Goal: Task Accomplishment & Management: Complete application form

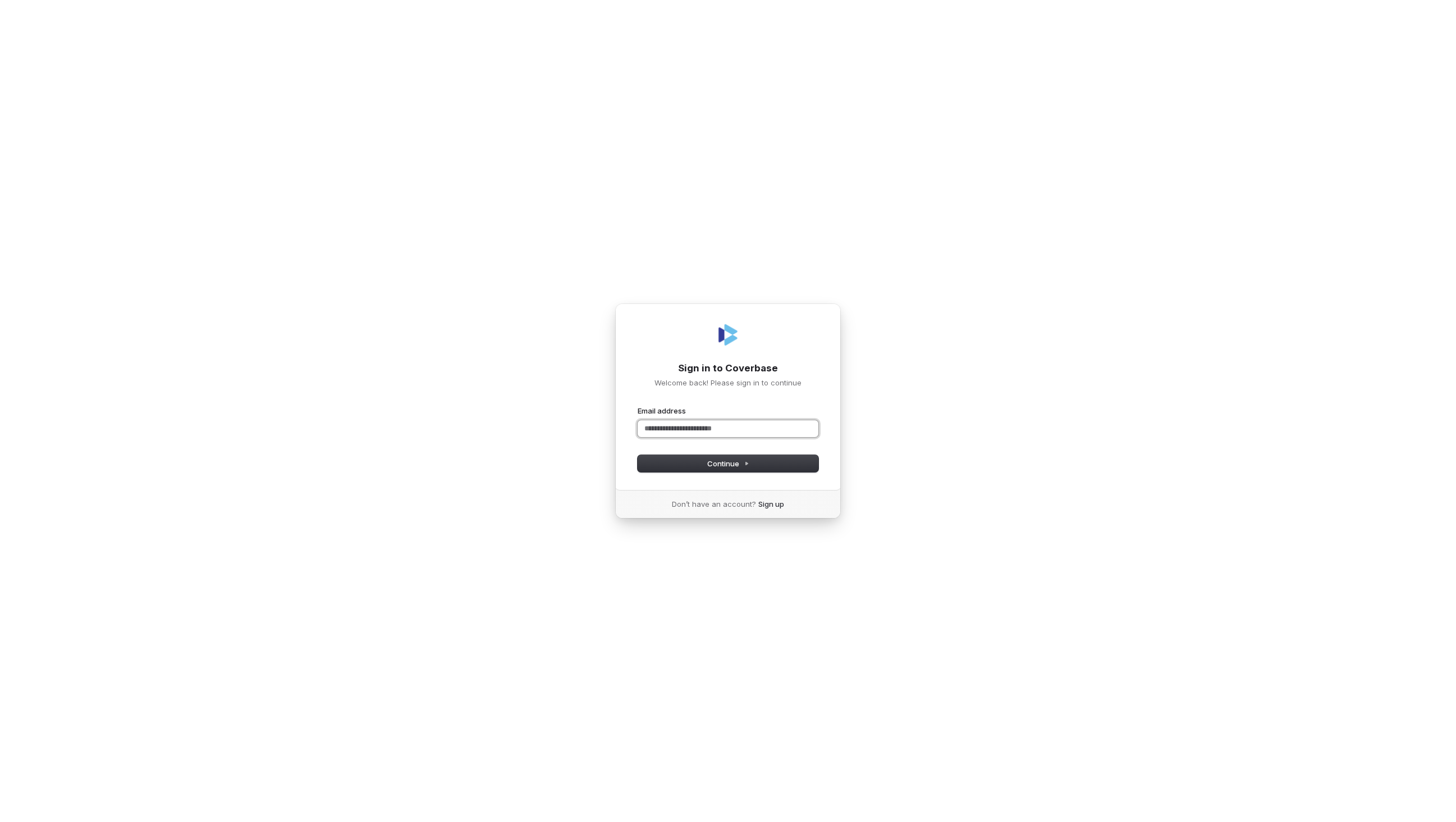
click at [691, 427] on input "Email address" at bounding box center [728, 428] width 180 height 17
paste input "**********"
type input "**********"
click at [734, 434] on input "**********" at bounding box center [728, 428] width 180 height 17
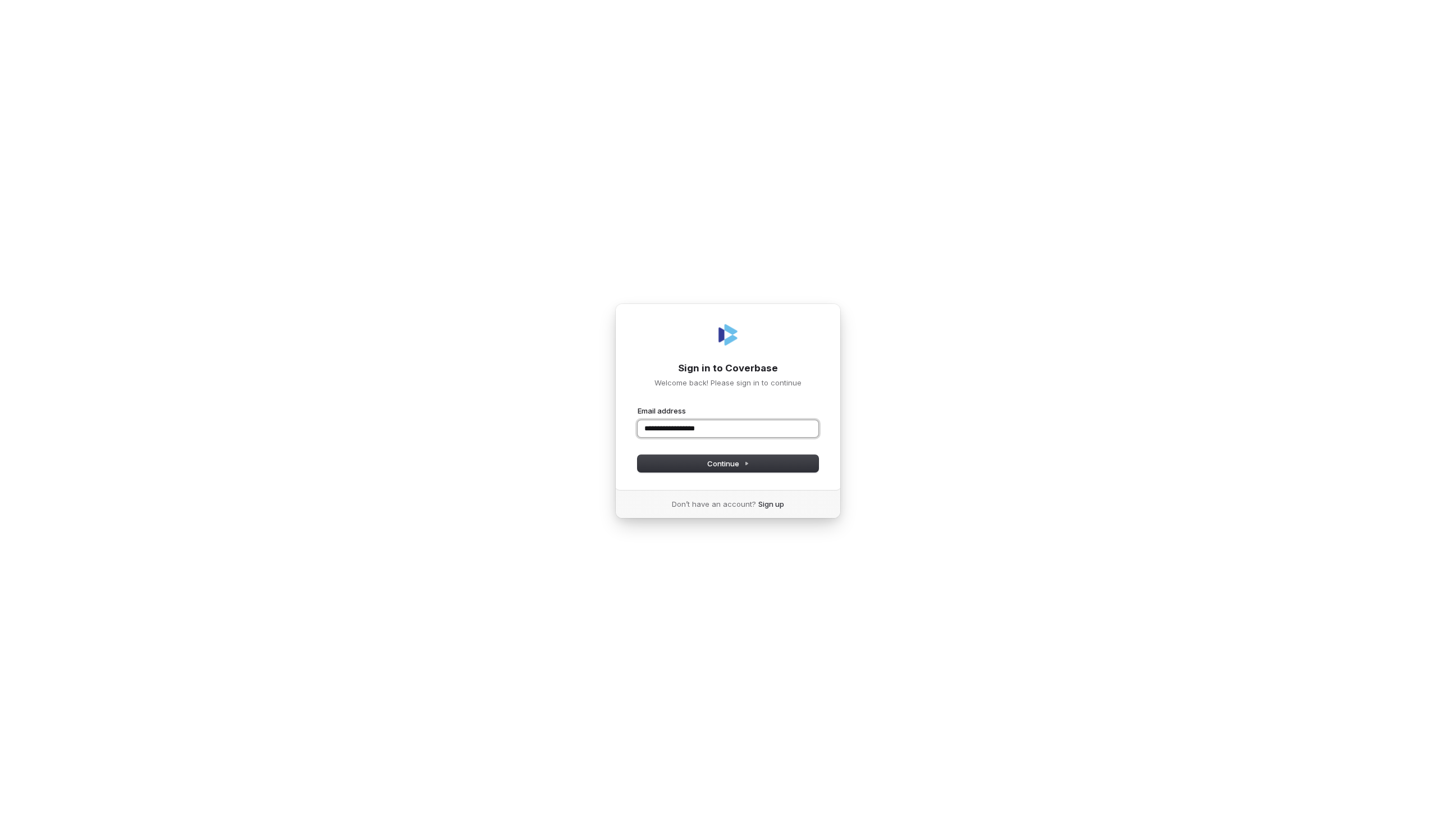
click at [734, 434] on input "**********" at bounding box center [728, 428] width 180 height 17
click at [744, 431] on input "Email address" at bounding box center [728, 428] width 180 height 17
click at [1090, 223] on div "Sign in to Coverbase Welcome back! Please sign in to continue Email address Pas…" at bounding box center [728, 411] width 1456 height 822
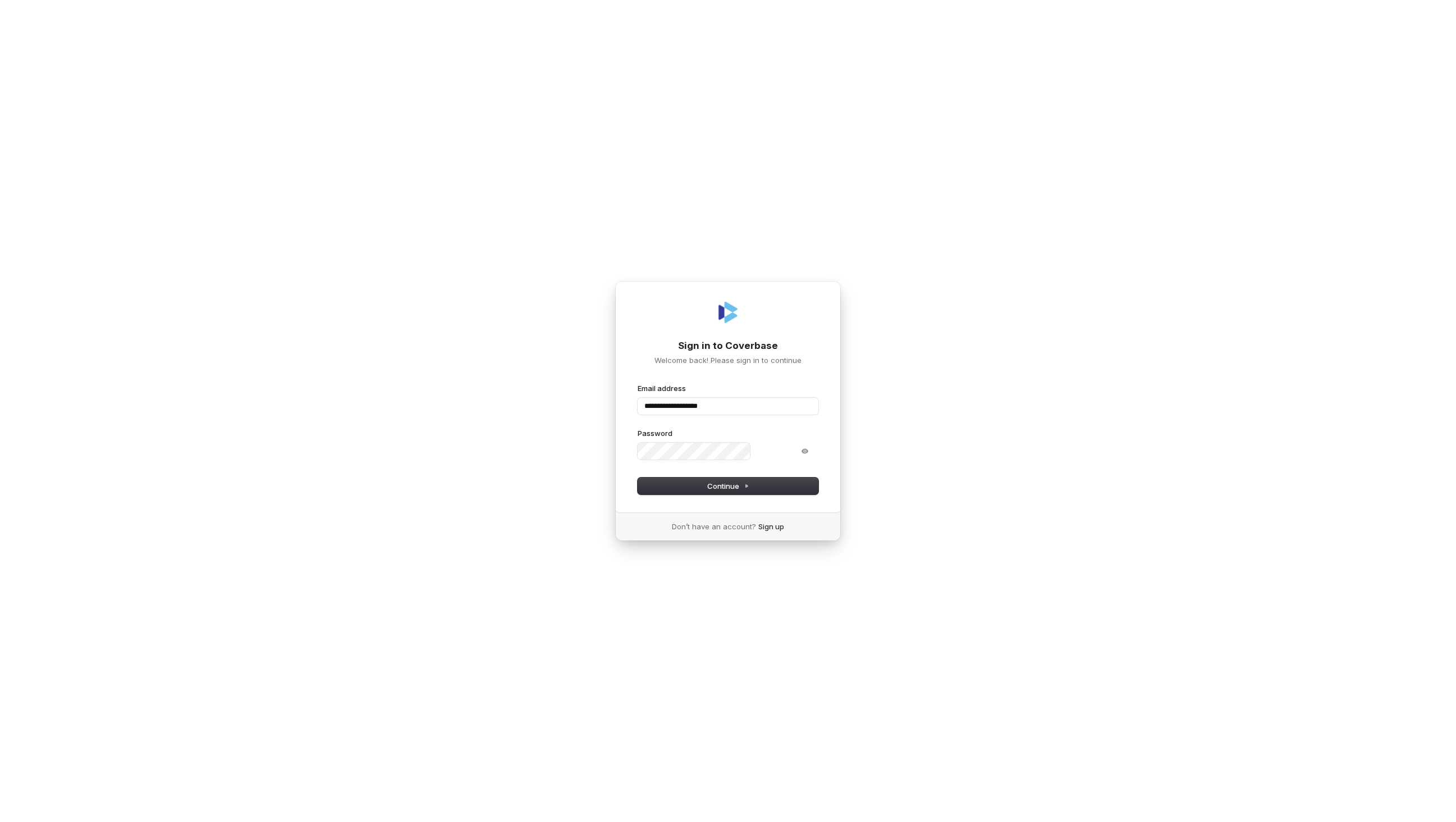
type input "**********"
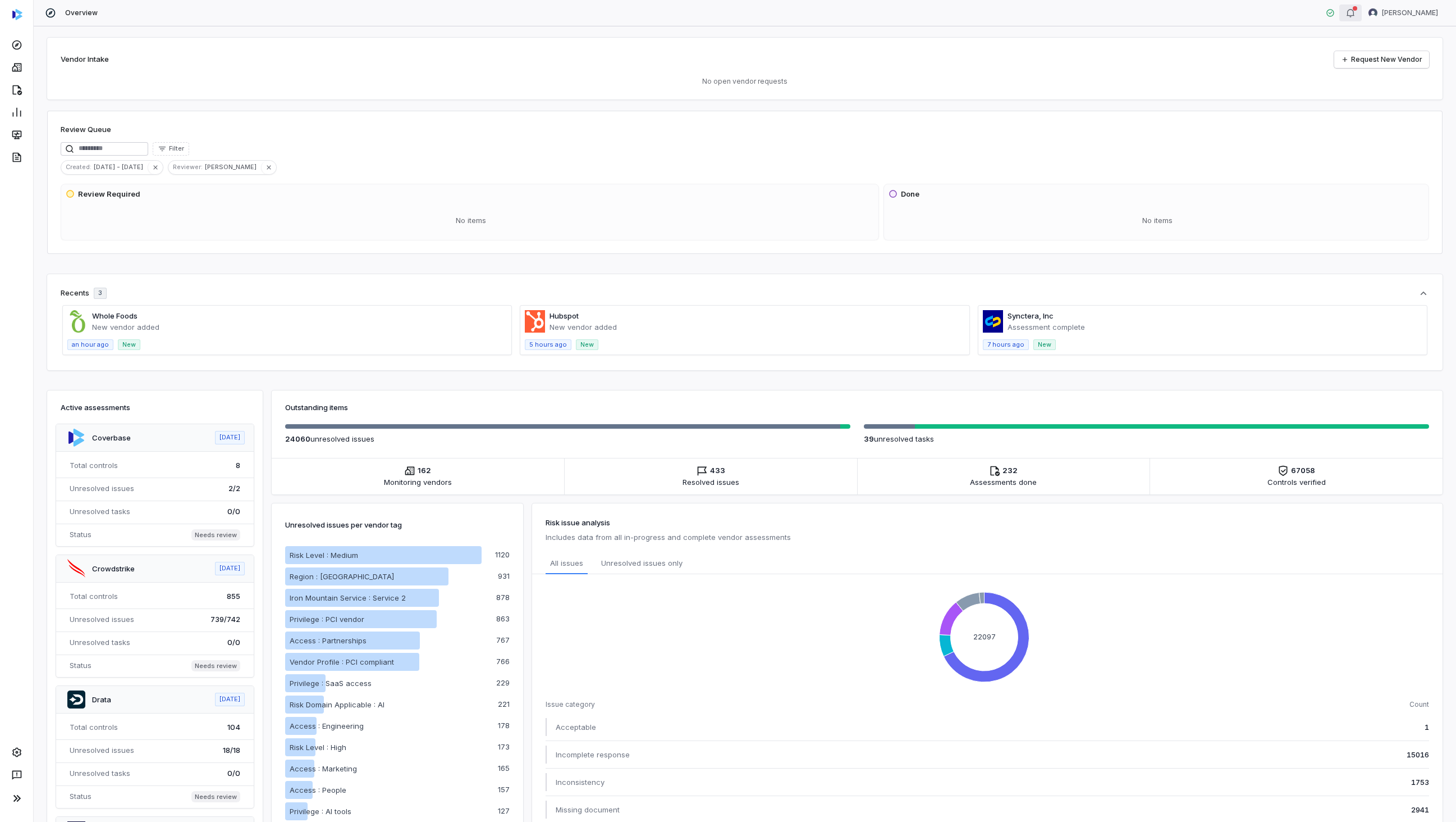
click at [1346, 17] on icon "button" at bounding box center [1351, 12] width 9 height 9
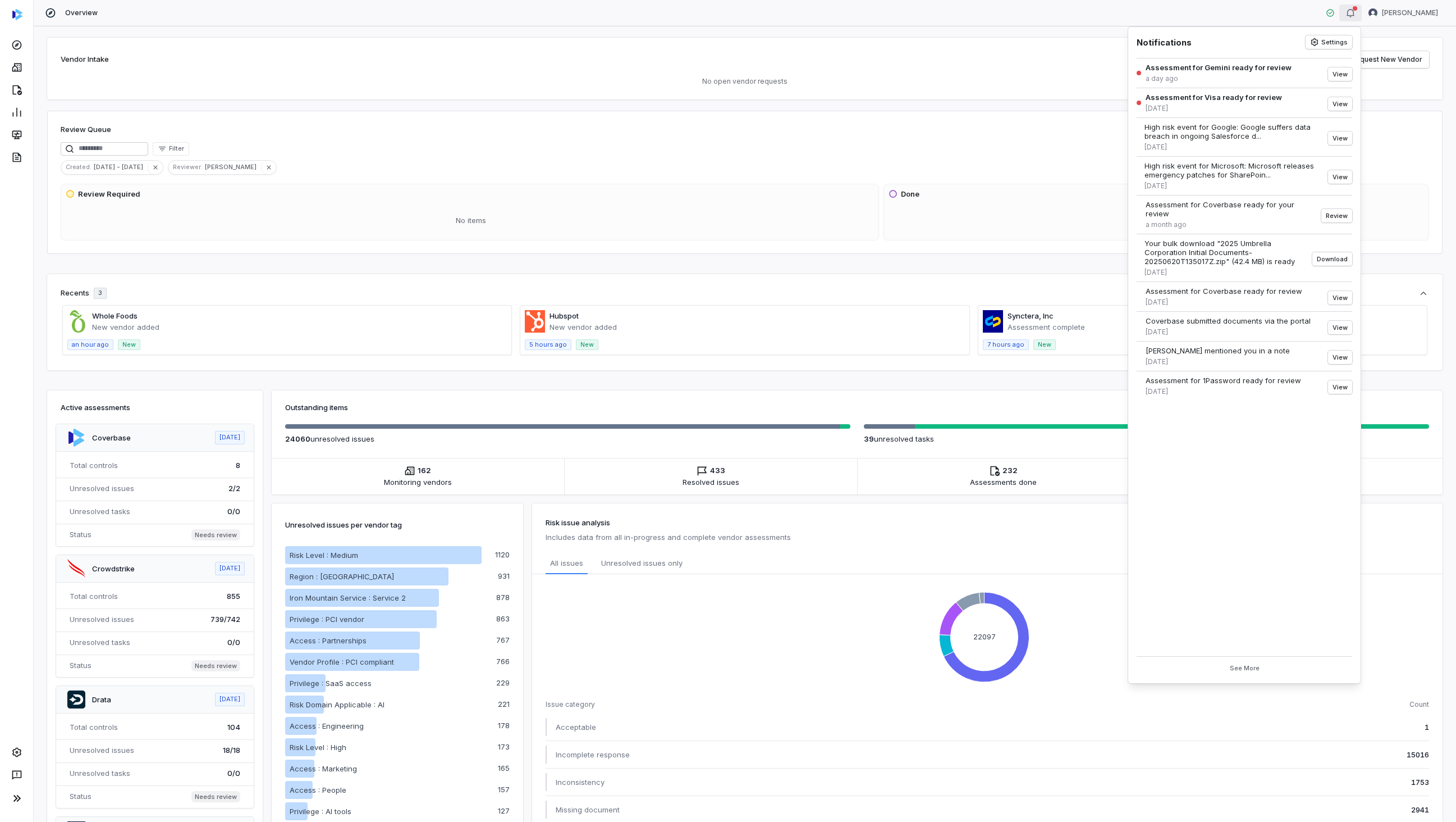
click at [1036, 37] on div "Vendor Intake Request New Vendor No open vendor requests Review Queue Filter Cr…" at bounding box center [745, 424] width 1423 height 796
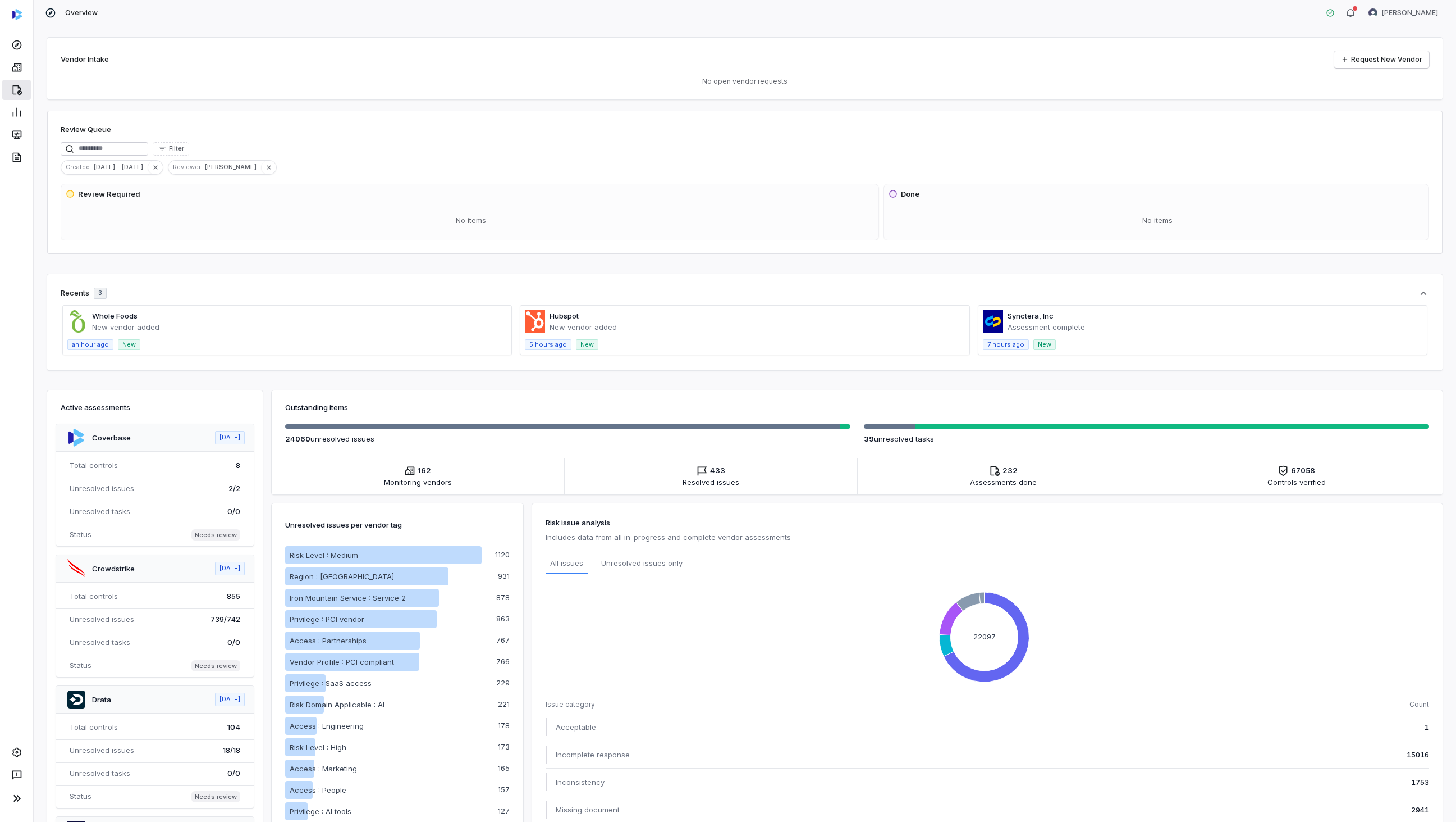
click at [17, 90] on icon at bounding box center [17, 90] width 11 height 11
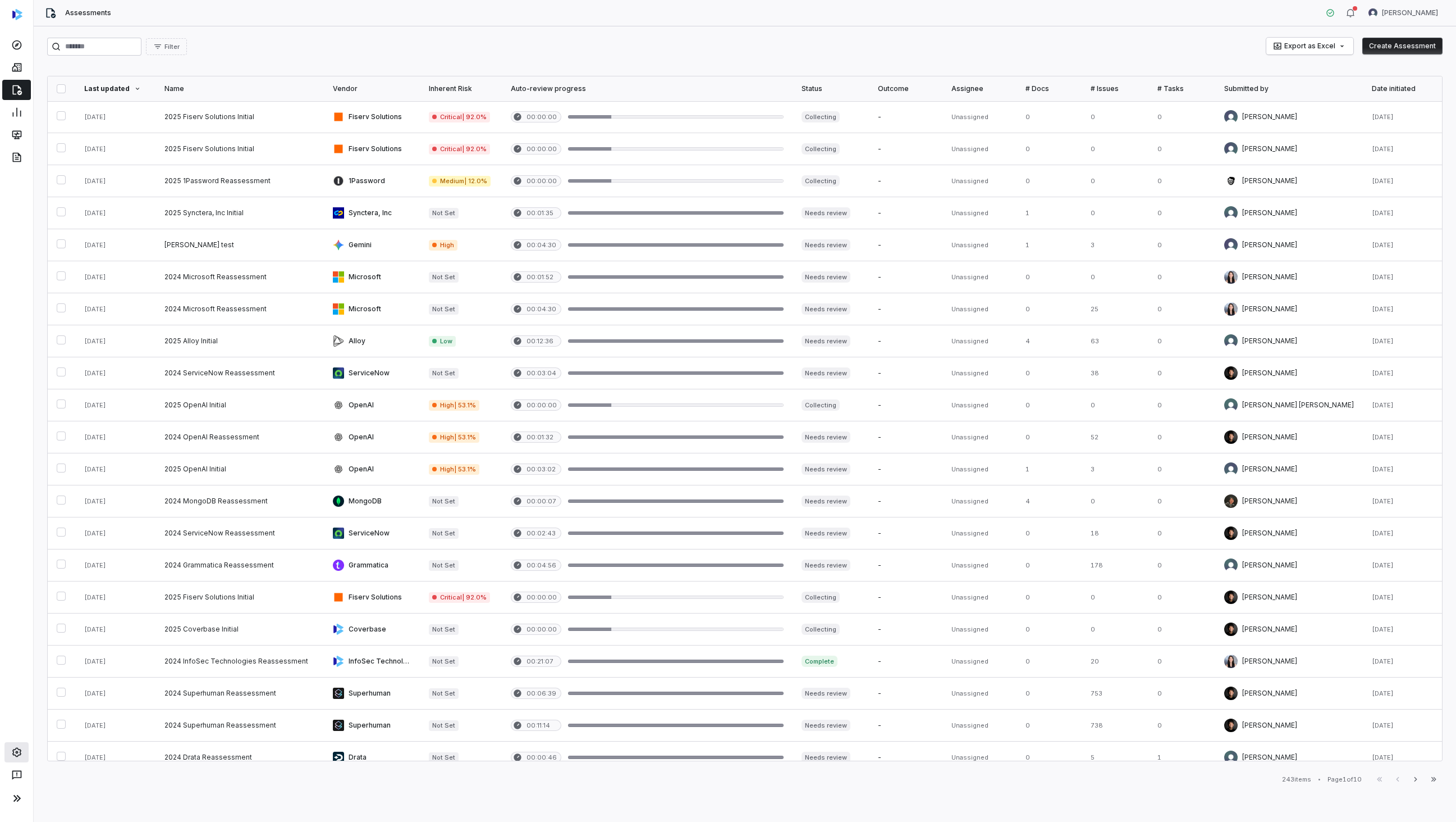
click at [17, 748] on icon at bounding box center [16, 753] width 9 height 10
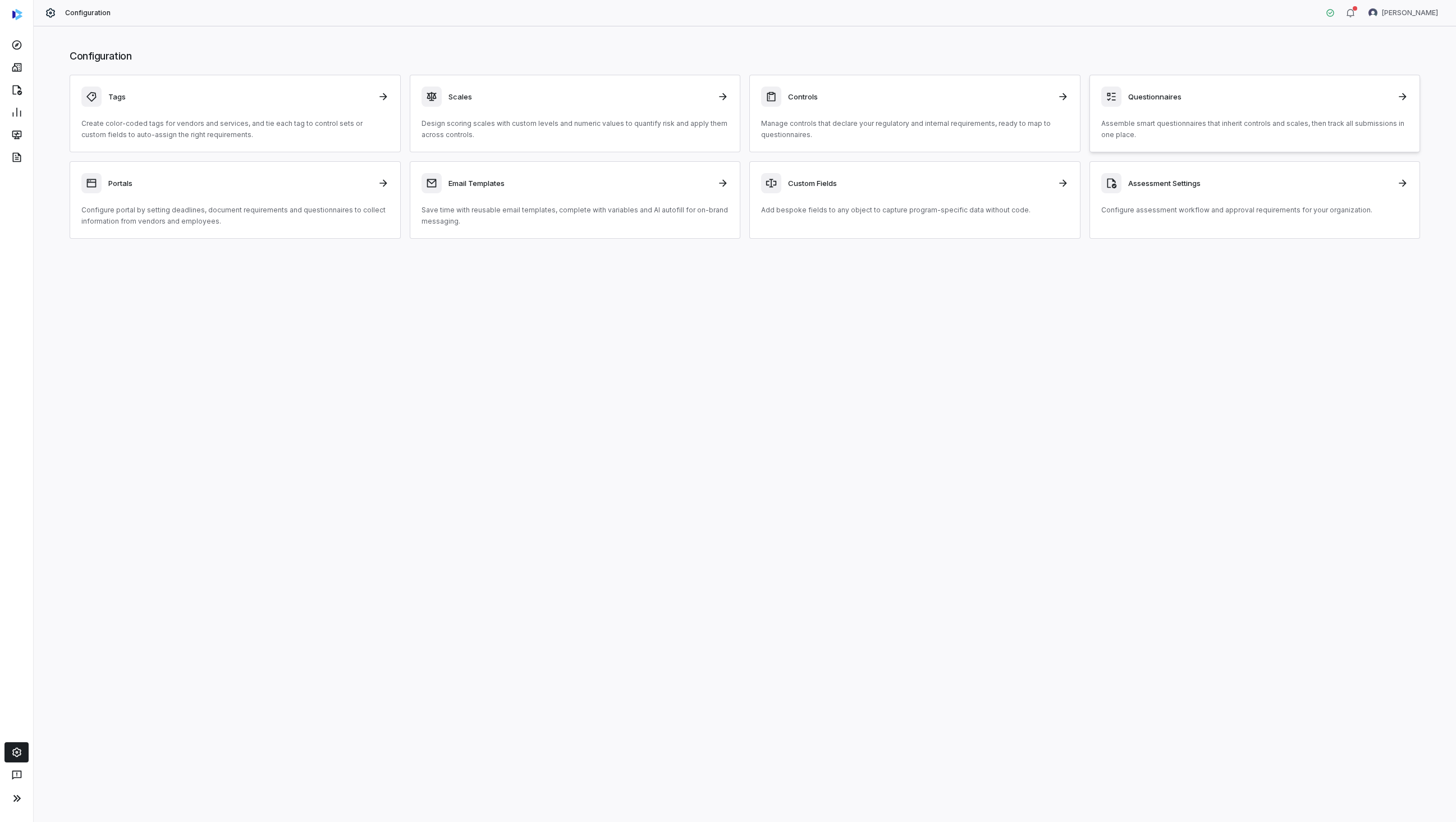
click at [1174, 110] on div "Questionnaires Assemble smart questionnaires that inherit controls and scales, …" at bounding box center [1255, 114] width 307 height 54
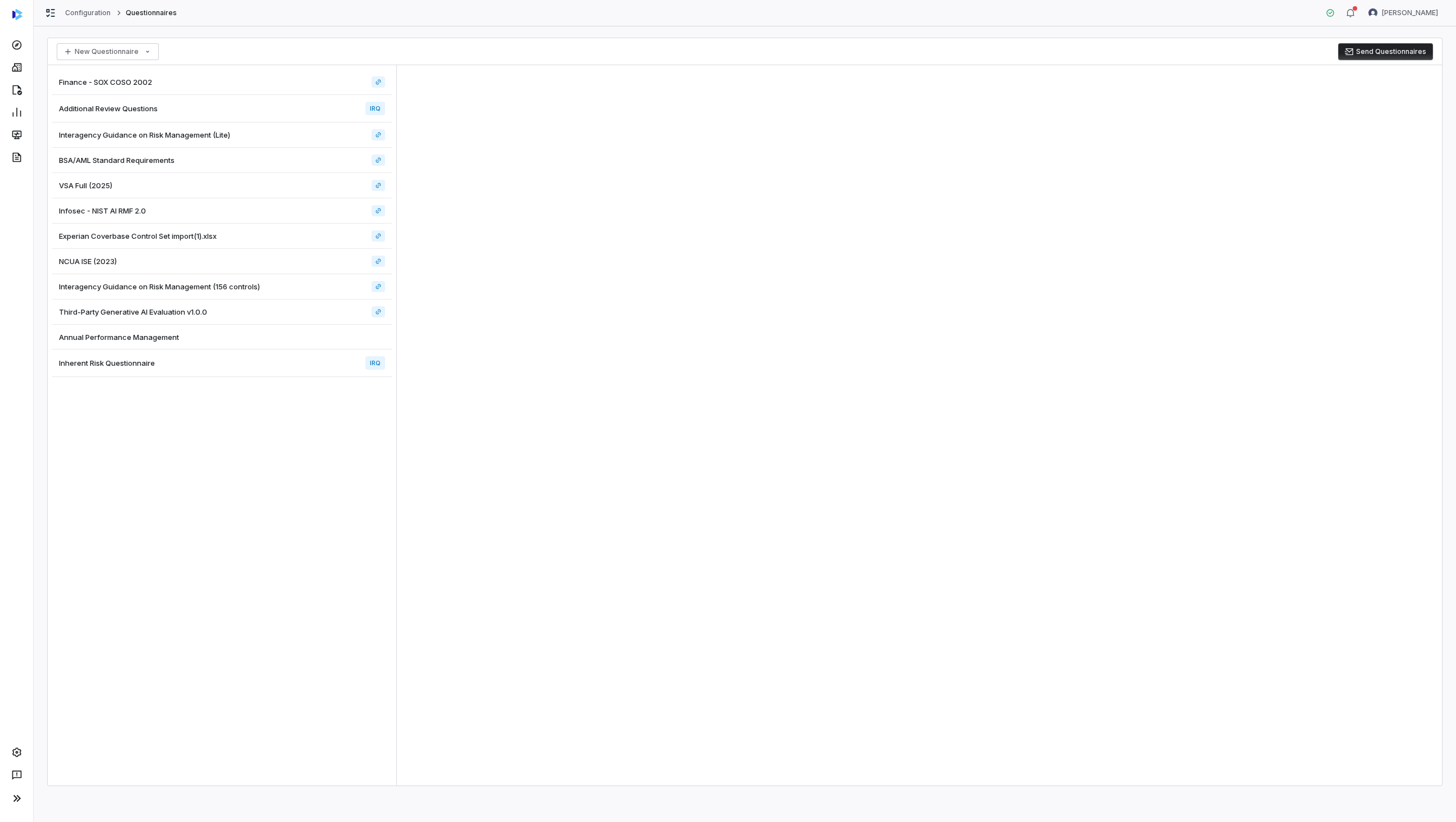
click at [172, 144] on div "Interagency Guidance on Risk Management (Lite)" at bounding box center [221, 135] width 339 height 25
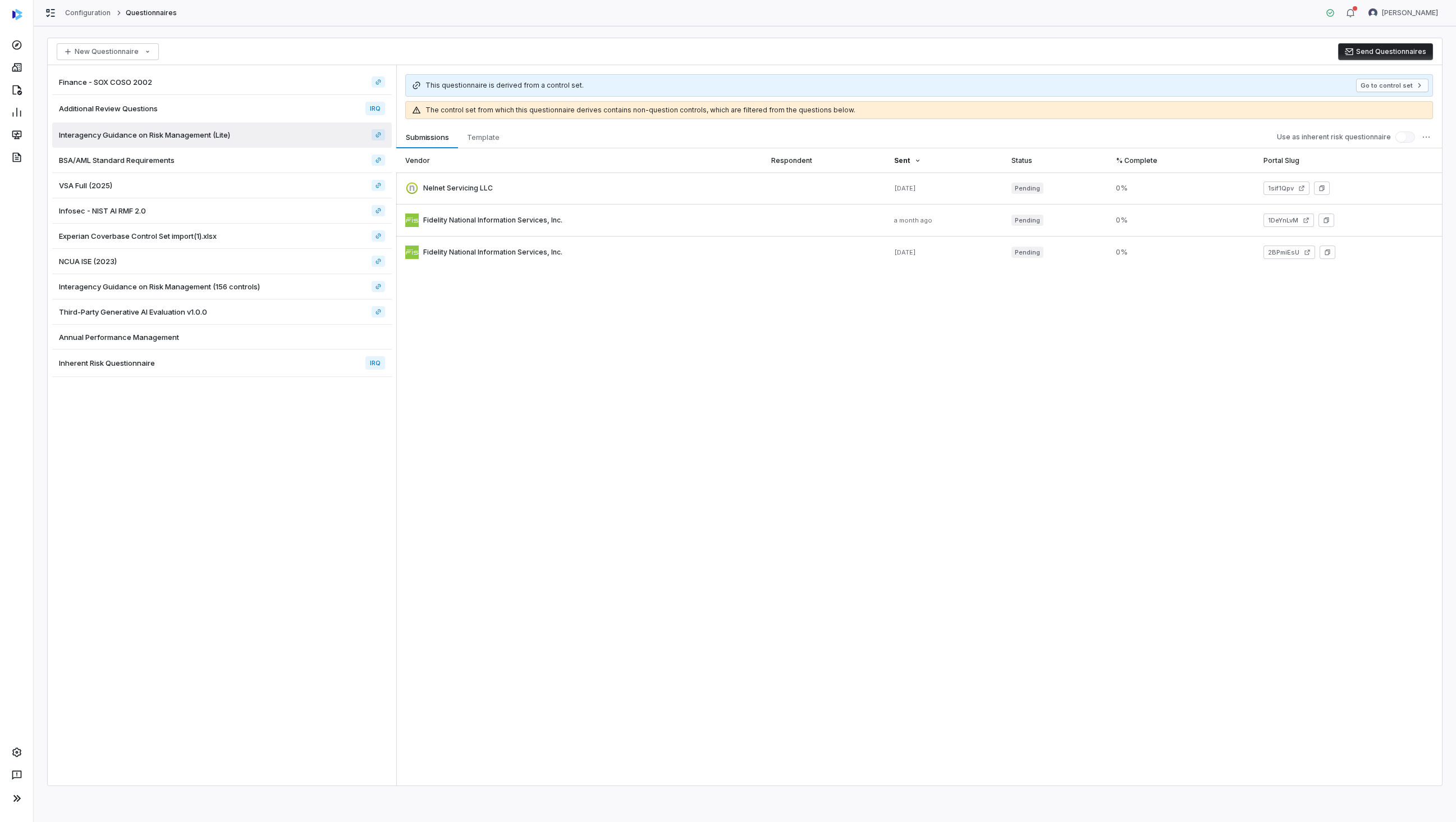
click at [128, 244] on div "Experian Coverbase Control Set import(1).xlsx" at bounding box center [221, 236] width 339 height 25
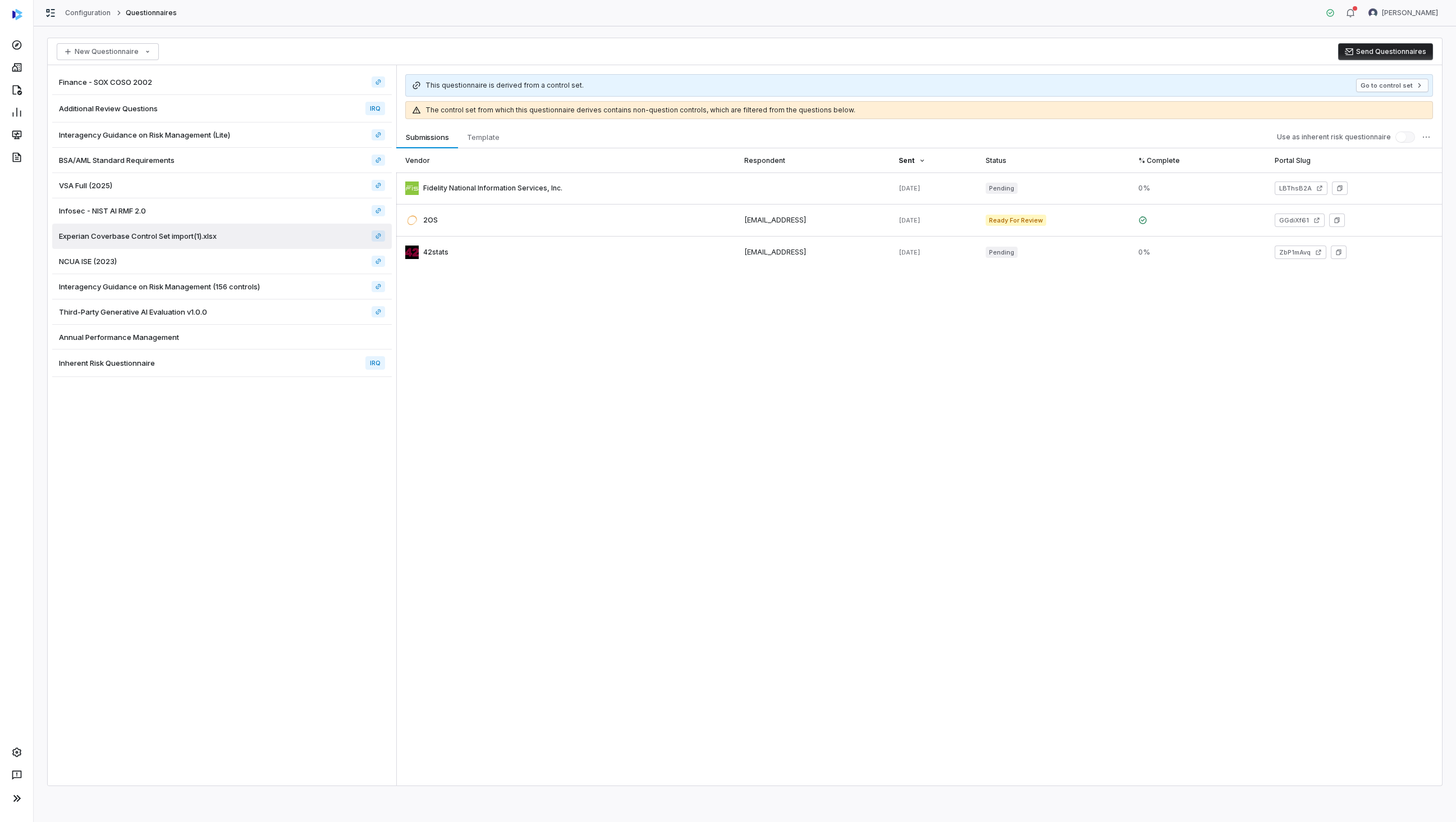
click at [250, 153] on div "BSA/AML Standard Requirements" at bounding box center [221, 160] width 339 height 25
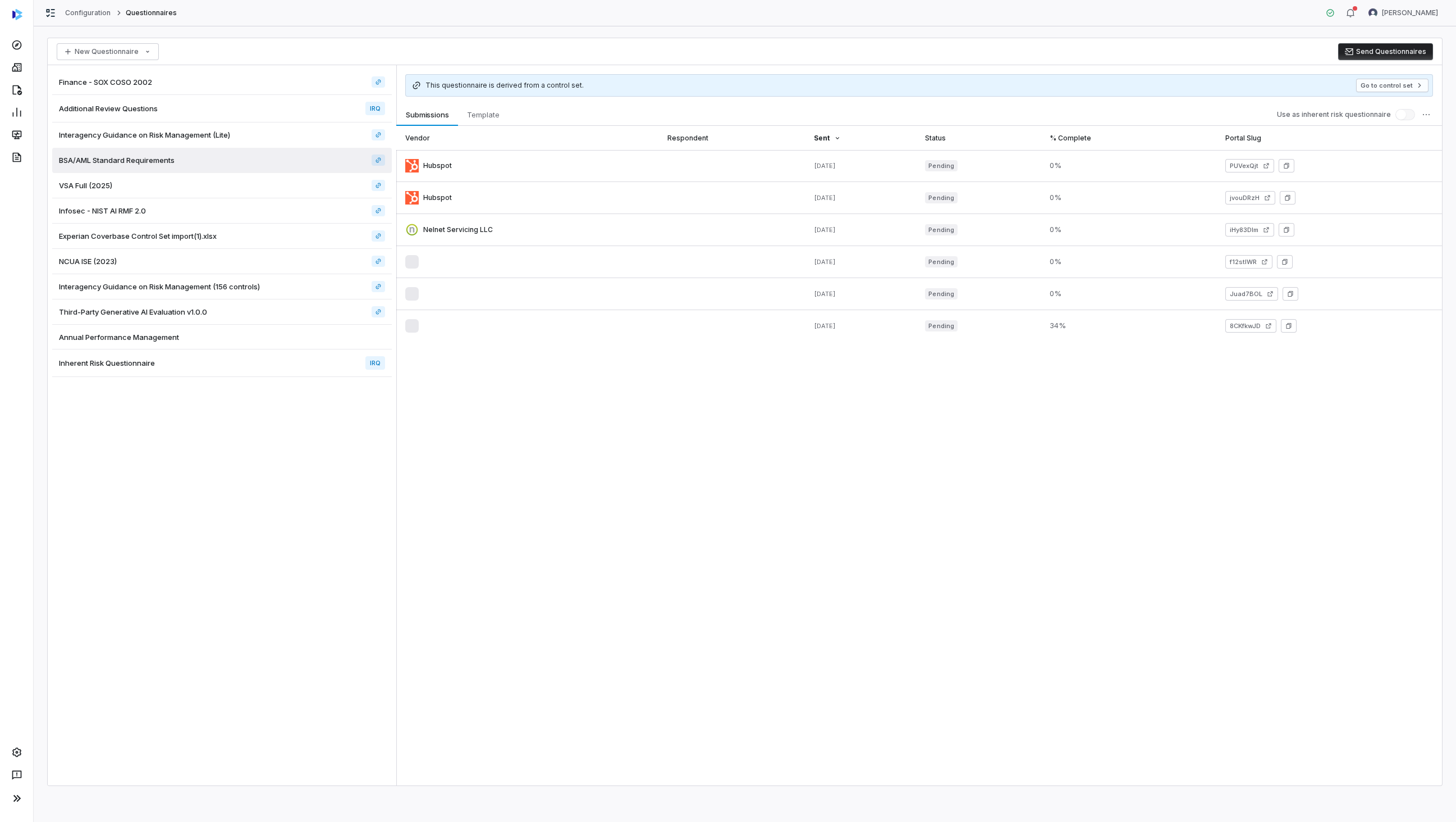
click at [236, 334] on div "Annual Performance Management" at bounding box center [221, 337] width 339 height 25
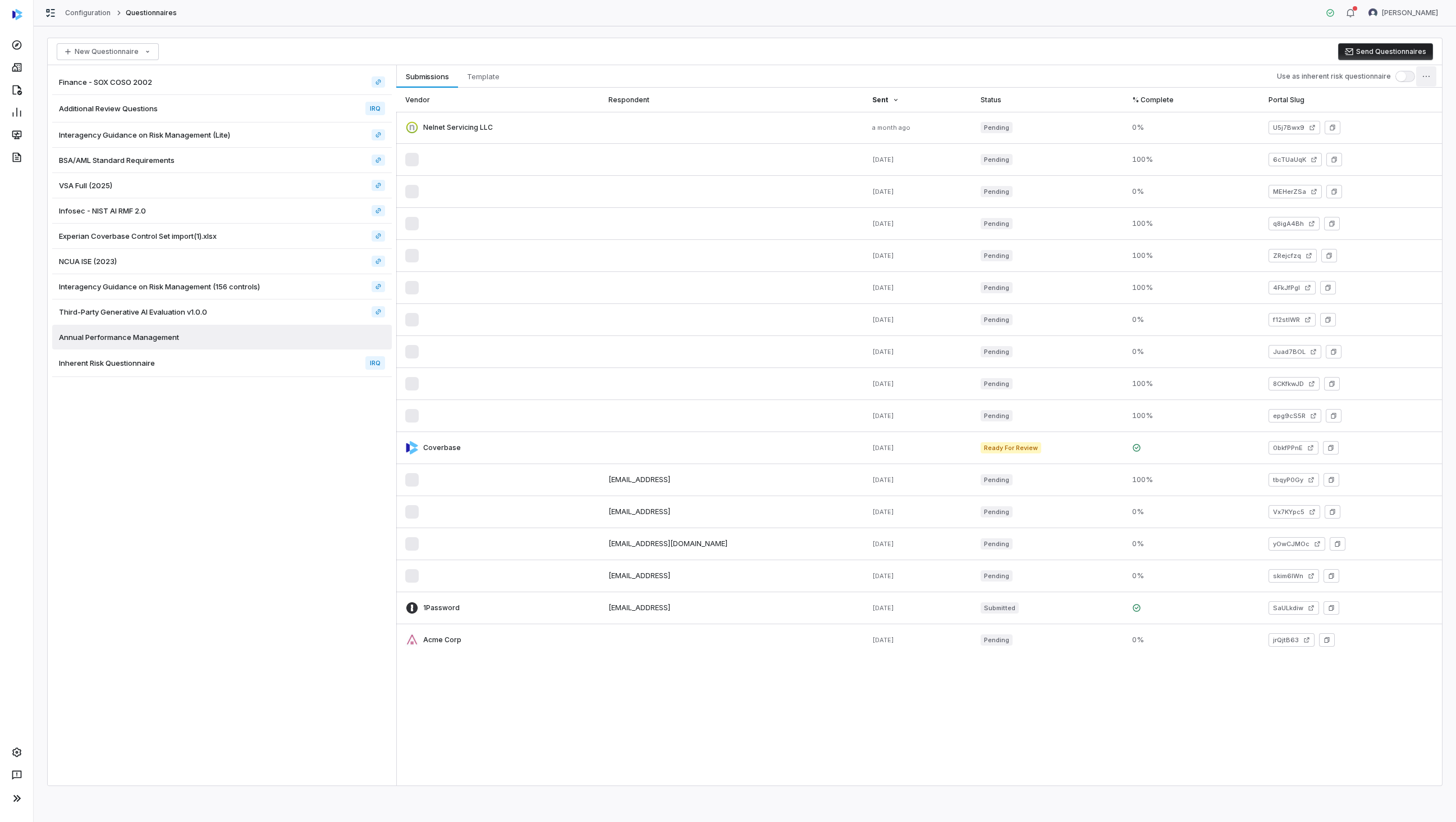
click at [1424, 78] on html "Configuration Questionnaires Amanda Pettenati New Questionnaire Send Questionna…" at bounding box center [728, 411] width 1456 height 822
click at [1214, 39] on html "Configuration Questionnaires Amanda Pettenati New Questionnaire Send Questionna…" at bounding box center [728, 411] width 1456 height 822
click at [539, 19] on div "Configuration Questionnaires Amanda Pettenati" at bounding box center [745, 13] width 1423 height 26
click at [1421, 81] on html "Configuration Questionnaires [PERSON_NAME] New Questionnaire Send Questionnaire…" at bounding box center [728, 411] width 1456 height 822
click at [1283, 55] on html "Configuration Questionnaires [PERSON_NAME] New Questionnaire Send Questionnaire…" at bounding box center [728, 411] width 1456 height 822
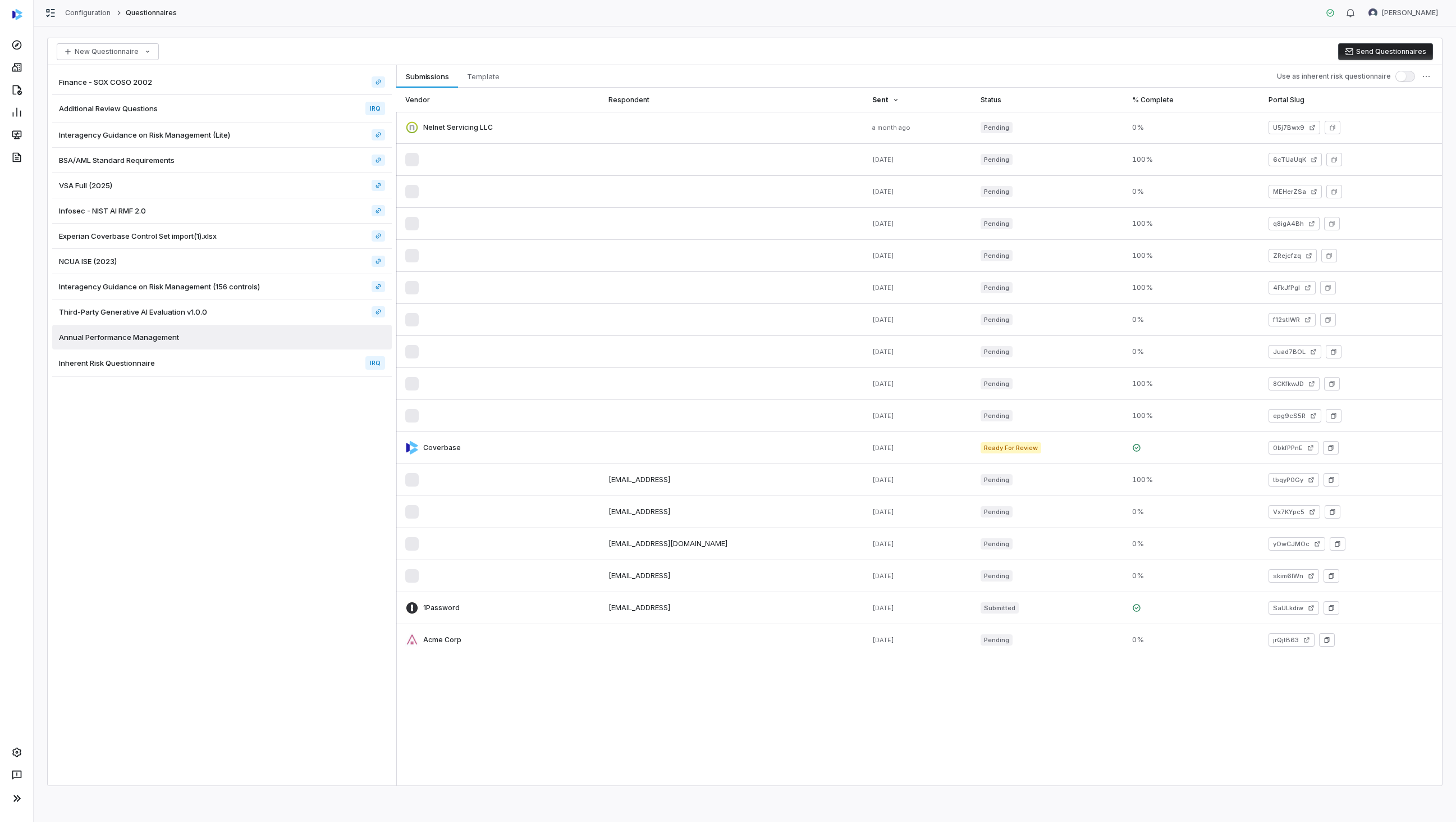
click at [322, 35] on div "New Questionnaire Send Questionnaires Finance - SOX COSO 2002 Additional Review…" at bounding box center [745, 424] width 1423 height 796
click at [660, 60] on div "New Questionnaire Send Questionnaires" at bounding box center [745, 51] width 1395 height 27
click at [7, 63] on link at bounding box center [16, 67] width 28 height 20
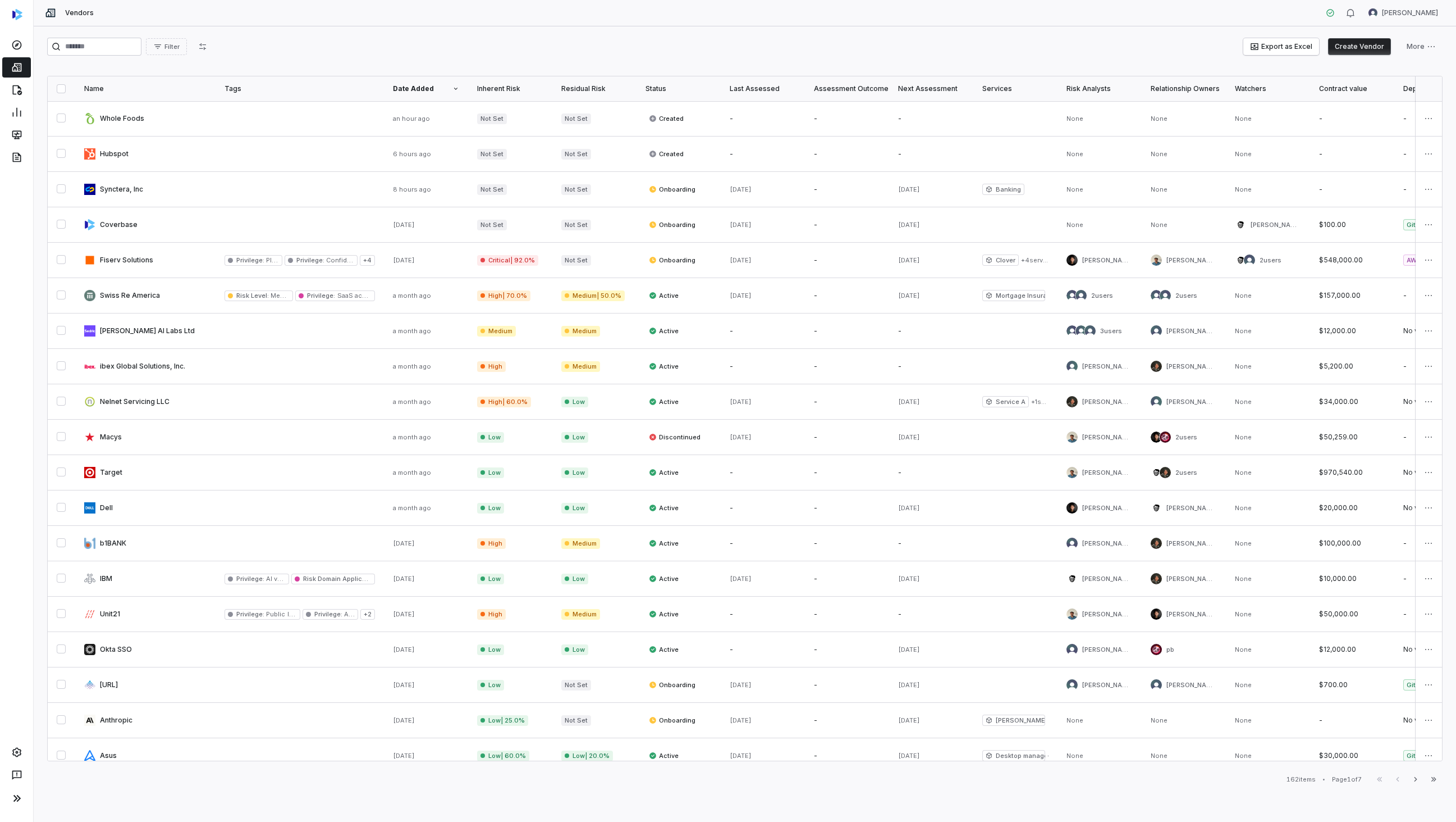
click at [1344, 49] on button "Create Vendor" at bounding box center [1360, 47] width 63 height 17
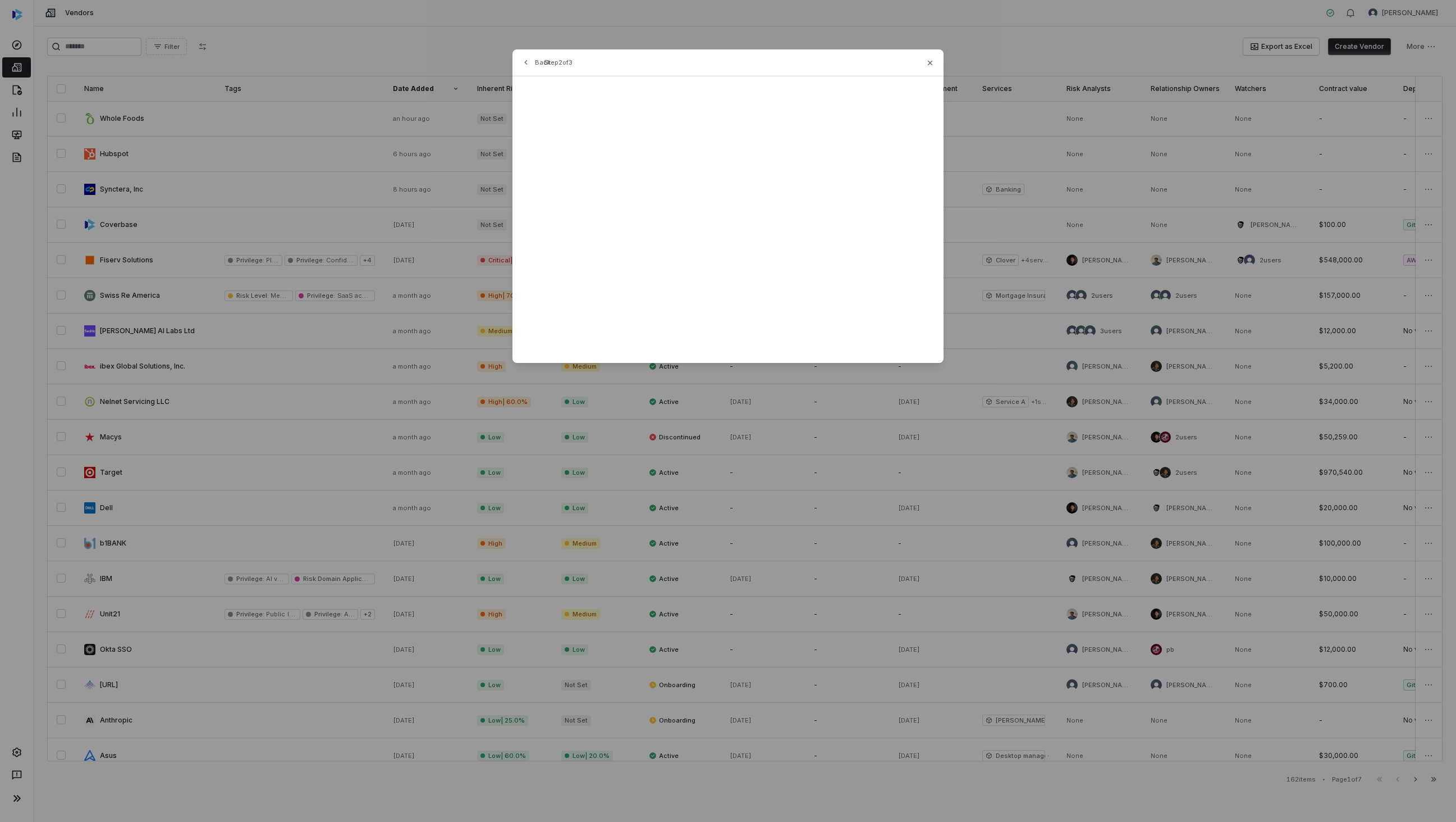
type input "***"
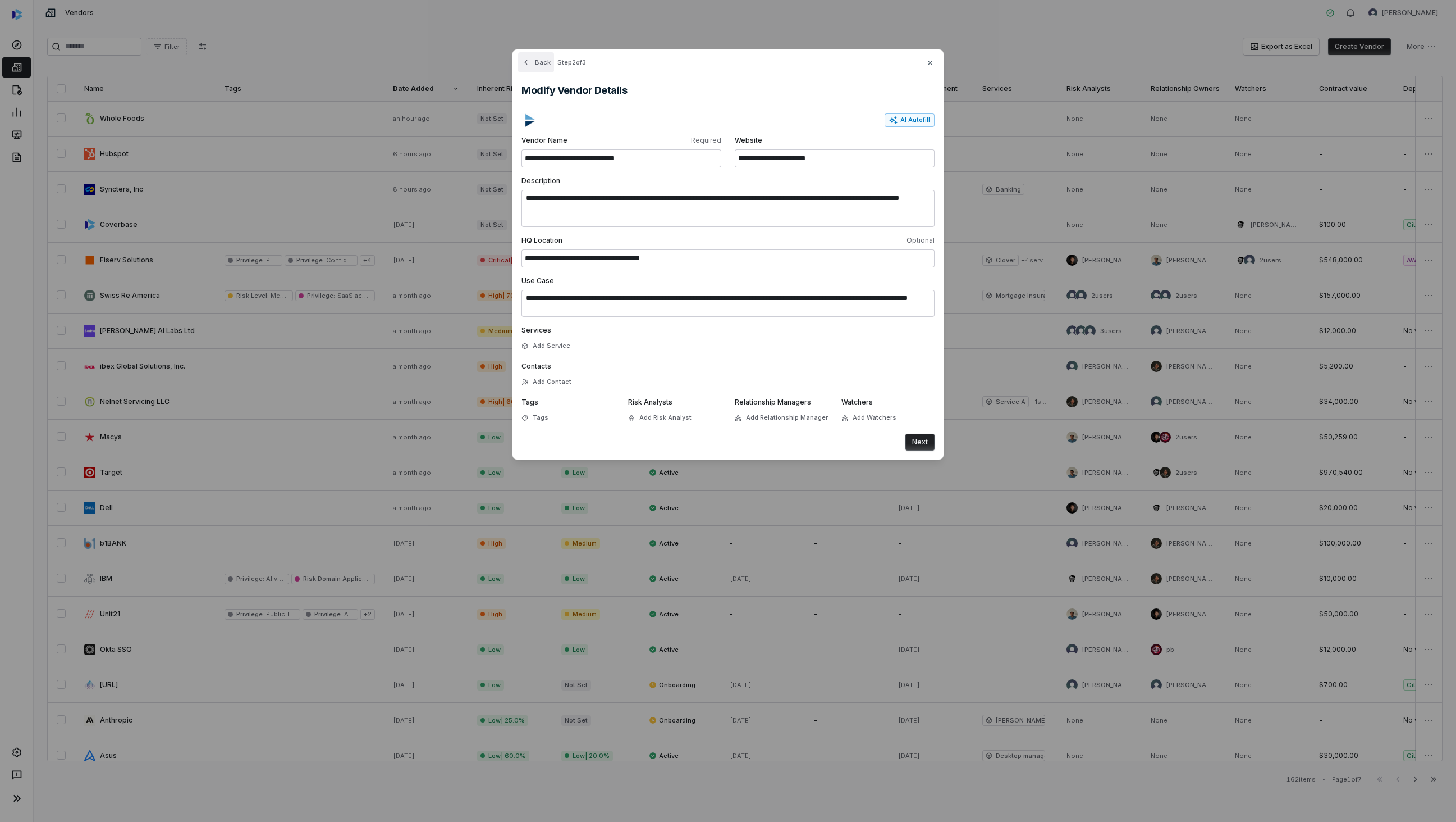
click at [532, 60] on button "Back" at bounding box center [536, 62] width 36 height 20
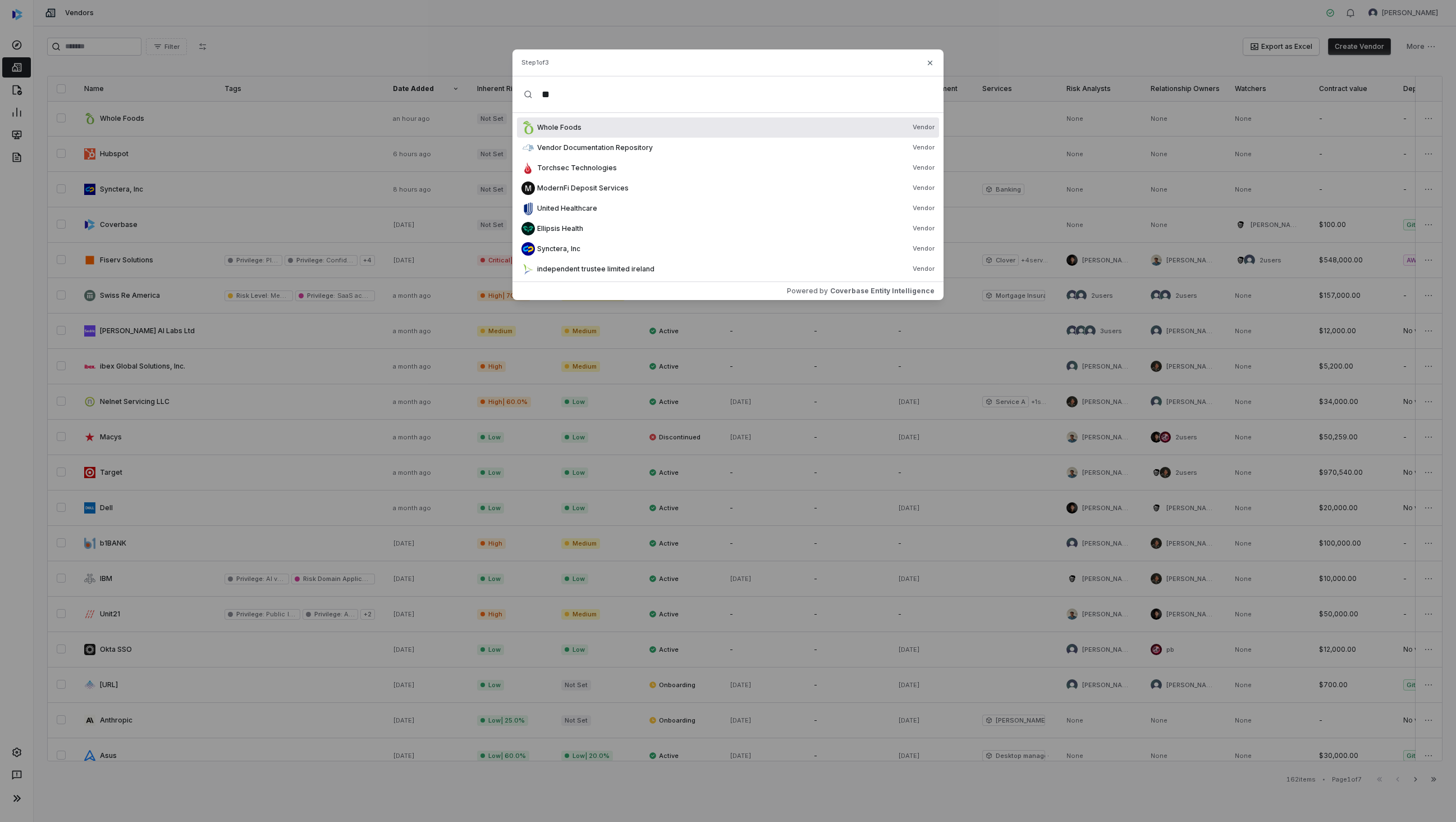
type input "*"
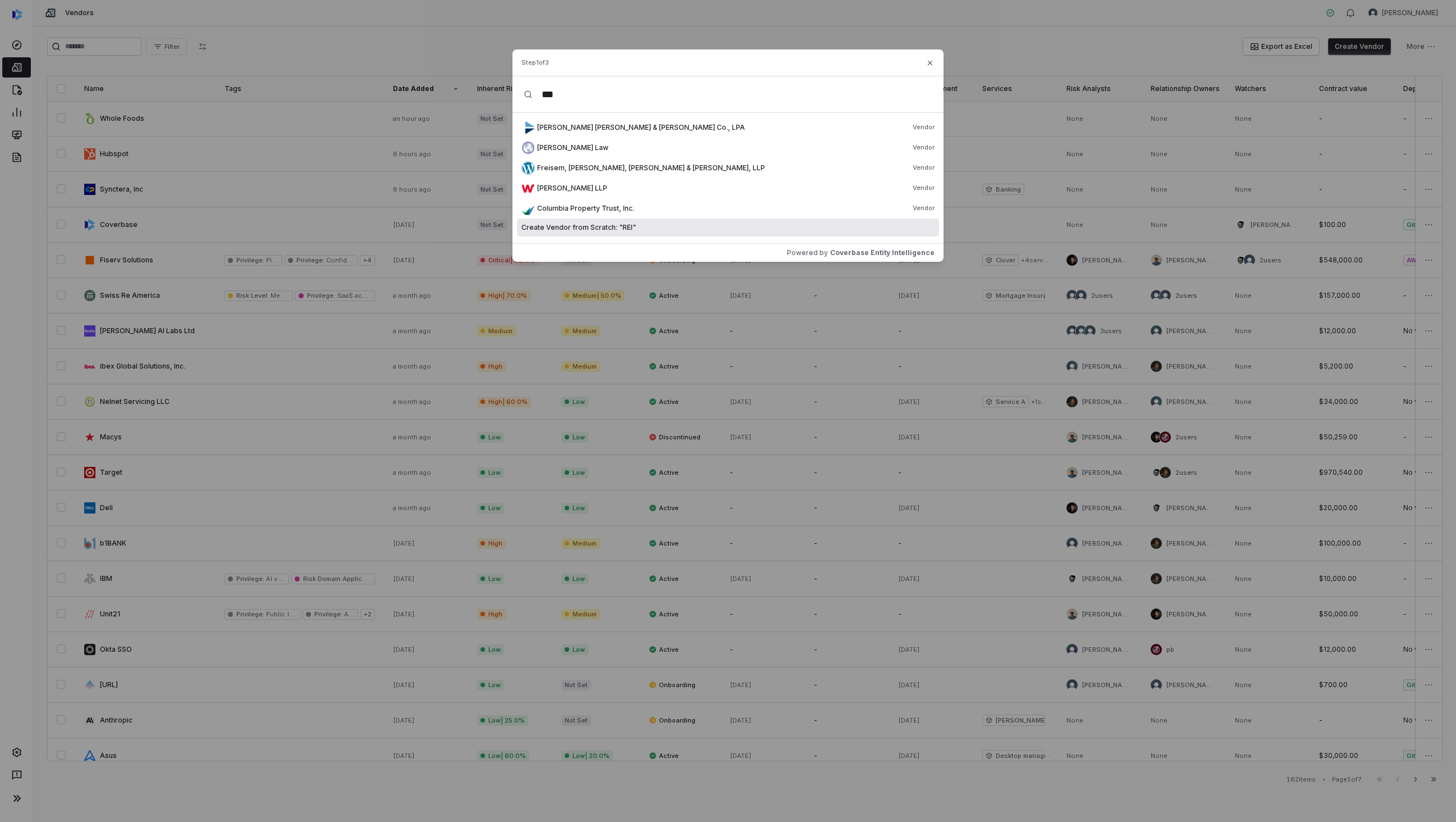
type input "***"
click at [618, 230] on span "Create Vendor from Scratch: " REI "" at bounding box center [579, 227] width 115 height 9
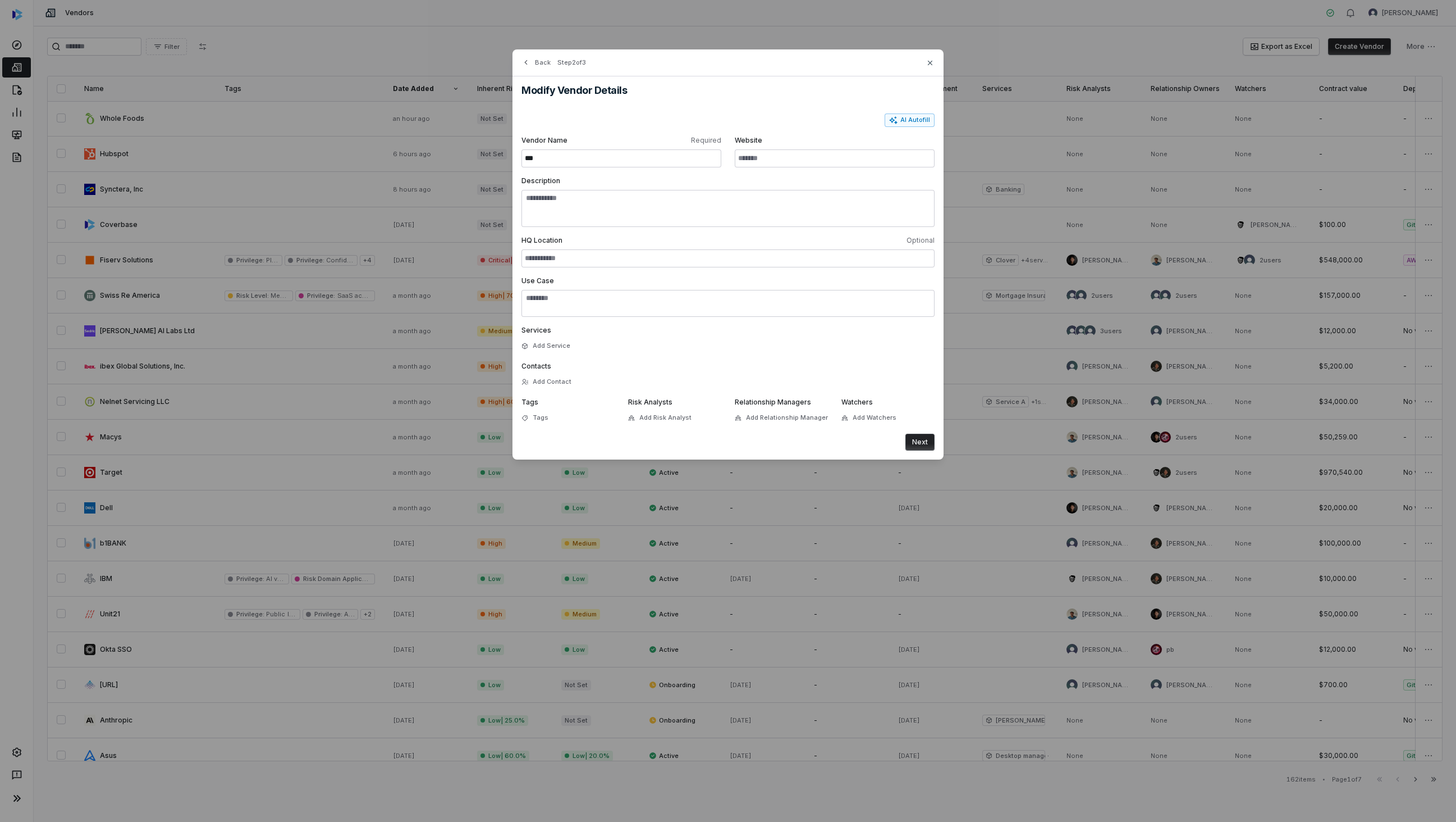
click at [934, 110] on div "Modify Vendor Details AI Autofill Vendor Name Required *** Website Description …" at bounding box center [728, 268] width 431 height 383
click at [915, 122] on button "AI Autofill" at bounding box center [910, 119] width 50 height 13
type input "**********"
type textarea "**********"
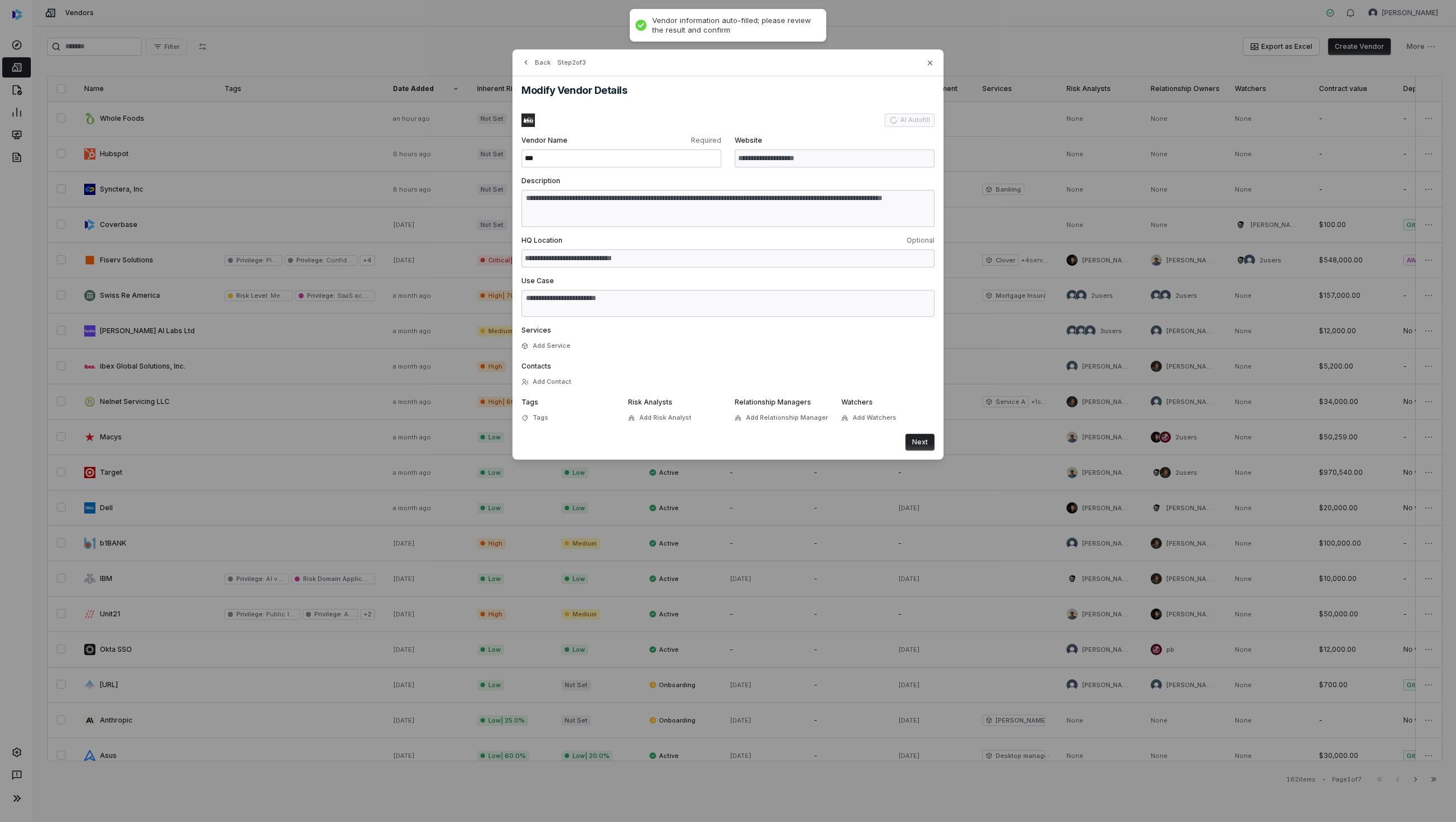
type textarea "**********"
click at [684, 415] on span "Add Risk Analyst" at bounding box center [665, 417] width 52 height 8
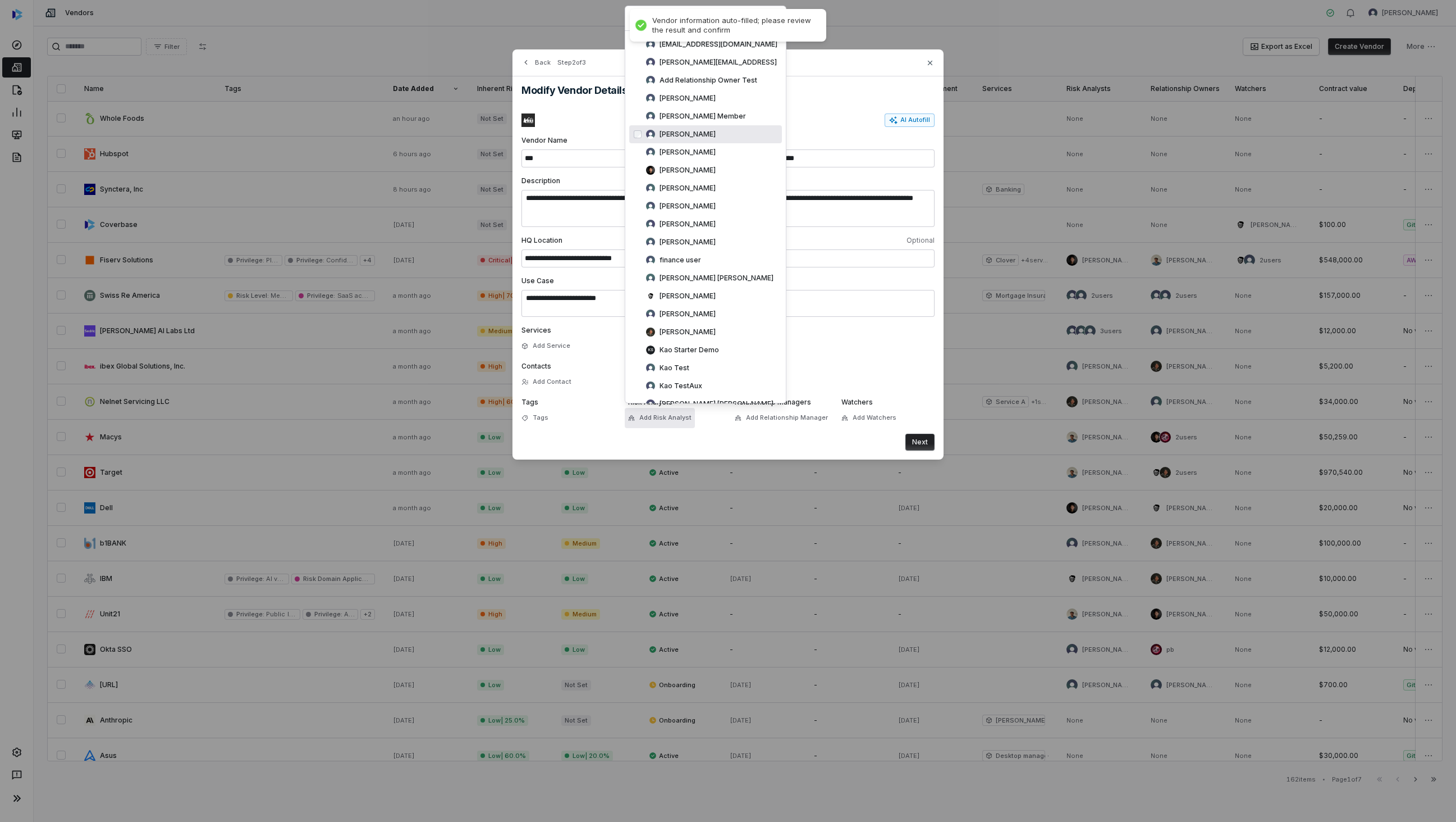
click at [713, 126] on div "[PERSON_NAME]" at bounding box center [706, 134] width 153 height 18
click at [887, 367] on label "Contacts" at bounding box center [728, 366] width 413 height 9
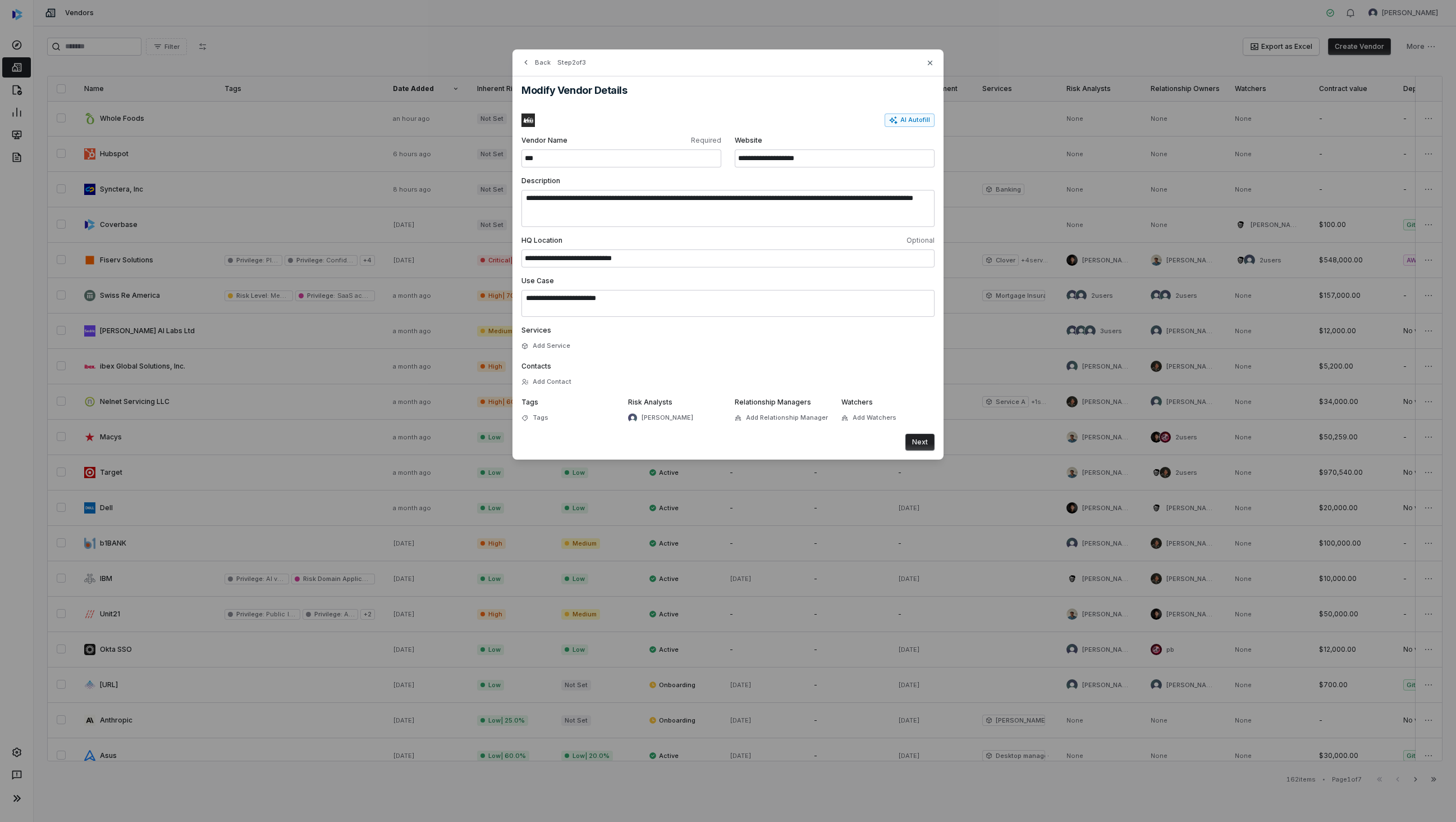
click at [918, 437] on button "Next" at bounding box center [920, 442] width 29 height 17
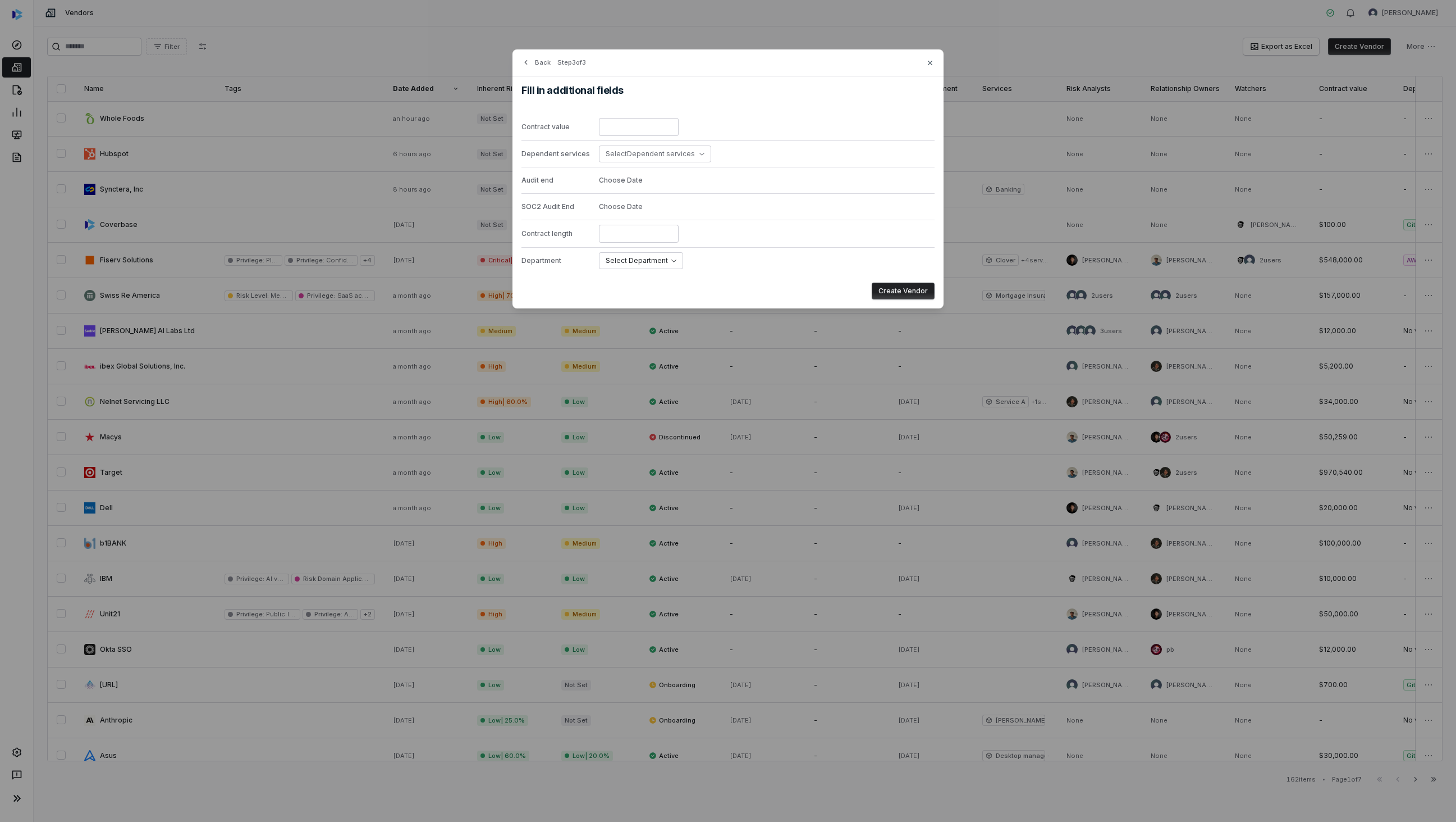
click at [896, 287] on button "Create Vendor" at bounding box center [903, 291] width 63 height 17
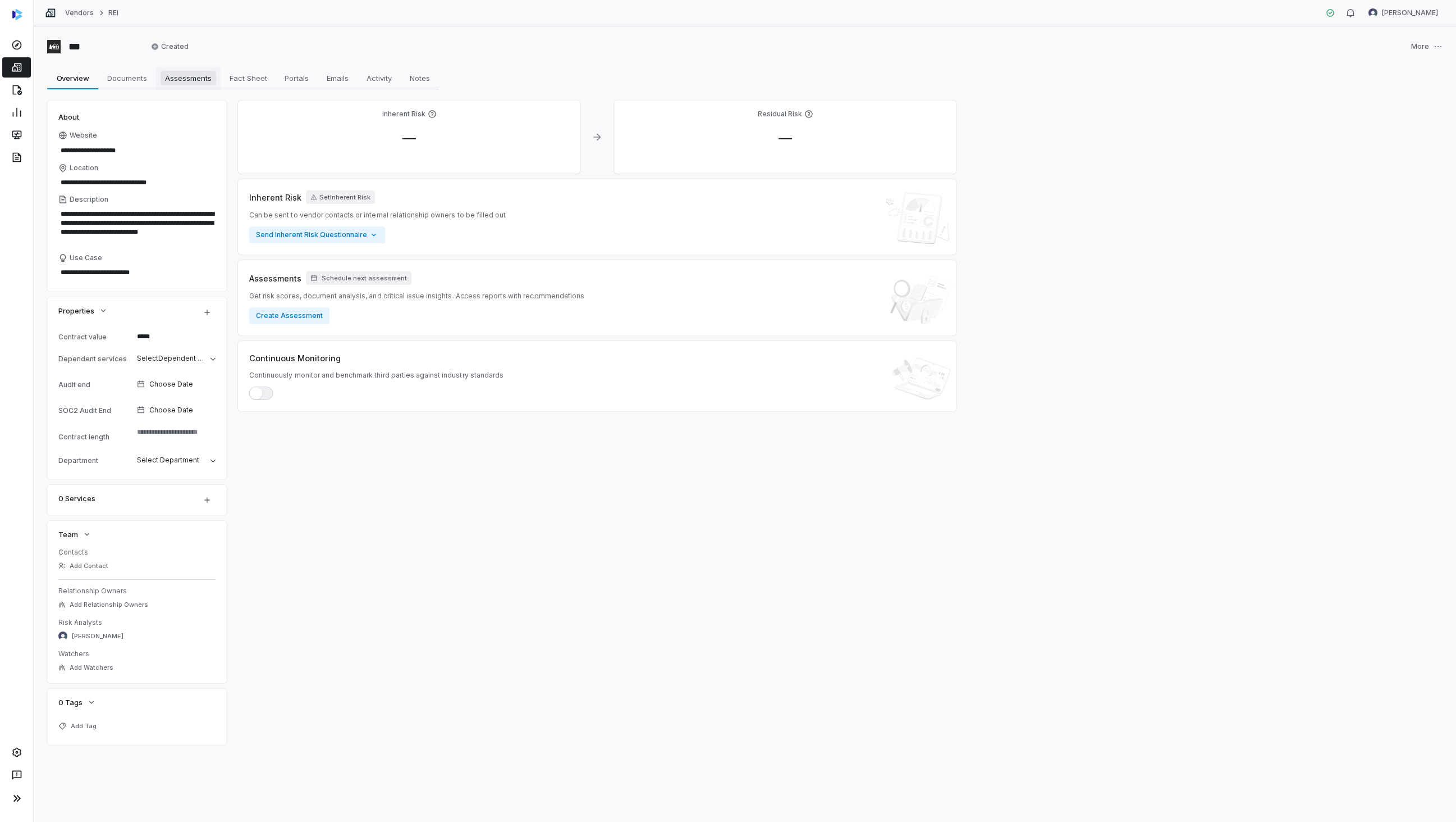
click at [180, 84] on span "Assessments" at bounding box center [188, 78] width 56 height 15
type textarea "*"
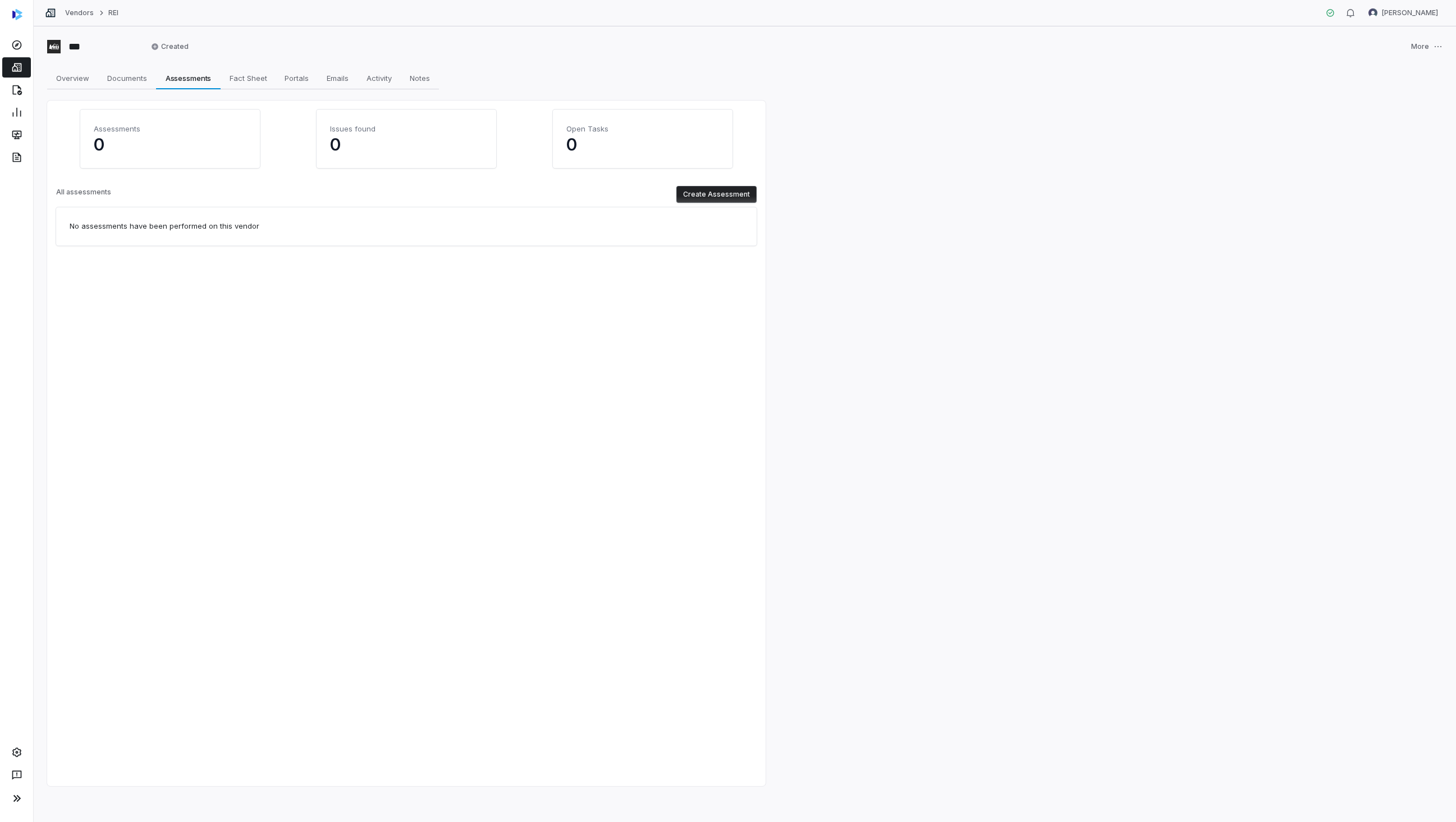
click at [716, 192] on button "Create Assessment" at bounding box center [717, 194] width 81 height 17
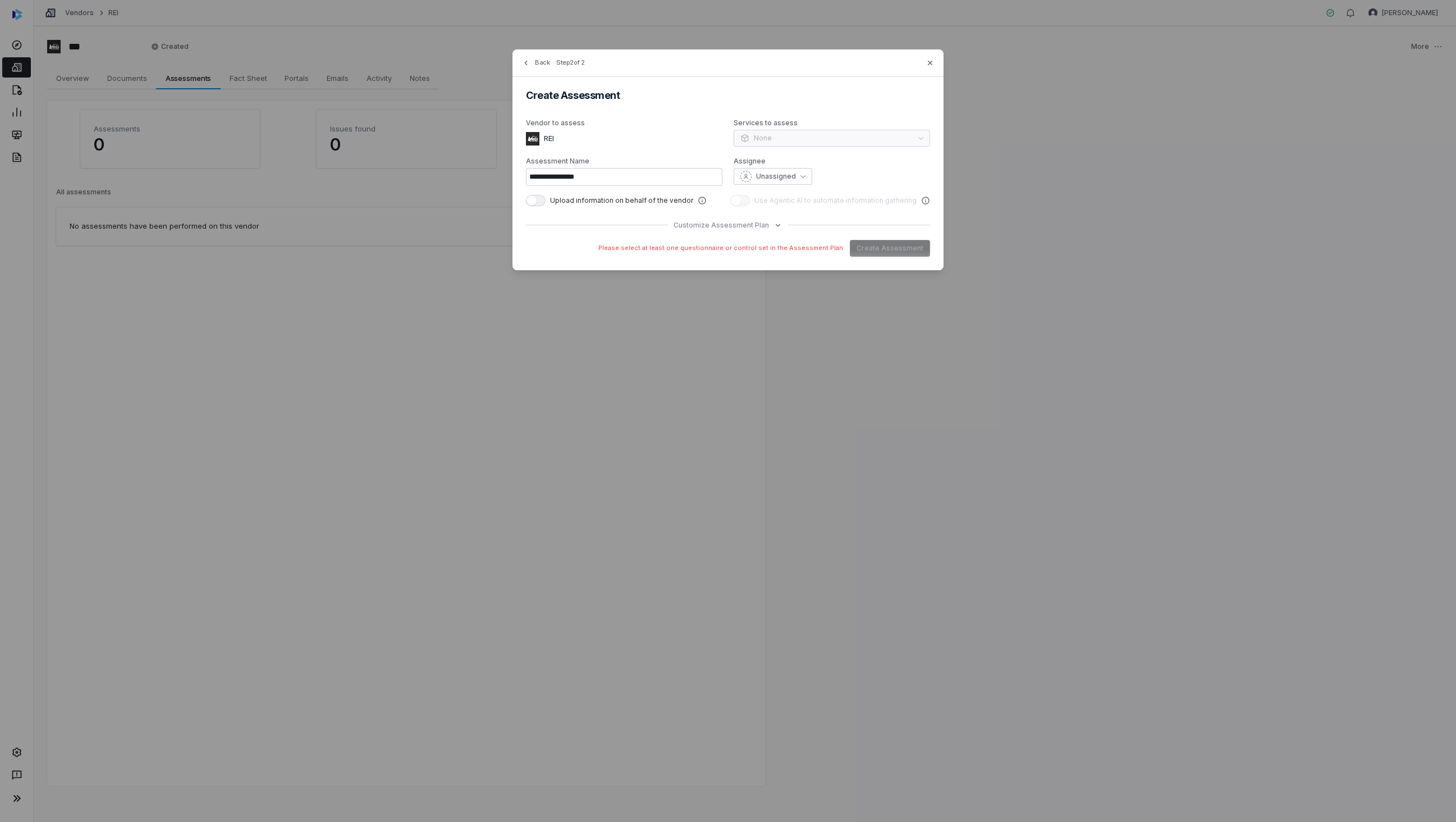
click at [566, 201] on span "Upload information on behalf of the vendor" at bounding box center [622, 200] width 143 height 9
click at [534, 202] on span "button" at bounding box center [532, 201] width 10 height 10
click at [900, 248] on div "Please select at least one questionnaire or control set in the Assessment Plan …" at bounding box center [728, 248] width 404 height 17
click at [738, 228] on span "Customize Assessment Plan" at bounding box center [722, 225] width 96 height 9
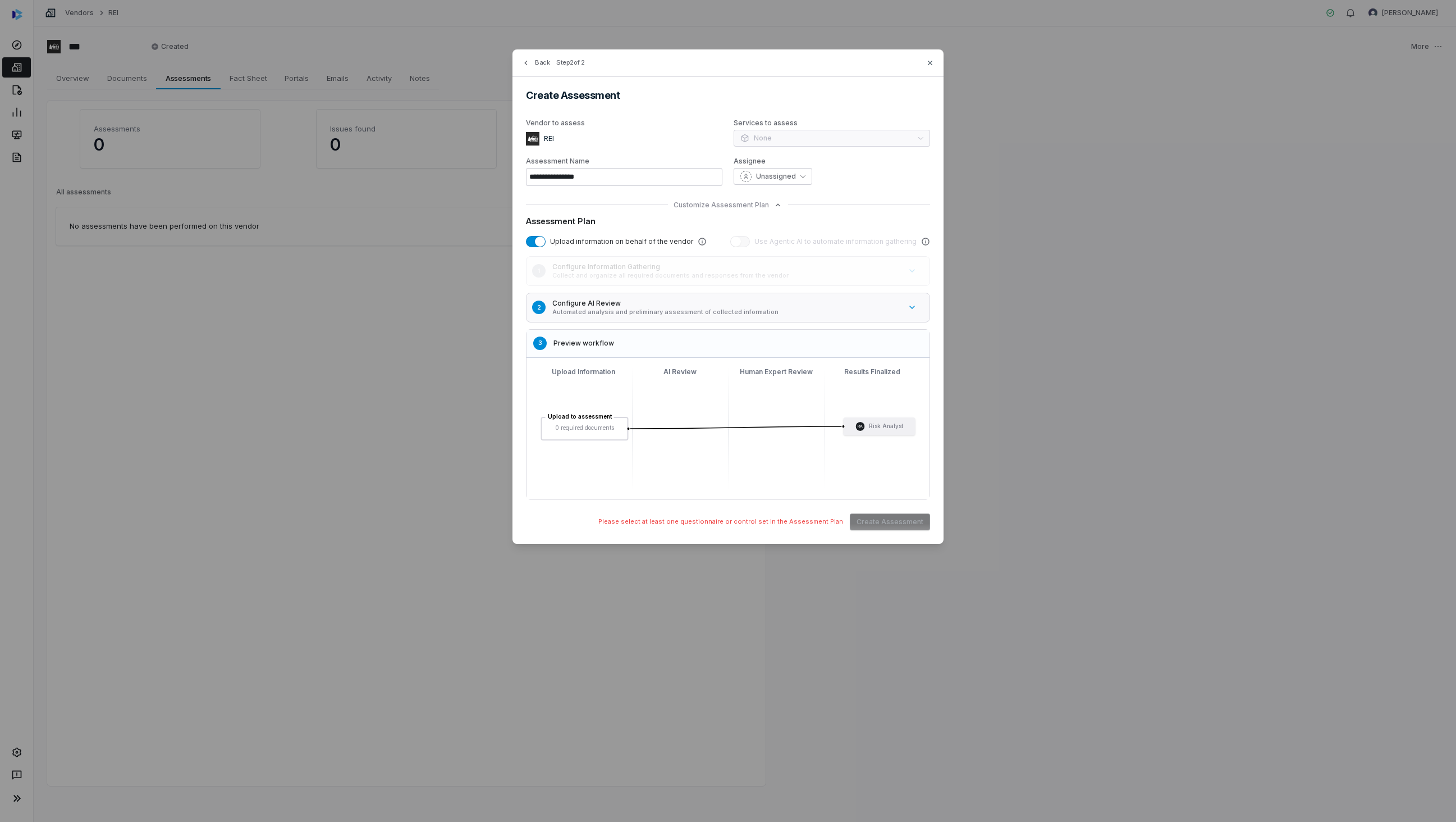
click at [645, 284] on div "1 Configure Information Gathering Collect and organize all required documents a…" at bounding box center [728, 271] width 404 height 30
click at [647, 301] on h5 "Configure AI Review" at bounding box center [727, 303] width 348 height 9
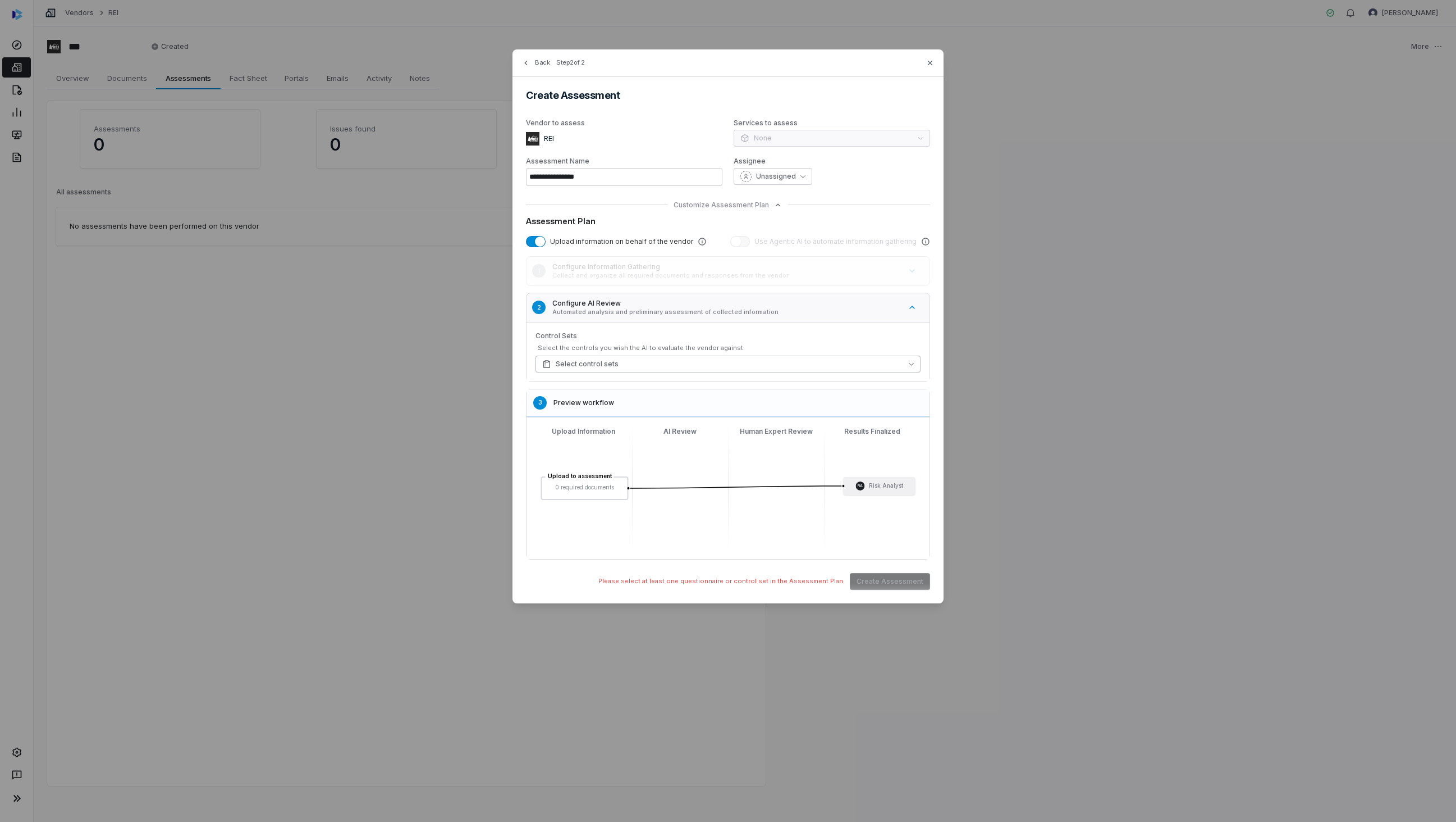
click at [618, 360] on button "Select control sets" at bounding box center [728, 364] width 385 height 17
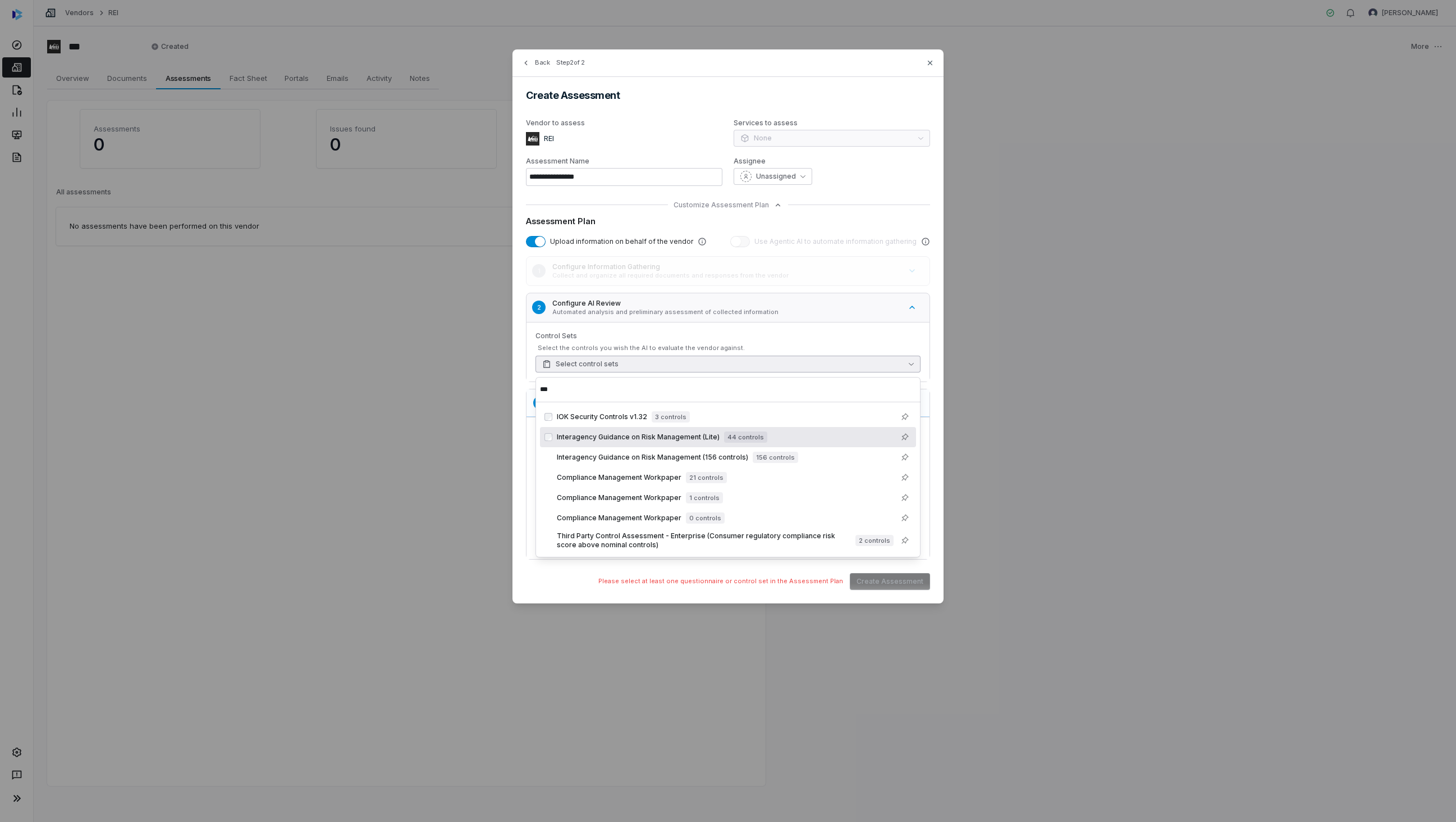
type input "***"
click at [608, 416] on span "IOK Security Controls v1.32" at bounding box center [602, 417] width 90 height 9
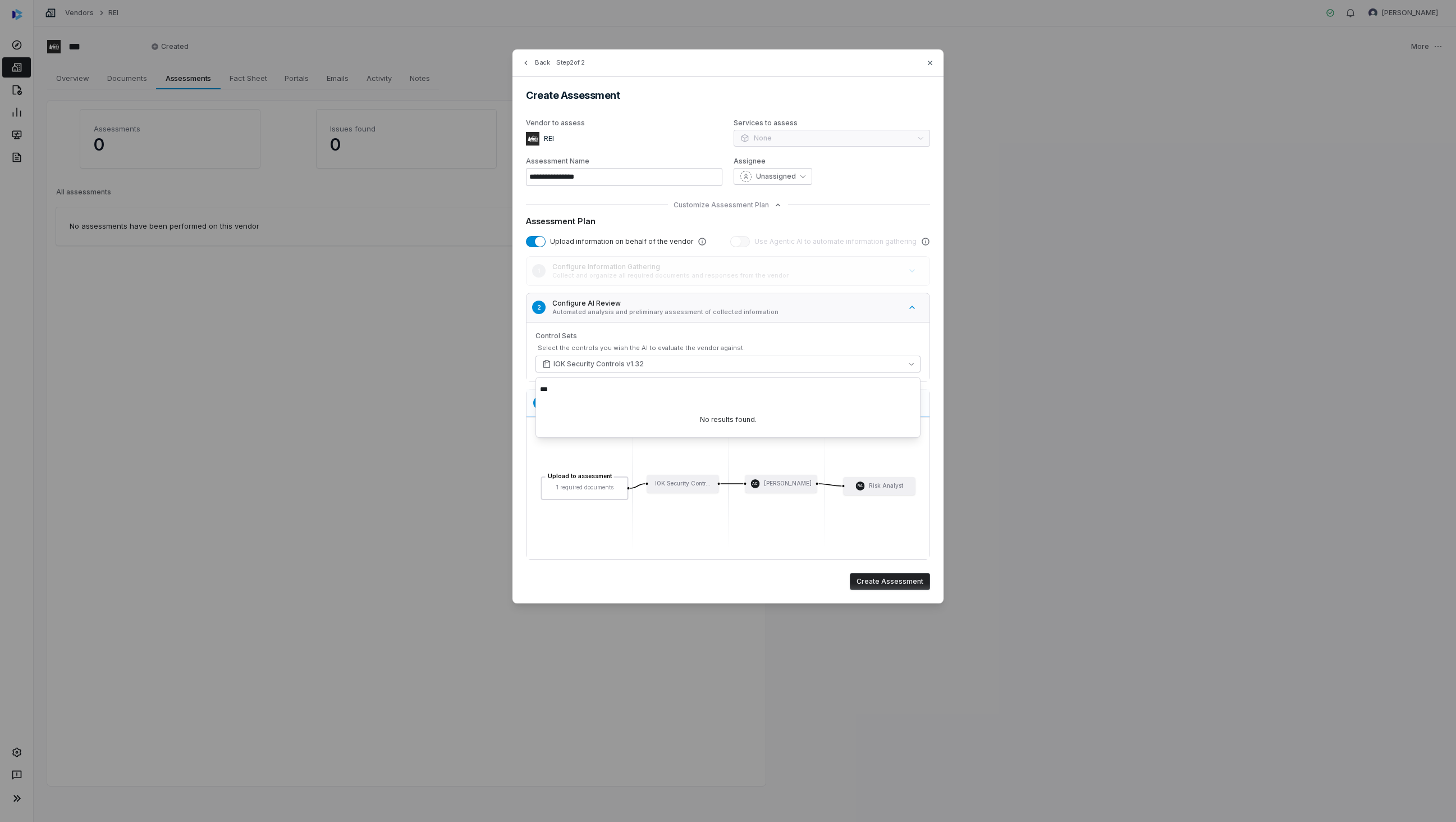
click at [874, 583] on button "Create Assessment" at bounding box center [890, 581] width 81 height 17
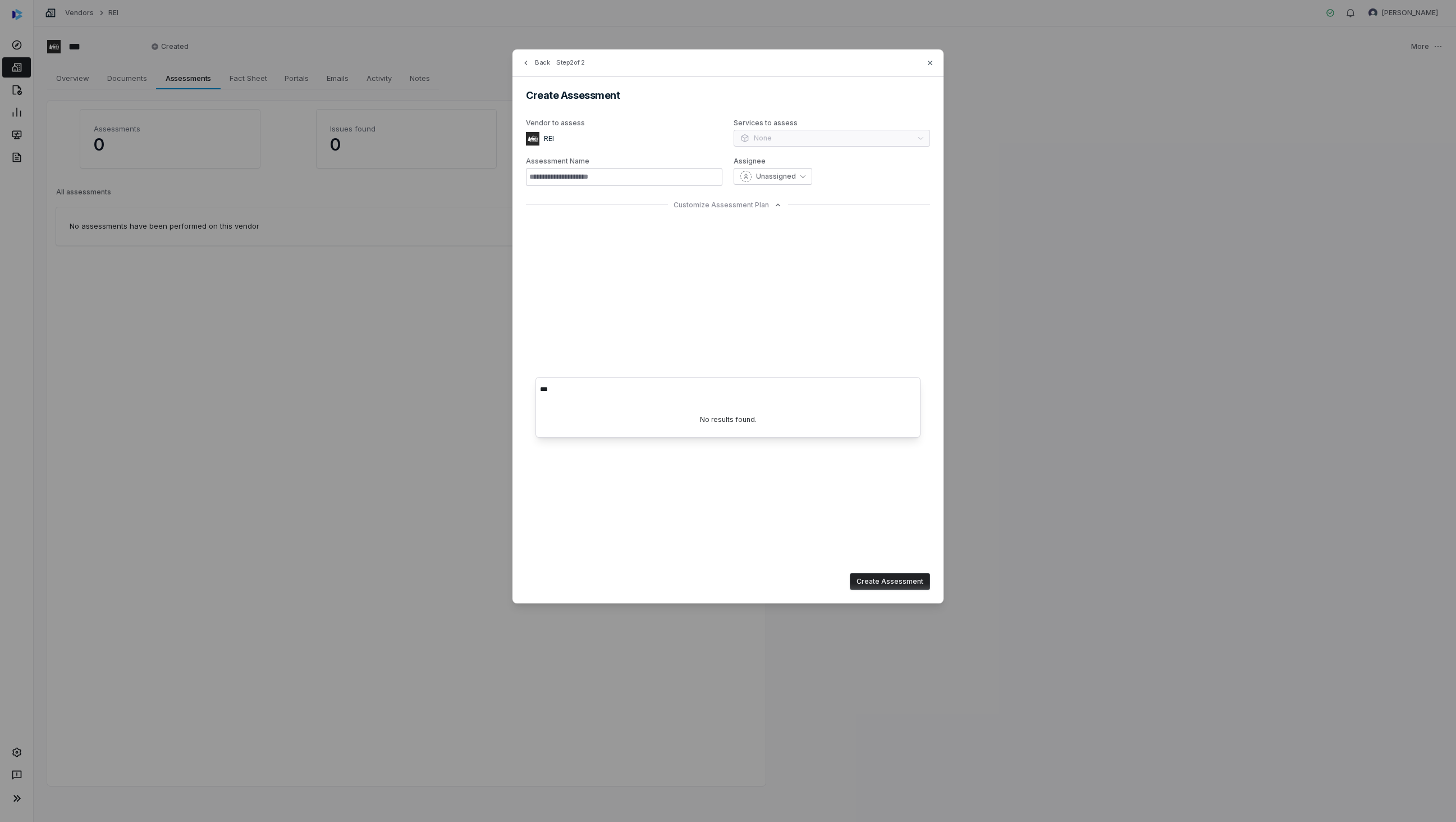
type input "**********"
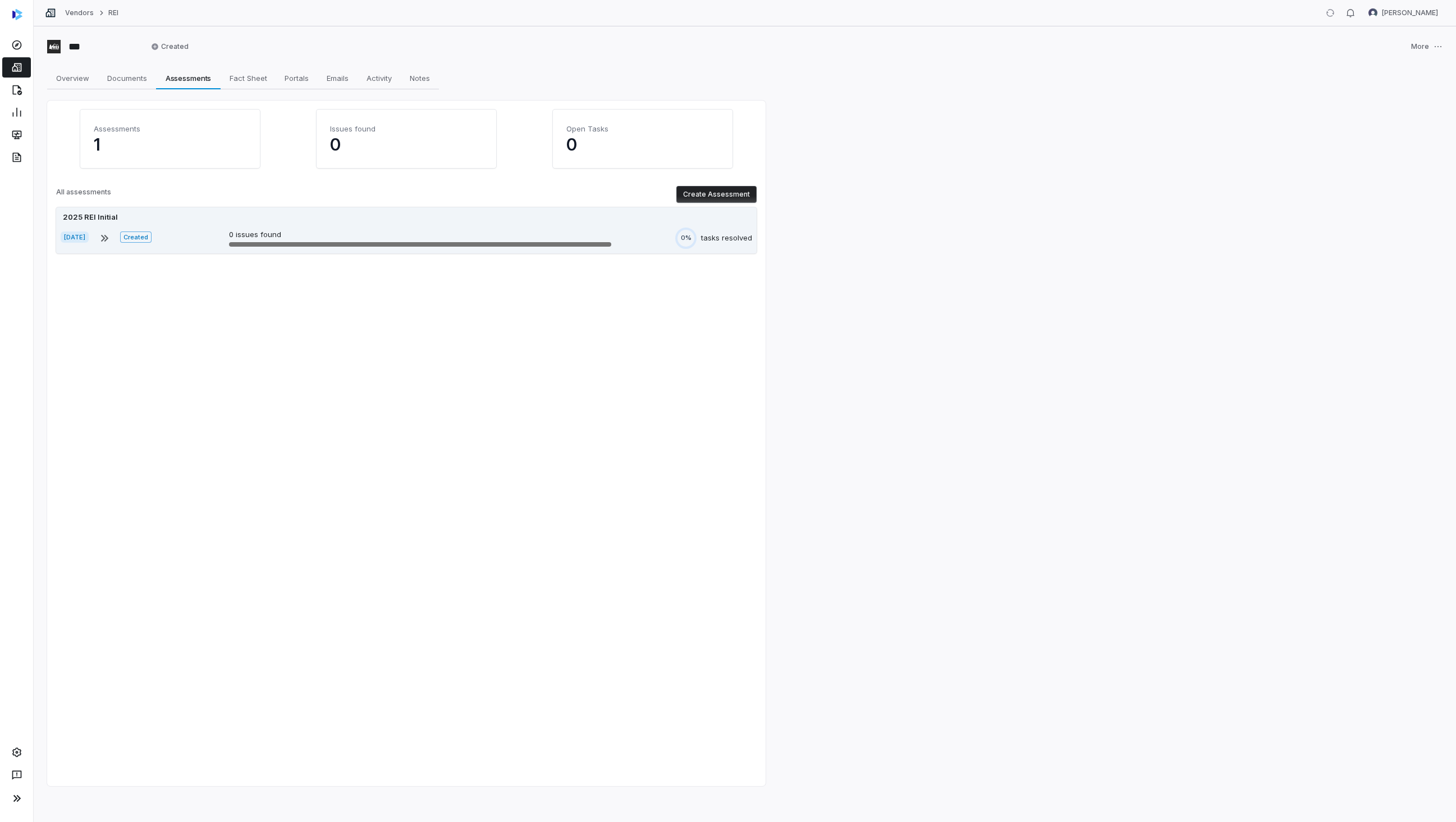
click at [623, 226] on div "2025 REI Initial Aug 15, 2025 Created 0 issues found 0% tasks resolved" at bounding box center [407, 230] width 701 height 46
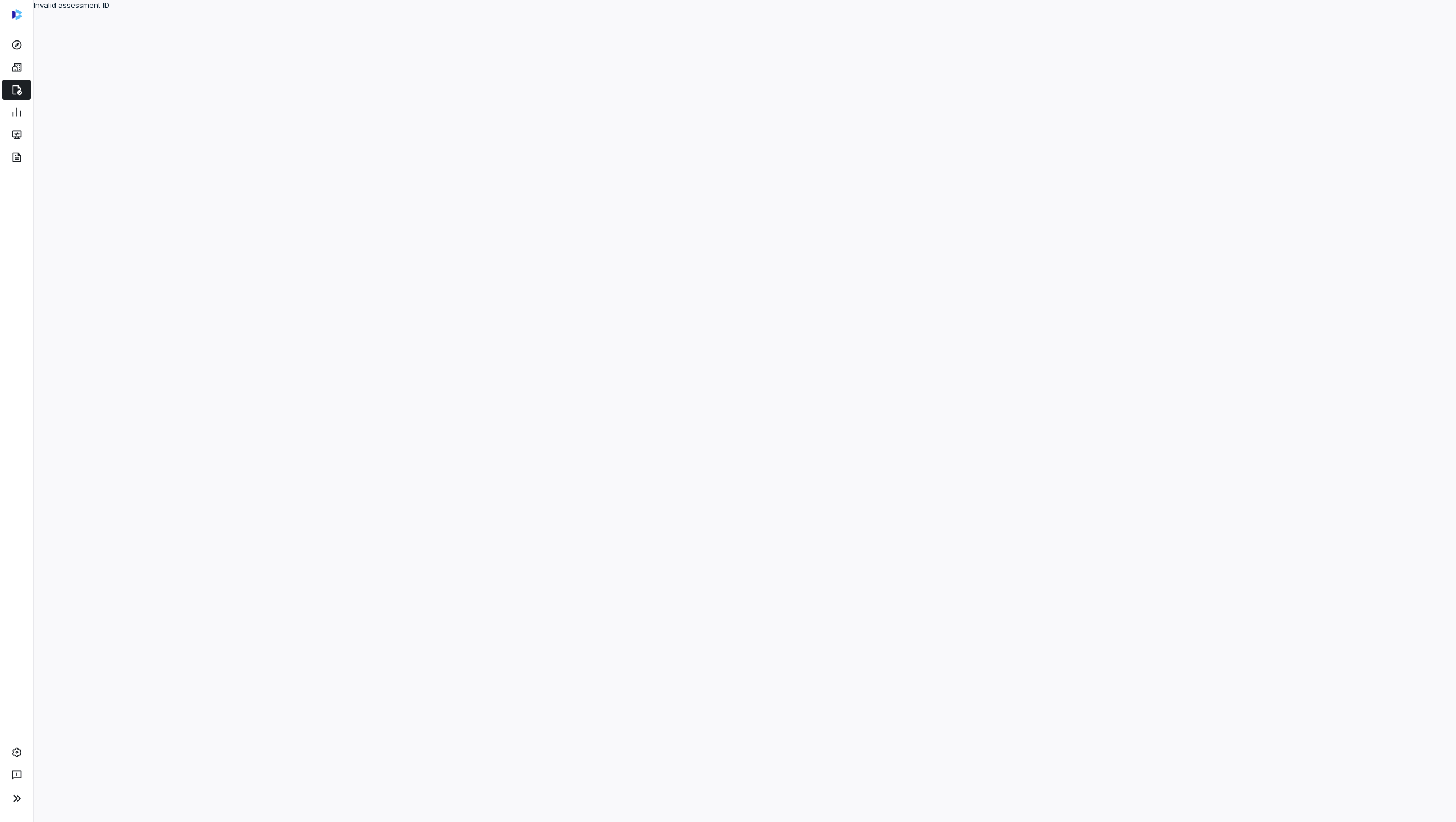
click at [237, 153] on div "Invalid assessment ID" at bounding box center [745, 411] width 1423 height 822
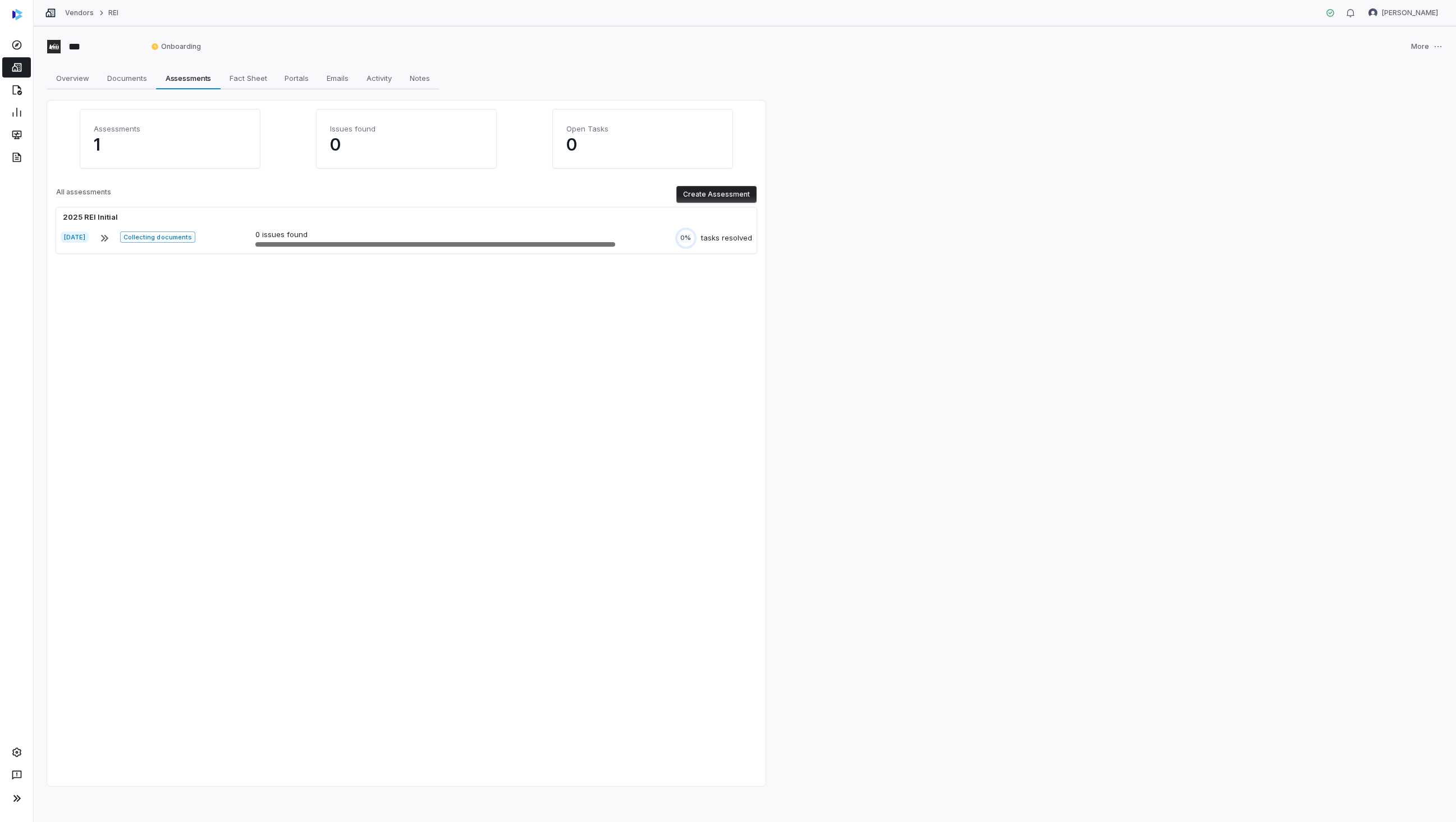
click at [287, 31] on div "*** Onboarding More Overview Overview Documents Documents Assessments Assessmen…" at bounding box center [745, 424] width 1423 height 796
click at [768, 186] on div "*** Onboarding More Overview Overview Documents Documents Assessments Assessmen…" at bounding box center [745, 424] width 1423 height 796
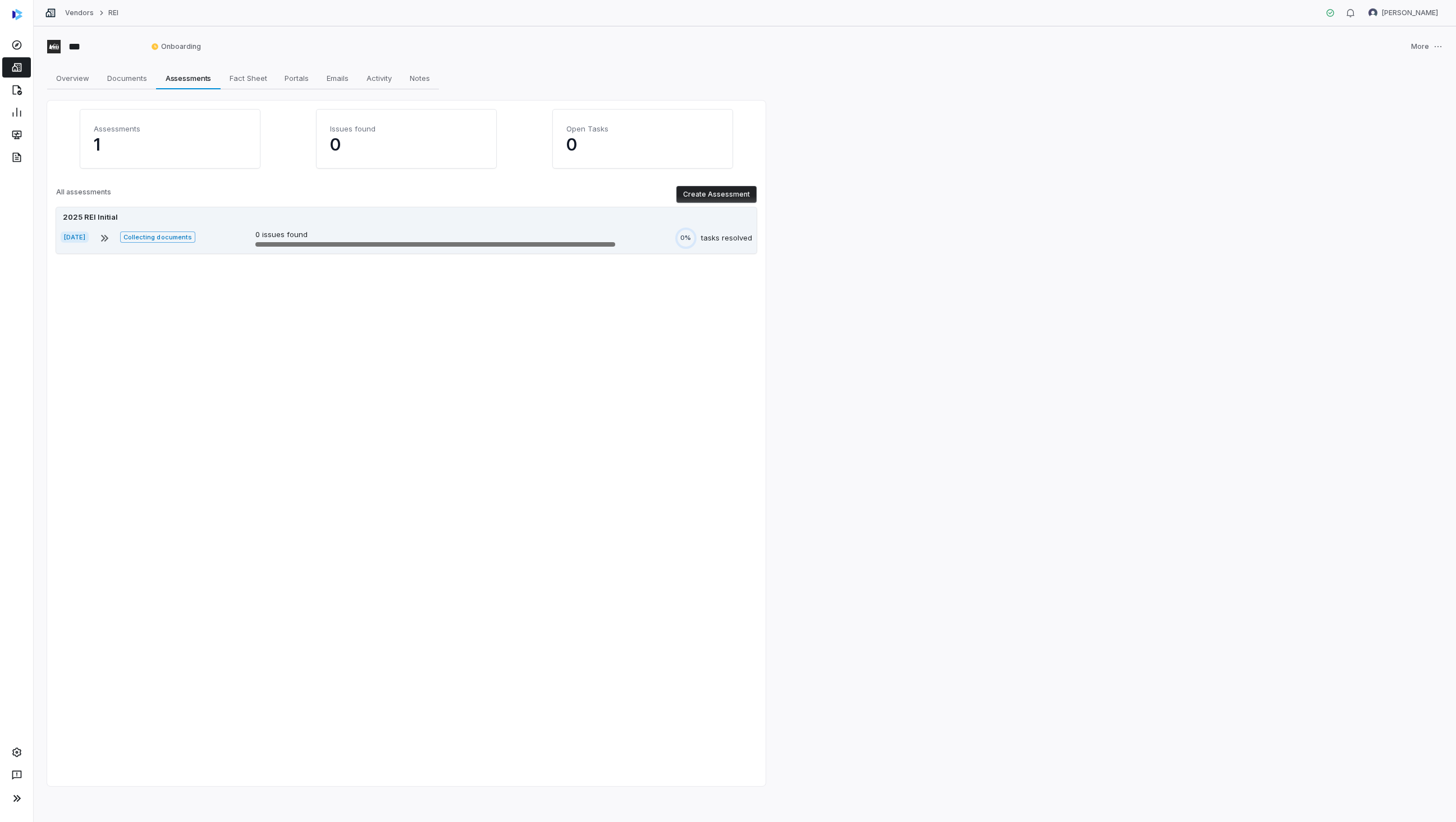
click at [208, 212] on div "2025 REI Initial" at bounding box center [406, 217] width 692 height 11
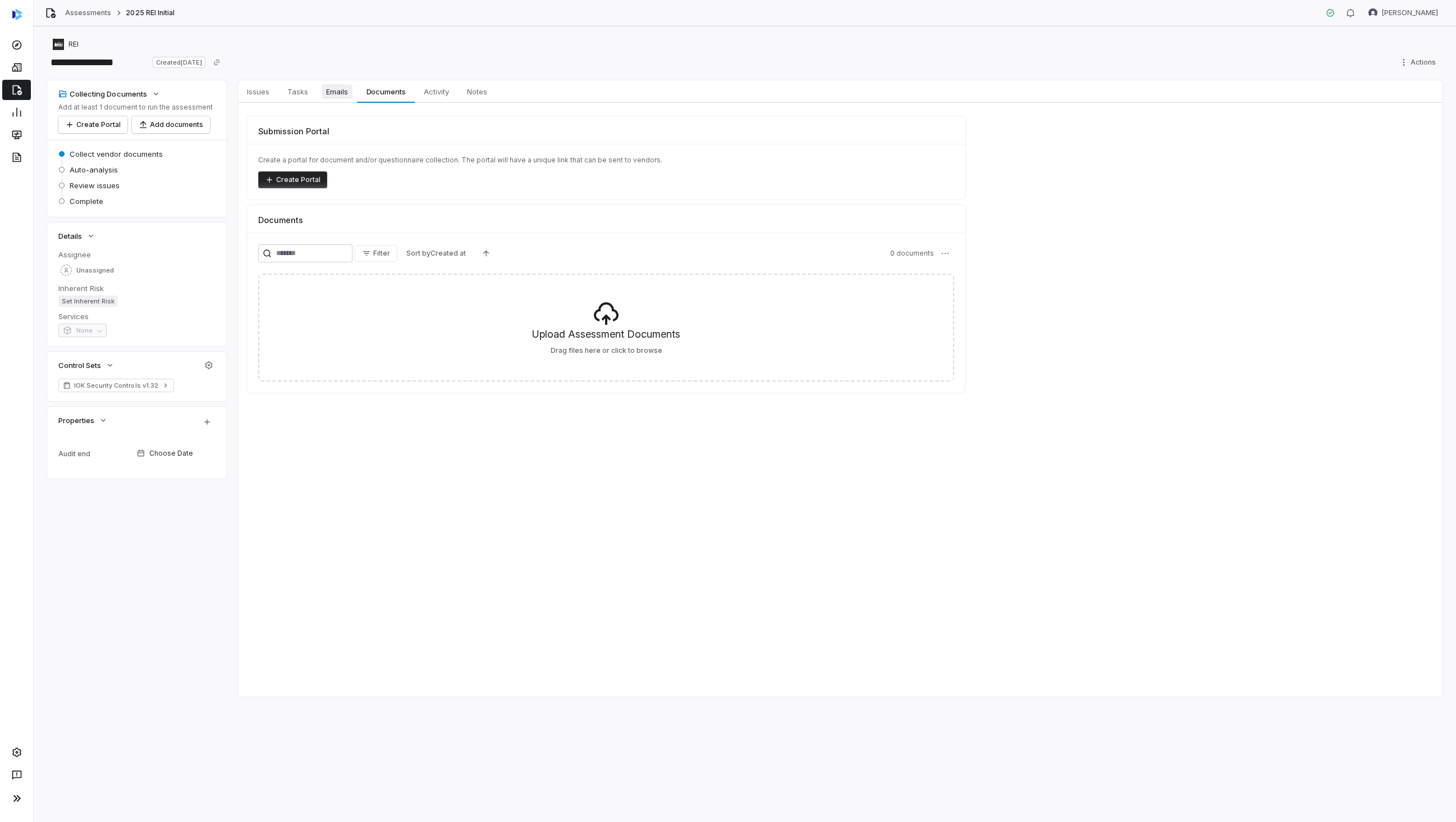
click at [319, 94] on link "Emails Emails" at bounding box center [337, 92] width 40 height 22
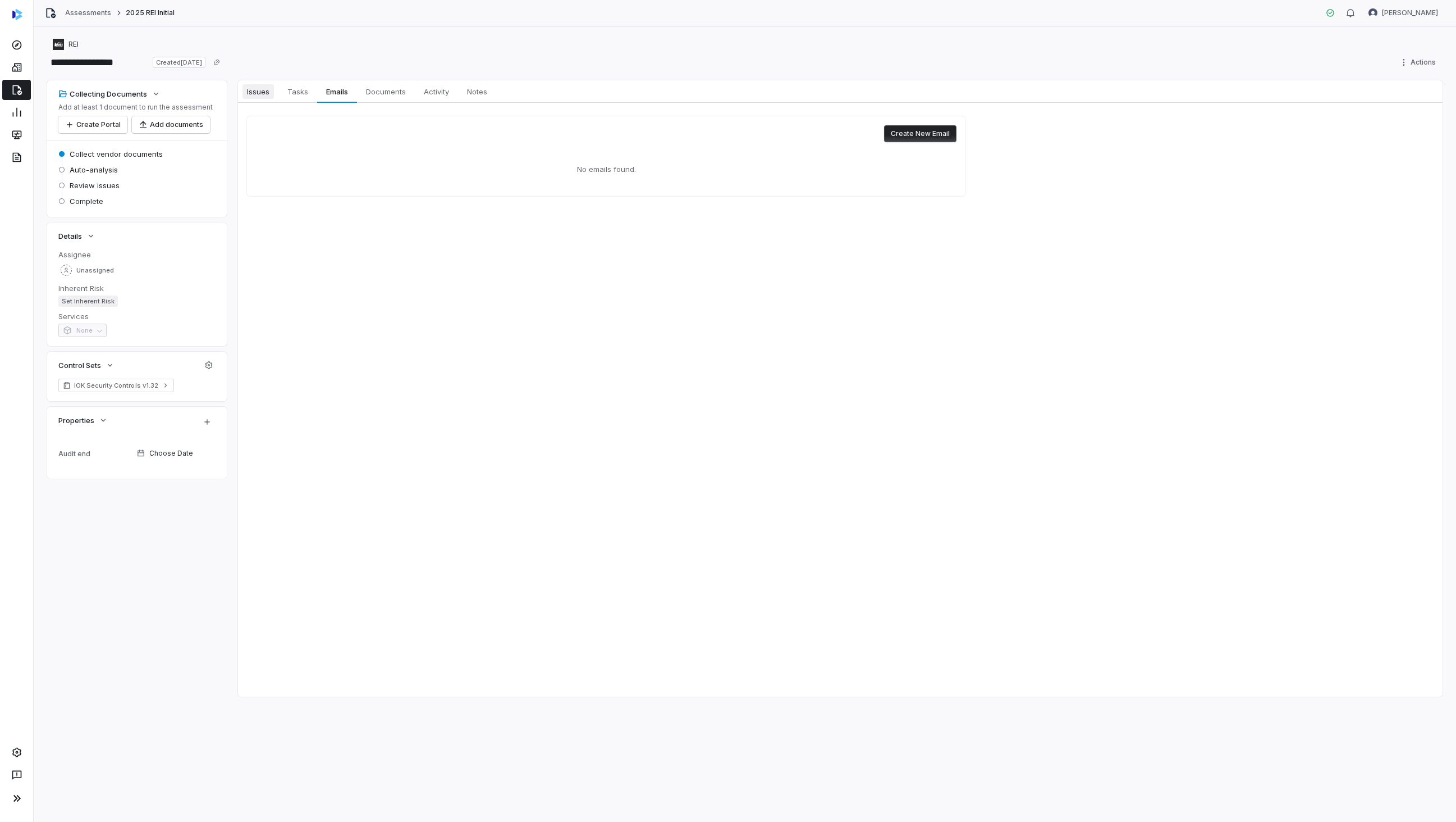
click at [257, 90] on span "Issues" at bounding box center [257, 91] width 31 height 15
click at [384, 86] on span "Documents" at bounding box center [386, 91] width 49 height 15
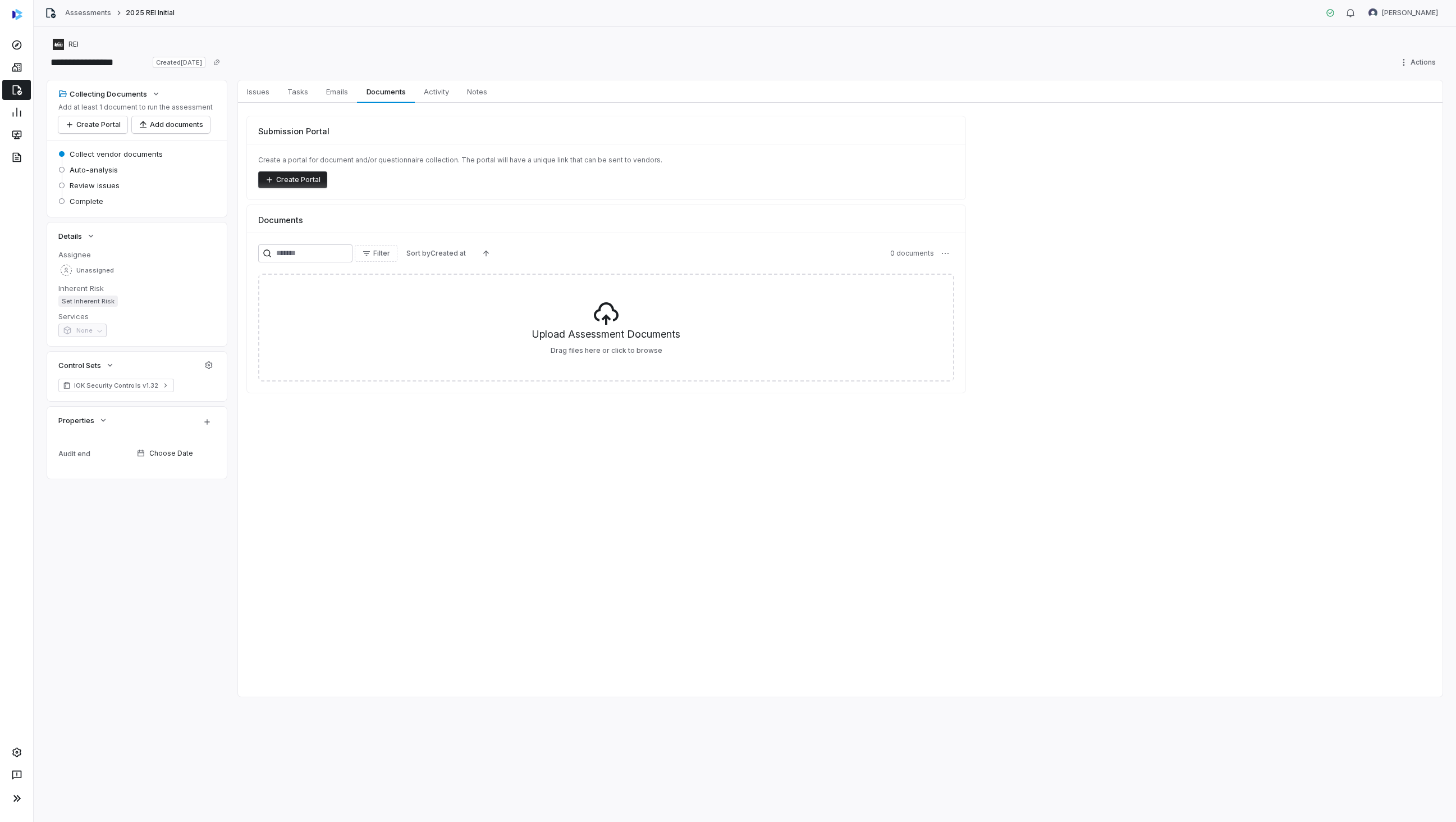
click at [369, 62] on div "**********" at bounding box center [745, 62] width 1396 height 18
click at [1424, 12] on html "**********" at bounding box center [728, 411] width 1456 height 822
click at [1368, 56] on icon at bounding box center [1366, 58] width 9 height 9
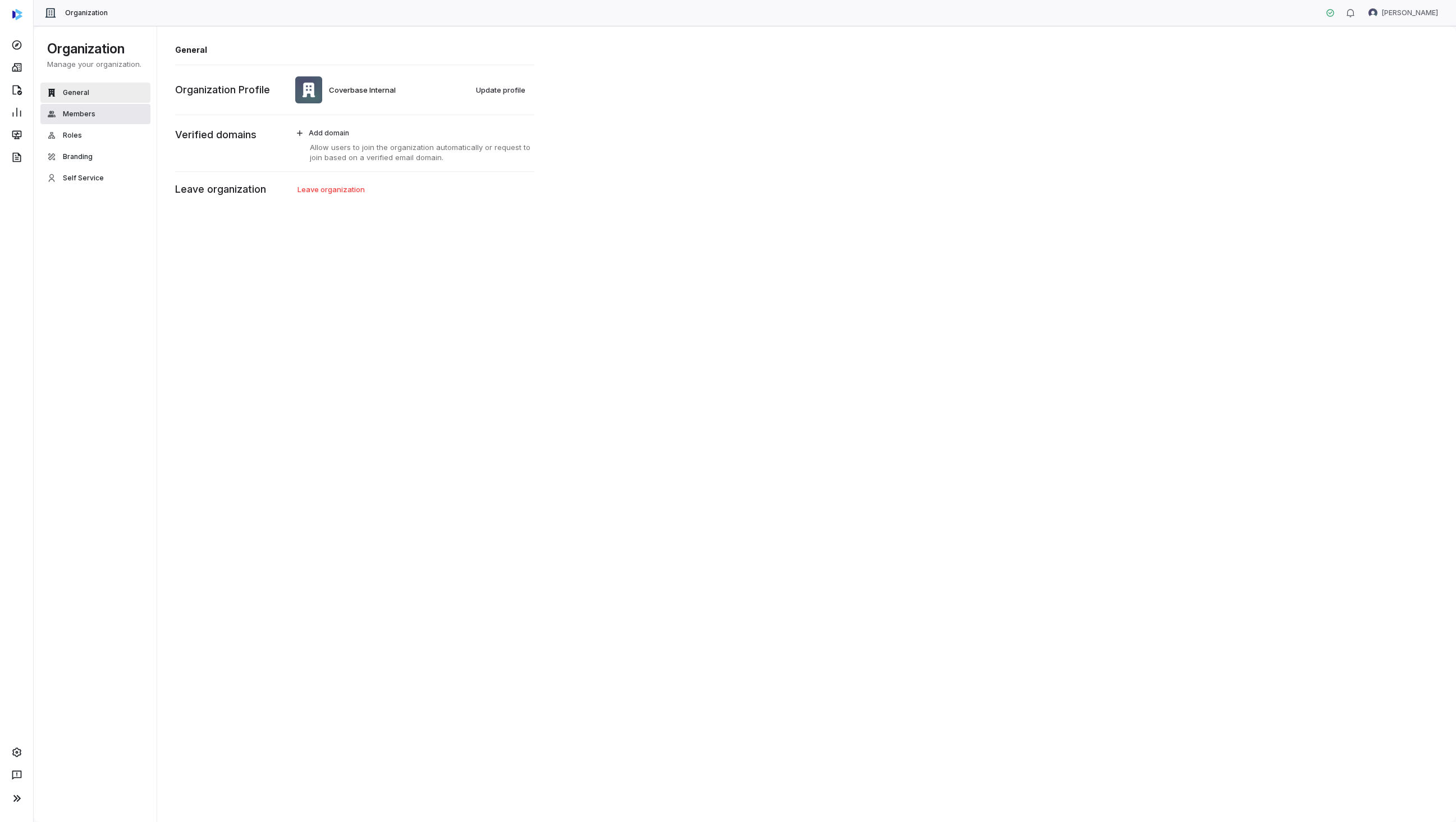
click at [69, 113] on span "Members" at bounding box center [79, 114] width 33 height 9
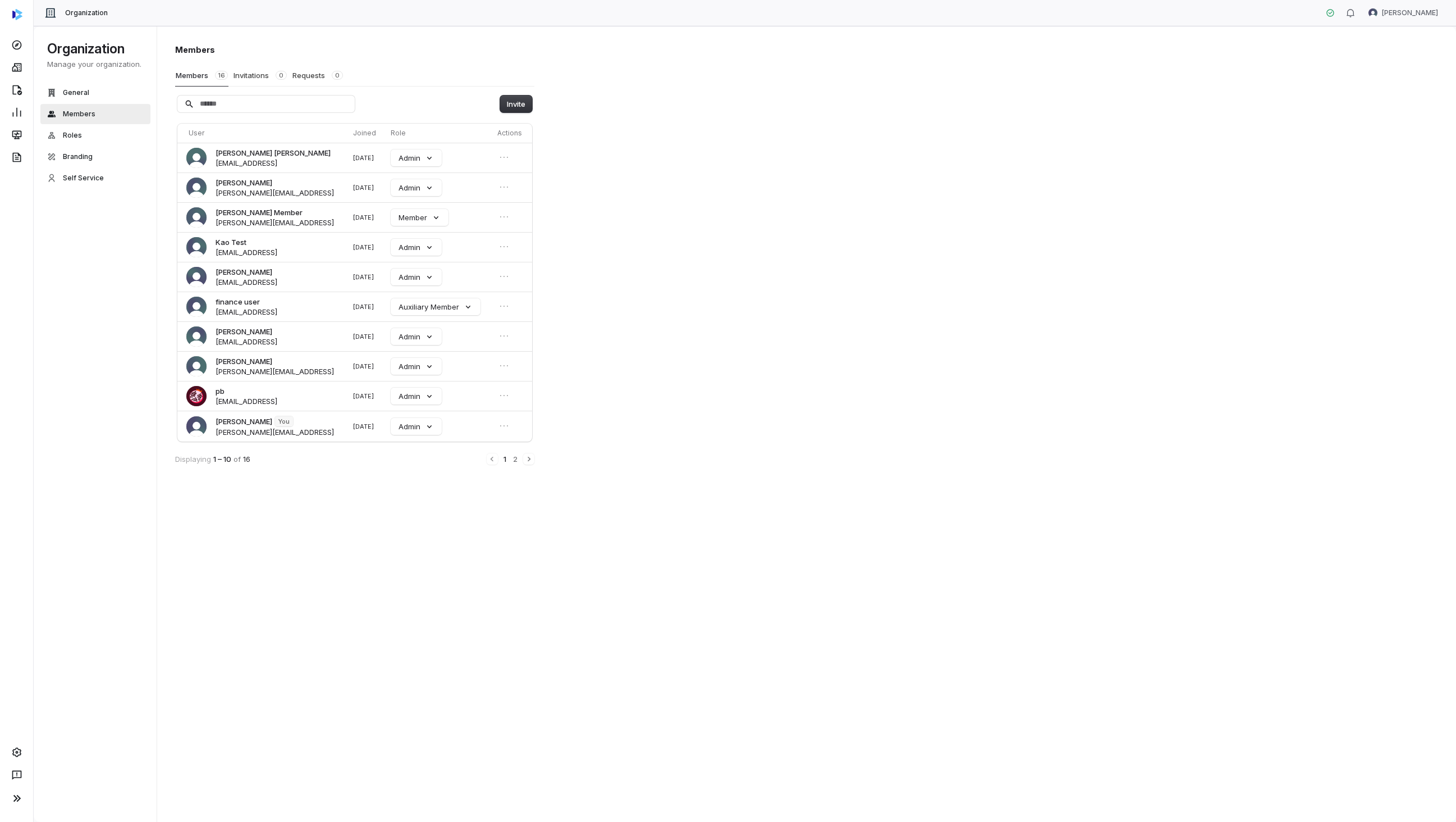
click at [1415, 22] on div "Organization Amanda Pettenati" at bounding box center [745, 13] width 1423 height 26
click at [1415, 15] on html "Organization Amanda Pettenati Organization Manage your organization. General Me…" at bounding box center [728, 411] width 1456 height 822
click at [1391, 37] on div "Account" at bounding box center [1398, 40] width 86 height 18
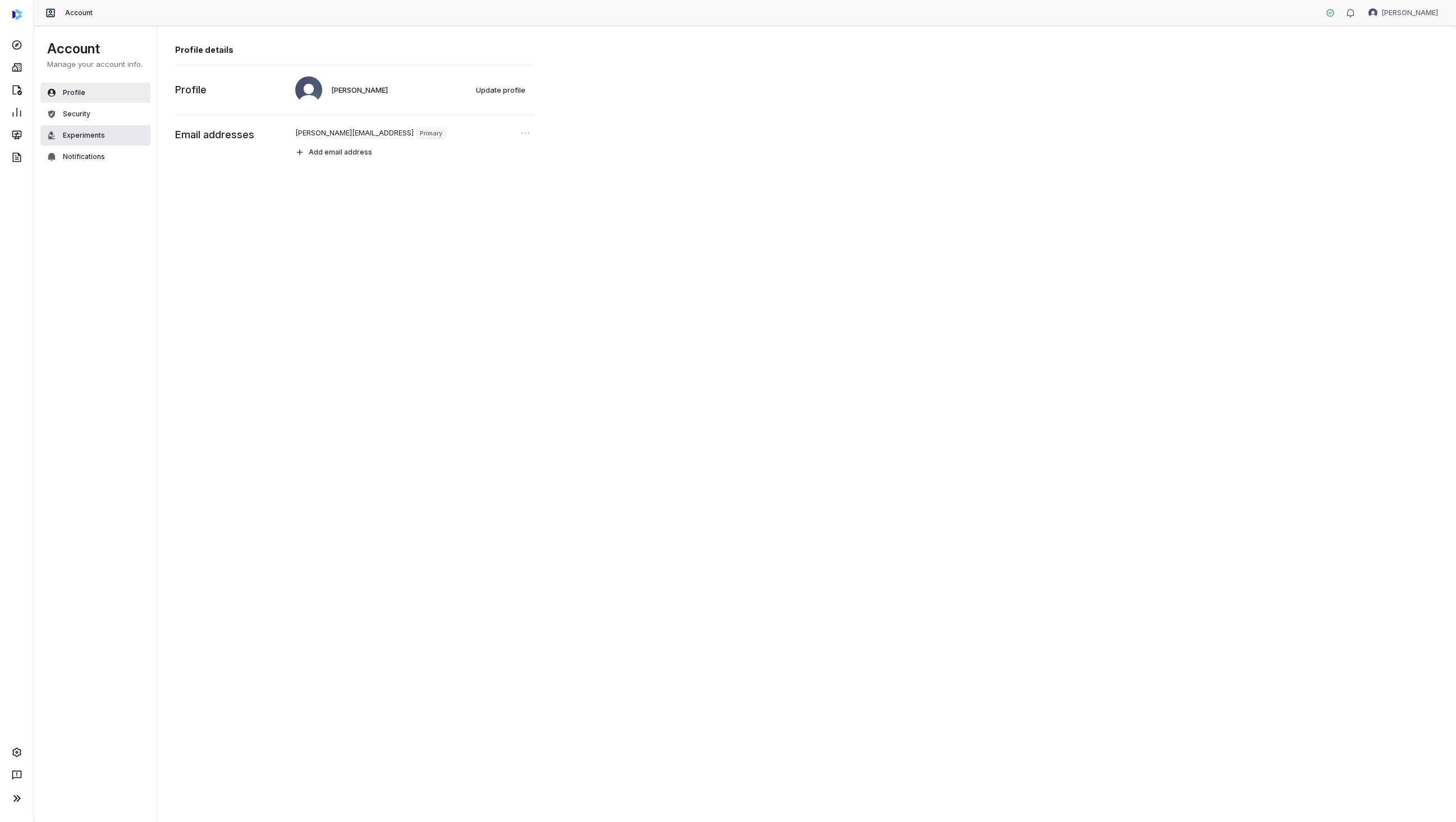
click at [96, 128] on button "Experiments" at bounding box center [95, 135] width 110 height 20
click at [686, 240] on div "Experiments Toggle experimental features Turn on all features" at bounding box center [807, 423] width 1300 height 796
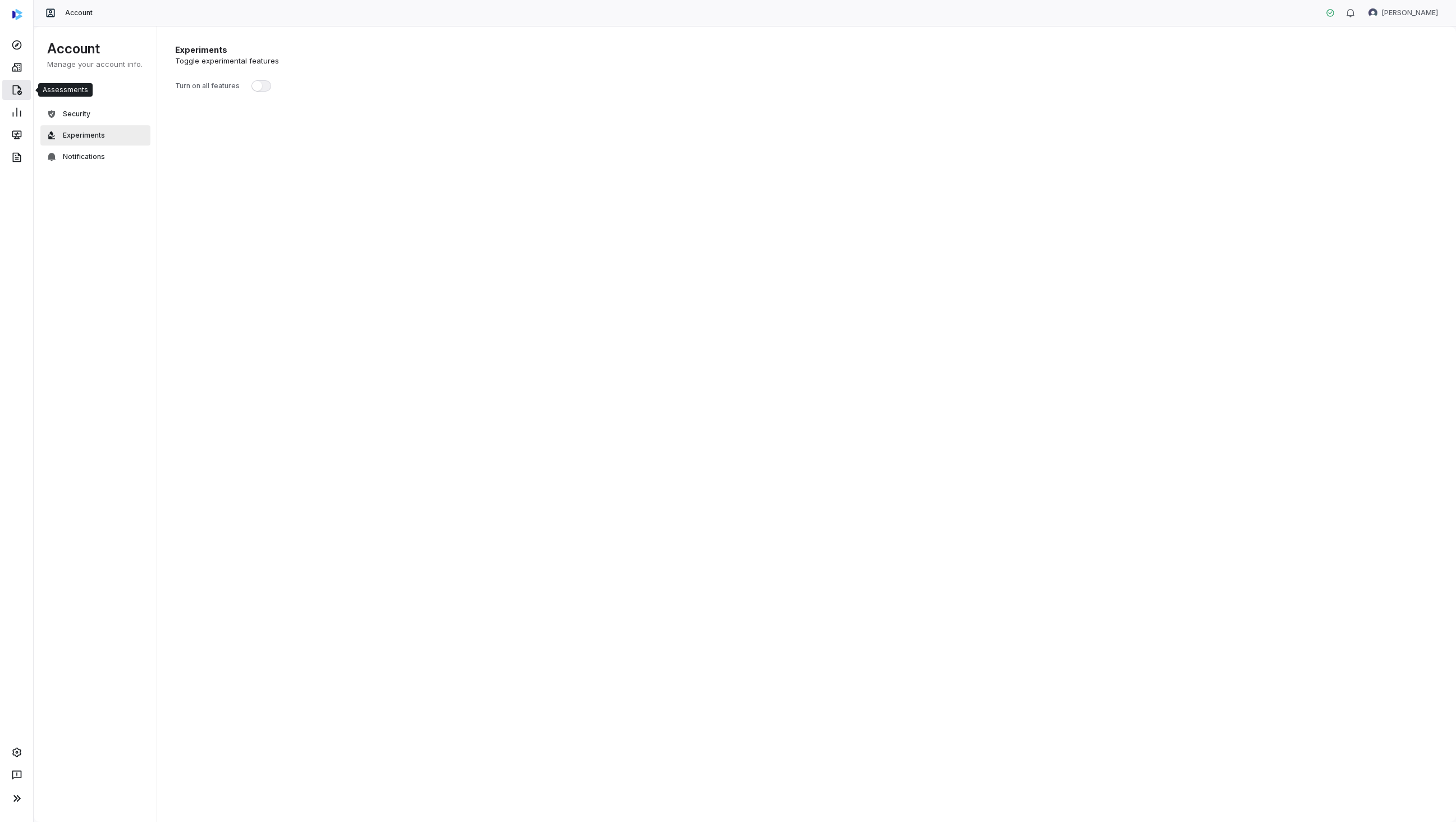
click at [24, 98] on link at bounding box center [16, 90] width 28 height 20
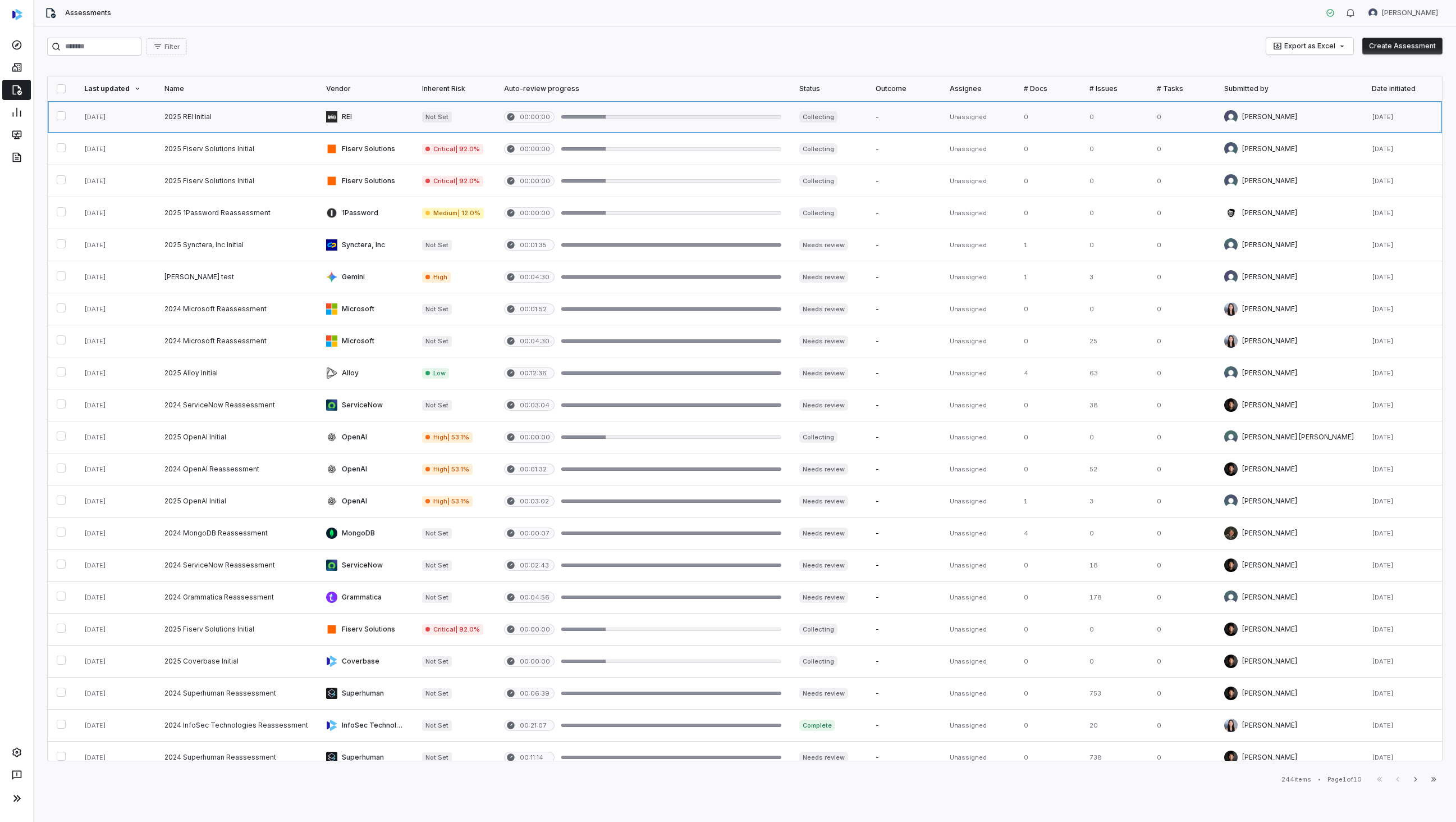
click at [203, 123] on link at bounding box center [236, 117] width 162 height 31
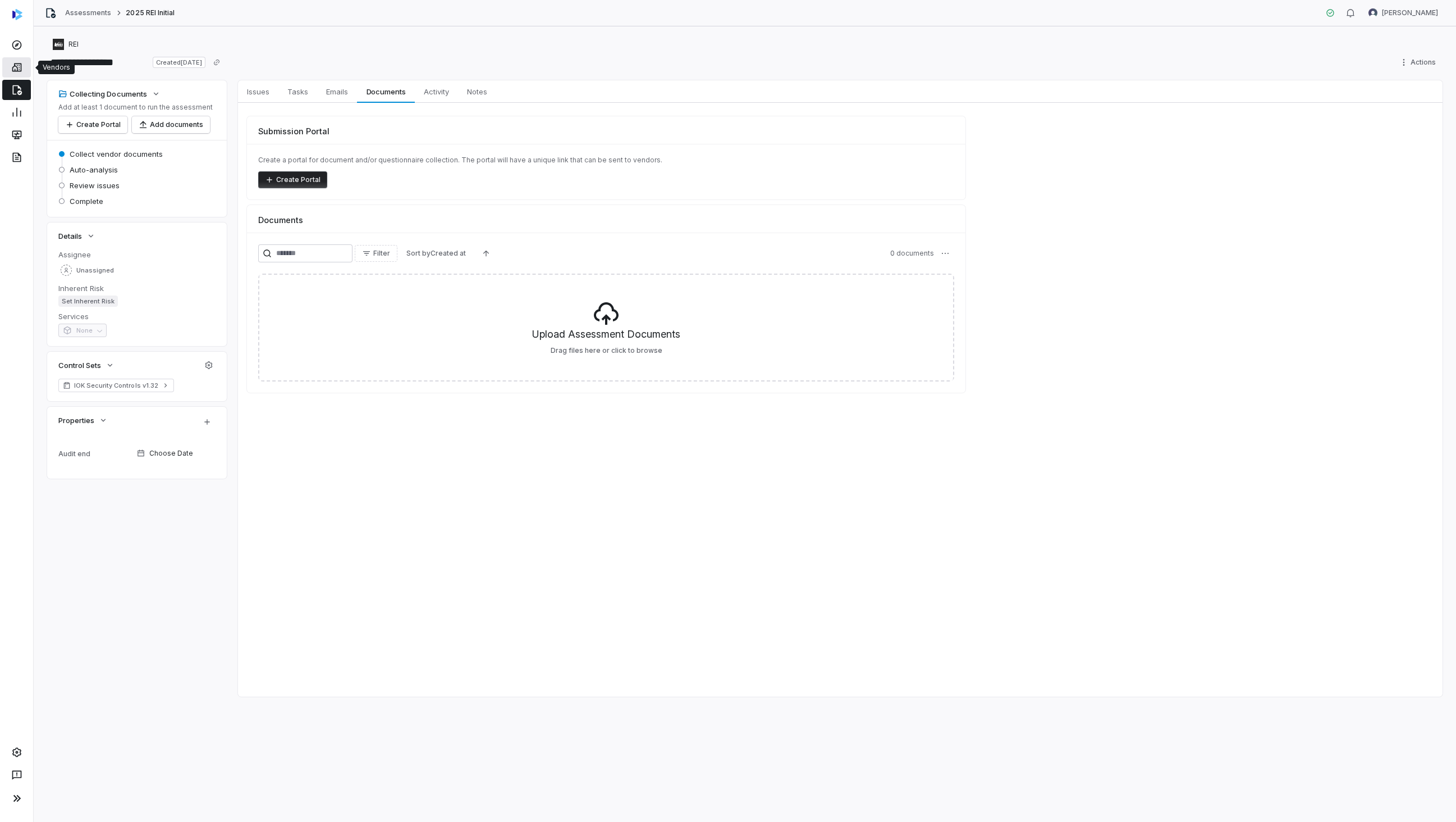
click at [12, 69] on icon at bounding box center [17, 67] width 10 height 8
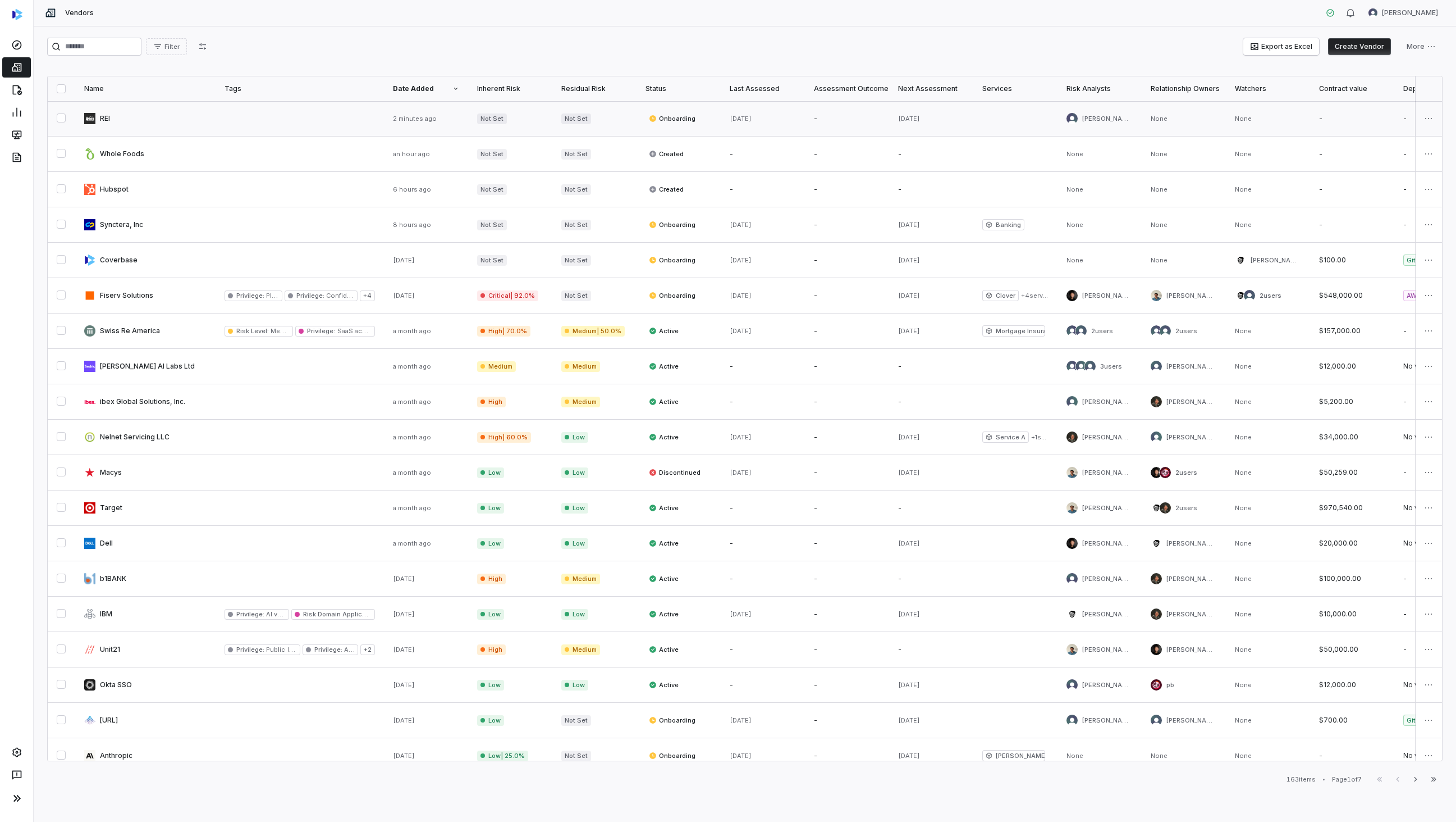
click at [192, 124] on link at bounding box center [145, 119] width 140 height 35
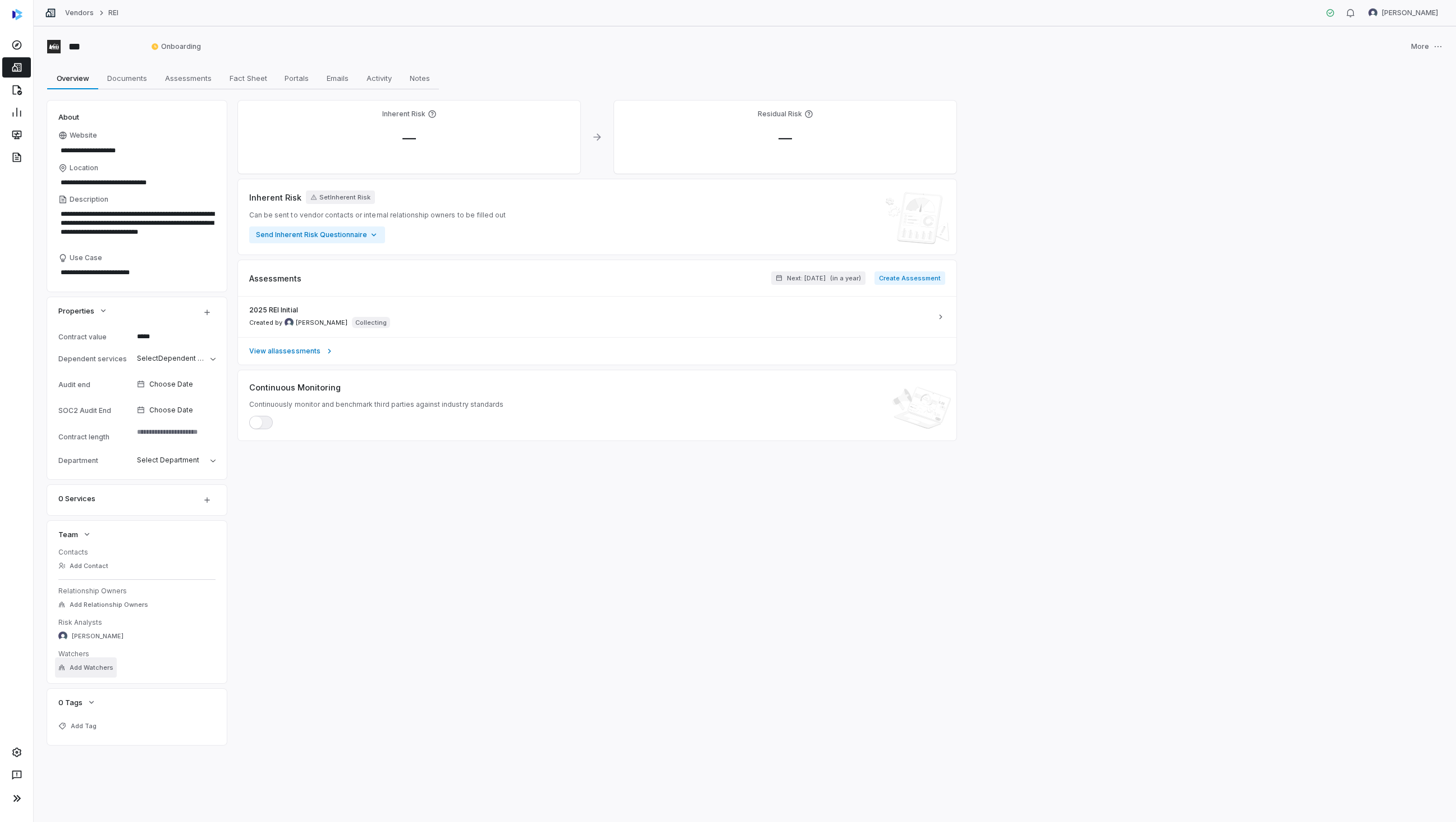
click at [94, 660] on button "Add Watchers" at bounding box center [85, 667] width 62 height 20
type input "*"
type input "***"
click at [131, 738] on span "[PERSON_NAME]" at bounding box center [117, 738] width 56 height 9
click at [534, 598] on div "Inherent Risk — Residual Risk — Inherent Risk Set Inherent Risk Can be sent to …" at bounding box center [597, 423] width 718 height 644
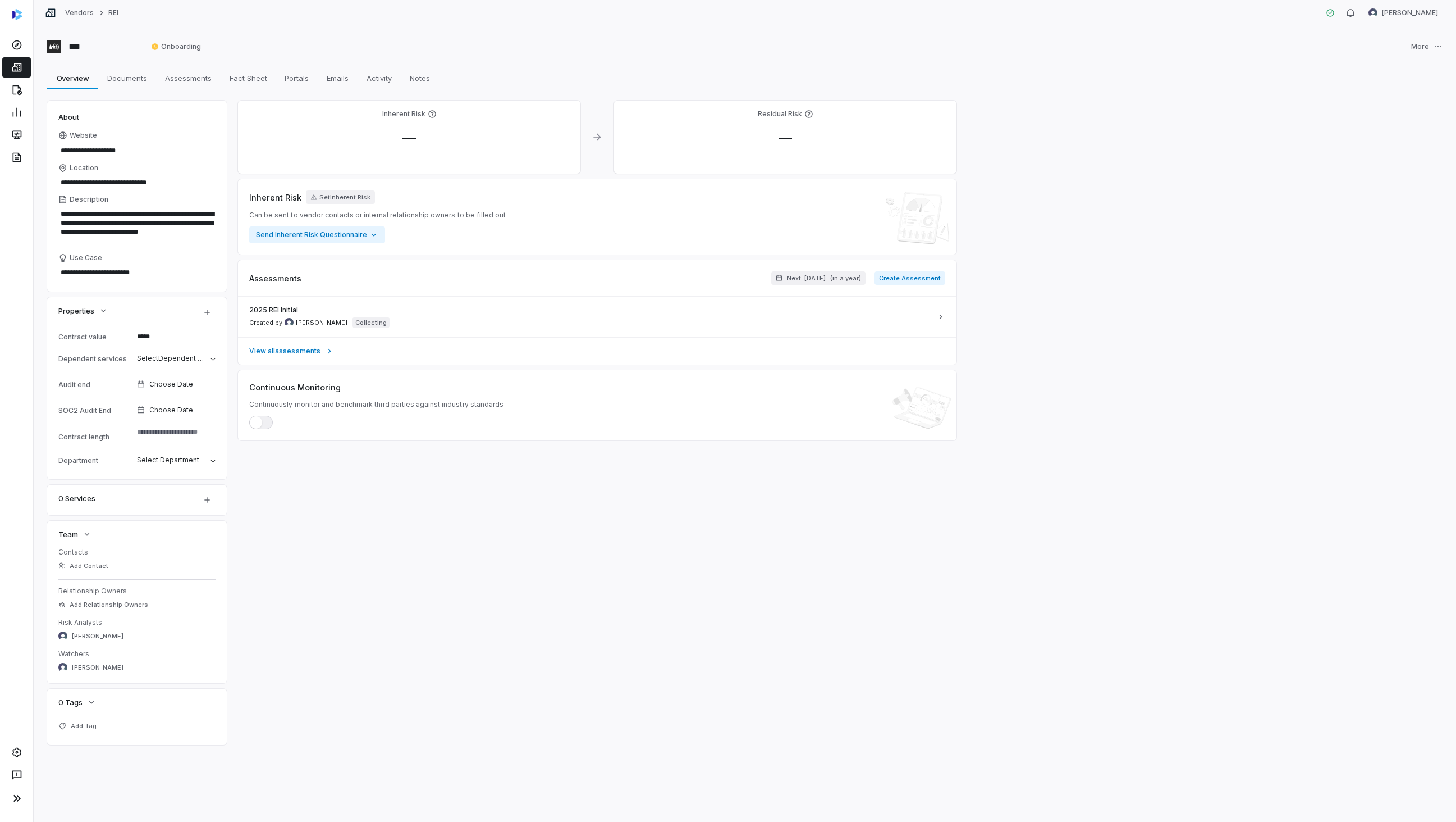
type textarea "*"
click at [1288, 333] on div "**********" at bounding box center [745, 423] width 1396 height 644
click at [1298, 255] on div "**********" at bounding box center [745, 423] width 1396 height 644
click at [12, 93] on icon at bounding box center [17, 90] width 11 height 11
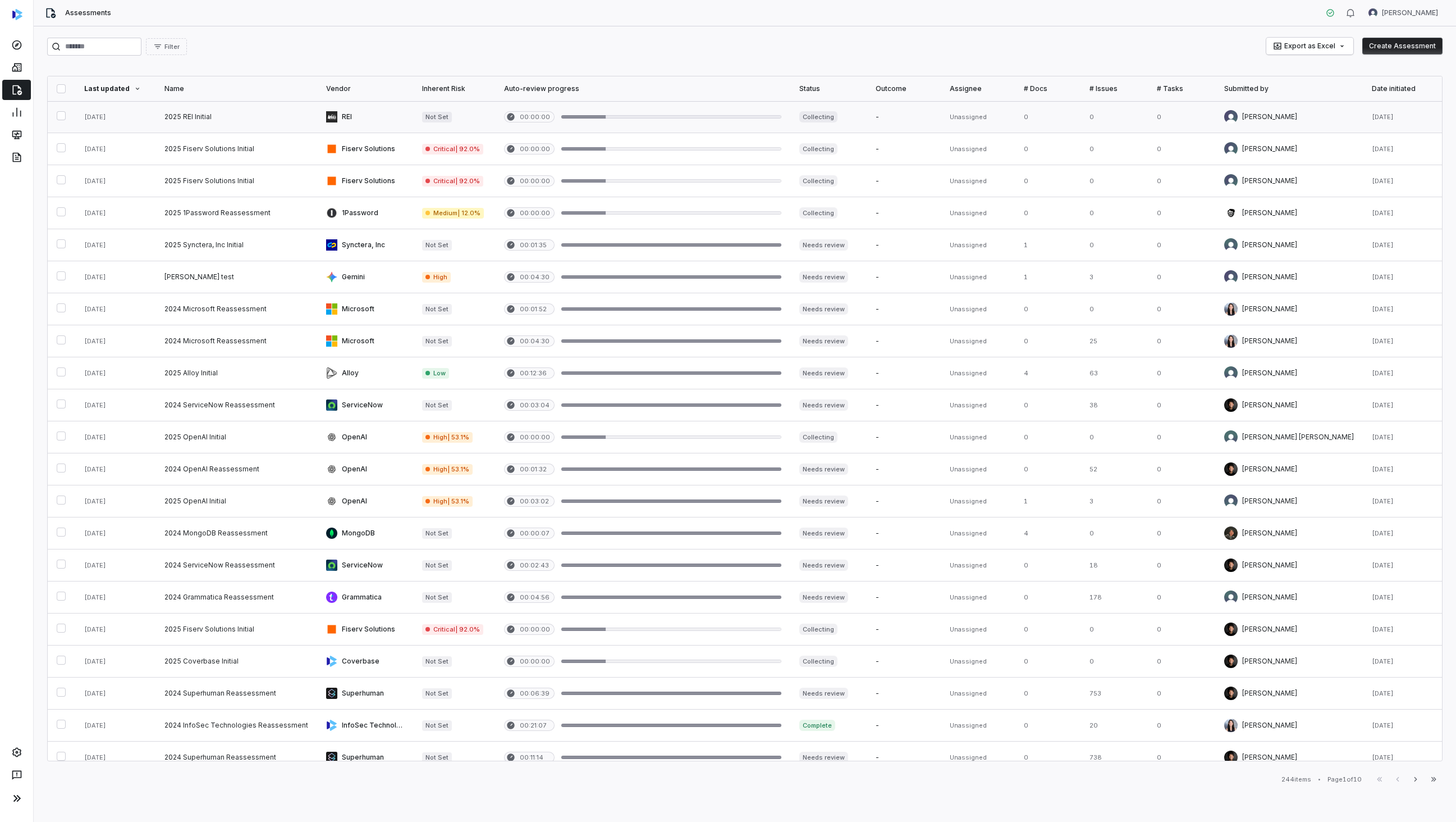
click at [128, 119] on link at bounding box center [115, 117] width 81 height 31
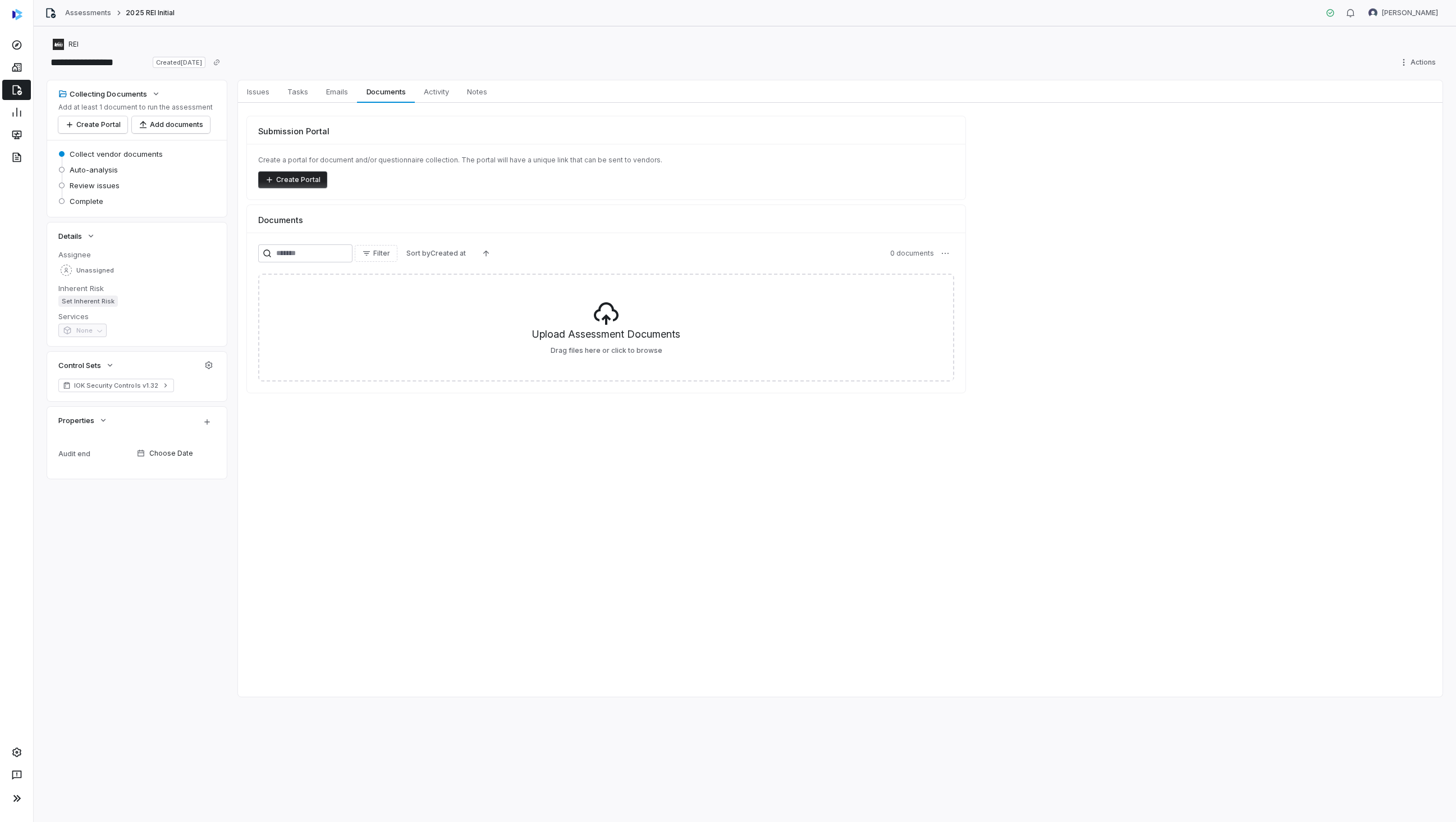
click at [313, 179] on button "Create Portal" at bounding box center [293, 180] width 69 height 17
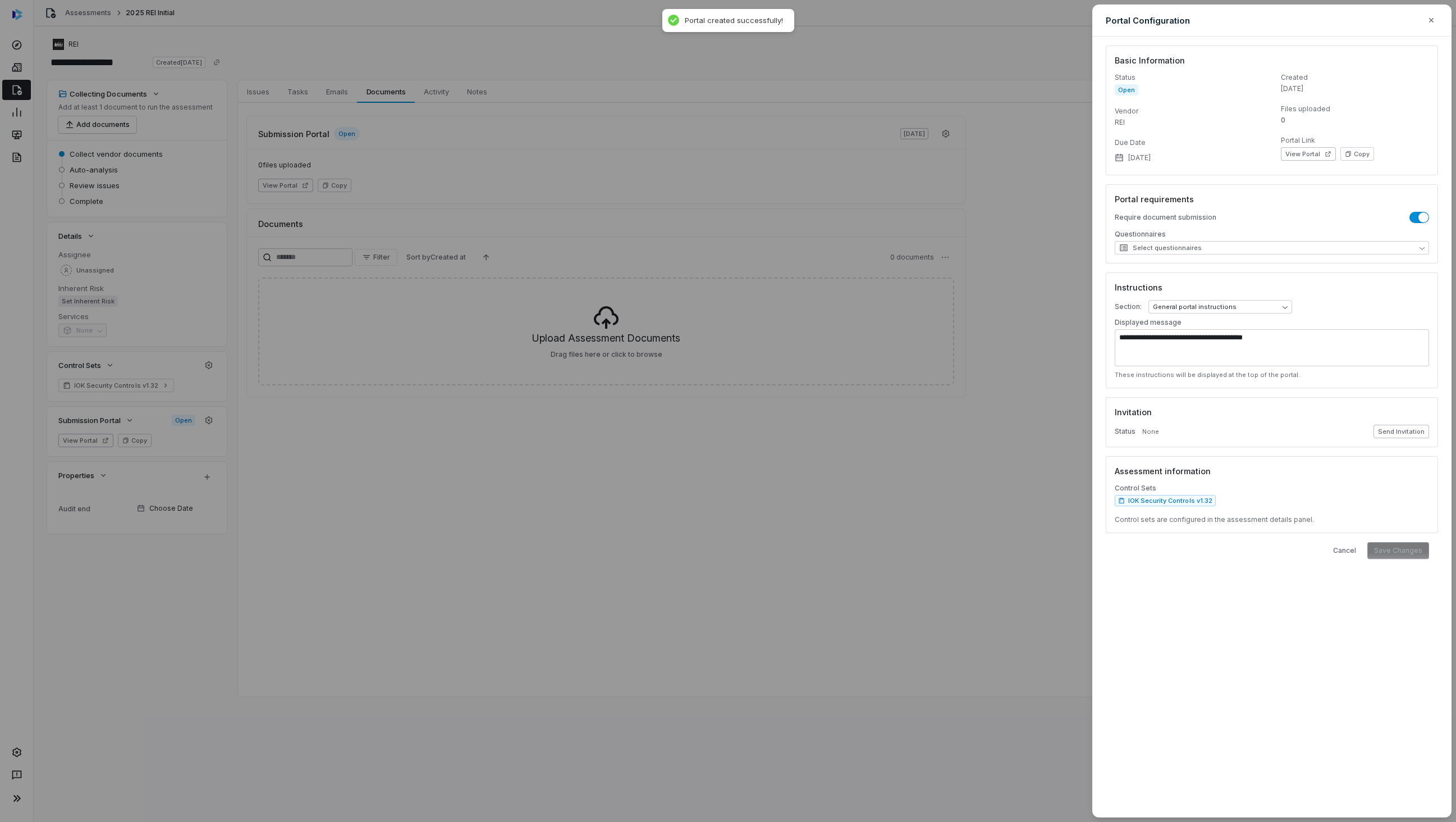
click at [1400, 431] on button "Send Invitation" at bounding box center [1402, 431] width 56 height 13
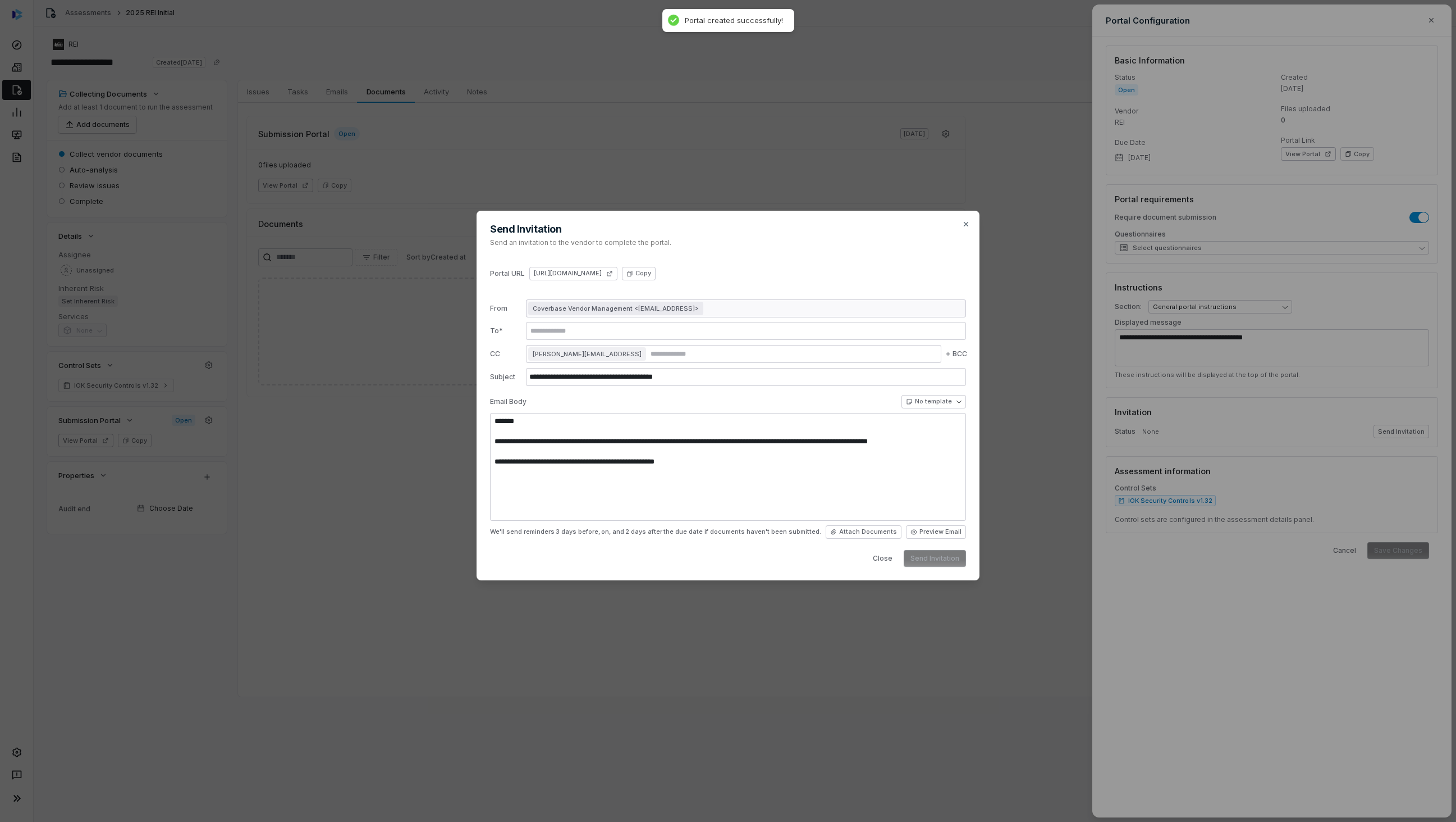
click at [601, 305] on span "Coverbase Vendor Management <cbvendormanagement@coverbase.ai>" at bounding box center [616, 308] width 166 height 9
type textarea "**********"
click at [798, 313] on div "Coverbase Vendor Management <cbvendormanagement@coverbase.ai>" at bounding box center [746, 308] width 440 height 18
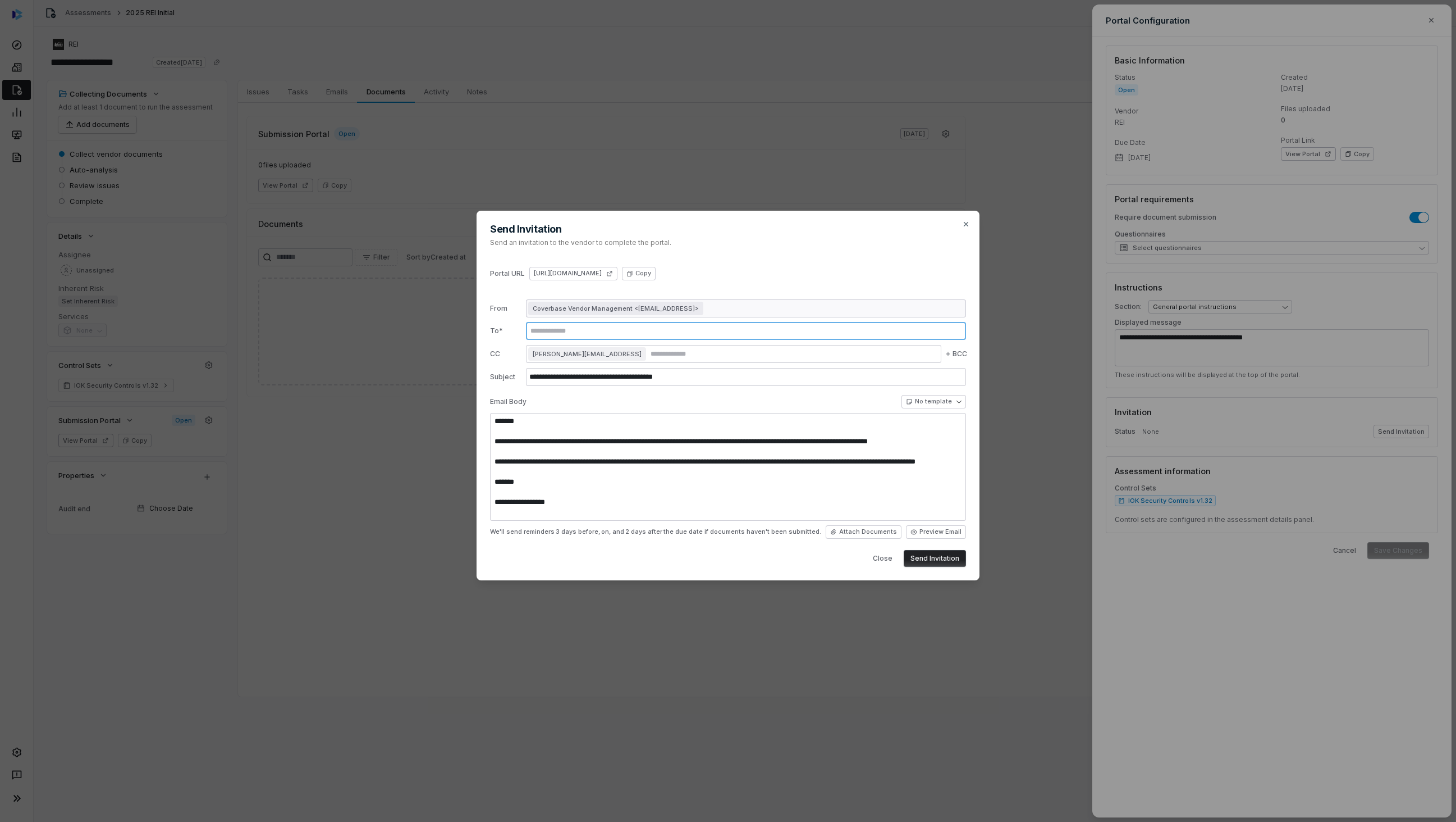
click at [770, 330] on input "text" at bounding box center [746, 330] width 436 height 9
type input "**********"
click at [621, 426] on textarea "**********" at bounding box center [728, 467] width 476 height 108
click at [948, 558] on button "Send Invitation" at bounding box center [935, 558] width 62 height 17
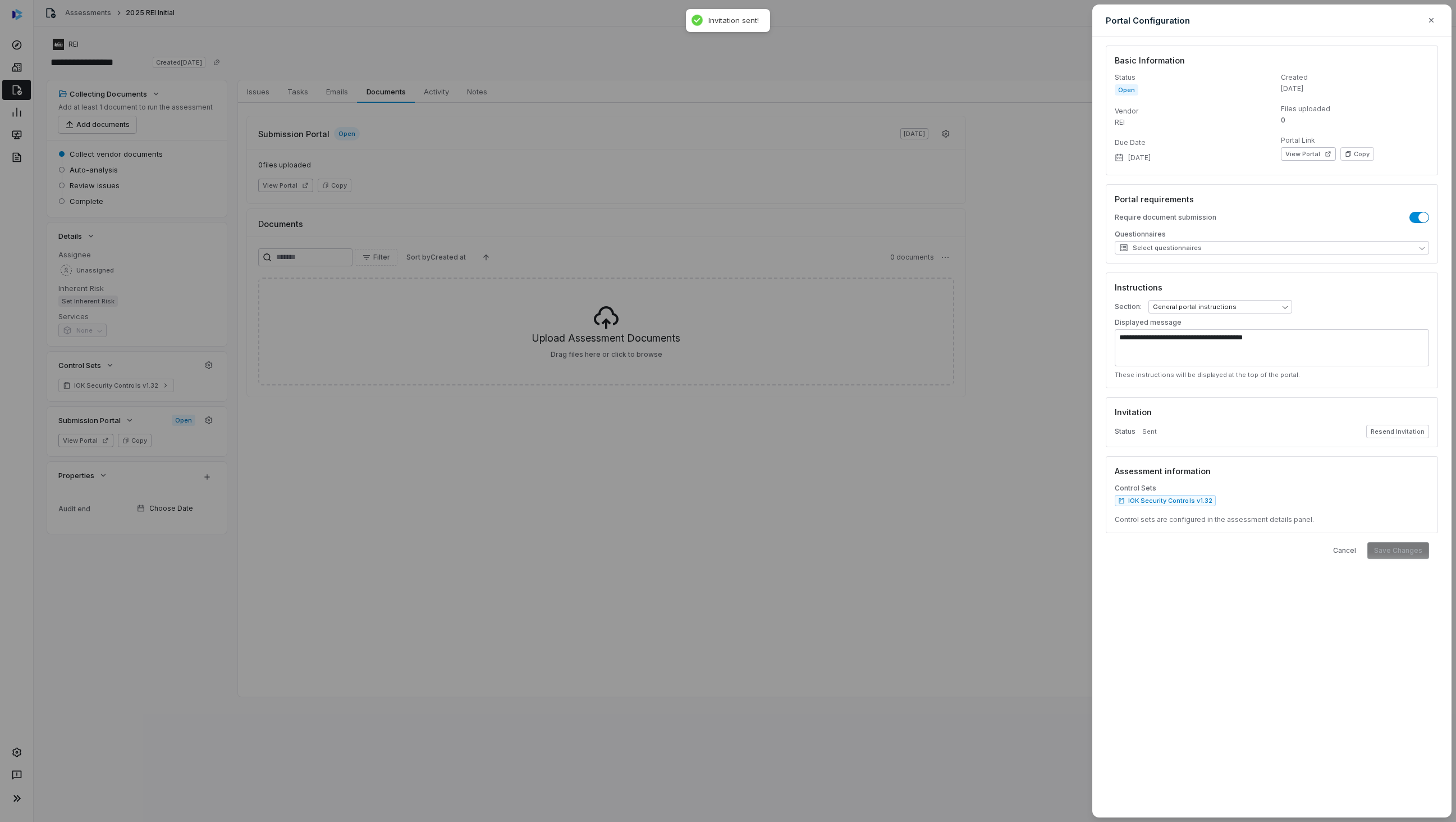
click at [904, 446] on div "**********" at bounding box center [728, 411] width 1456 height 822
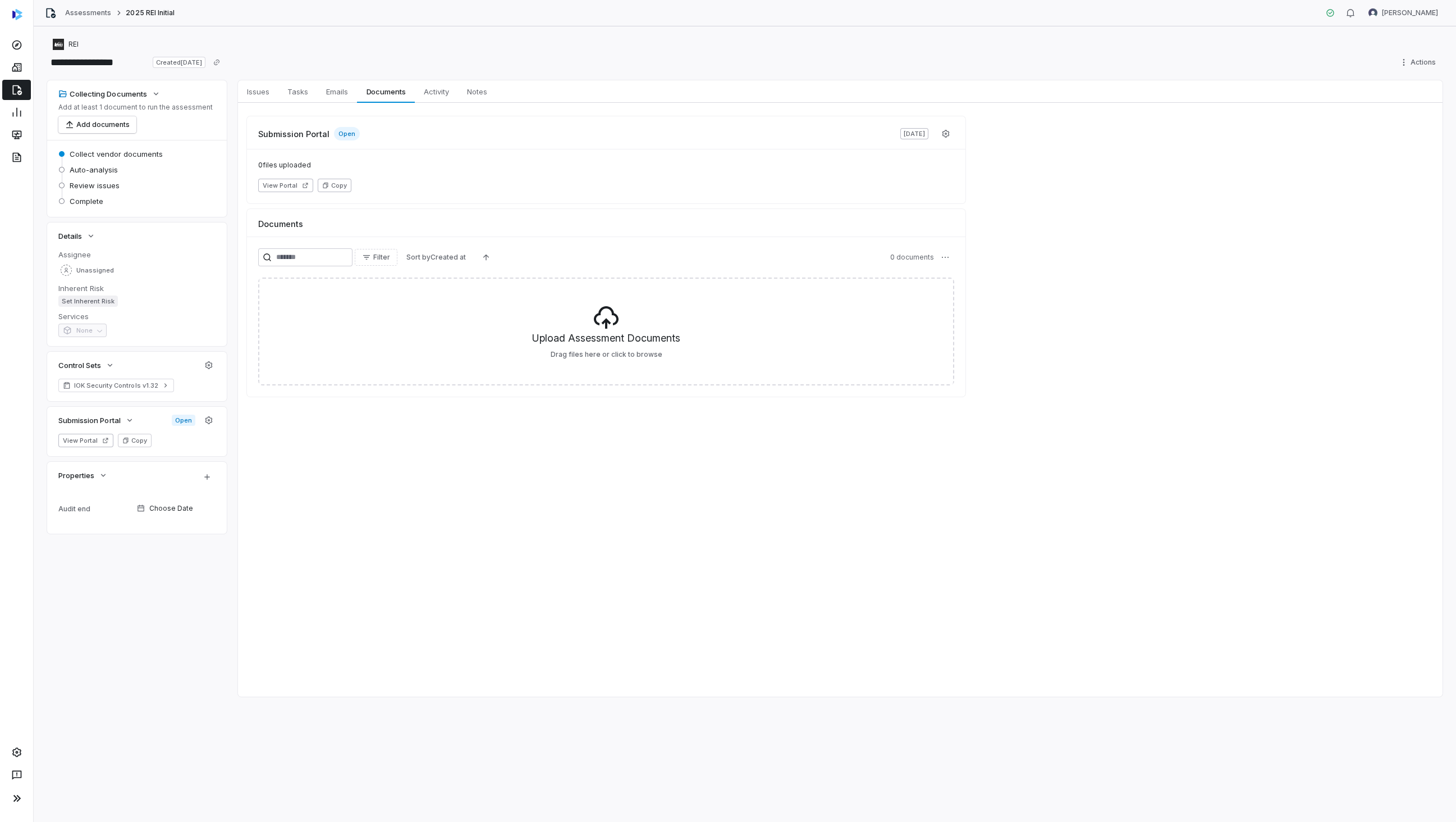
click at [323, 185] on icon "button" at bounding box center [325, 185] width 7 height 7
click at [337, 186] on button "Copy" at bounding box center [335, 185] width 34 height 13
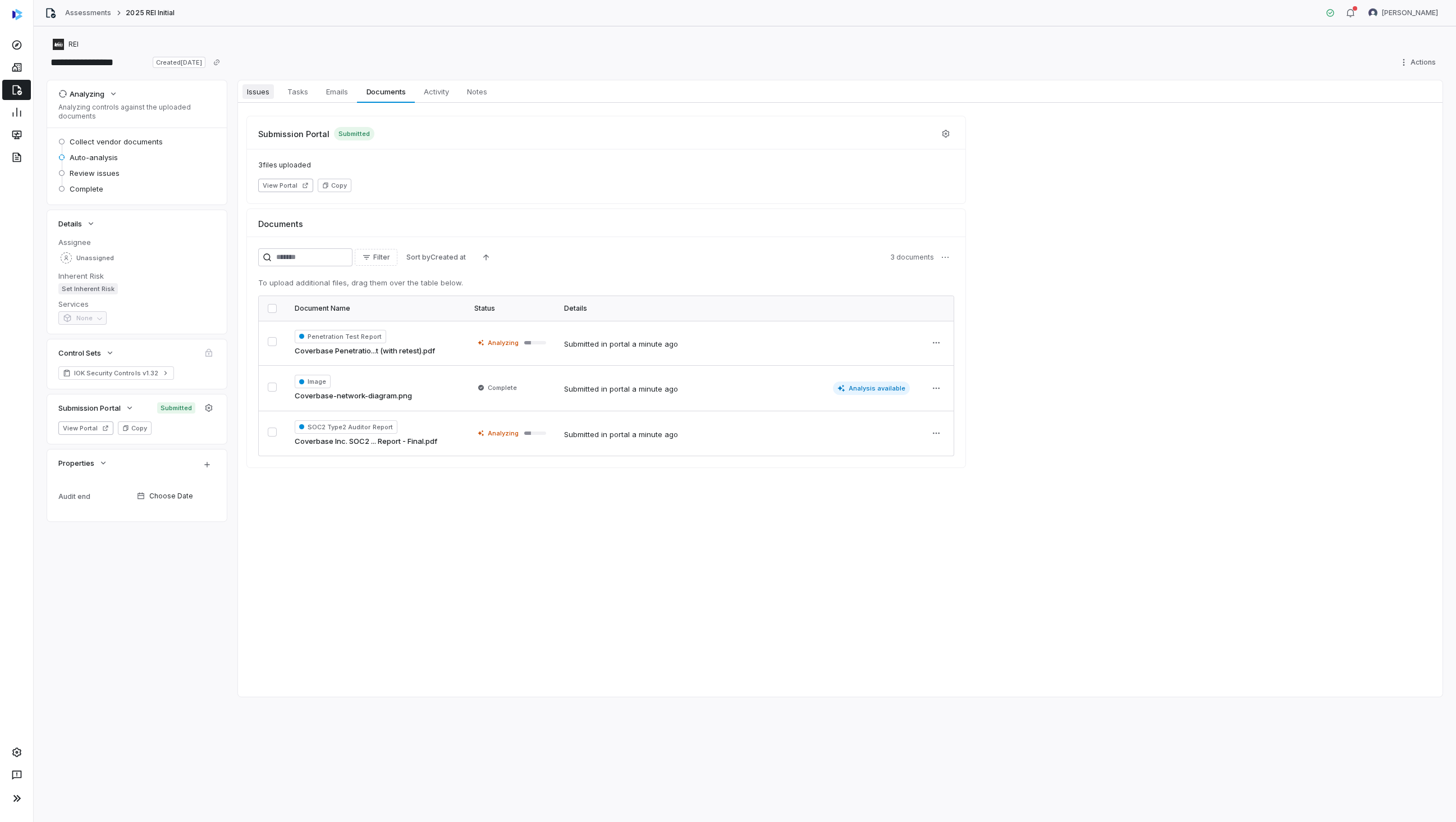
click at [270, 93] on span "Issues" at bounding box center [257, 91] width 31 height 15
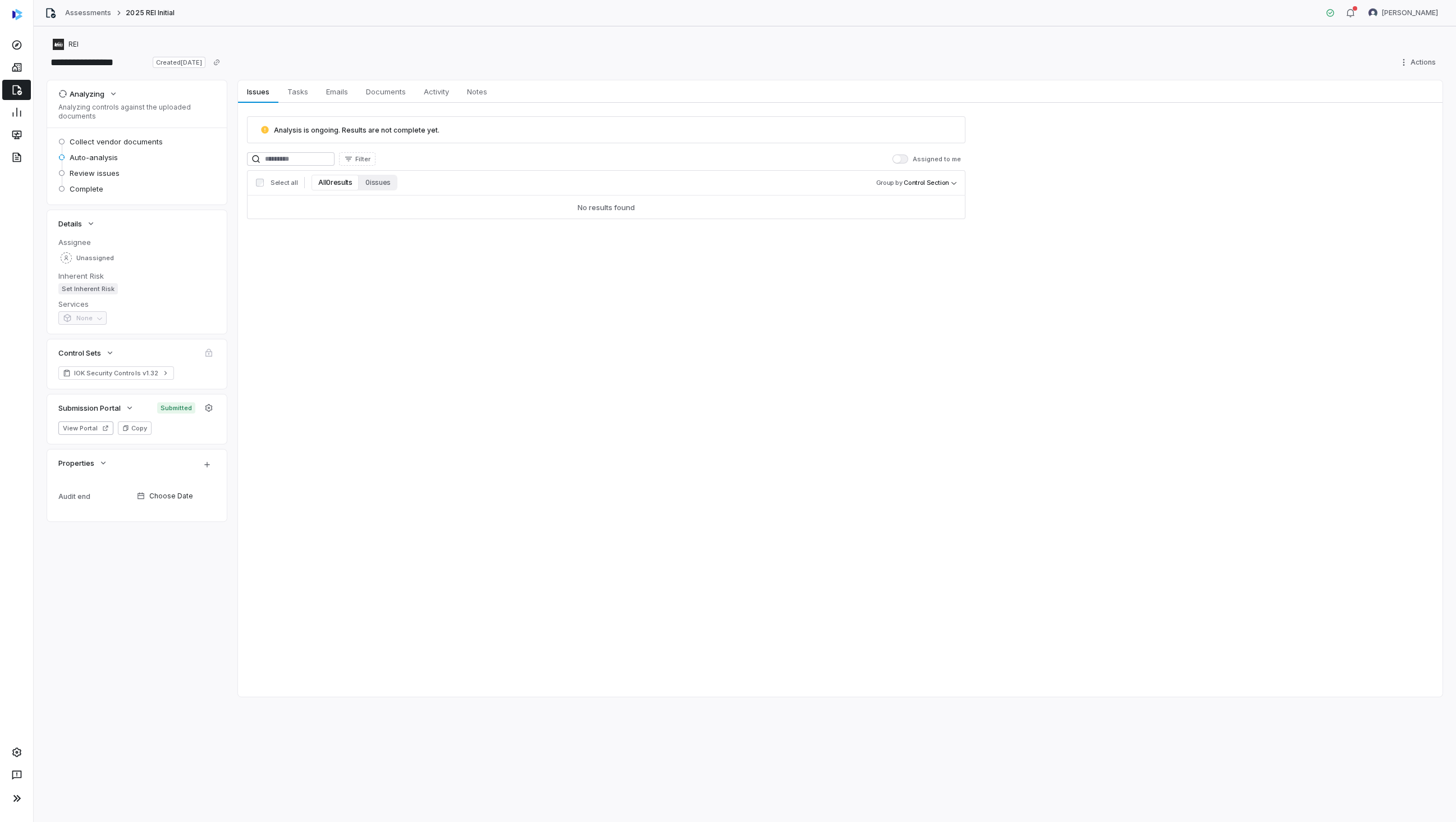
click at [384, 40] on div "REI" at bounding box center [745, 44] width 1396 height 13
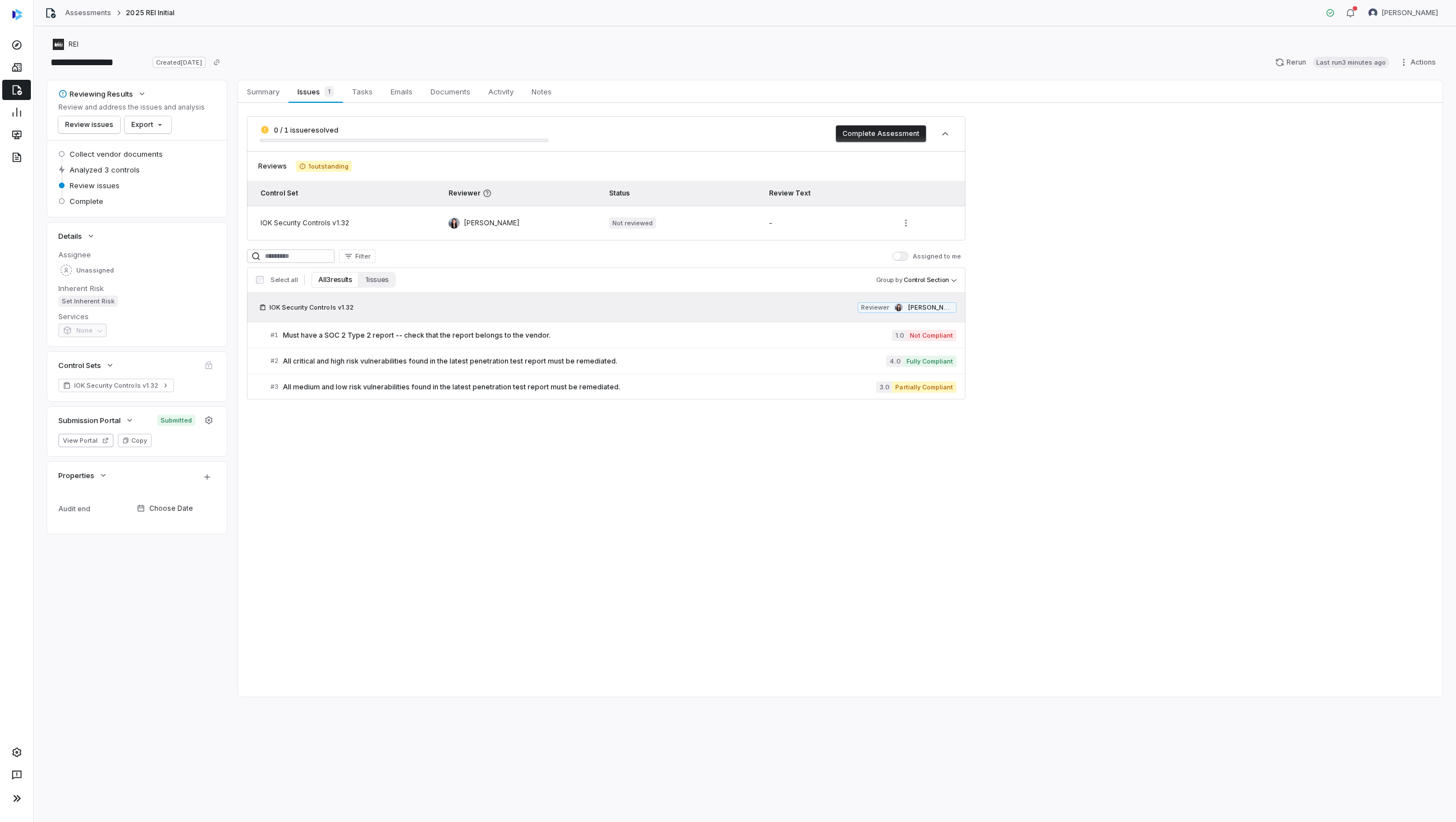
click at [514, 473] on div "Summary Summary Issues 1 Issues 1 Tasks Tasks Emails Emails Documents Documents…" at bounding box center [840, 388] width 1205 height 616
click at [1316, 336] on div "0 / 1 issue resolved Complete Assessment Reviews 1 outstanding Control Set Revi…" at bounding box center [840, 258] width 1205 height 310
click at [439, 335] on span "Must have a SOC 2 Type 2 report -- check that the report belongs to the vendor." at bounding box center [588, 335] width 609 height 9
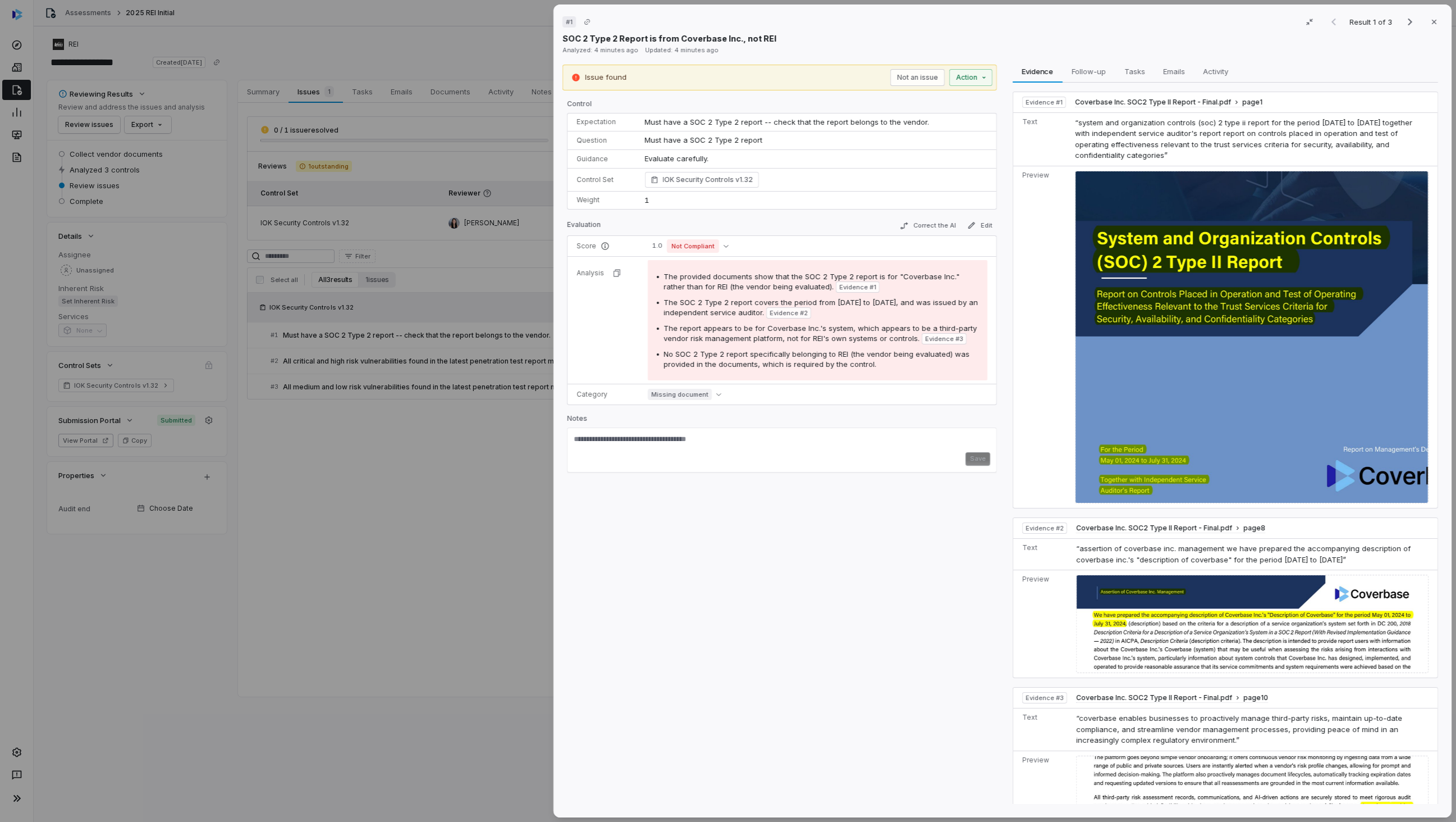
click at [346, 417] on div "# 1 Result 1 of 3 Close SOC 2 Type 2 Report is from Coverbase Inc., not REI Ana…" at bounding box center [728, 411] width 1456 height 822
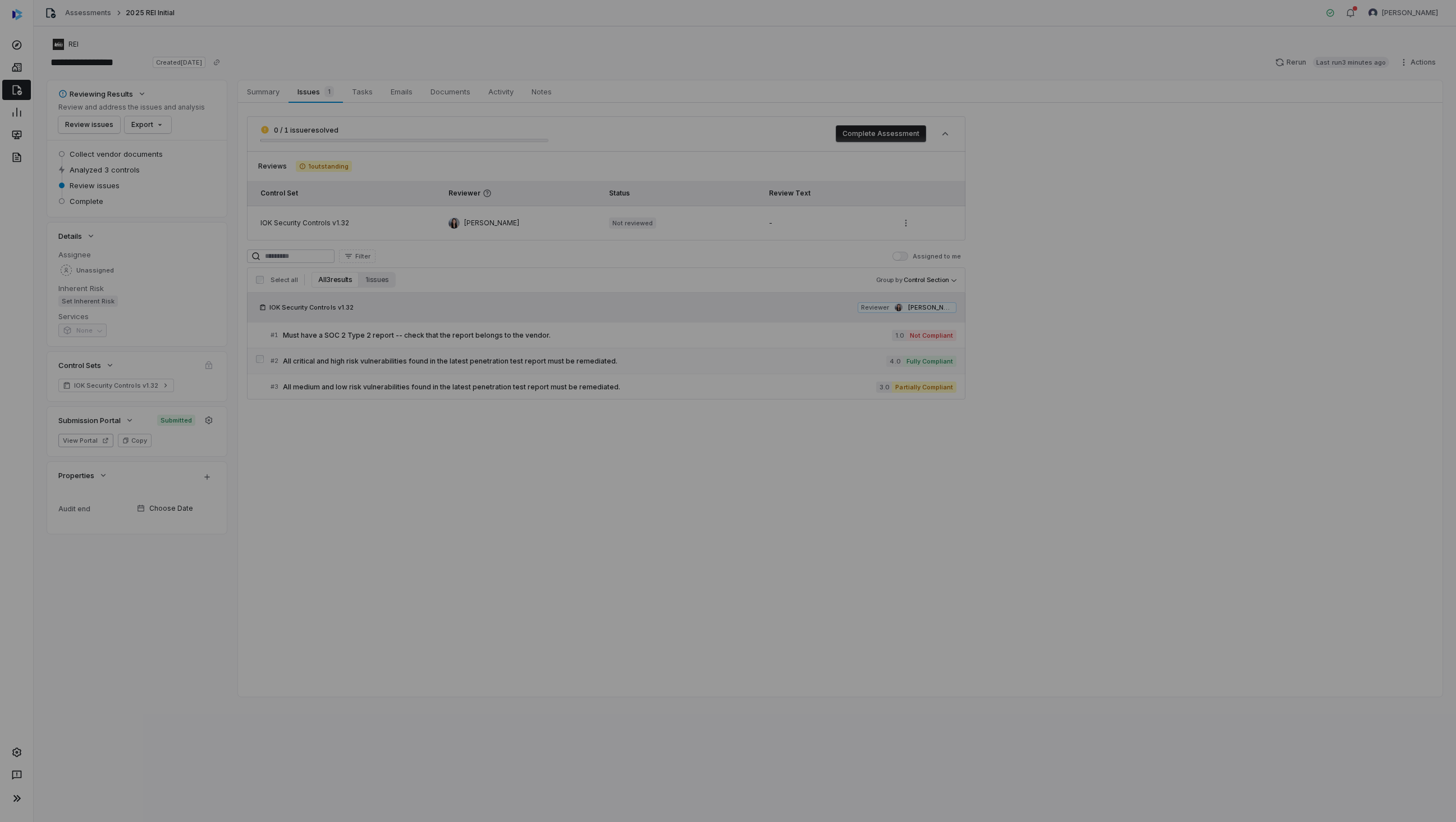
click at [360, 372] on link "# 2 All critical and high risk vulnerabilities found in the latest penetration …" at bounding box center [613, 361] width 686 height 25
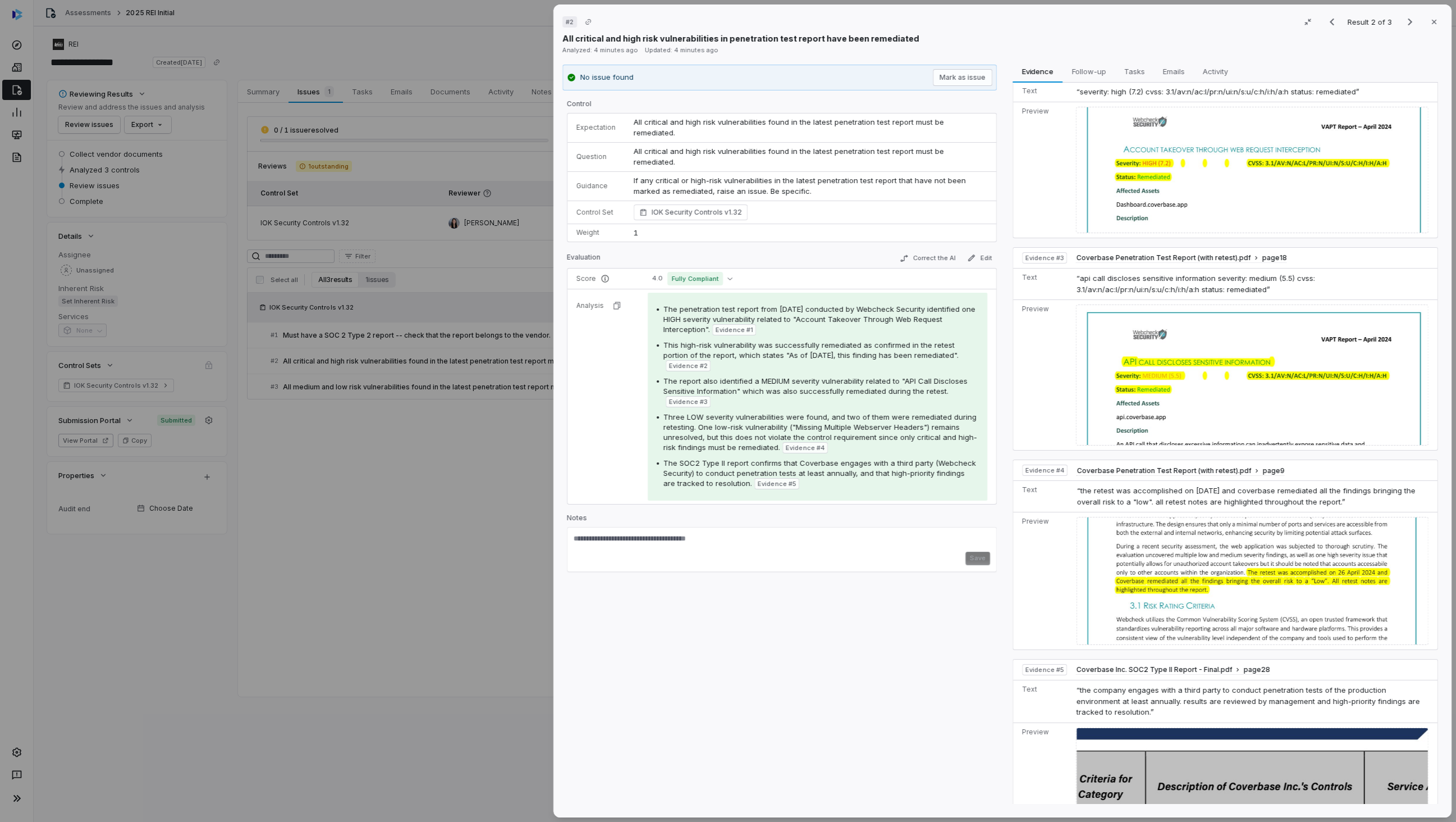
scroll to position [448, 0]
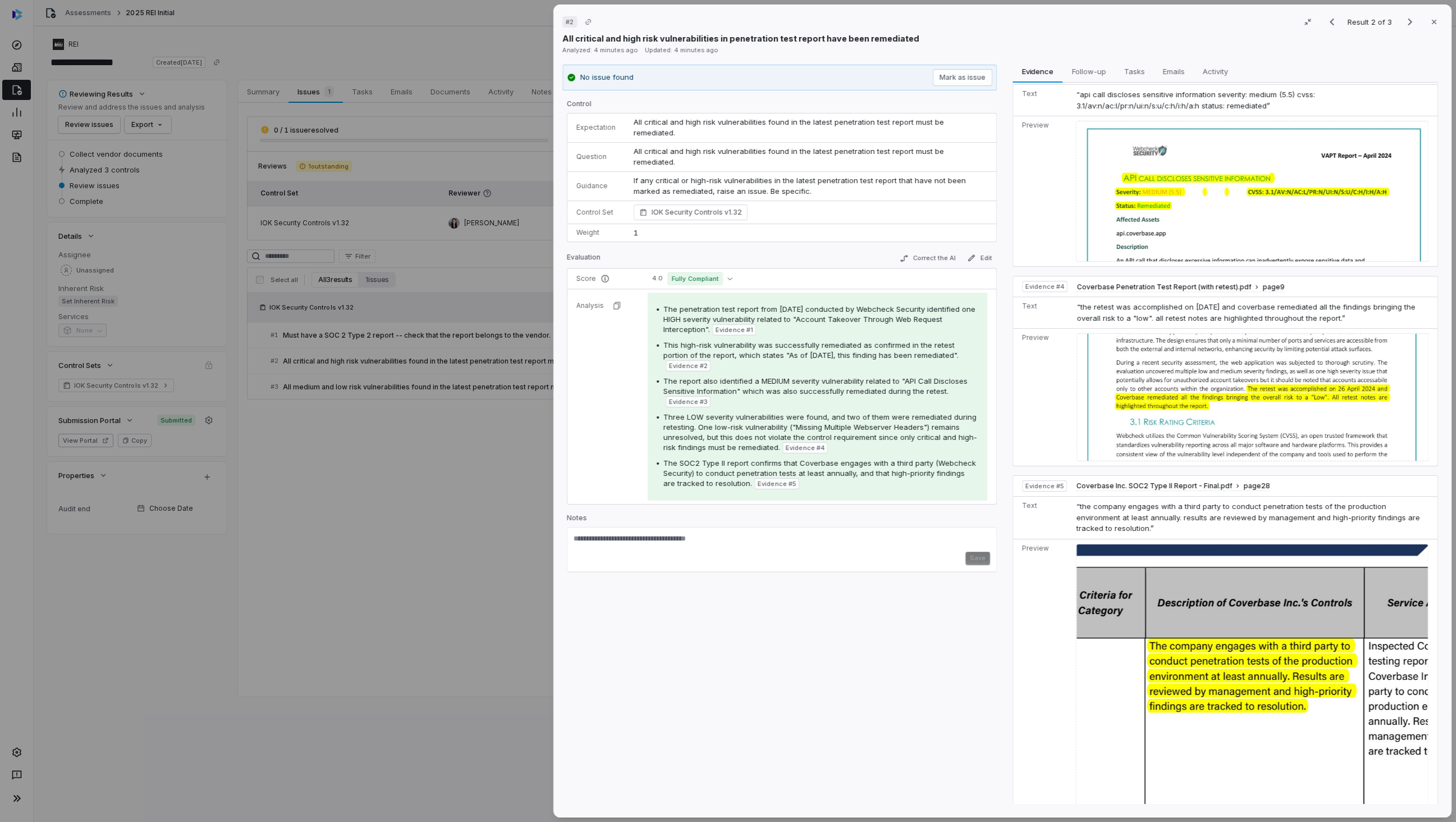
click at [472, 557] on div "# 2 Result 2 of 3 Close All critical and high risk vulnerabilities in penetrati…" at bounding box center [728, 411] width 1456 height 822
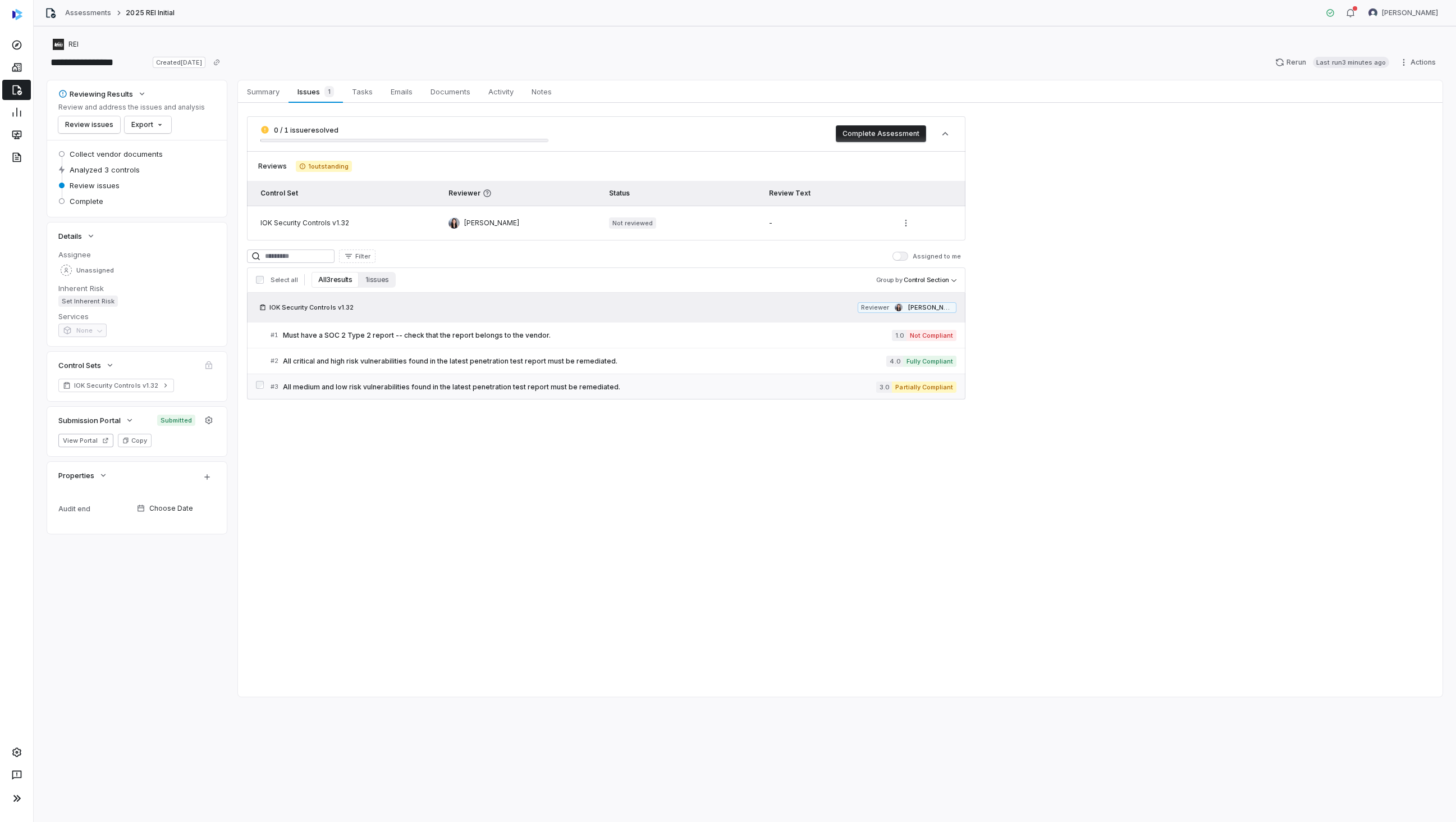
click at [489, 387] on span "All medium and low risk vulnerabilities found in the latest penetration test re…" at bounding box center [579, 387] width 593 height 9
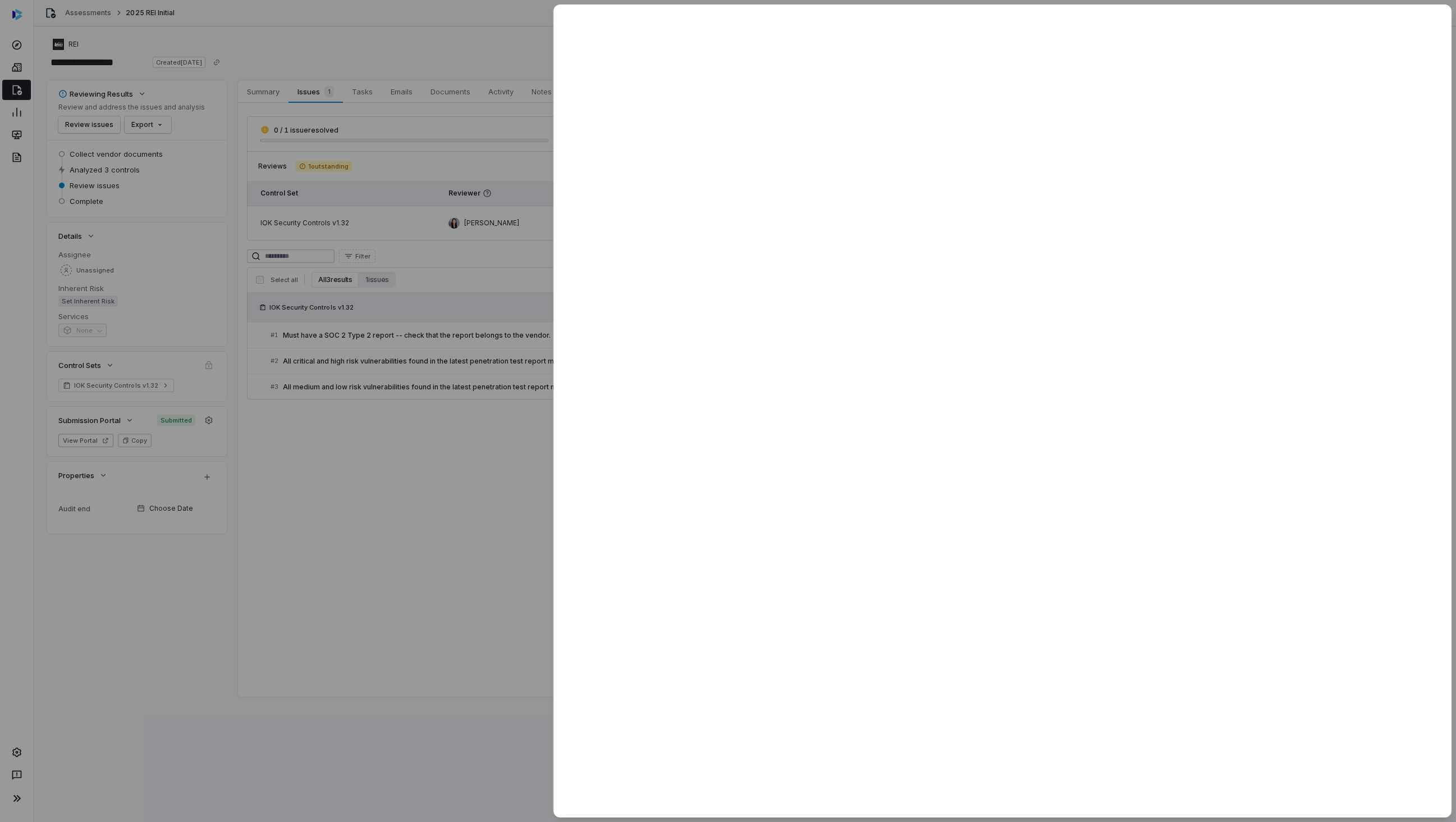
click at [486, 465] on div at bounding box center [728, 411] width 1456 height 822
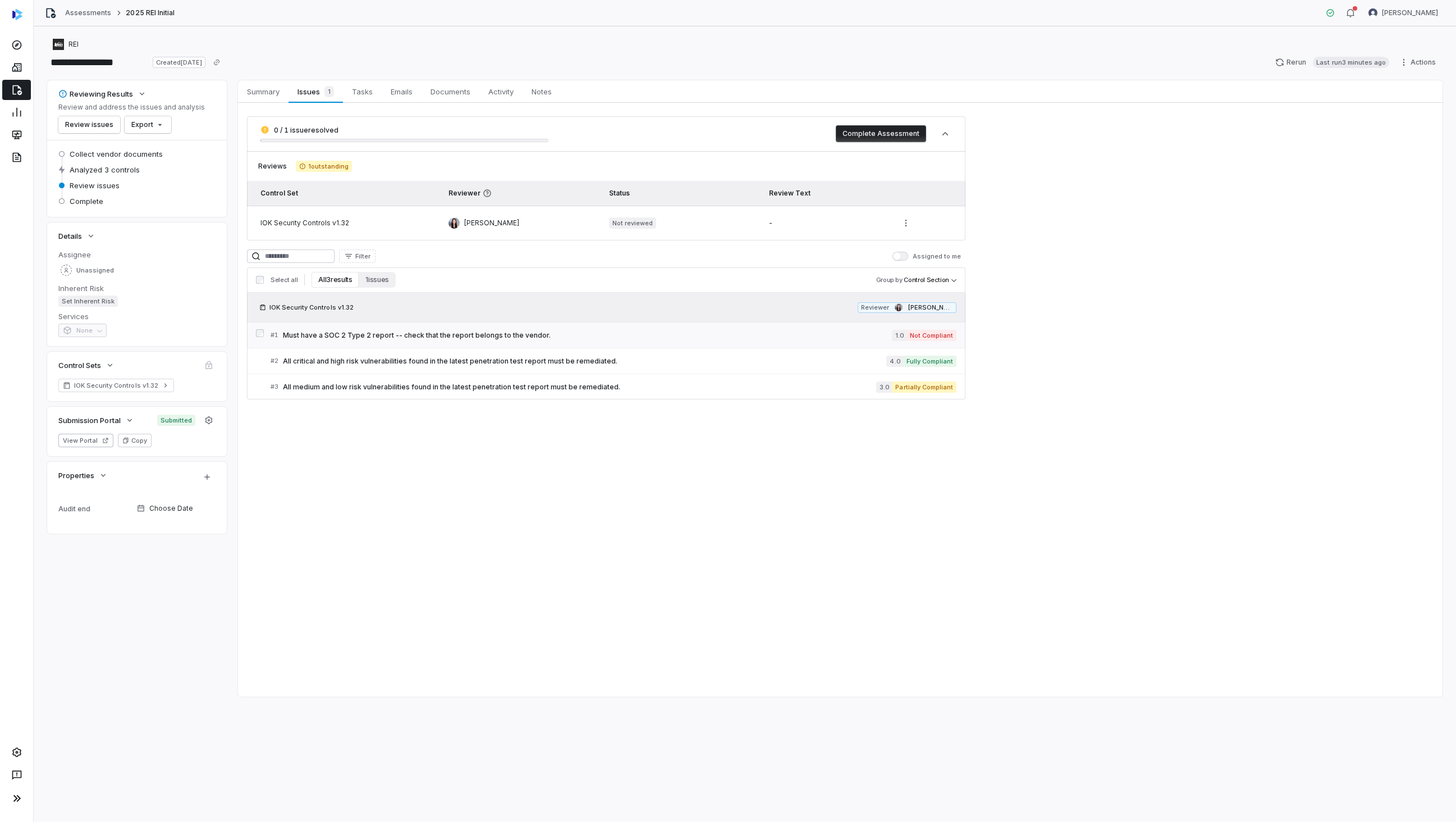
click at [763, 337] on span "Must have a SOC 2 Type 2 report -- check that the report belongs to the vendor." at bounding box center [588, 335] width 609 height 9
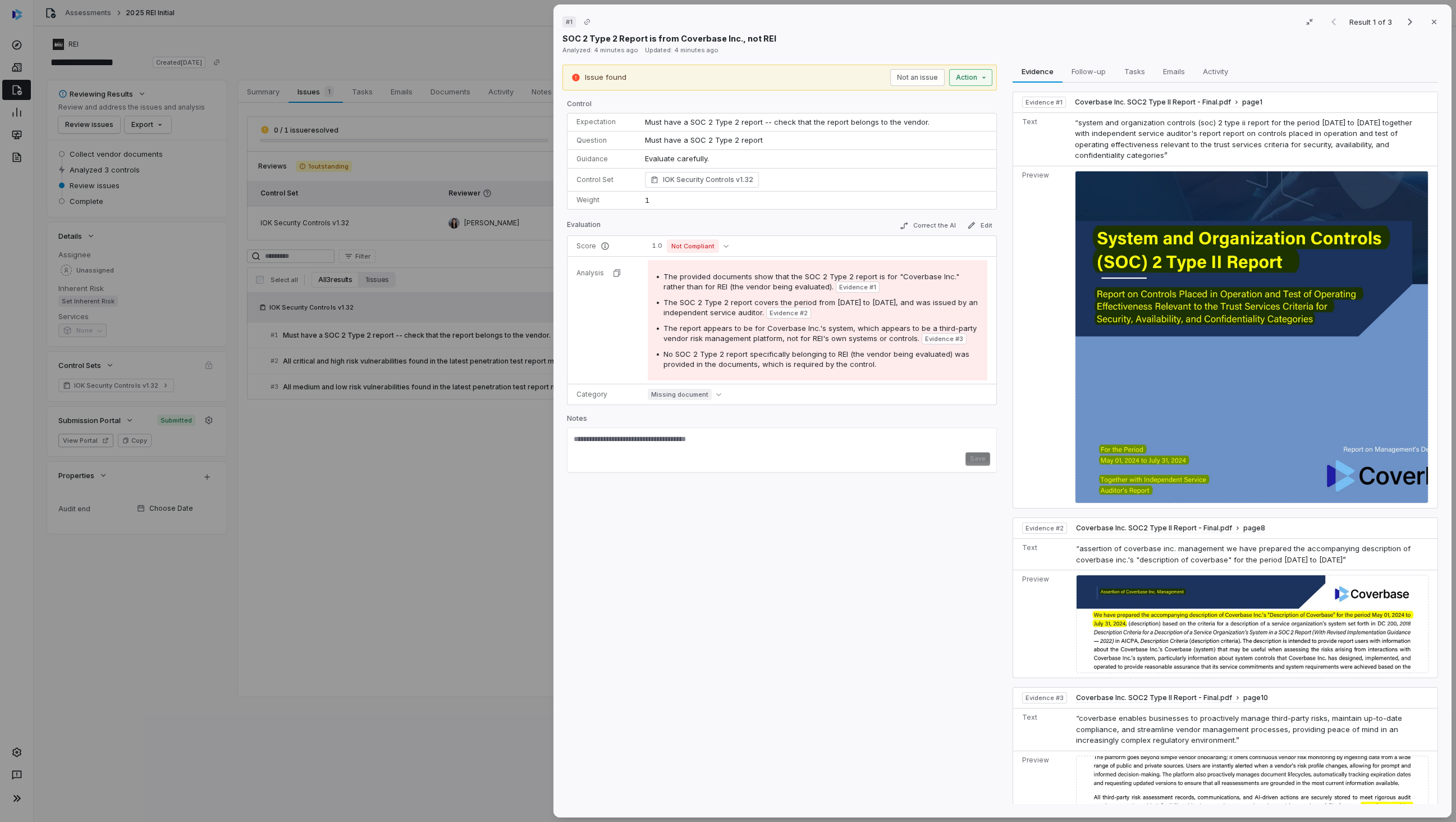
click at [973, 81] on div "# 1 Result 1 of 3 Close SOC 2 Type 2 Report is from Coverbase Inc., not REI Ana…" at bounding box center [728, 411] width 1456 height 822
click at [915, 110] on div "Draft a follow-up question to the vendor for this issue" at bounding box center [888, 109] width 178 height 9
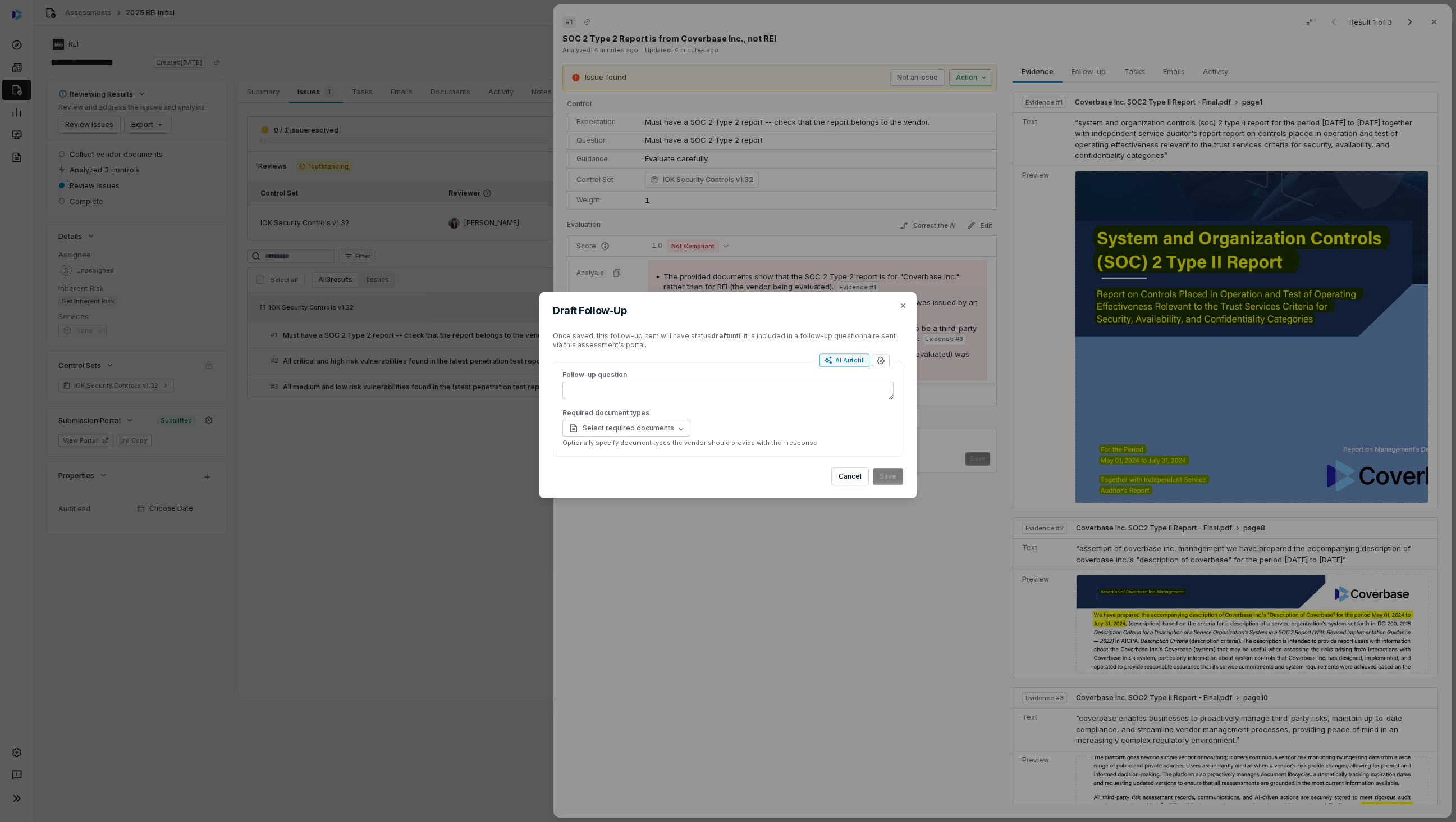
click at [854, 360] on div "AI Autofill" at bounding box center [845, 360] width 41 height 9
type textarea "**"
type textarea "*"
type textarea "**********"
type textarea "*"
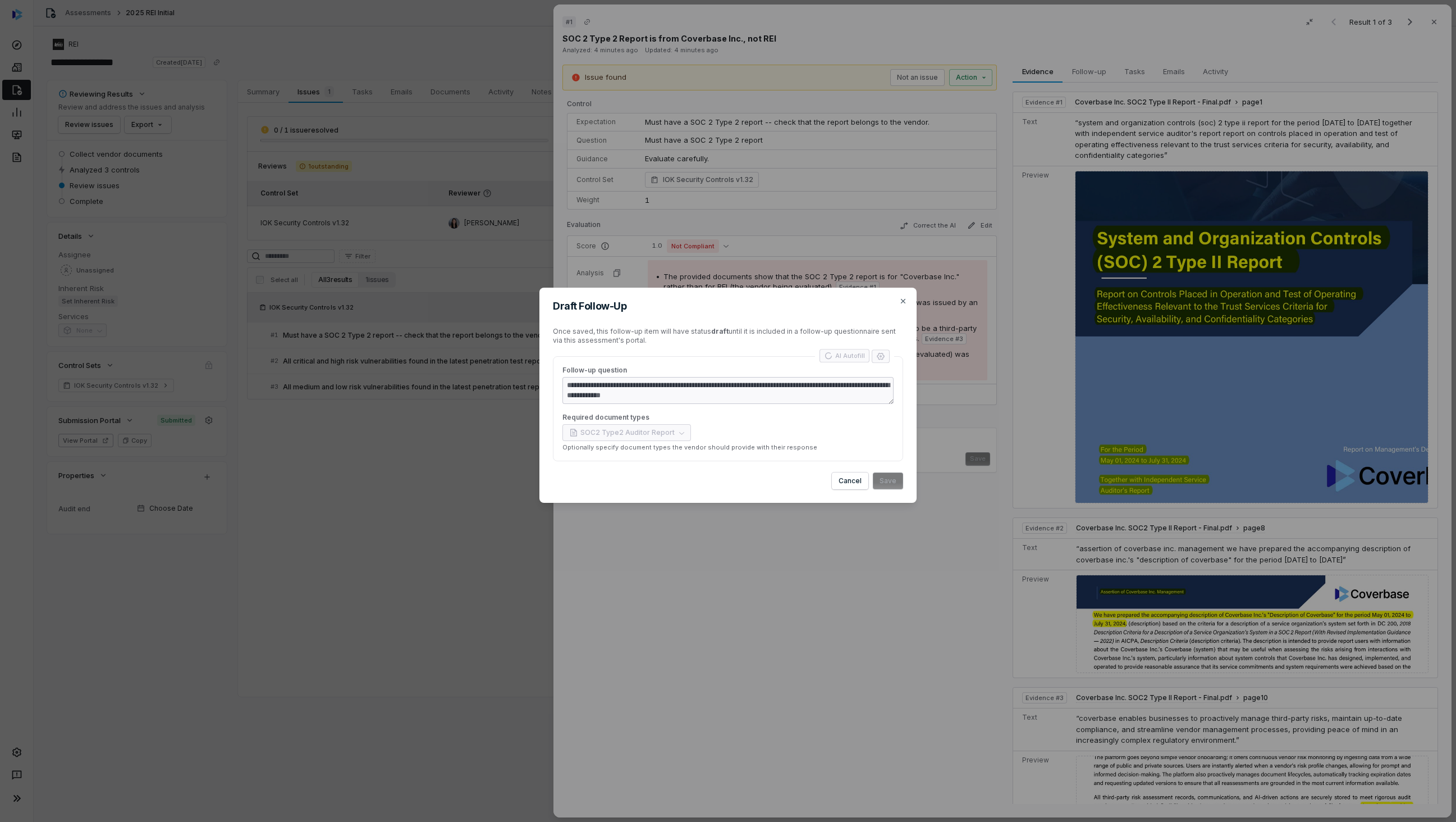
type textarea "**********"
type textarea "*"
type textarea "**********"
type textarea "*"
type textarea "**********"
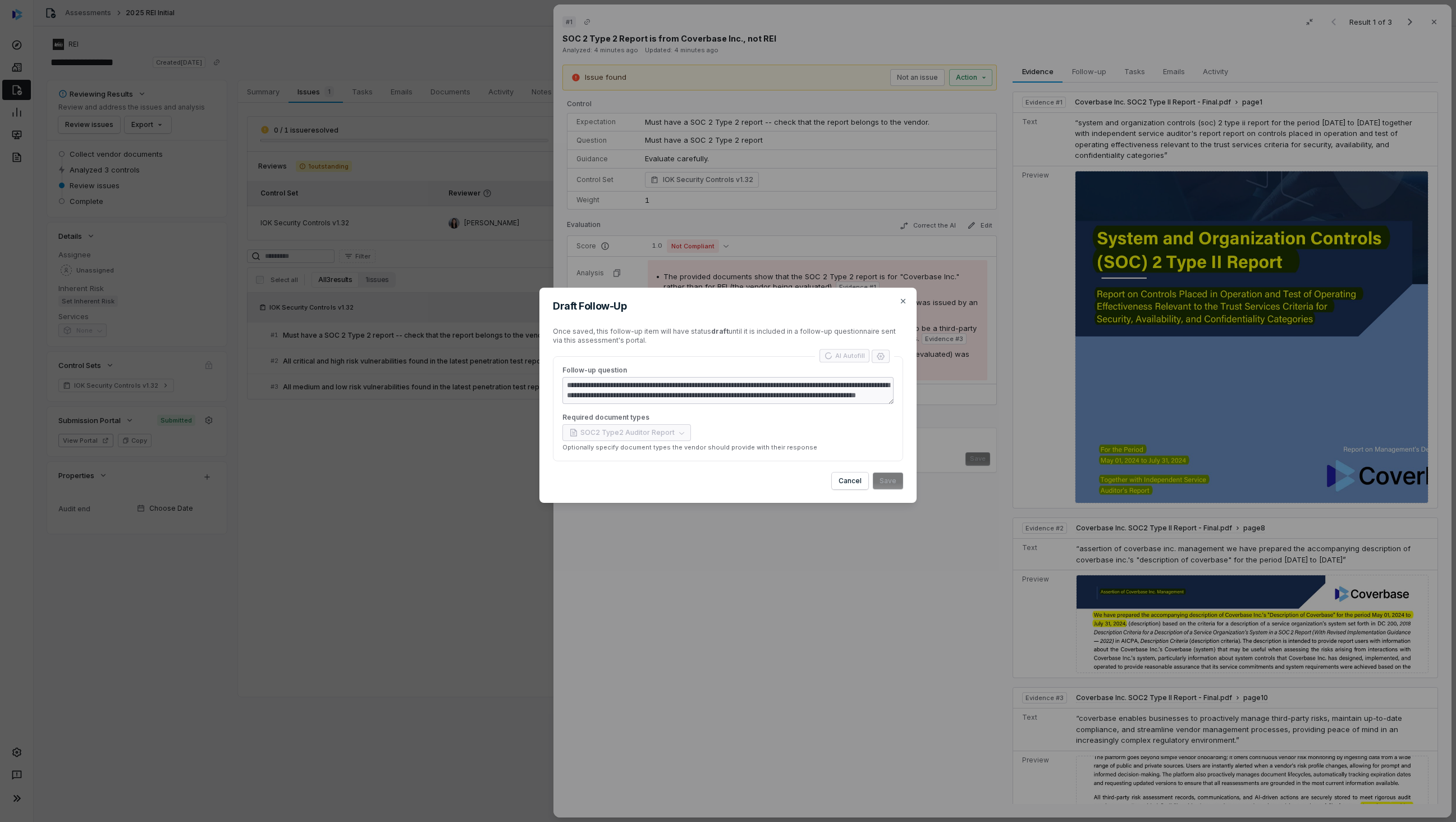
type textarea "*"
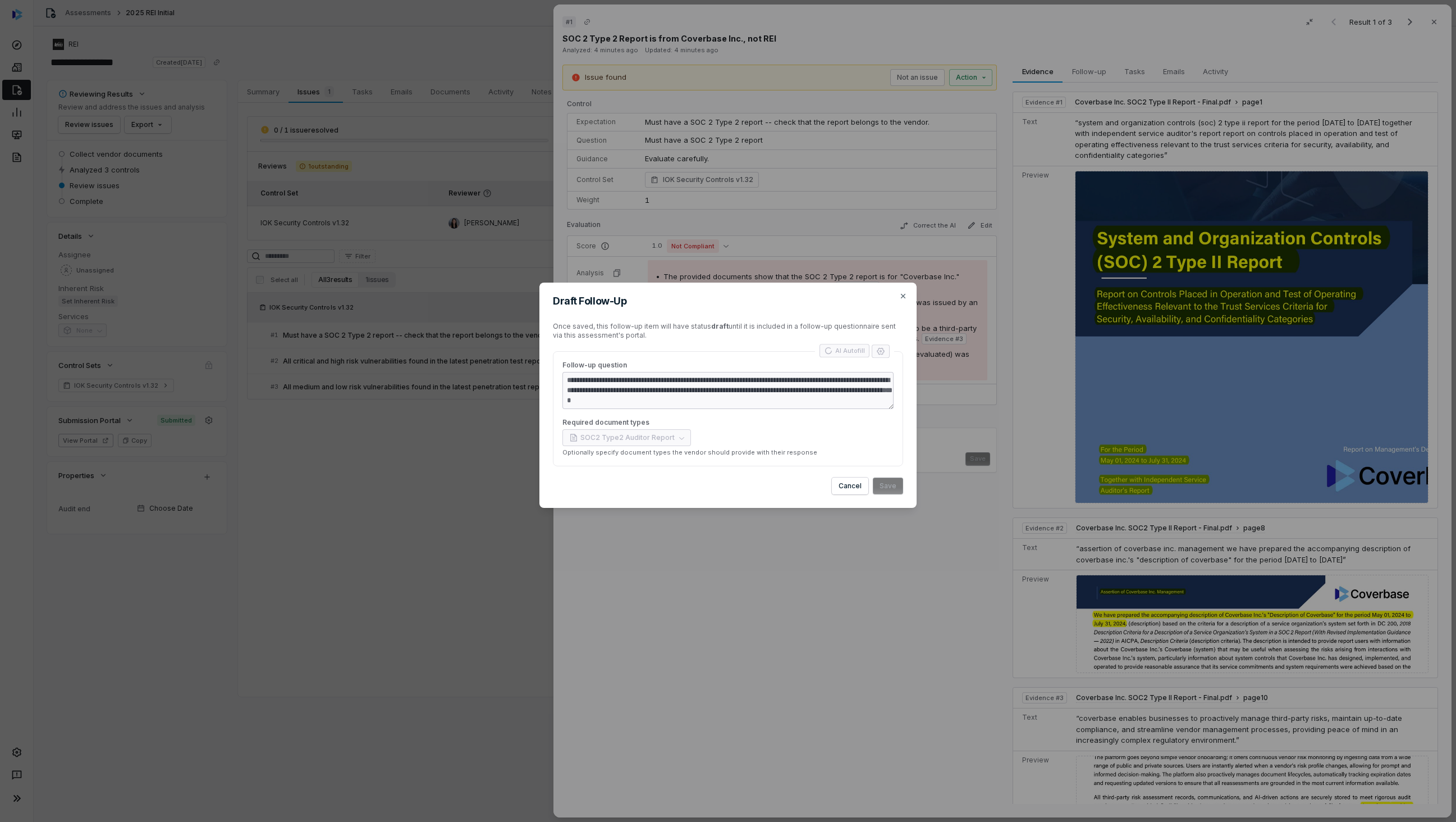
type textarea "**********"
type textarea "*"
type textarea "**********"
type textarea "*"
type textarea "**********"
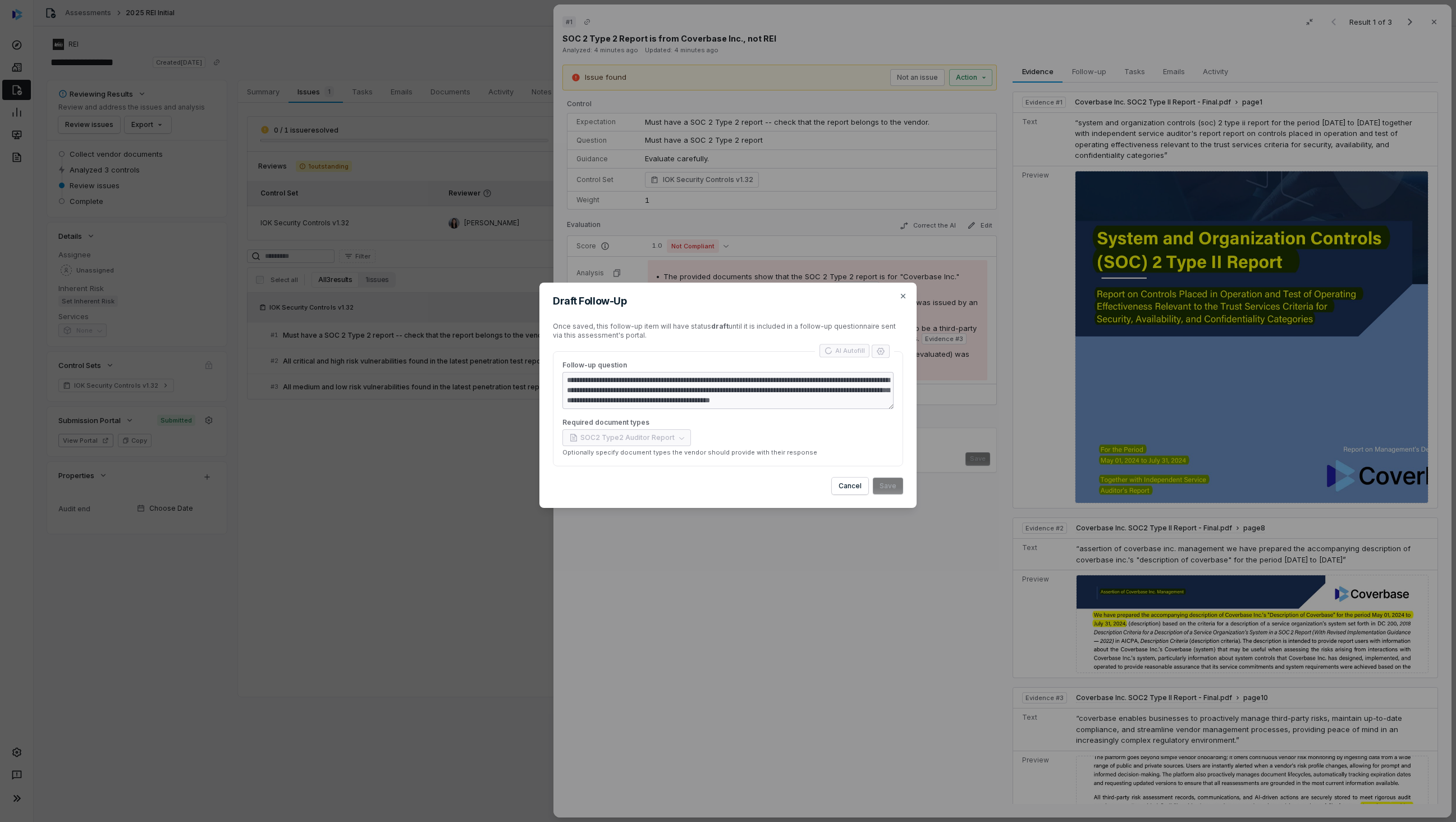
type textarea "*"
type textarea "**********"
type textarea "*"
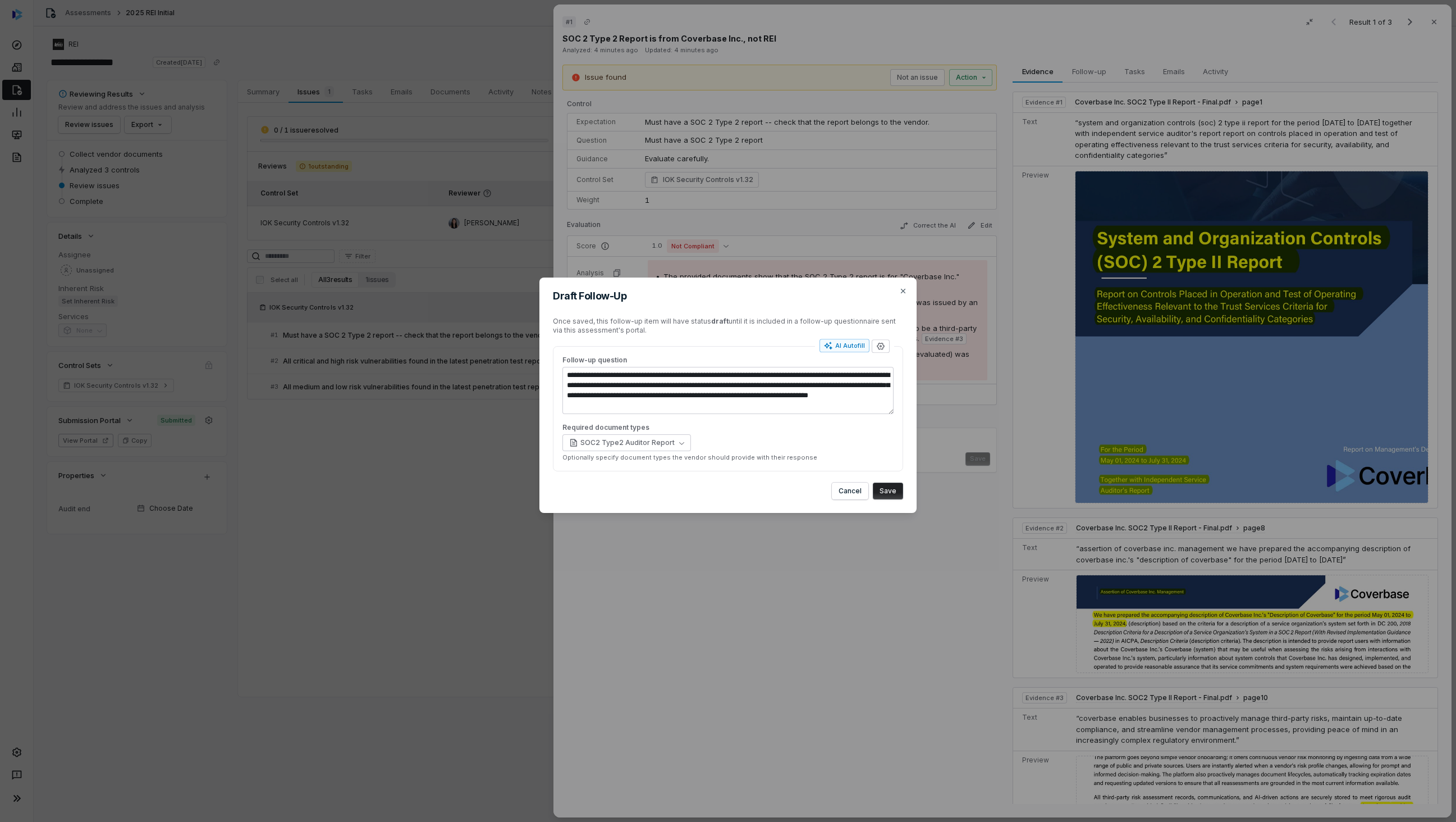
click at [889, 491] on button "Save" at bounding box center [888, 491] width 31 height 17
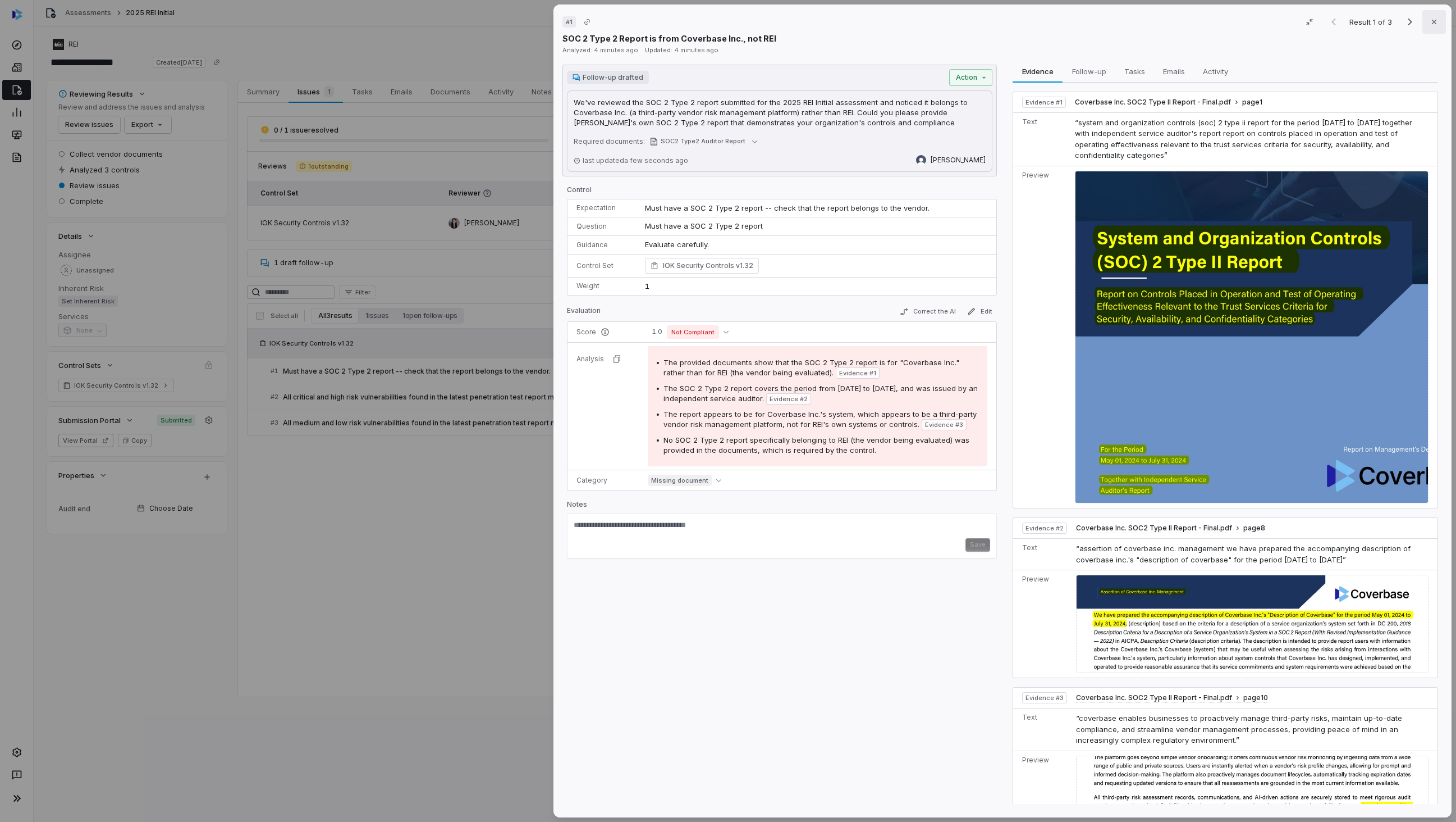
click at [1432, 23] on icon "button" at bounding box center [1434, 22] width 4 height 4
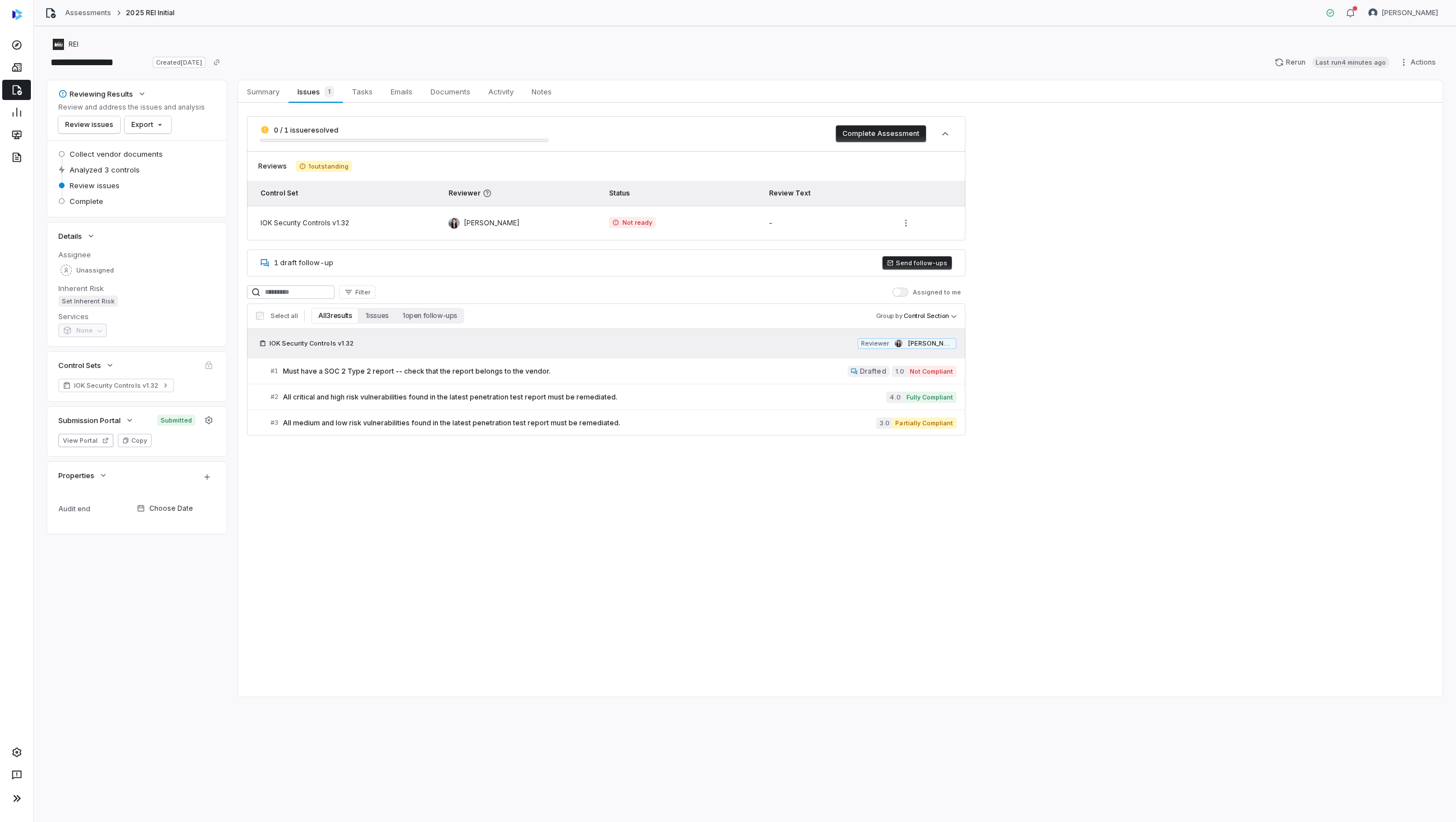
click at [904, 260] on button "Send follow-ups" at bounding box center [917, 262] width 69 height 13
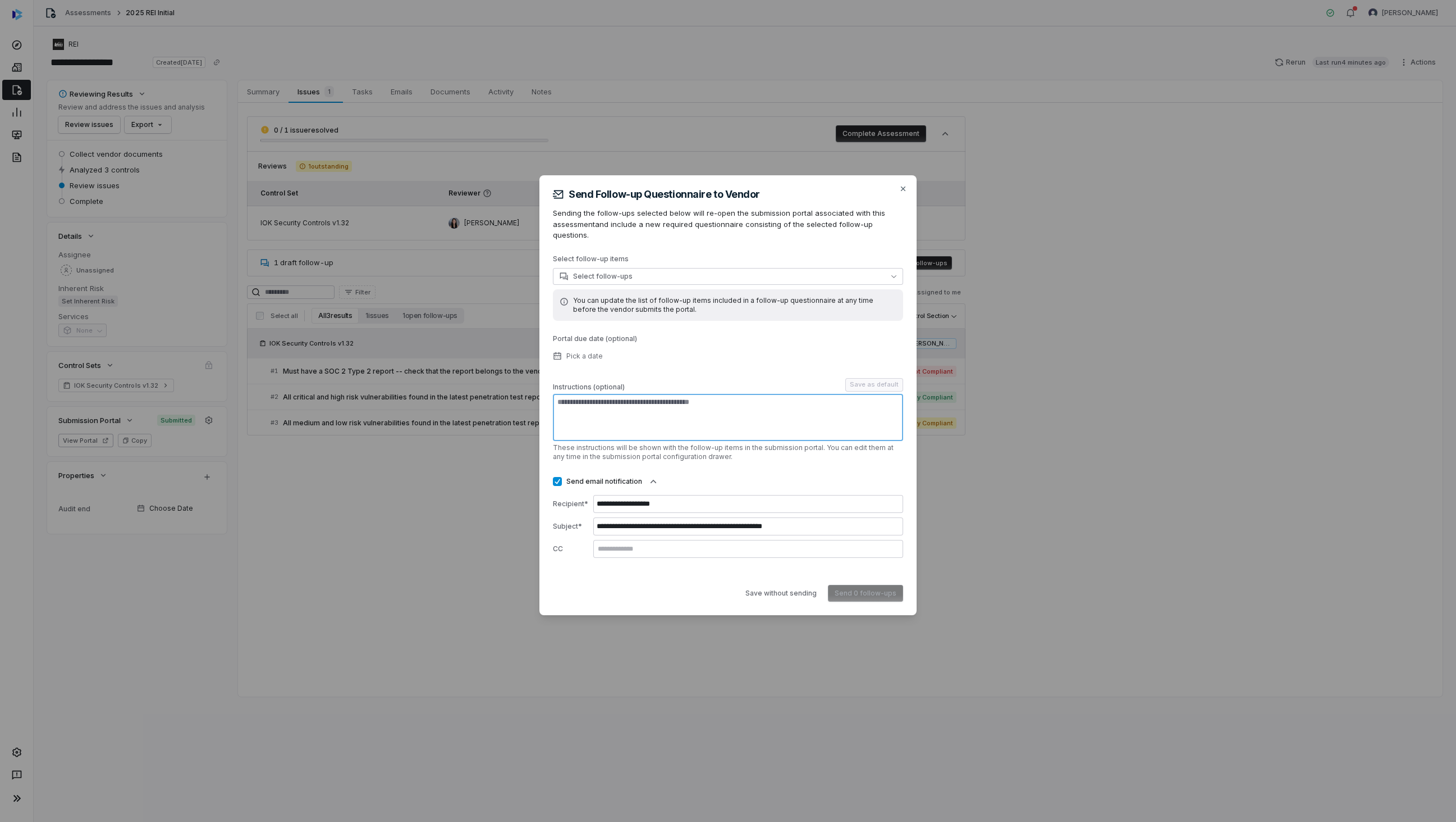
click at [638, 427] on textarea at bounding box center [728, 417] width 350 height 47
click at [650, 275] on button "Select follow-ups" at bounding box center [728, 276] width 350 height 17
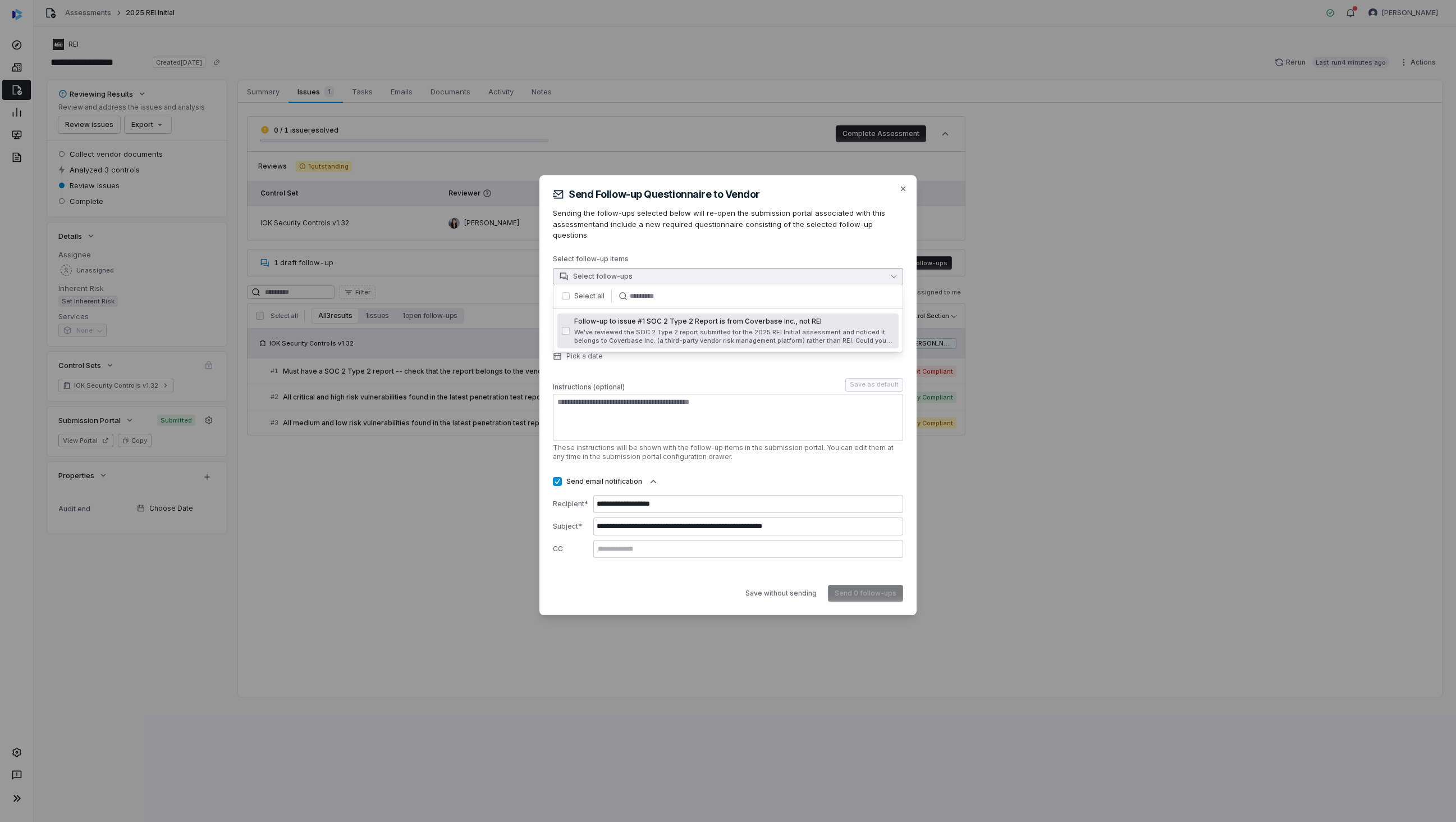
click at [618, 325] on span "Follow-up to issue #1 SOC 2 Type 2 Report is from Coverbase Inc., not REI" at bounding box center [734, 321] width 320 height 9
click at [611, 387] on div "Instructions (optional) Save as default" at bounding box center [728, 409] width 350 height 63
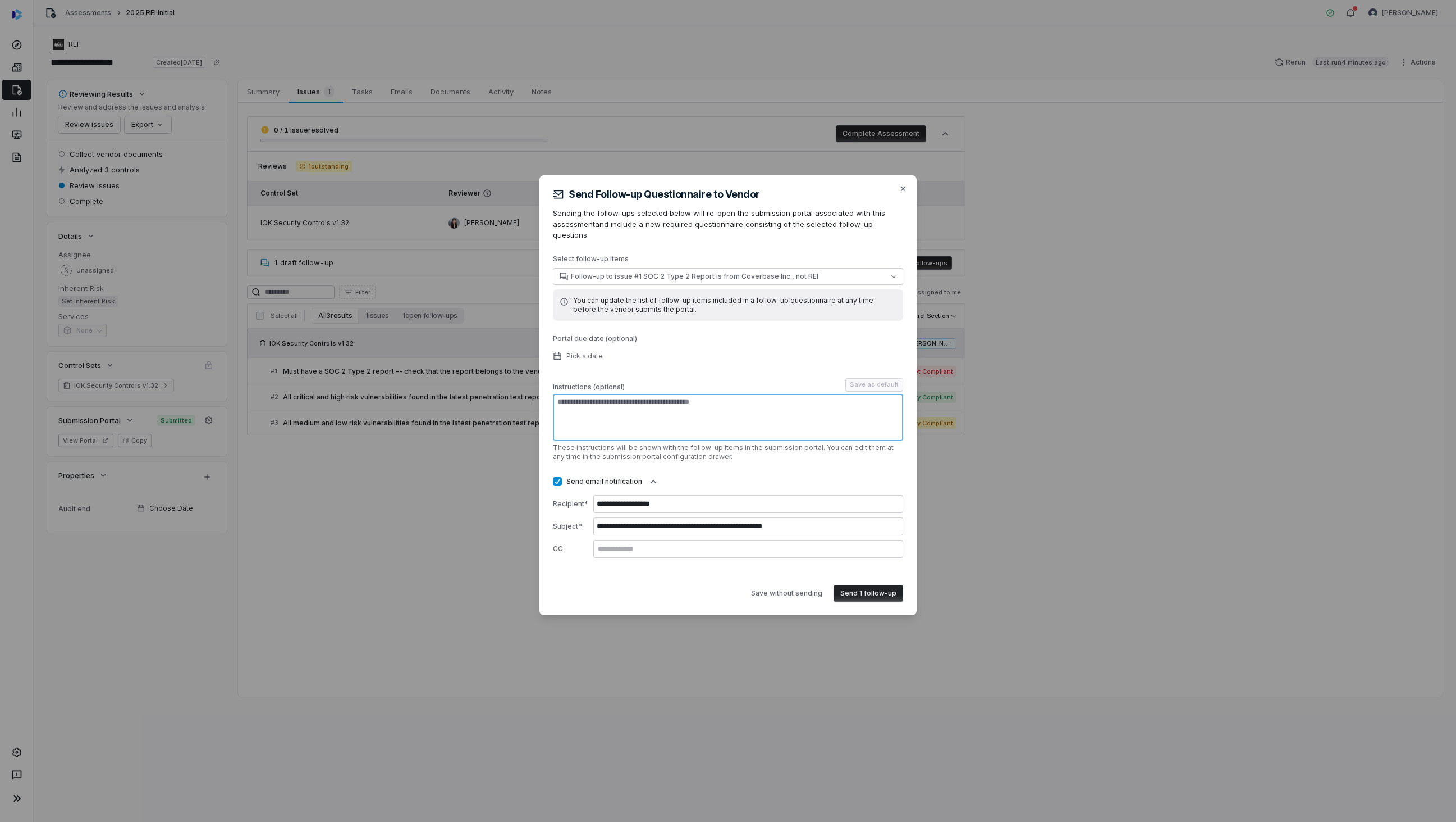
click at [693, 404] on textarea at bounding box center [728, 417] width 350 height 47
click at [886, 590] on button "Send 1 follow-up" at bounding box center [868, 593] width 69 height 17
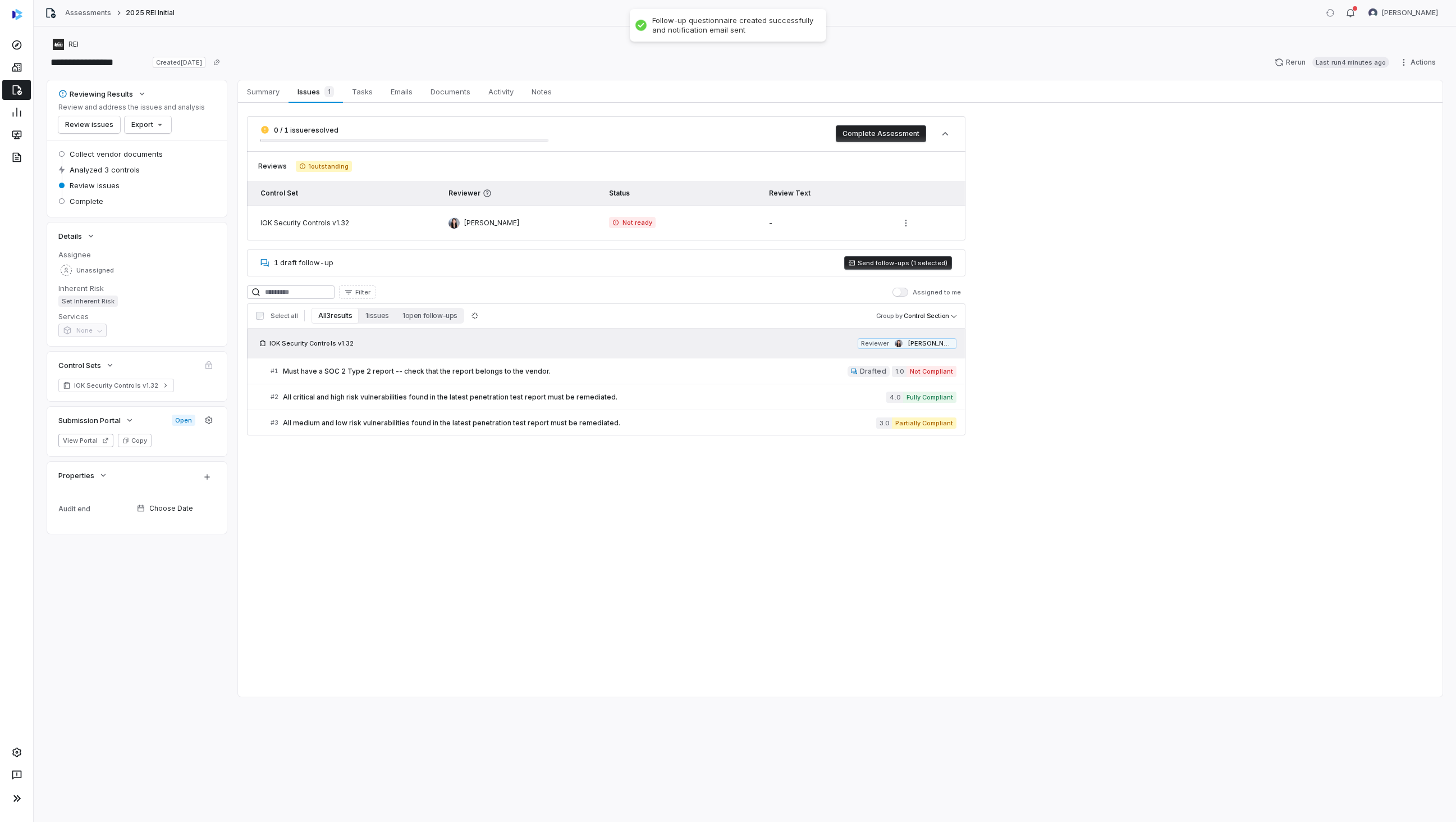
click at [1153, 354] on div "0 / 1 issue resolved Complete Assessment Reviews 1 outstanding Control Set Revi…" at bounding box center [840, 276] width 1205 height 346
click at [434, 92] on span "Documents" at bounding box center [450, 91] width 49 height 15
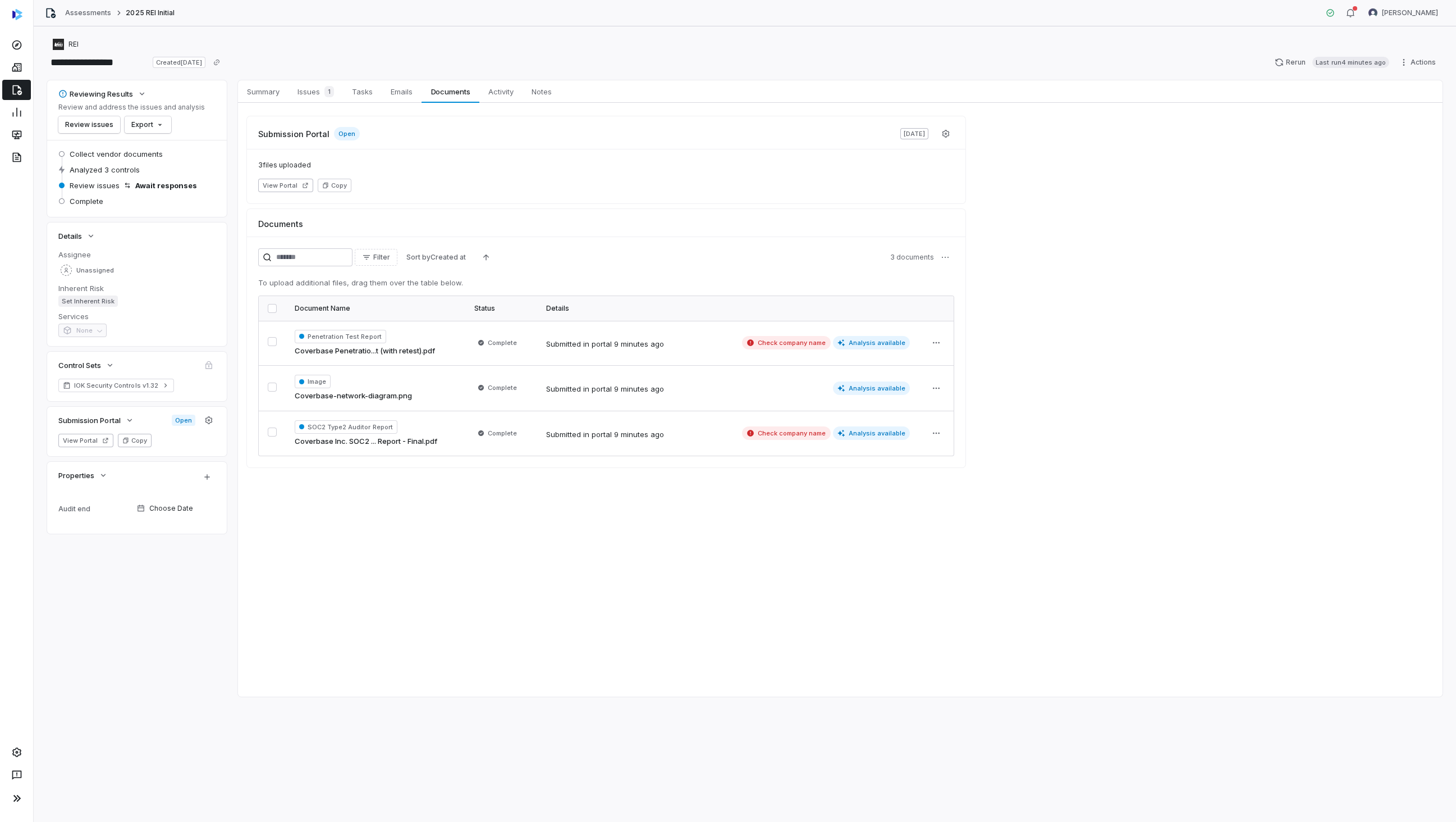
click at [140, 444] on button "Copy" at bounding box center [135, 440] width 34 height 13
click at [498, 55] on div "**********" at bounding box center [745, 62] width 1396 height 18
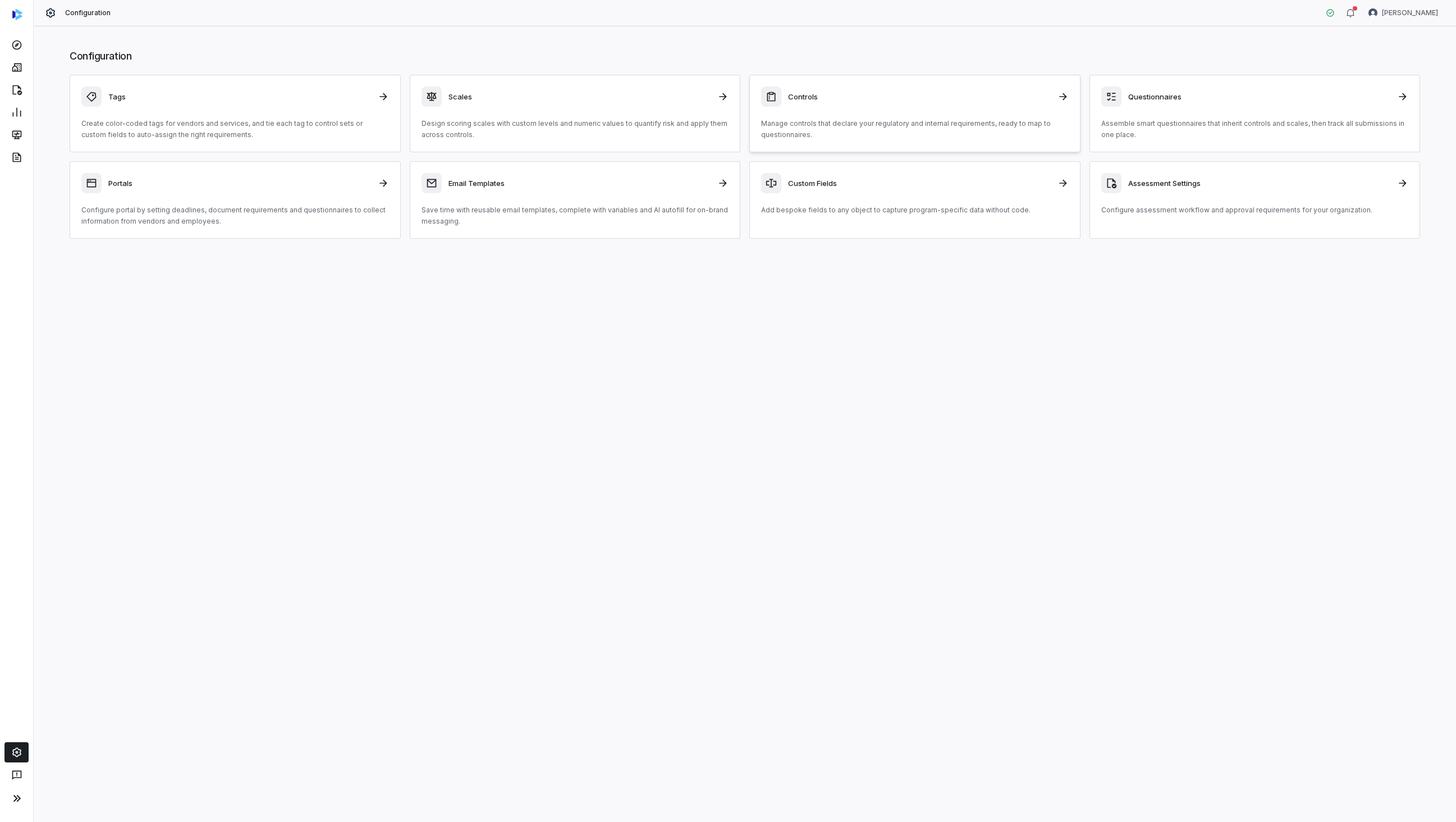
click at [897, 103] on div "Controls" at bounding box center [915, 97] width 307 height 20
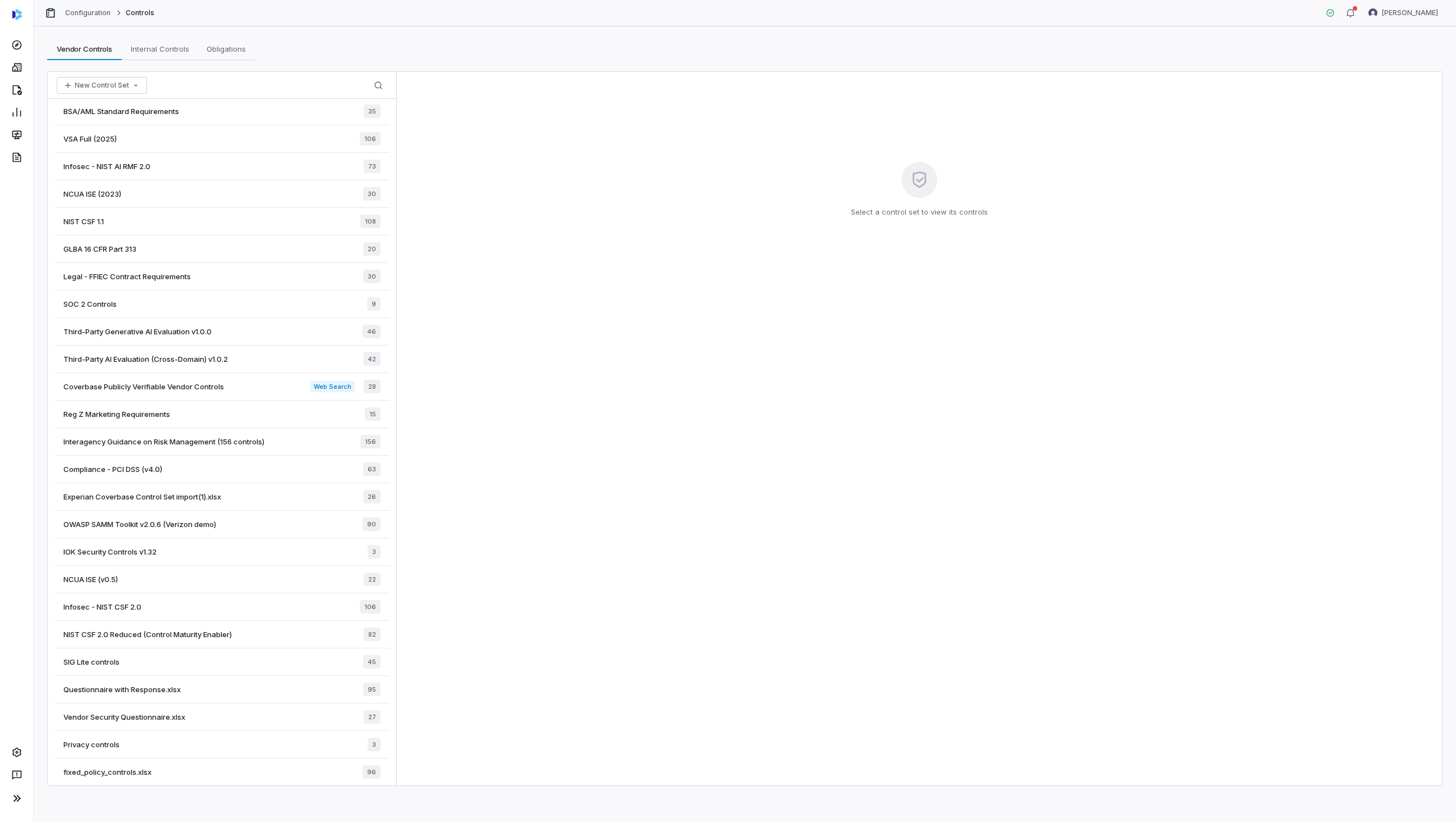
scroll to position [254, 0]
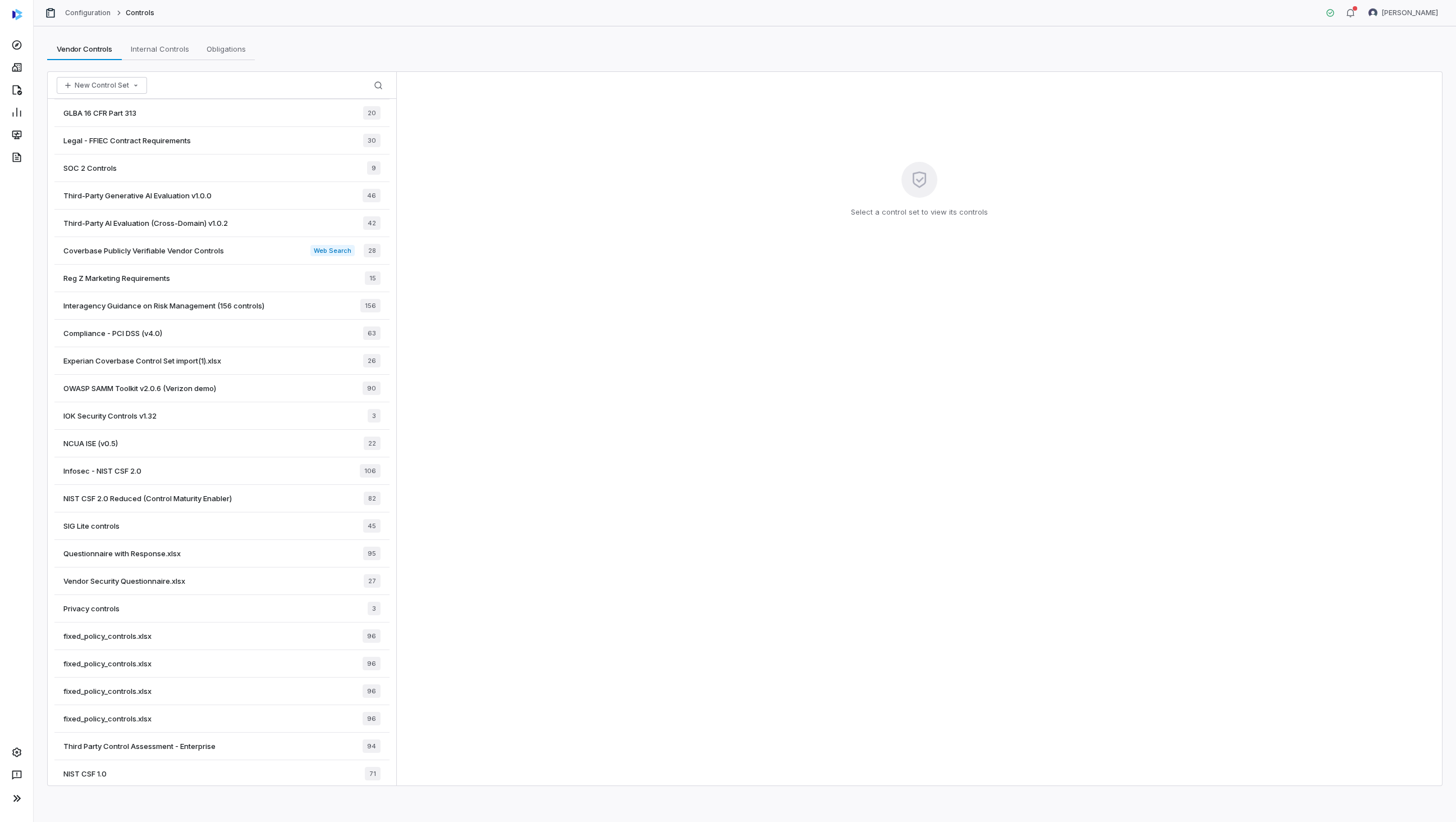
click at [203, 420] on div "IOK Security Controls v1.32 3" at bounding box center [221, 416] width 335 height 28
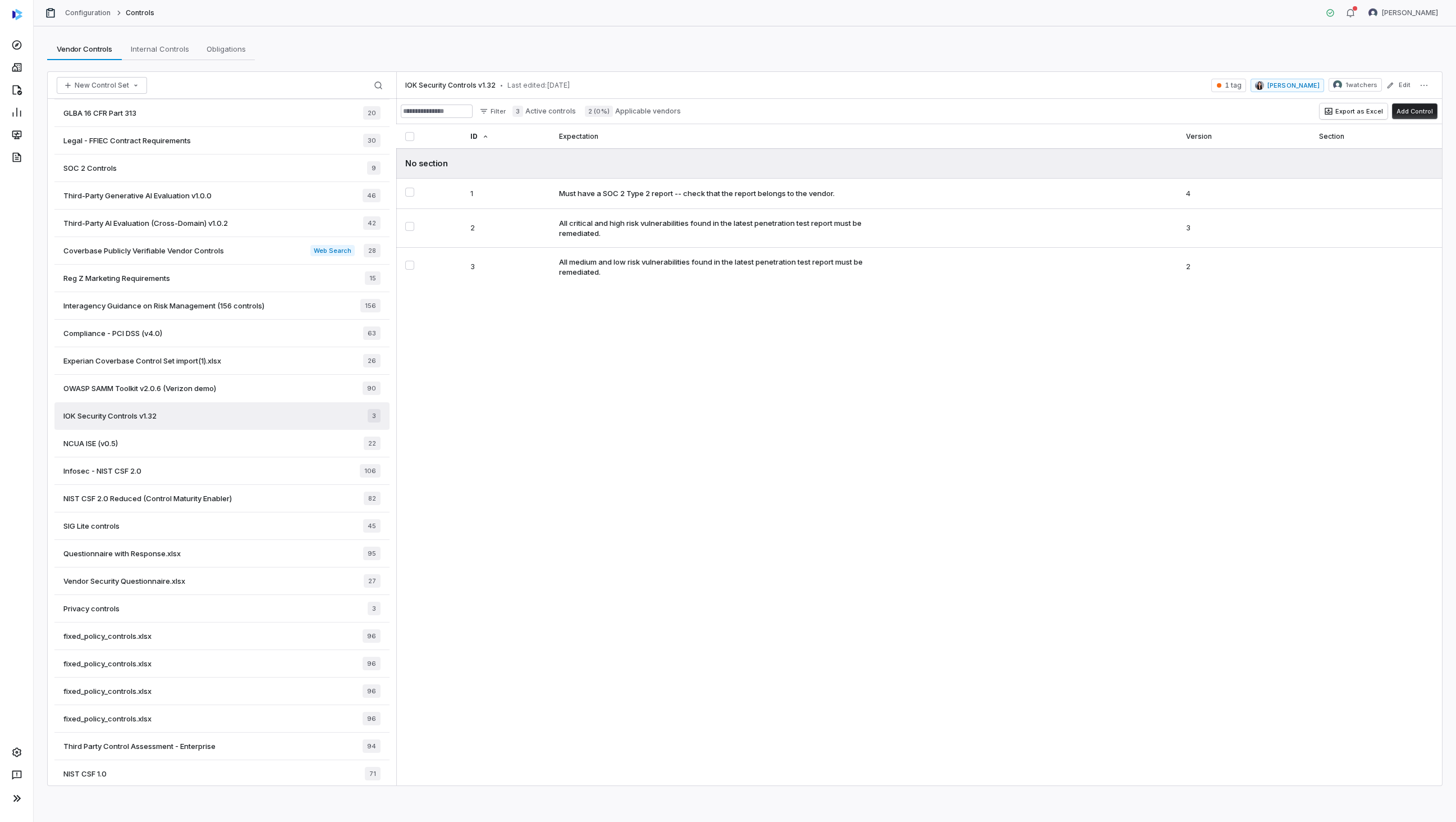
click at [1351, 85] on span "1 watchers" at bounding box center [1362, 85] width 32 height 9
click at [1393, 84] on icon "button" at bounding box center [1390, 85] width 8 height 8
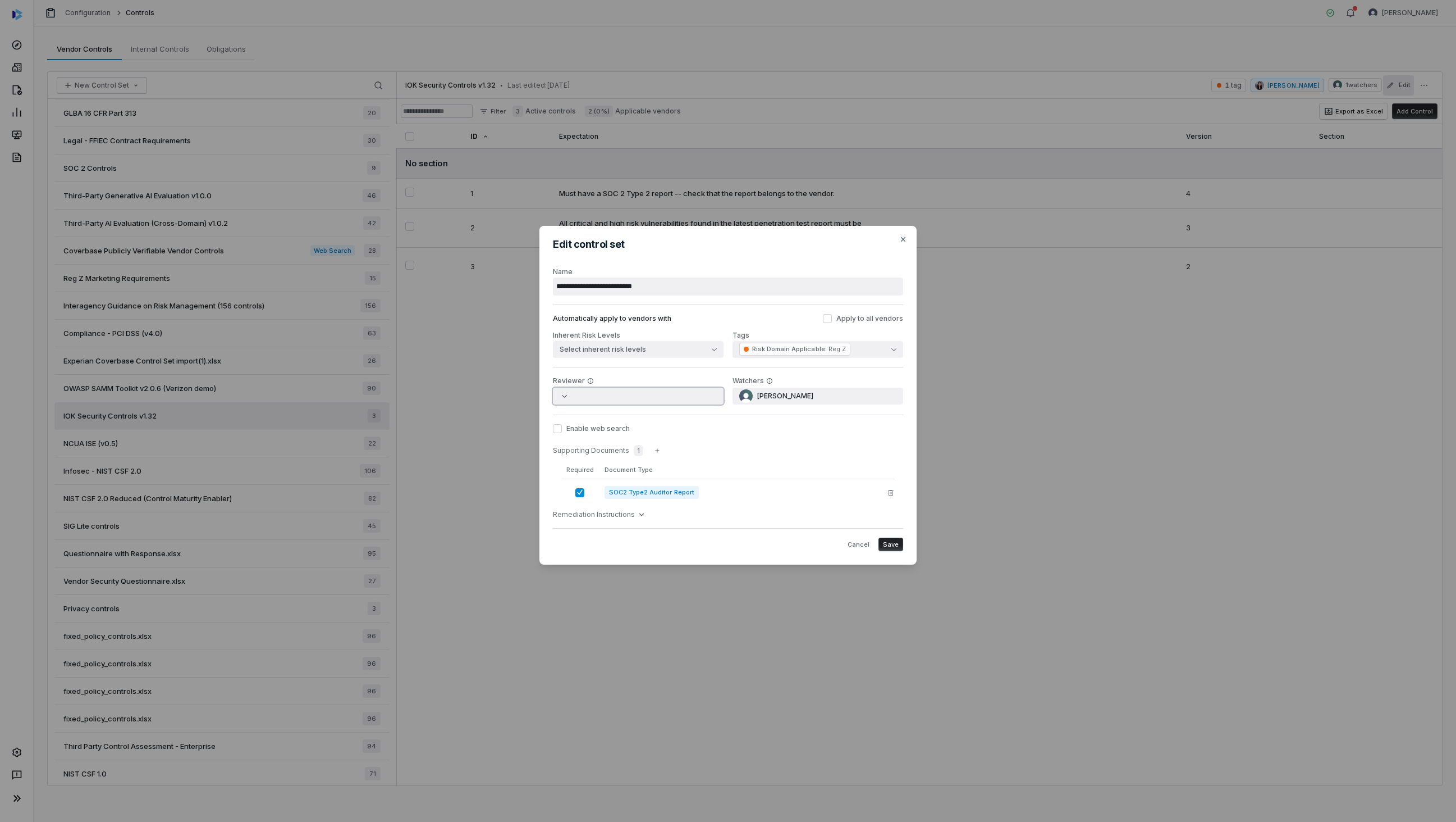
click at [688, 391] on button "button" at bounding box center [638, 396] width 171 height 17
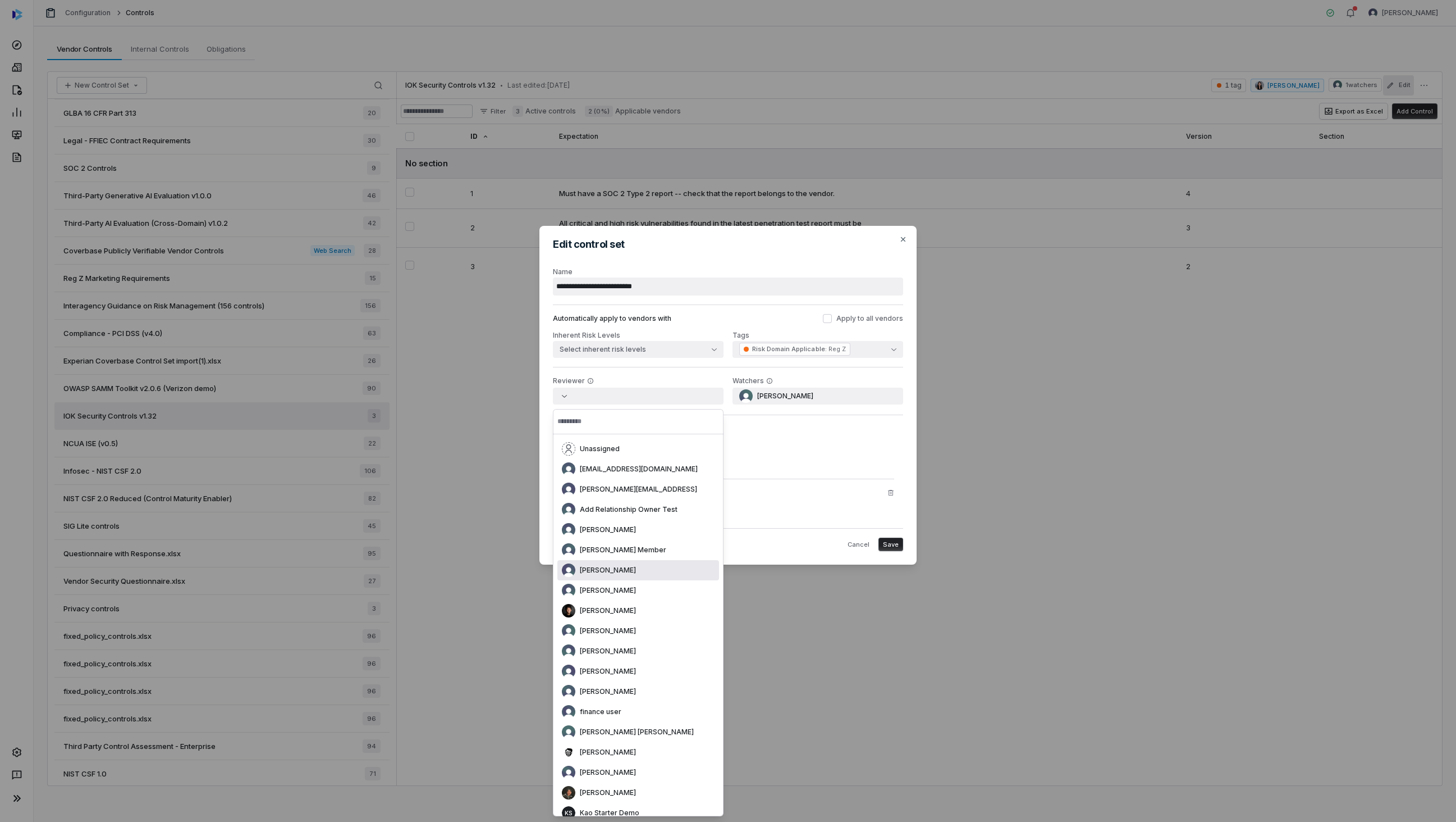
click at [608, 562] on div "[PERSON_NAME]" at bounding box center [638, 570] width 162 height 20
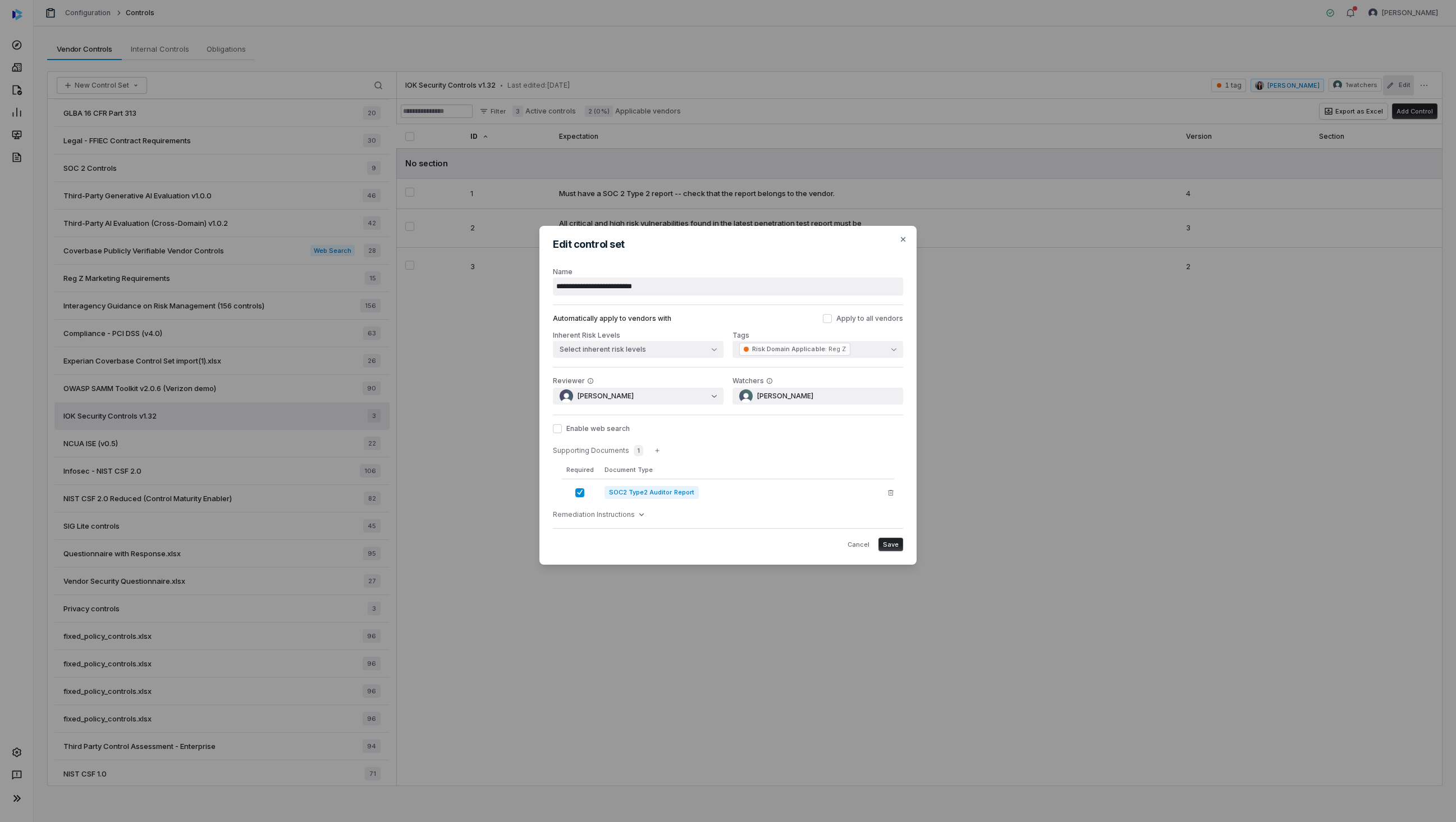
click at [885, 540] on span "Save" at bounding box center [891, 544] width 16 height 8
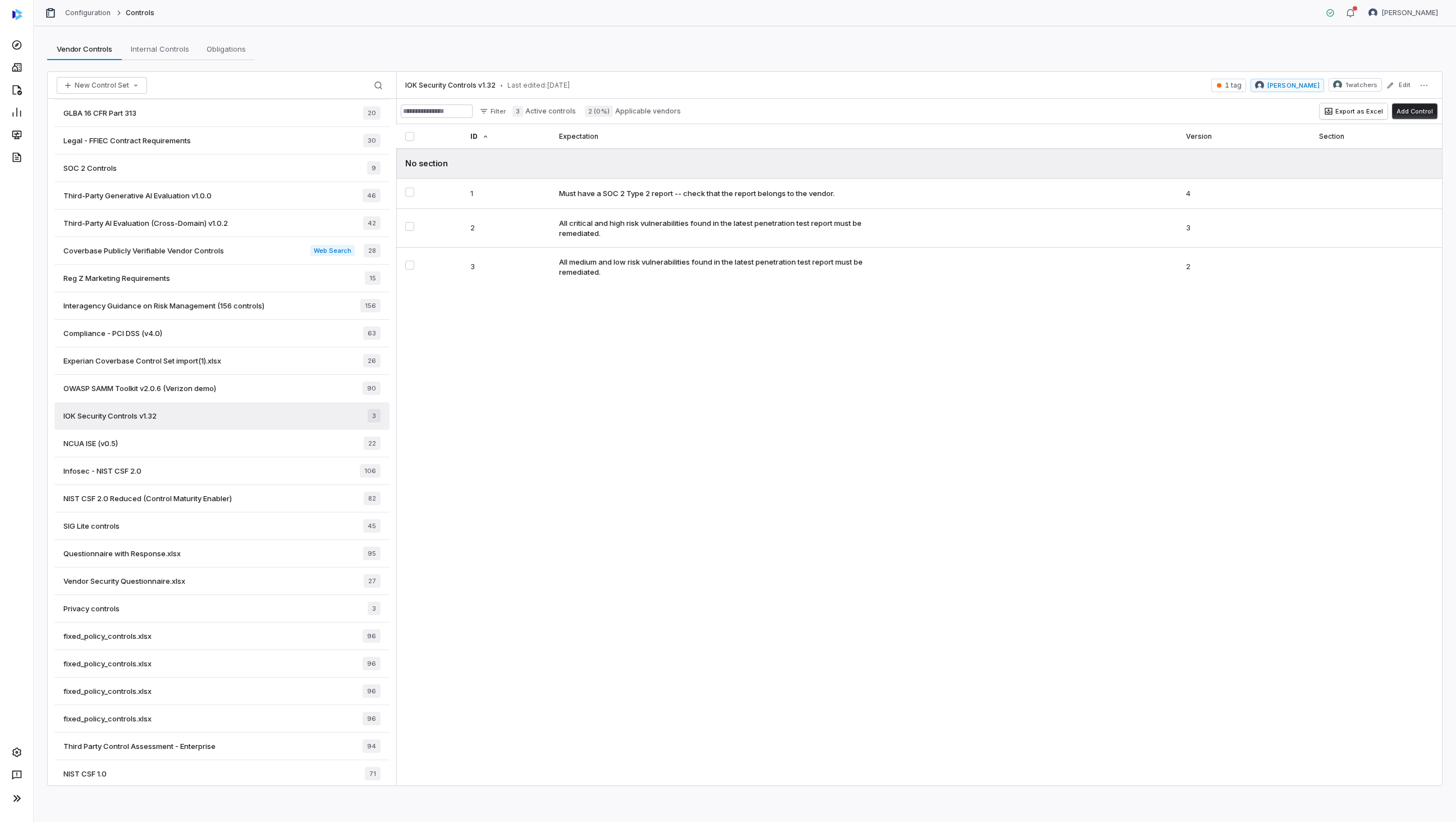
click at [1168, 423] on div "IOK Security Controls v1.32 • Last edited: [DATE] 1 tag [PERSON_NAME] 1 watcher…" at bounding box center [919, 428] width 1046 height 713
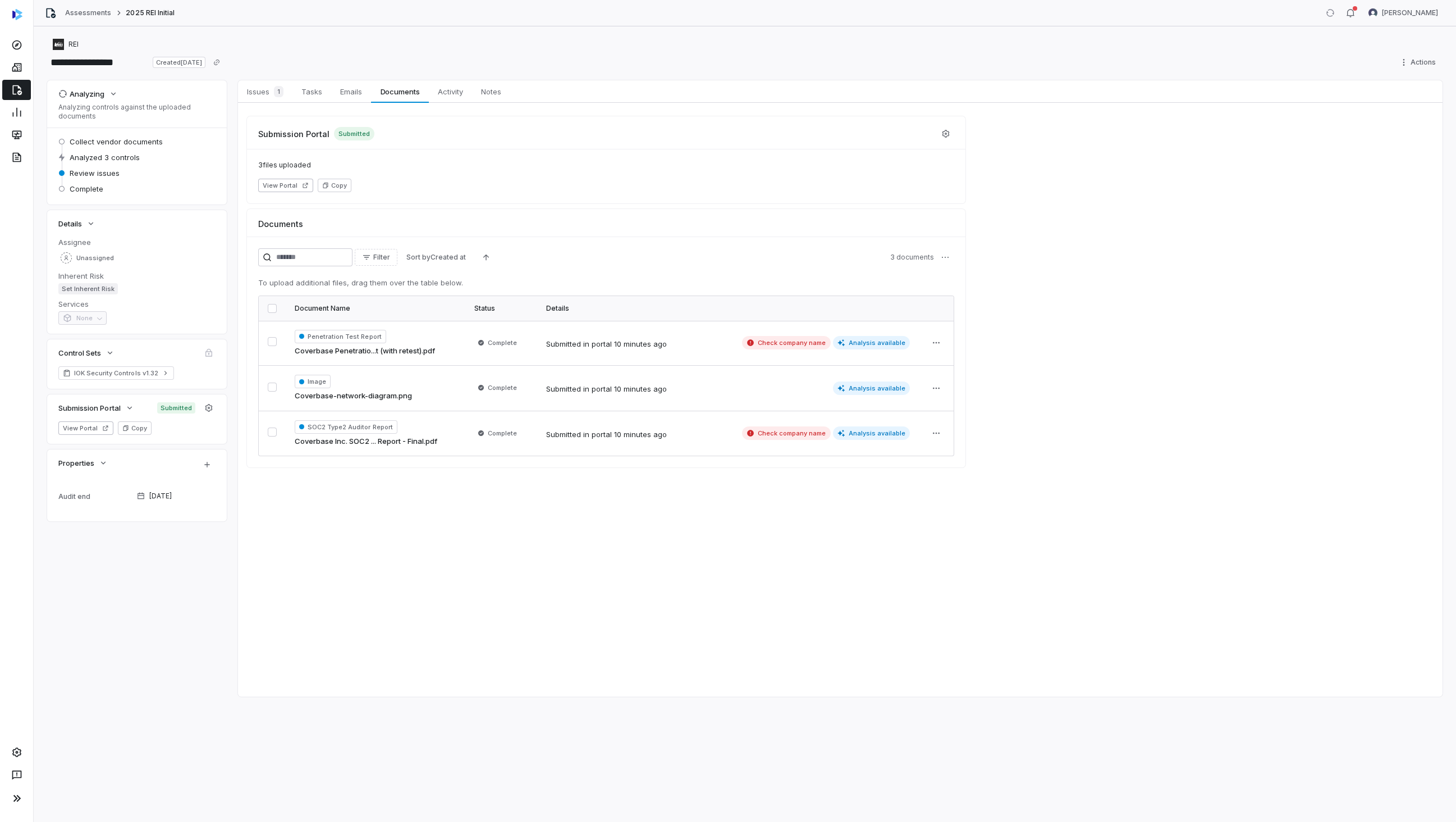
click at [306, 65] on div "**********" at bounding box center [745, 62] width 1396 height 18
click at [275, 89] on span "1" at bounding box center [279, 92] width 10 height 11
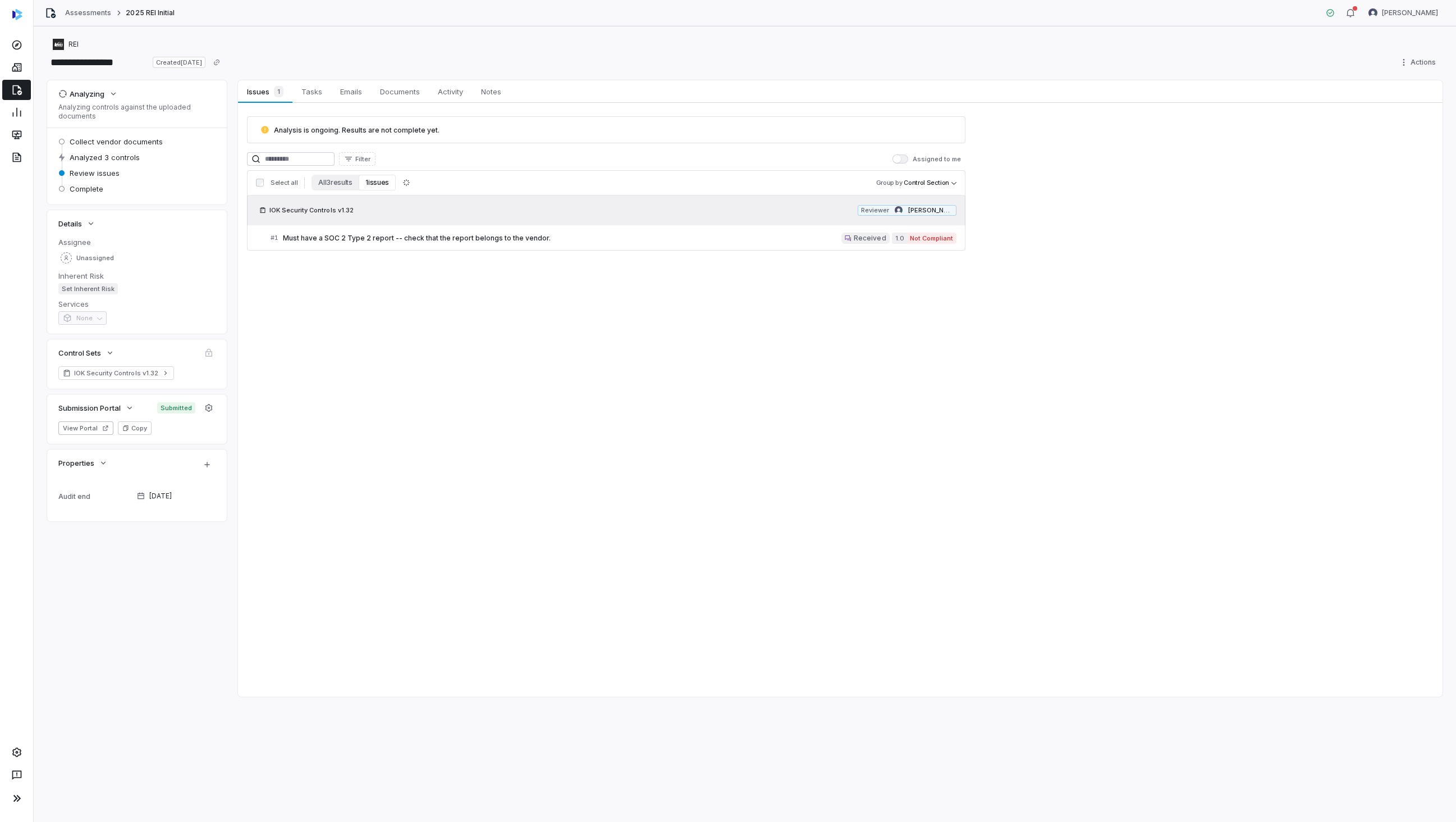
click at [1211, 246] on div "Analysis is ongoing. Results are not complete yet. Filter Assigned to me Select…" at bounding box center [840, 183] width 1205 height 161
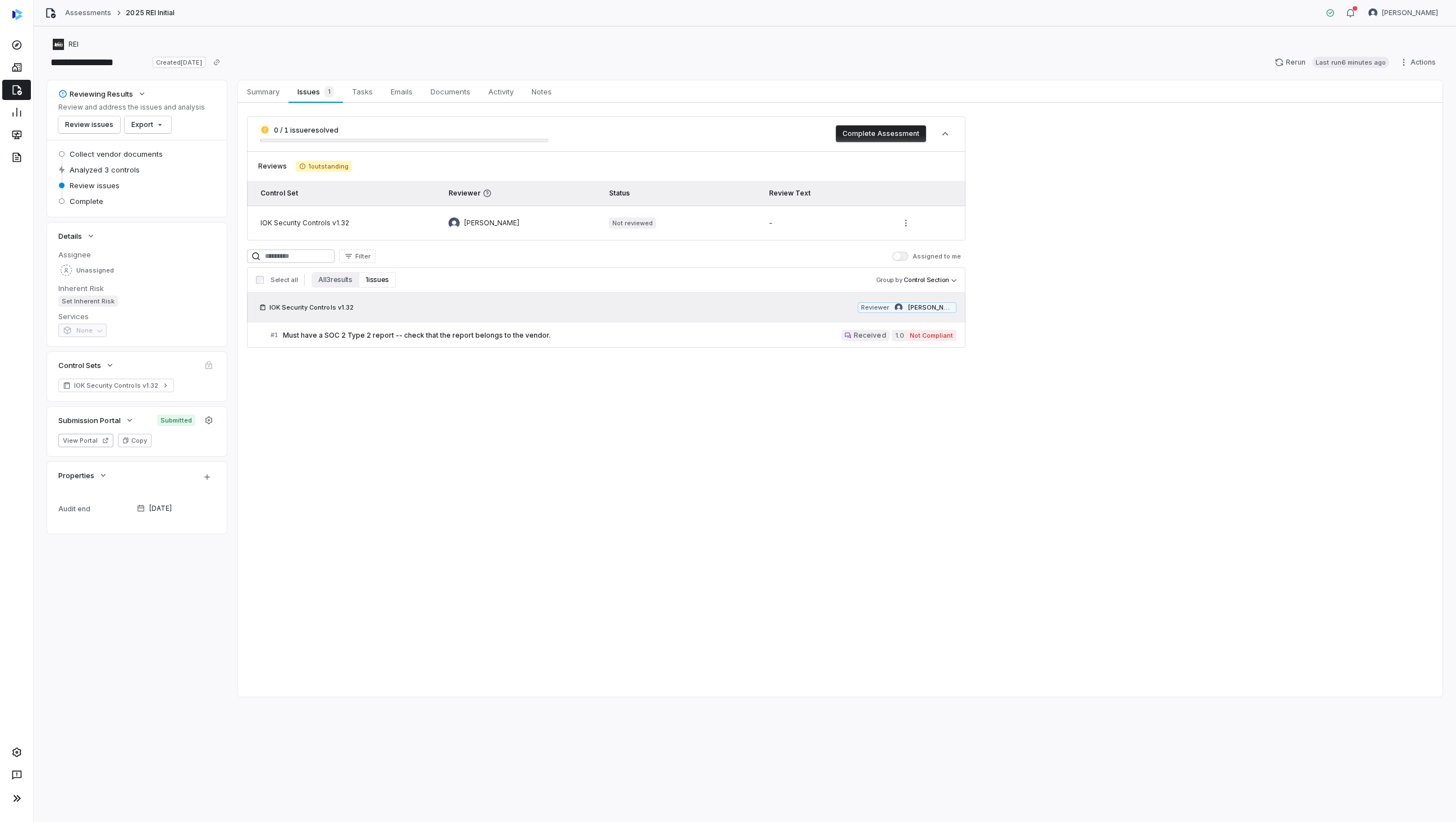
click at [918, 221] on div at bounding box center [927, 223] width 59 height 17
click at [908, 223] on html "**********" at bounding box center [728, 411] width 1456 height 822
click at [867, 275] on div "Send Reviewer Reminder" at bounding box center [869, 278] width 99 height 18
click at [908, 221] on html "**********" at bounding box center [728, 411] width 1456 height 822
click at [834, 255] on div "Review" at bounding box center [869, 251] width 99 height 18
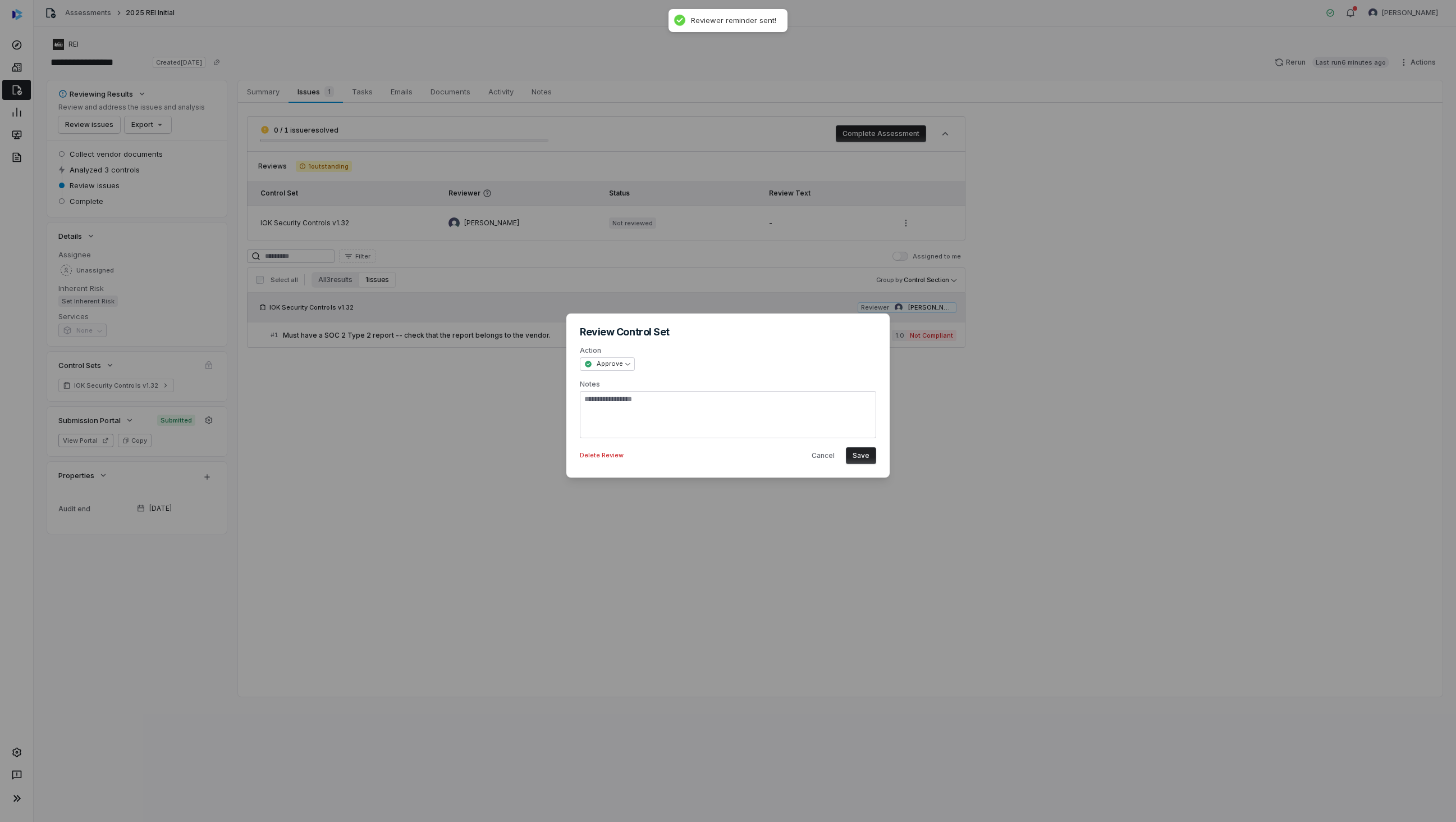
click at [851, 451] on button "Save" at bounding box center [861, 455] width 31 height 17
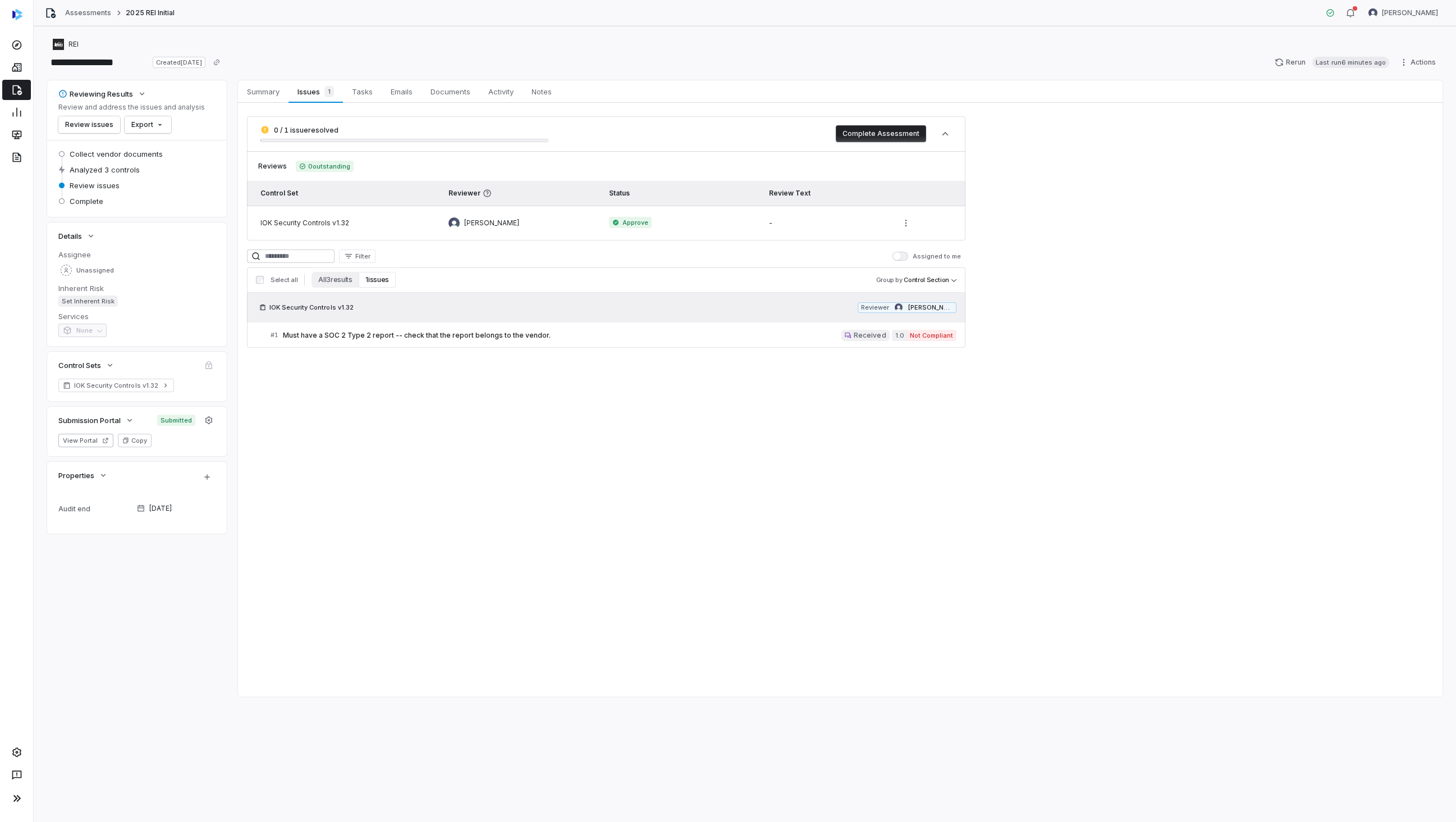
click at [880, 128] on button "Complete Assessment" at bounding box center [881, 133] width 90 height 17
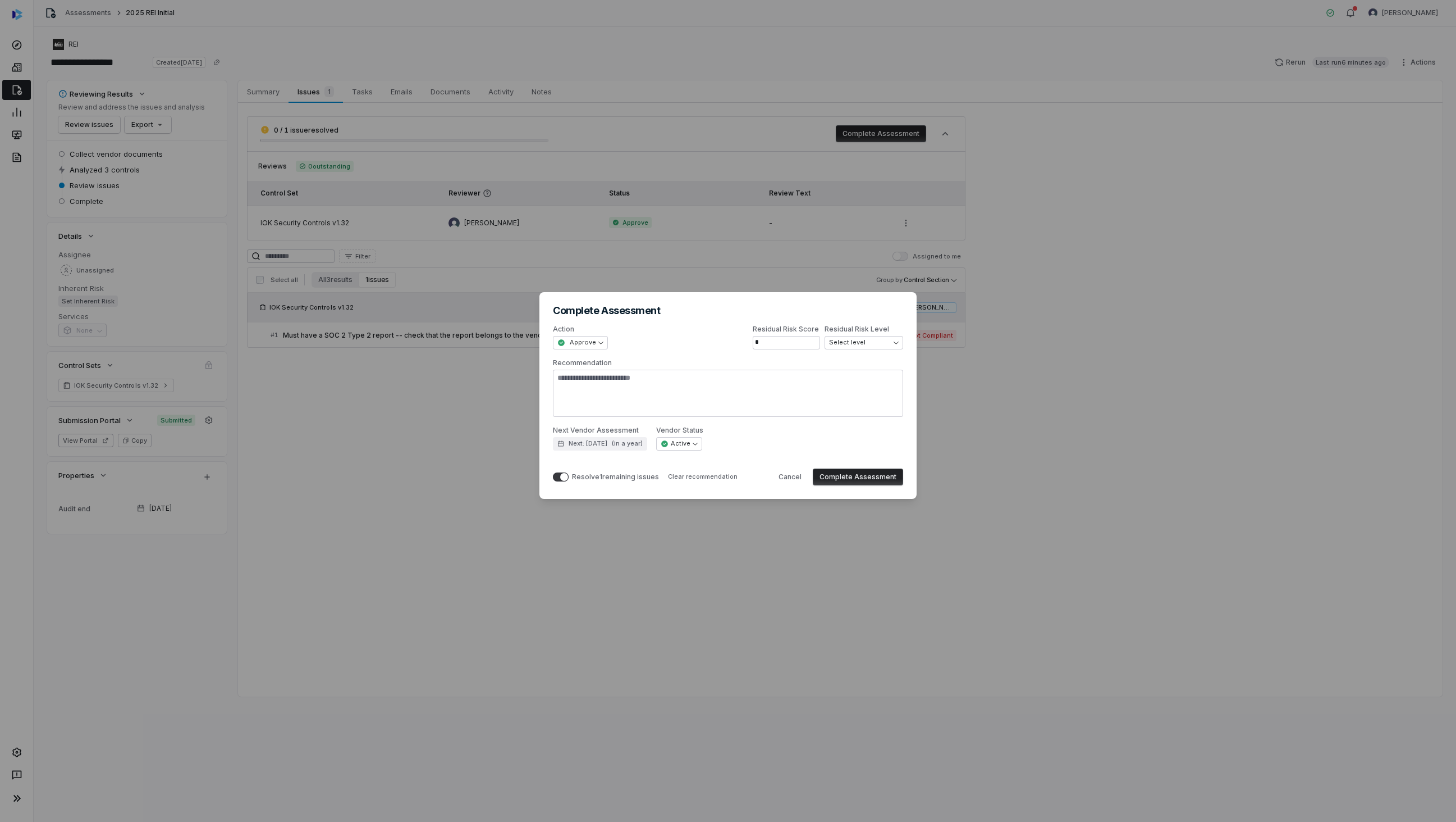
drag, startPoint x: 833, startPoint y: 473, endPoint x: 787, endPoint y: 417, distance: 72.5
click at [0, 0] on form "**********" at bounding box center [0, 0] width 0 height 0
click at [888, 476] on button "Complete Assessment" at bounding box center [858, 477] width 90 height 17
type textarea "*"
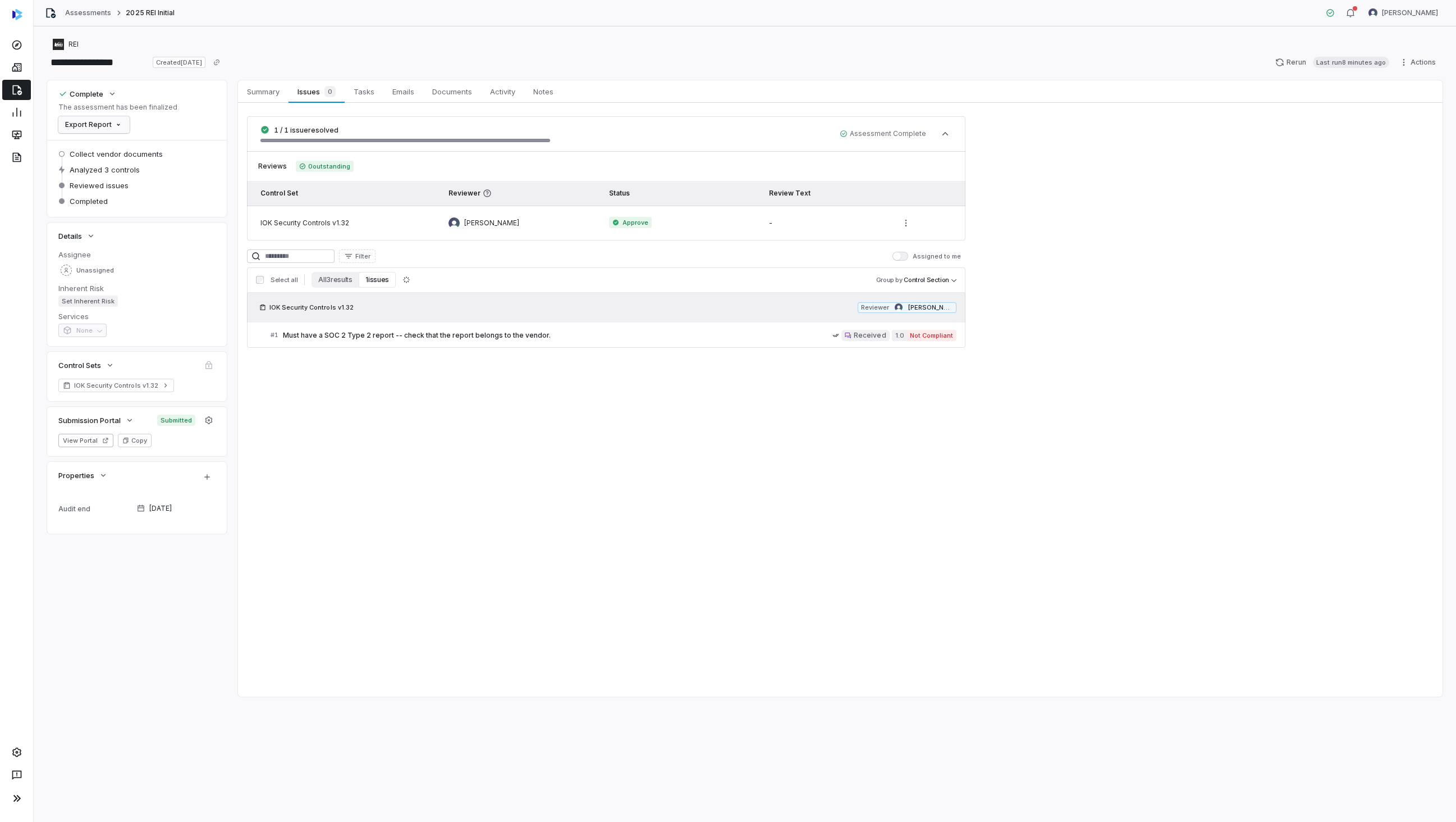
click at [115, 126] on html "**********" at bounding box center [728, 411] width 1456 height 822
click at [114, 149] on div "Export as PDF" at bounding box center [103, 149] width 79 height 18
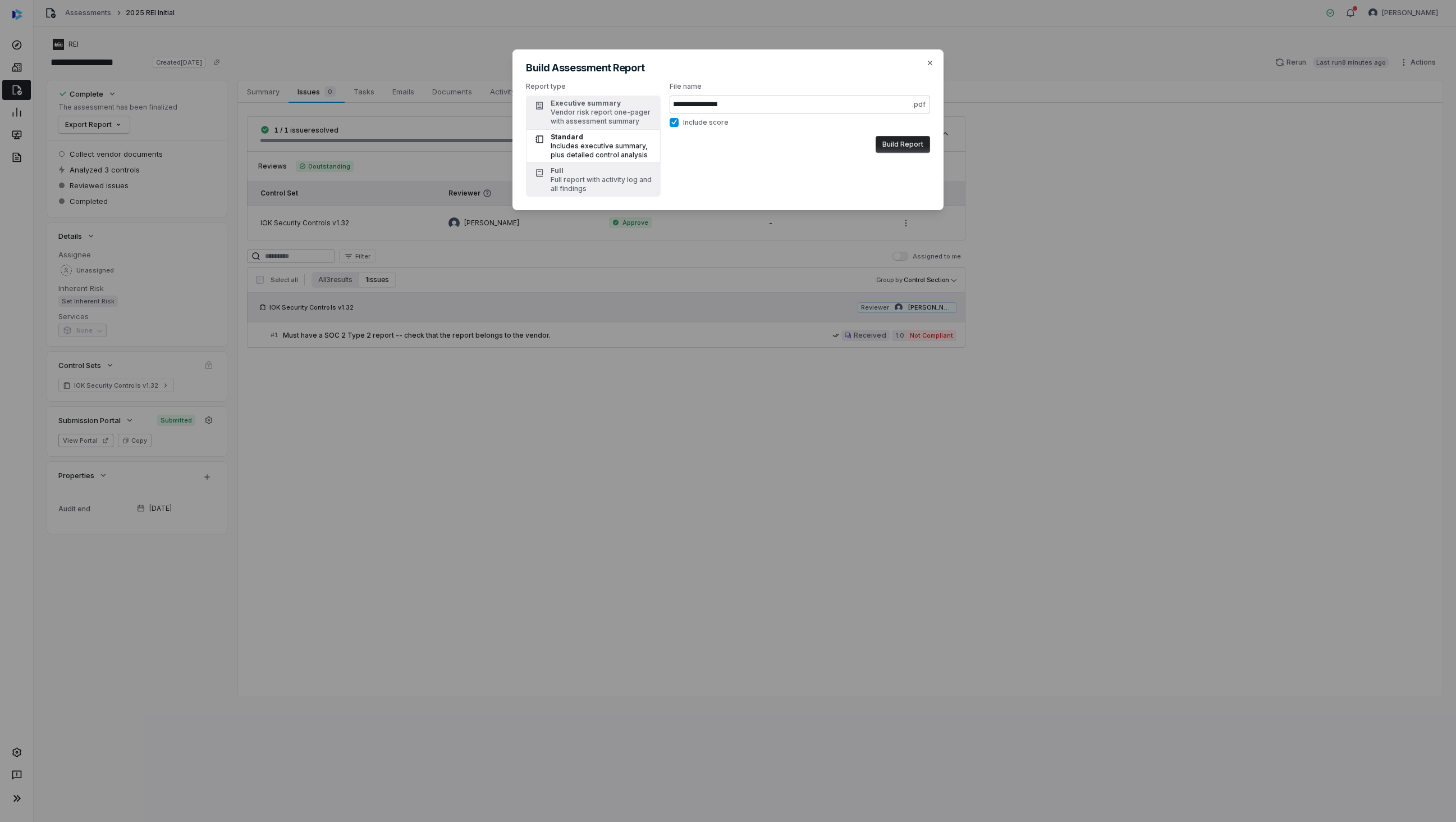
click at [923, 146] on button "Build Report" at bounding box center [903, 144] width 54 height 17
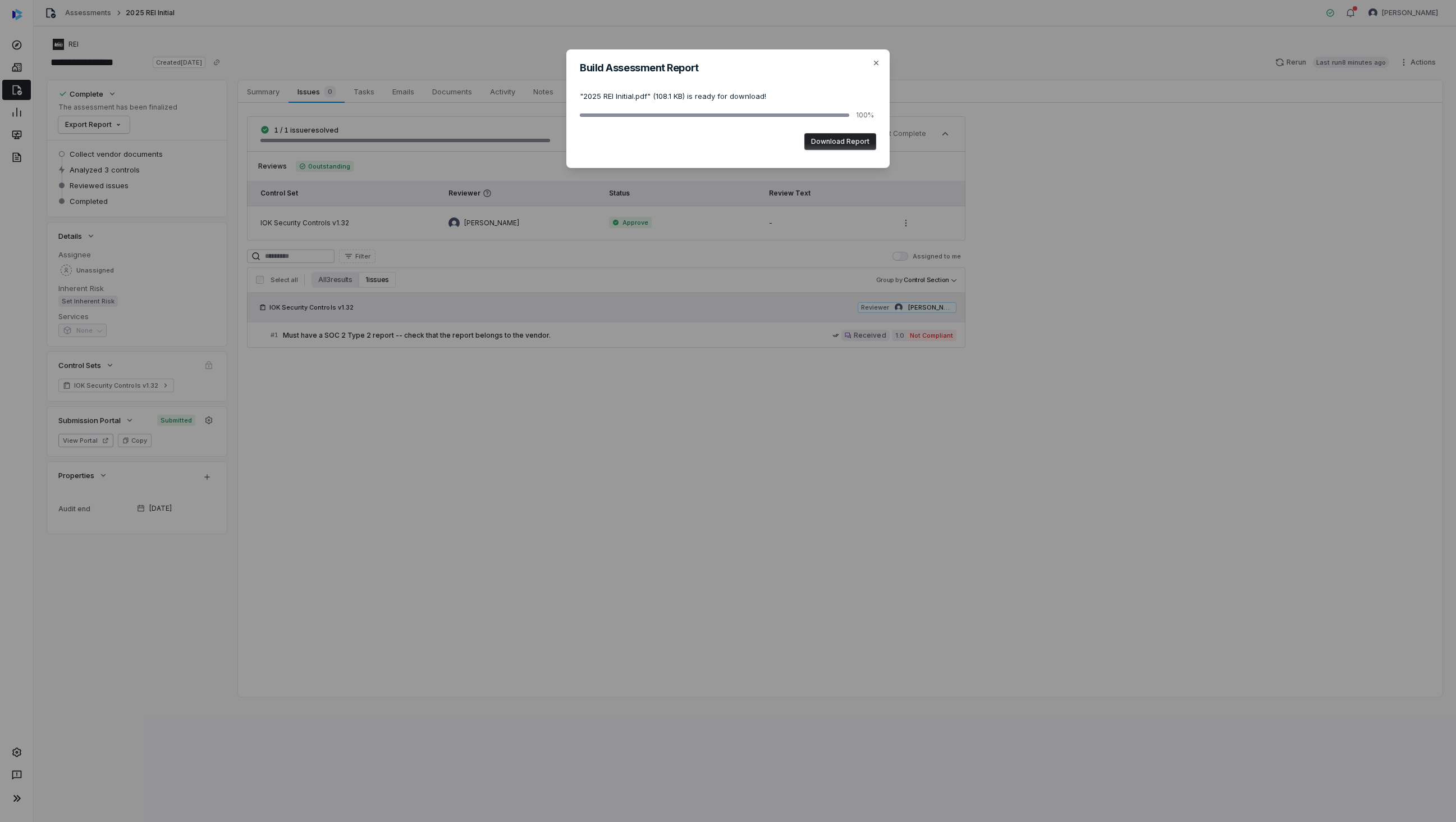
click at [855, 146] on button "Download Report" at bounding box center [840, 142] width 72 height 17
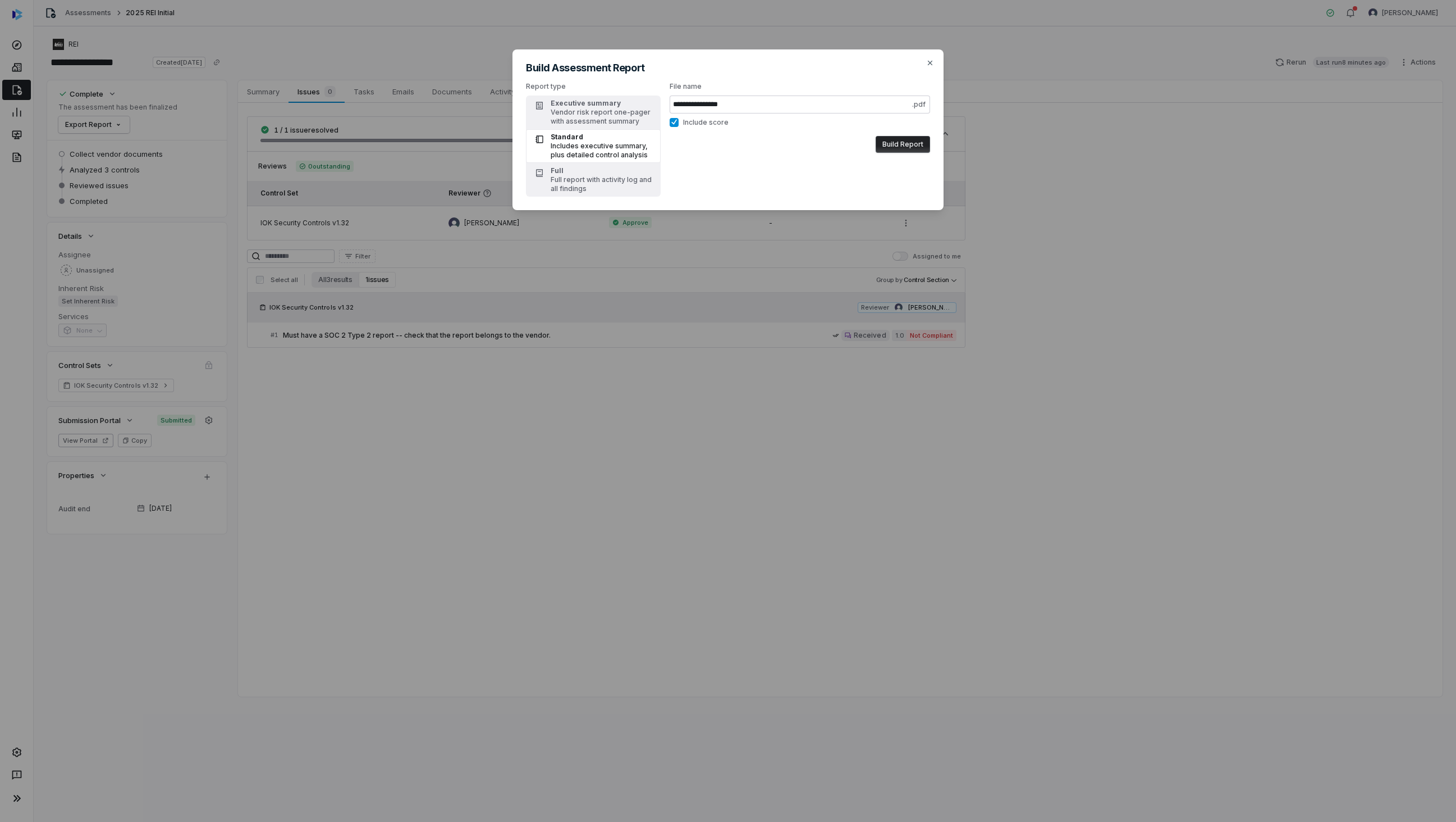
click at [90, 124] on div "**********" at bounding box center [728, 130] width 1456 height 260
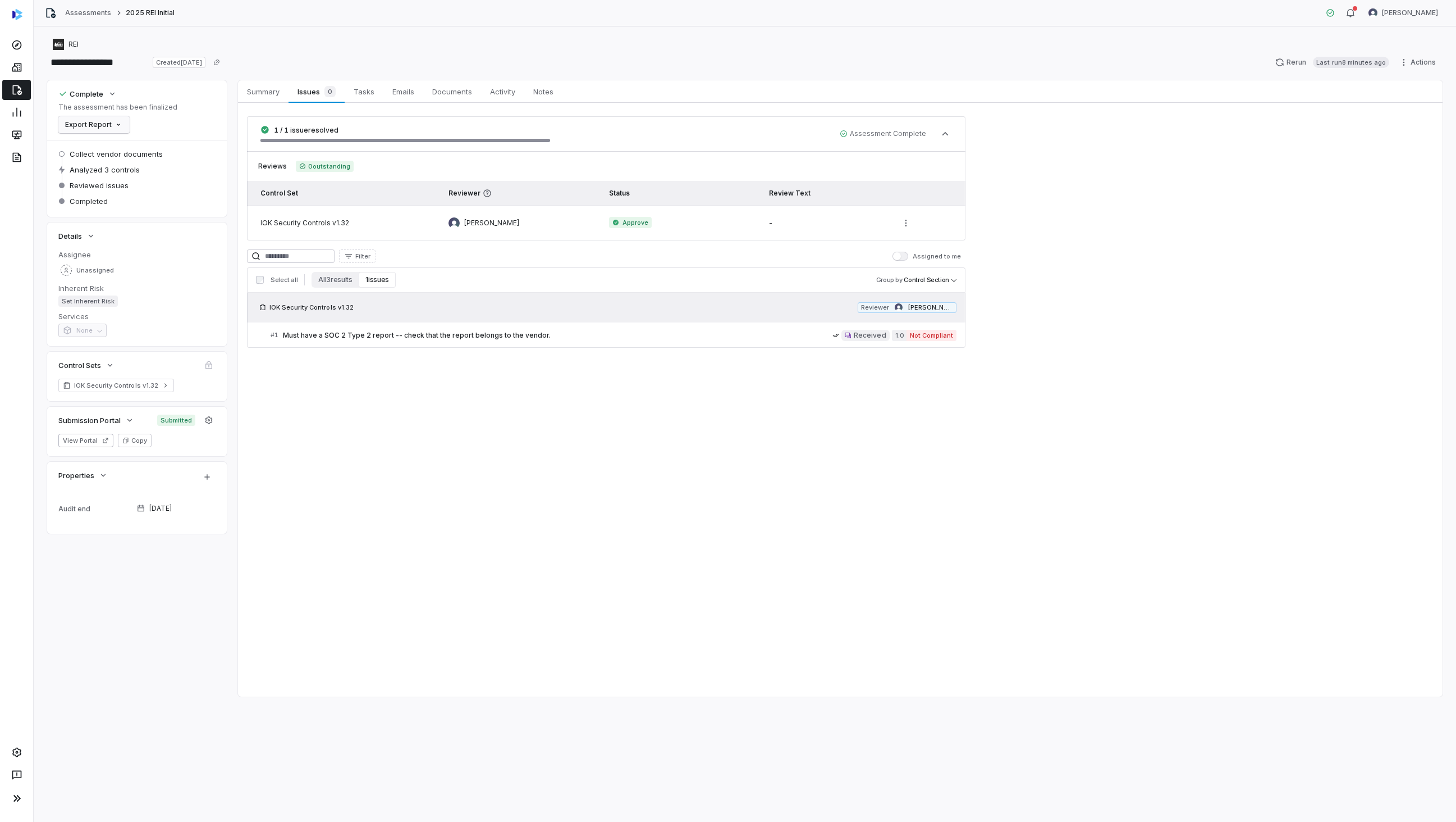
click at [96, 128] on html "**********" at bounding box center [728, 411] width 1456 height 822
click at [105, 165] on div "Export as XLSX" at bounding box center [103, 167] width 79 height 18
click at [1216, 187] on div "1 / 1 issue resolved Assessment Complete Reviews 0 outstanding Control Set Revi…" at bounding box center [840, 232] width 1205 height 258
click at [407, 92] on span "Emails" at bounding box center [403, 91] width 31 height 15
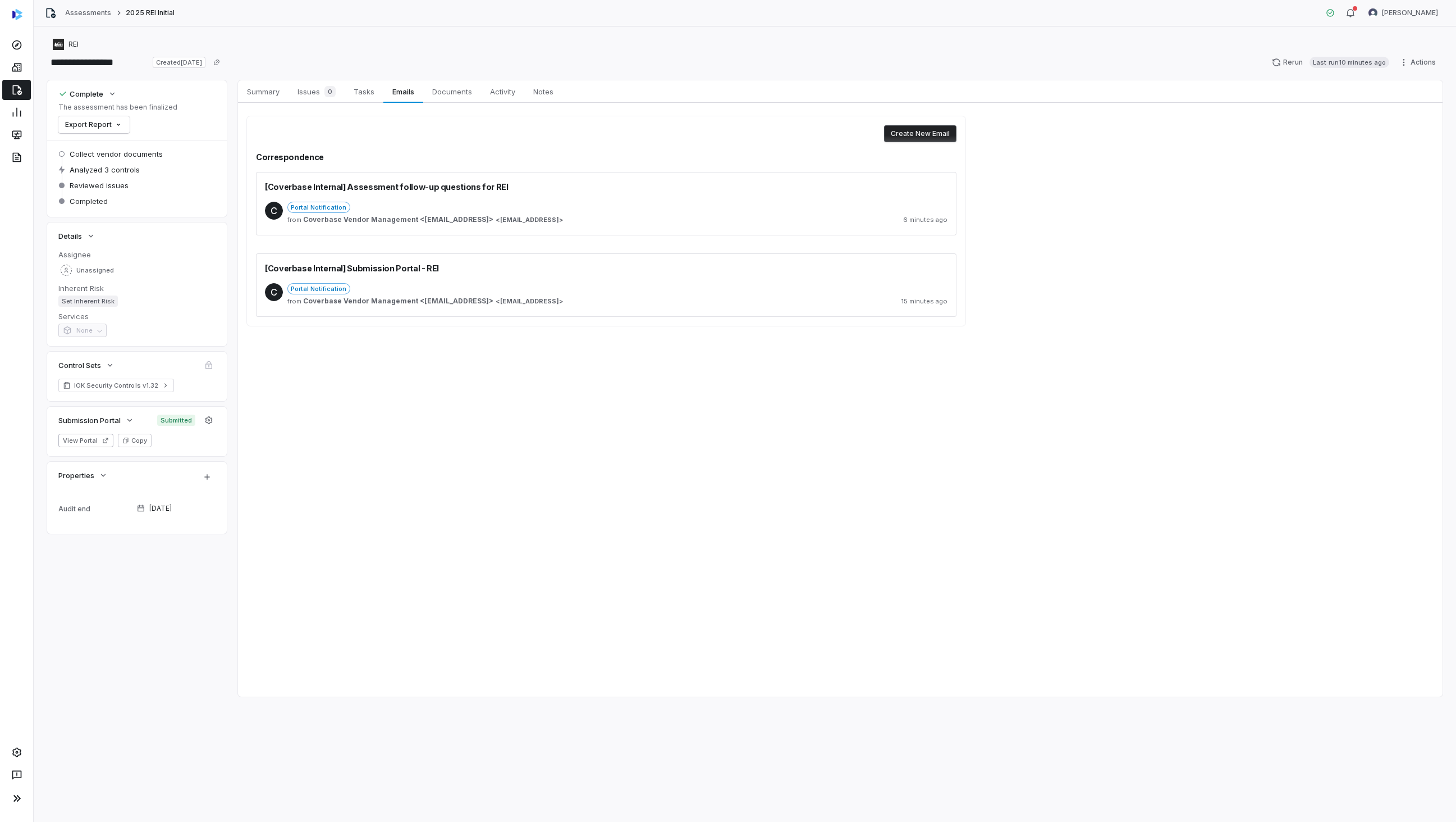
click at [671, 209] on div "Portal Notification" at bounding box center [617, 207] width 660 height 11
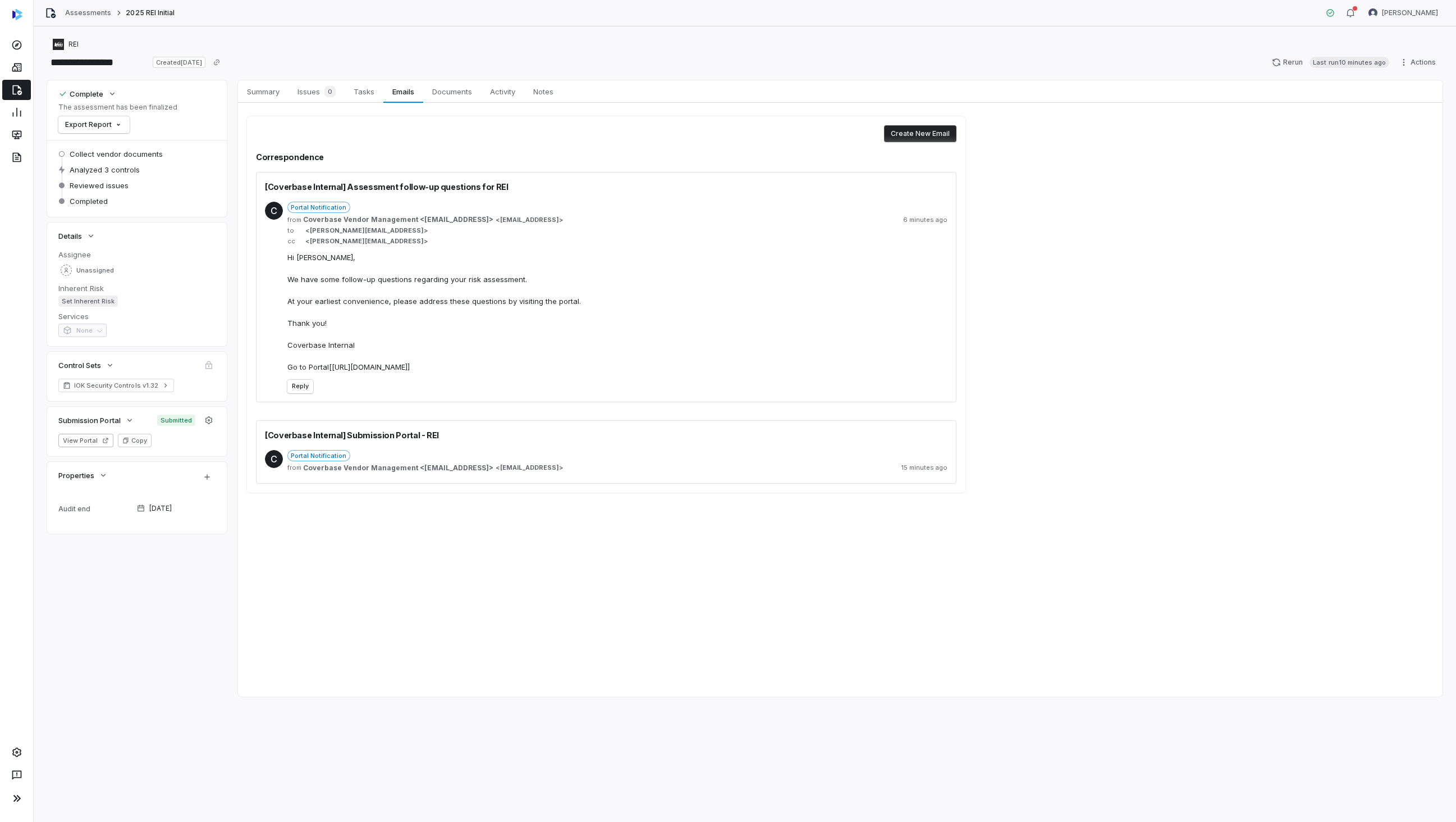
click at [654, 472] on div "Portal Notification from Coverbase Vendor Management <[EMAIL_ADDRESS]> < [EMAIL…" at bounding box center [617, 462] width 660 height 25
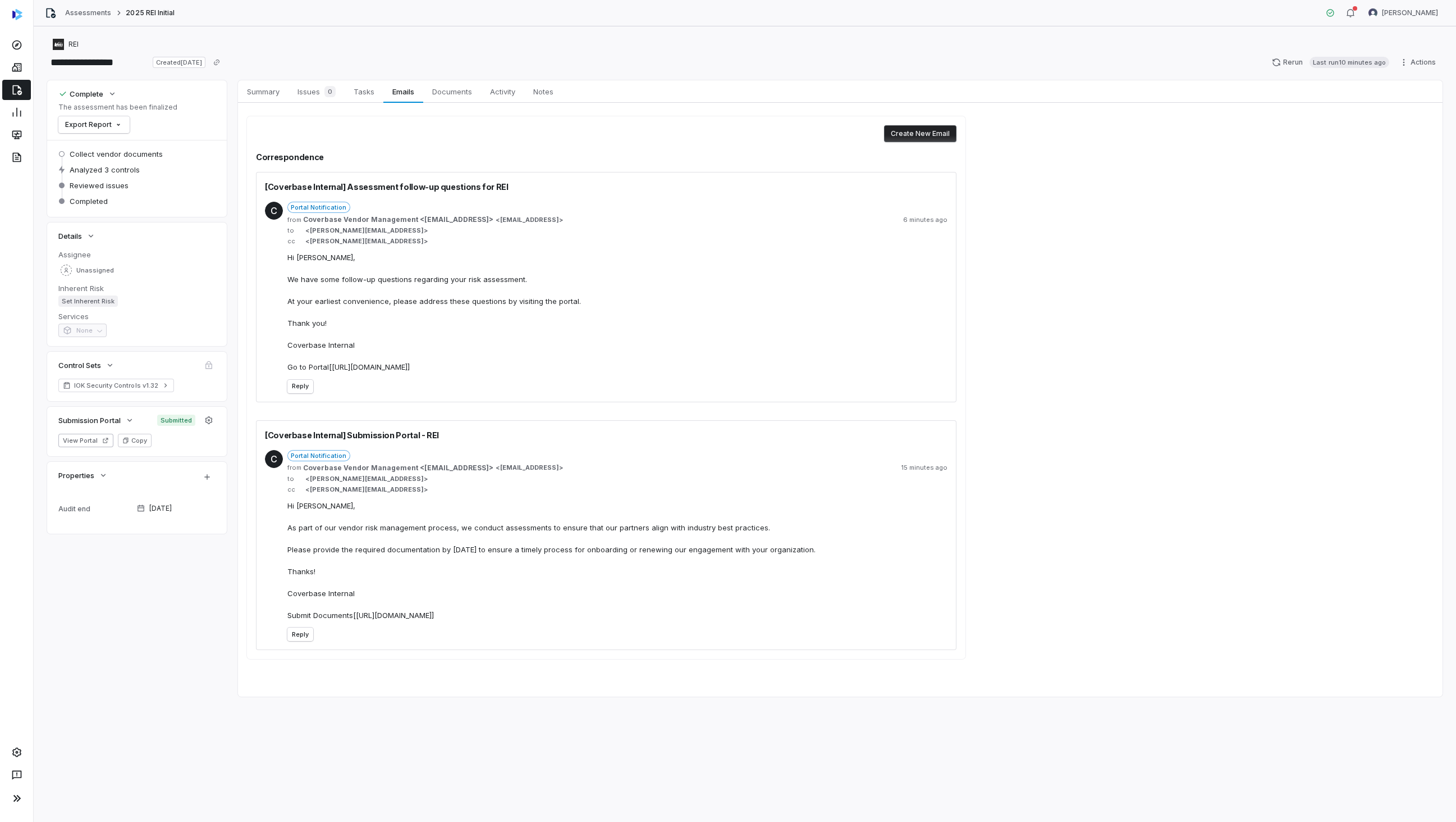
click at [1071, 334] on div "Create New Email Correspondence [Coverbase Internal] Assessment follow-up quest…" at bounding box center [840, 387] width 1205 height 569
click at [550, 142] on div "Create New Email" at bounding box center [607, 133] width 701 height 17
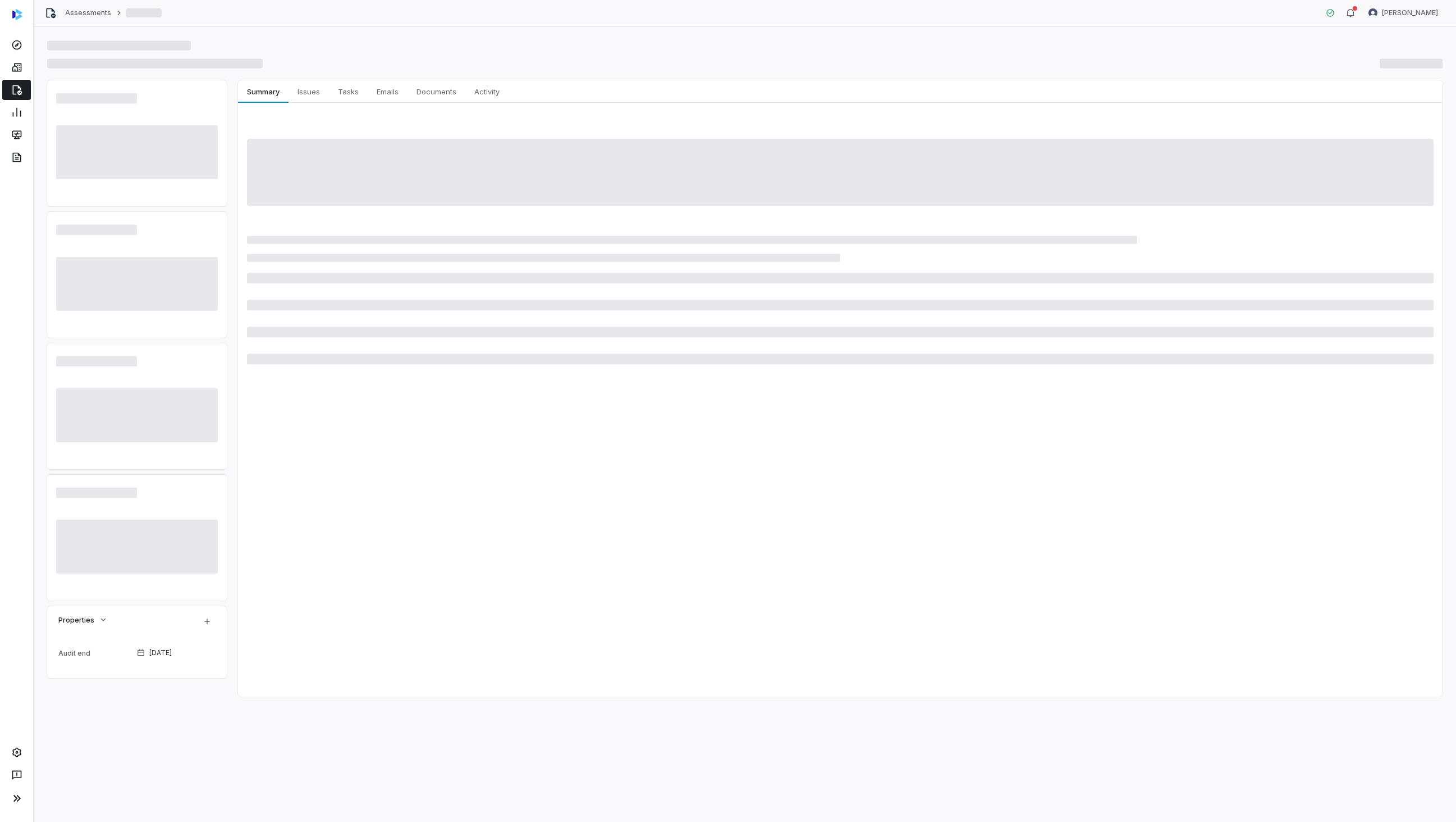
click at [403, 60] on div at bounding box center [745, 63] width 1396 height 16
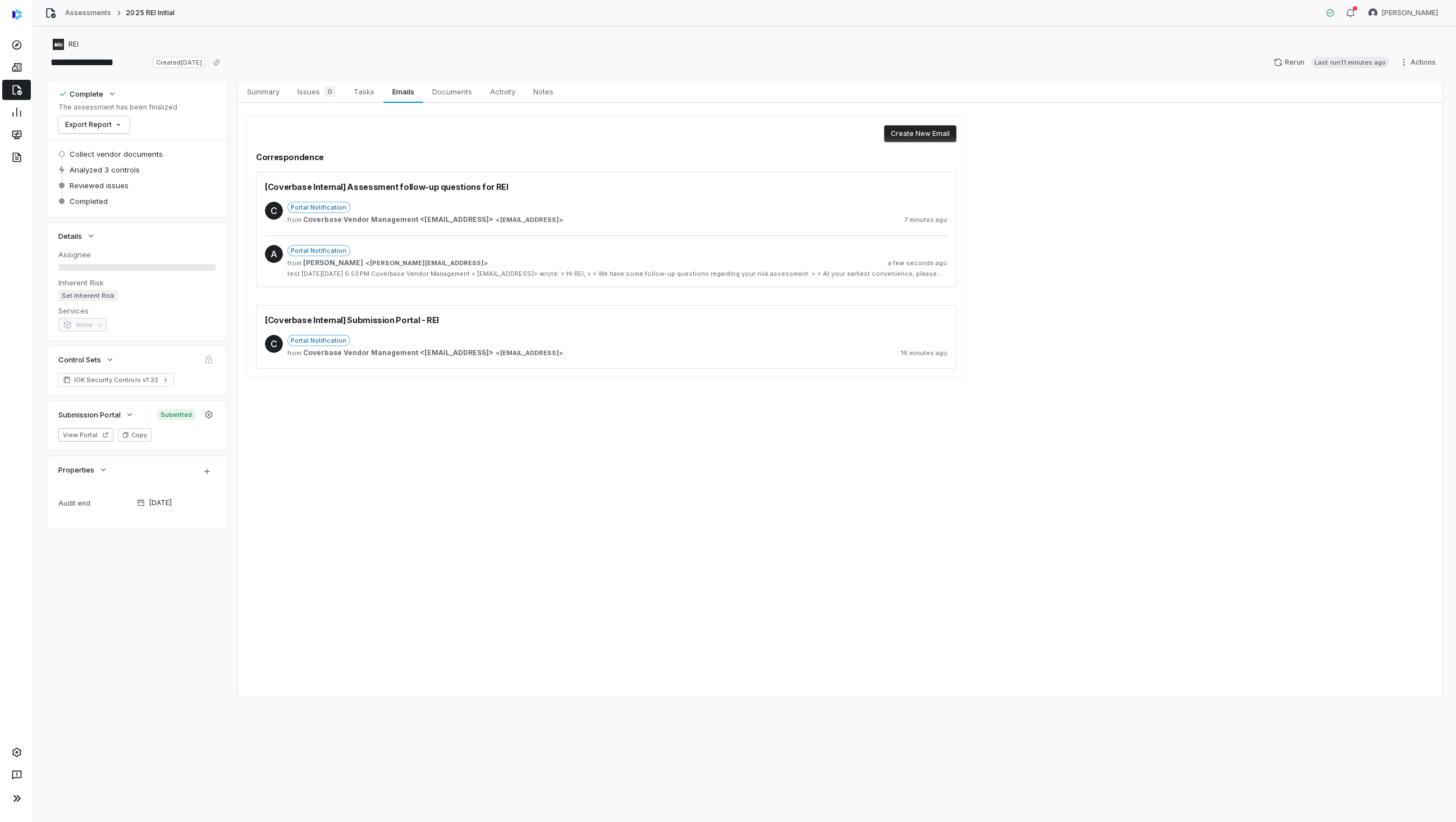
click at [513, 335] on div "Portal Notification" at bounding box center [617, 340] width 660 height 11
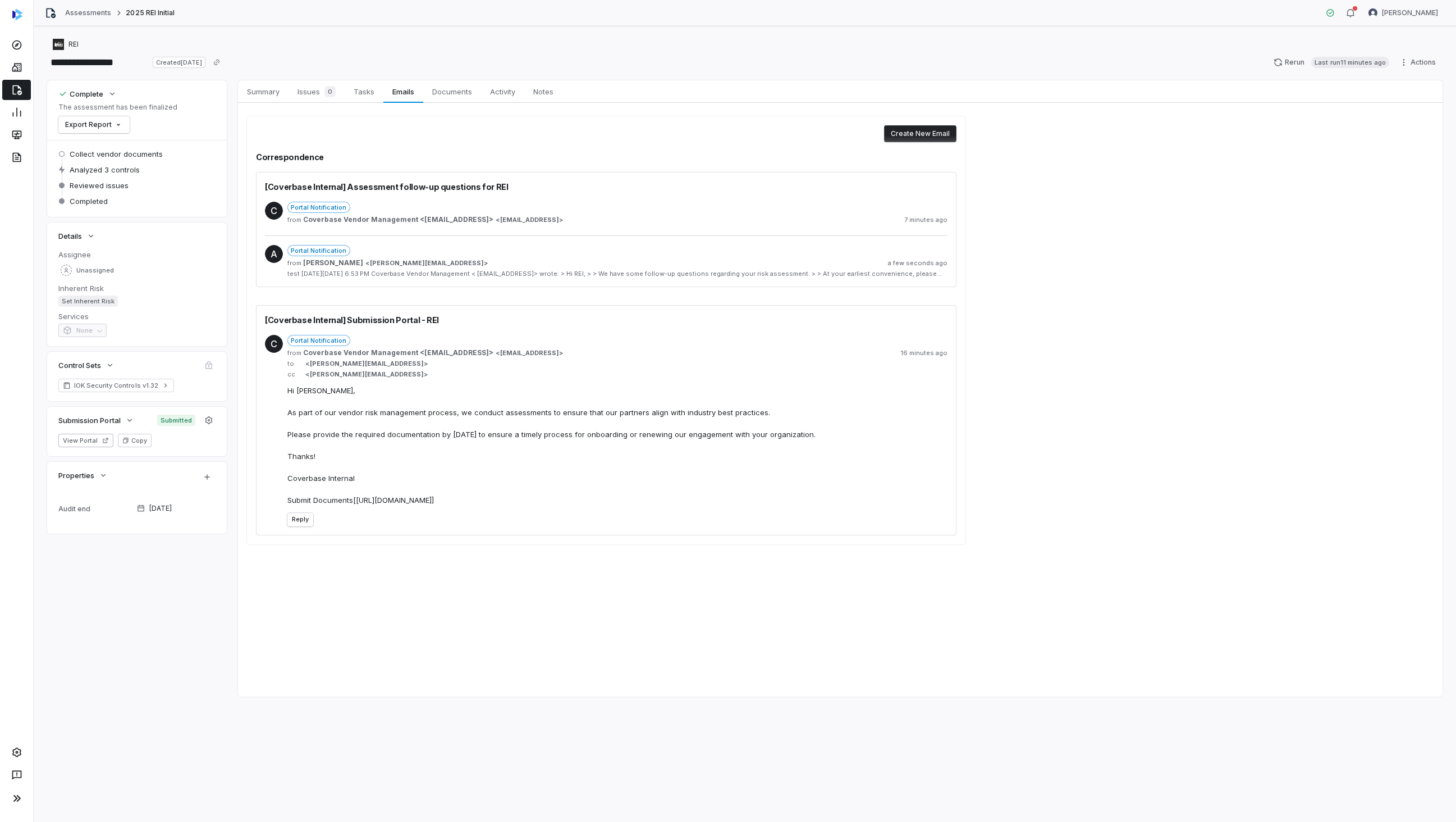
click at [598, 251] on div "Portal Notification" at bounding box center [617, 251] width 660 height 11
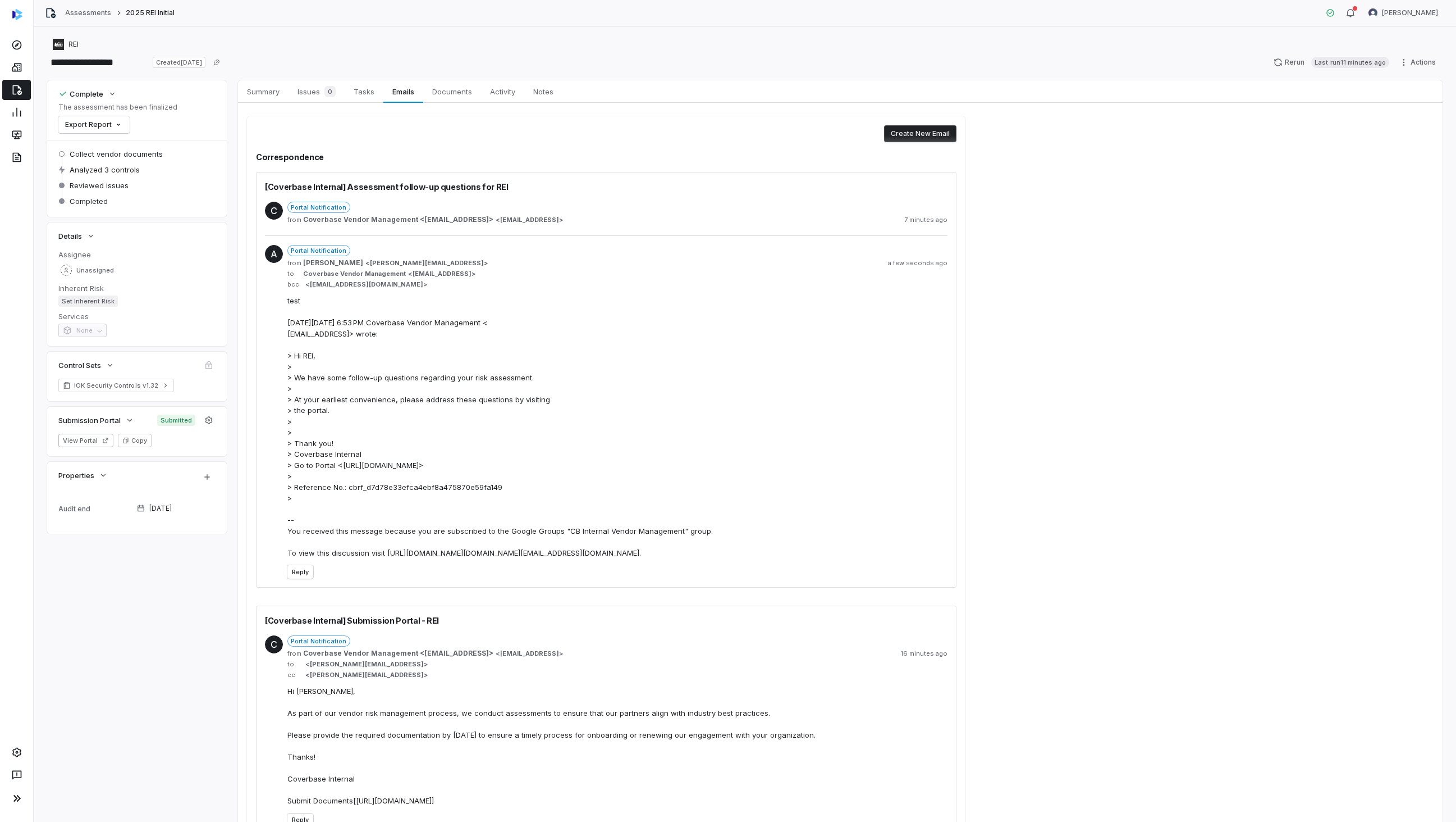
click at [619, 214] on div "Portal Notification from Coverbase Vendor Management <cbvendormanagement@coverb…" at bounding box center [617, 214] width 660 height 25
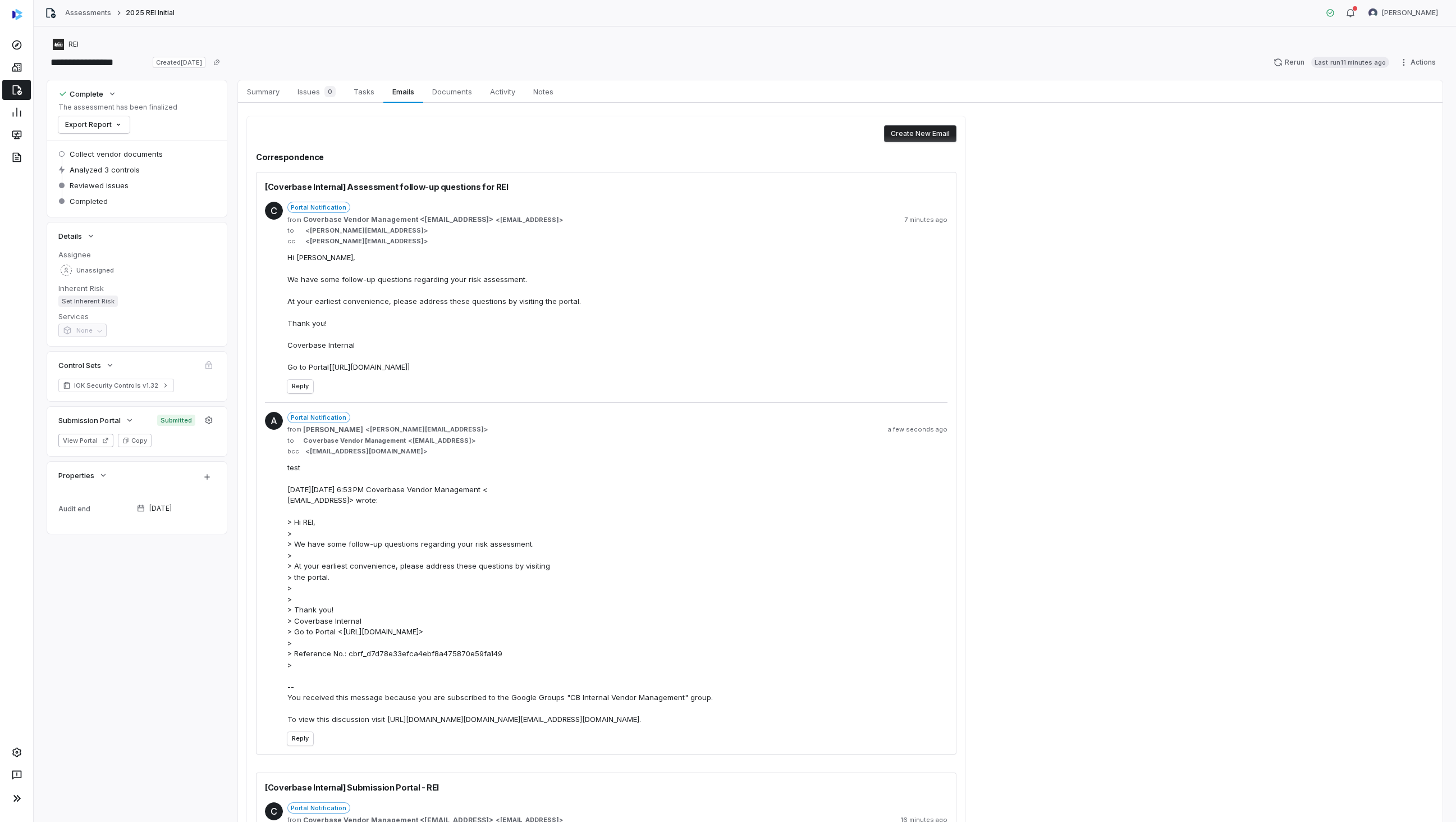
click at [619, 214] on div "Portal Notification from Coverbase Vendor Management <cbvendormanagement@coverb…" at bounding box center [617, 287] width 660 height 171
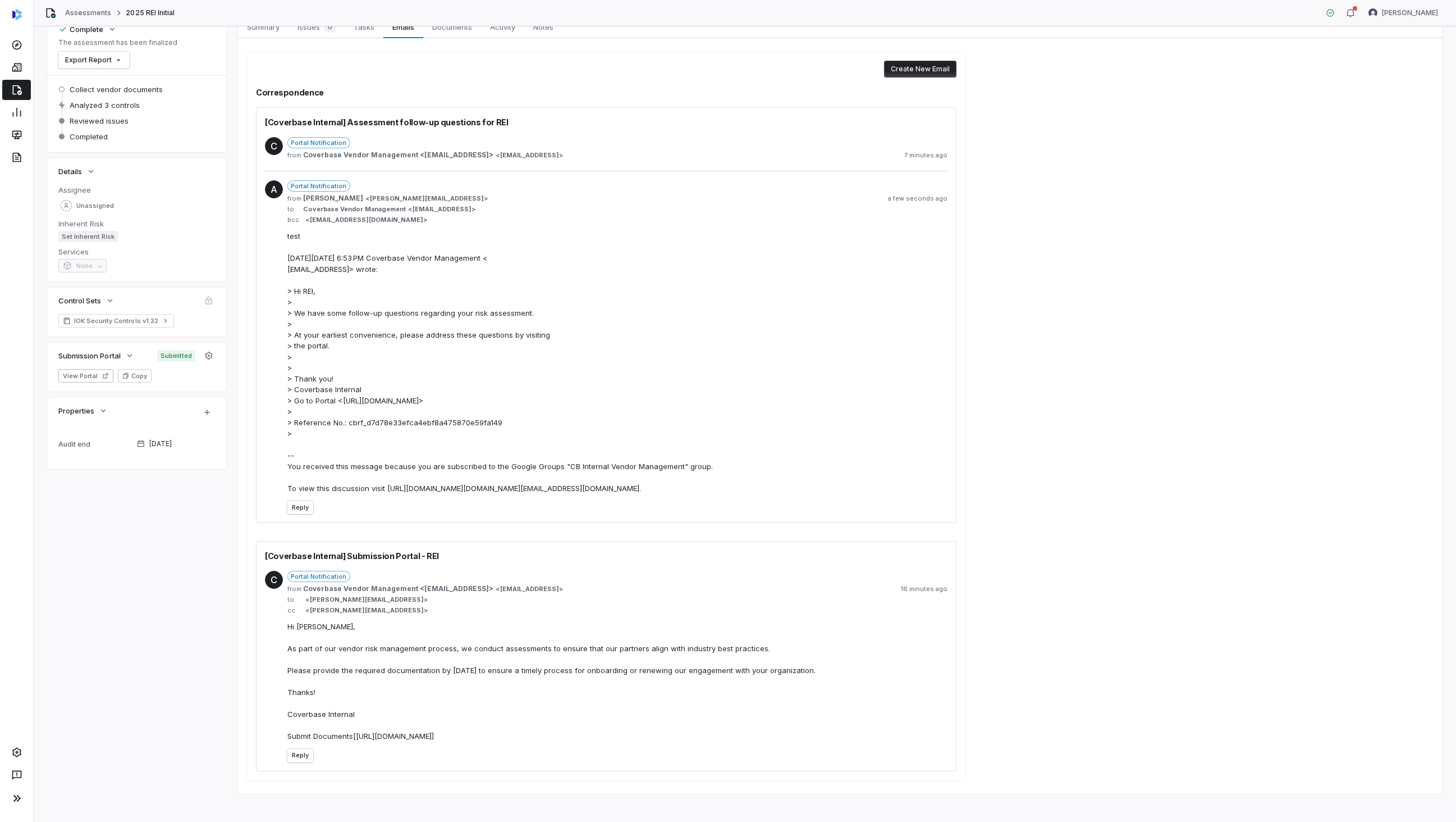
scroll to position [72, 0]
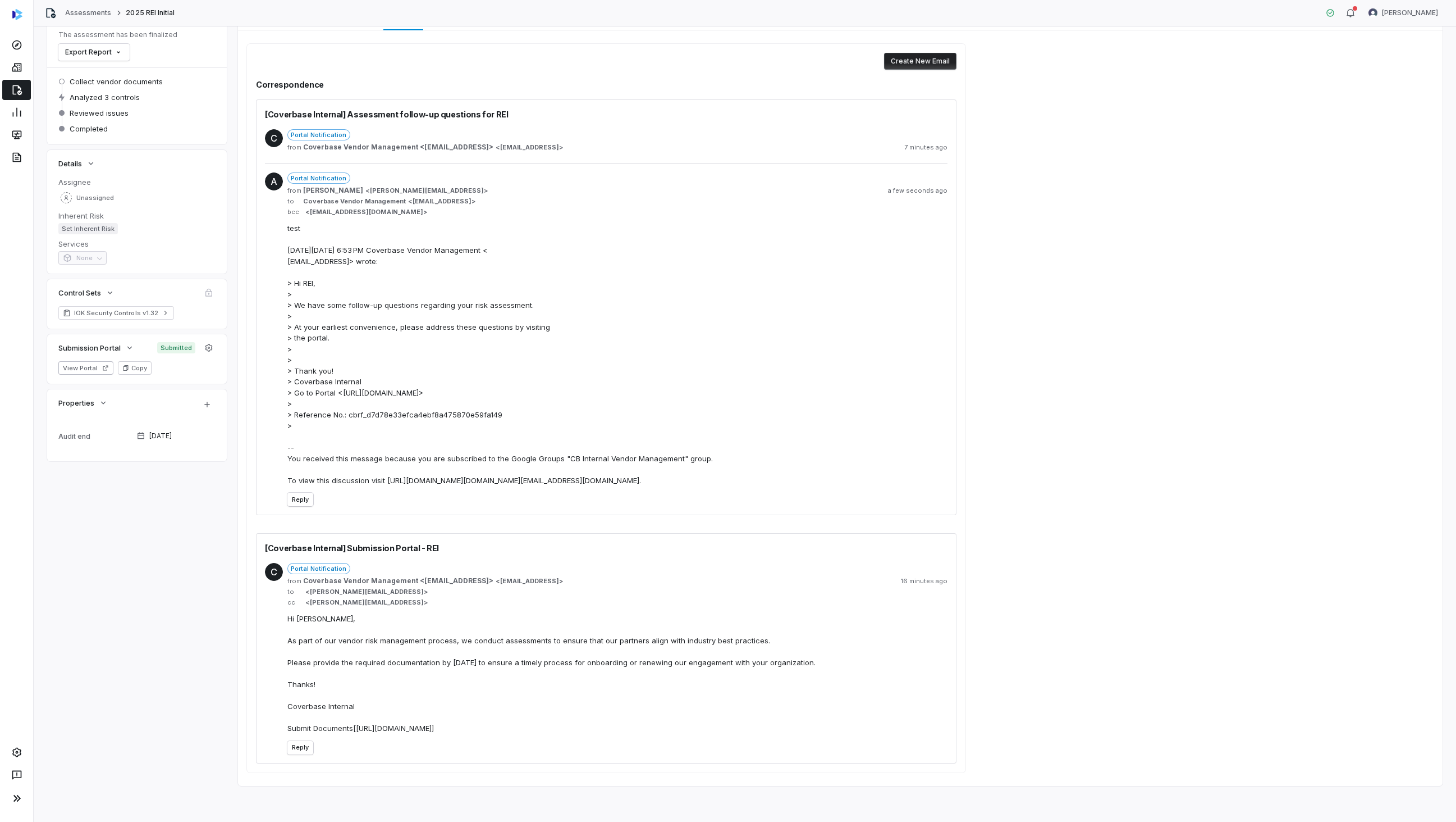
click at [1208, 355] on div "Create New Email Correspondence [Coverbase Internal] Assessment follow-up quest…" at bounding box center [840, 408] width 1205 height 755
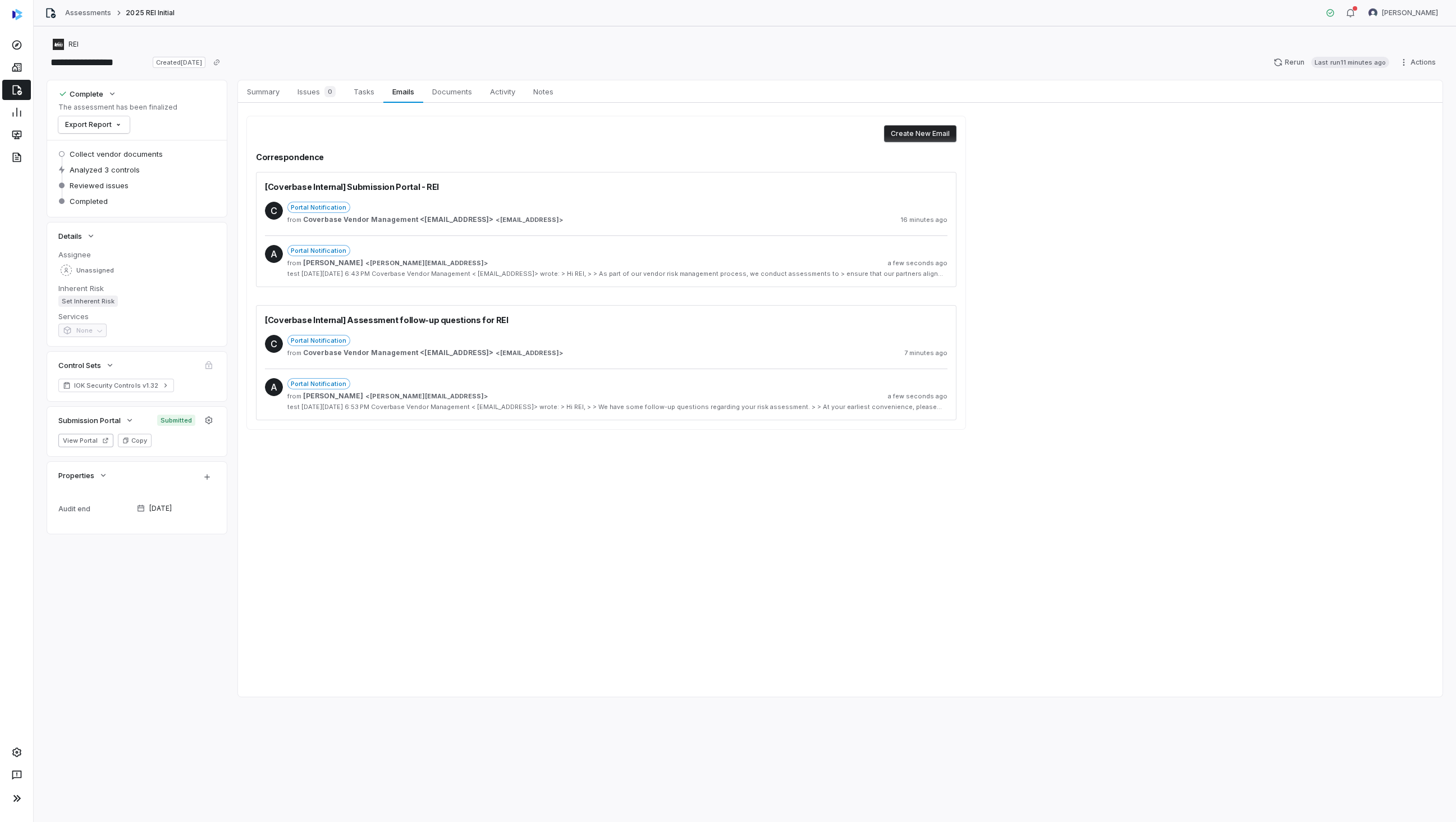
click at [1158, 385] on div "Create New Email Correspondence [Coverbase Internal] Submission Portal - REI C …" at bounding box center [840, 272] width 1205 height 339
click at [1427, 60] on html "**********" at bounding box center [728, 411] width 1456 height 822
click at [1380, 158] on icon at bounding box center [1376, 159] width 8 height 8
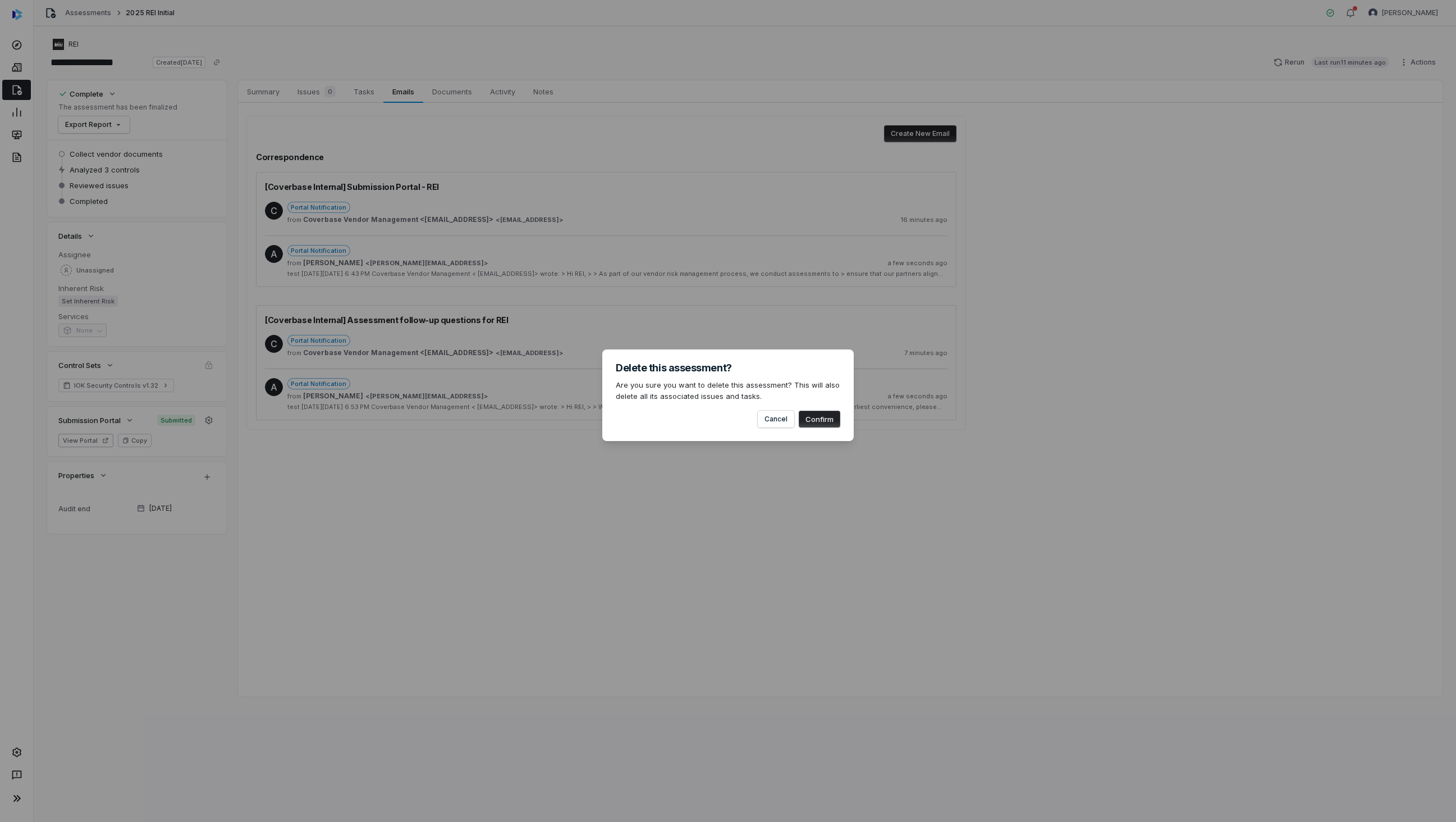
click at [818, 424] on button "Confirm" at bounding box center [820, 419] width 42 height 17
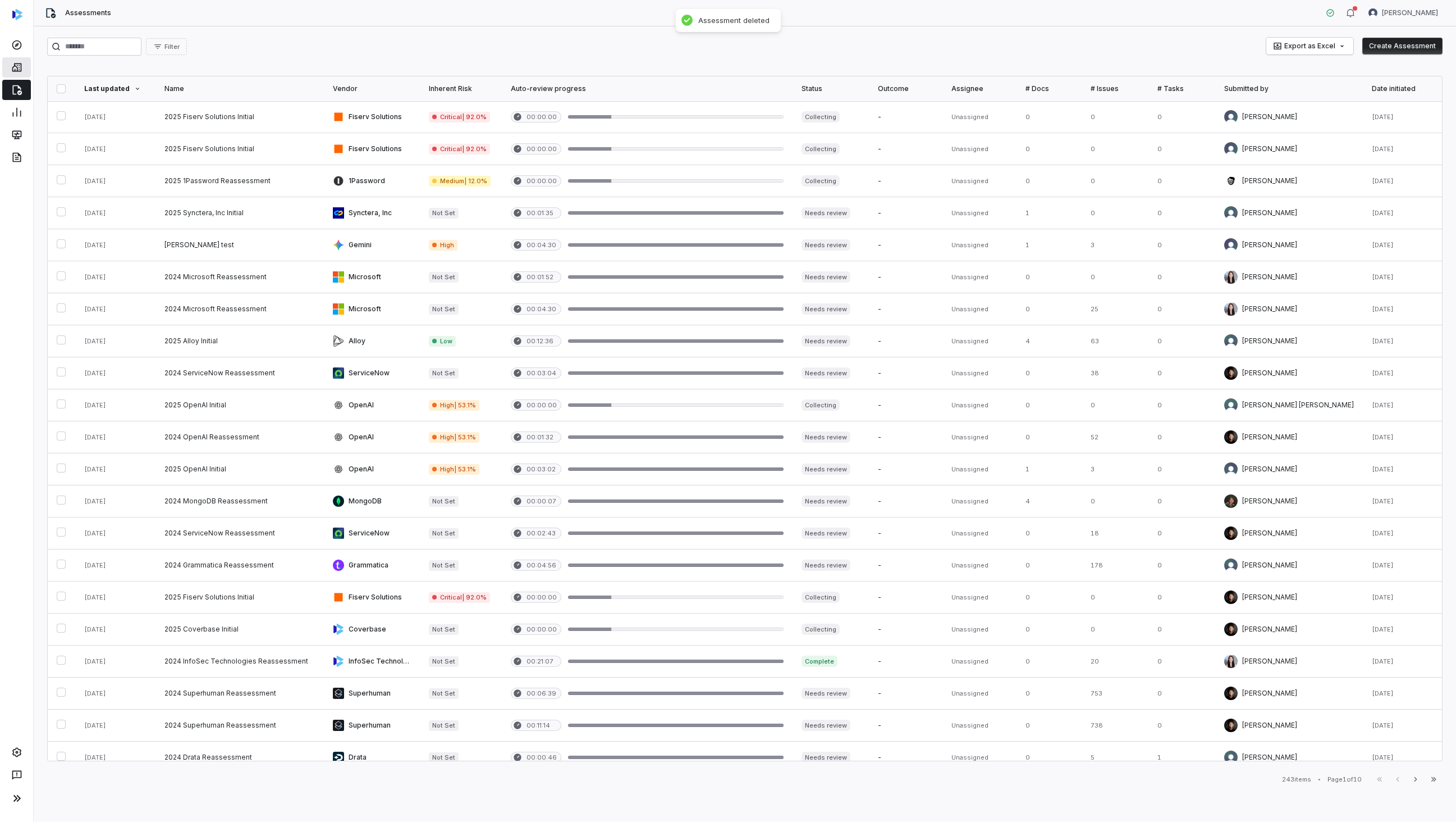
click at [9, 72] on link at bounding box center [16, 67] width 28 height 20
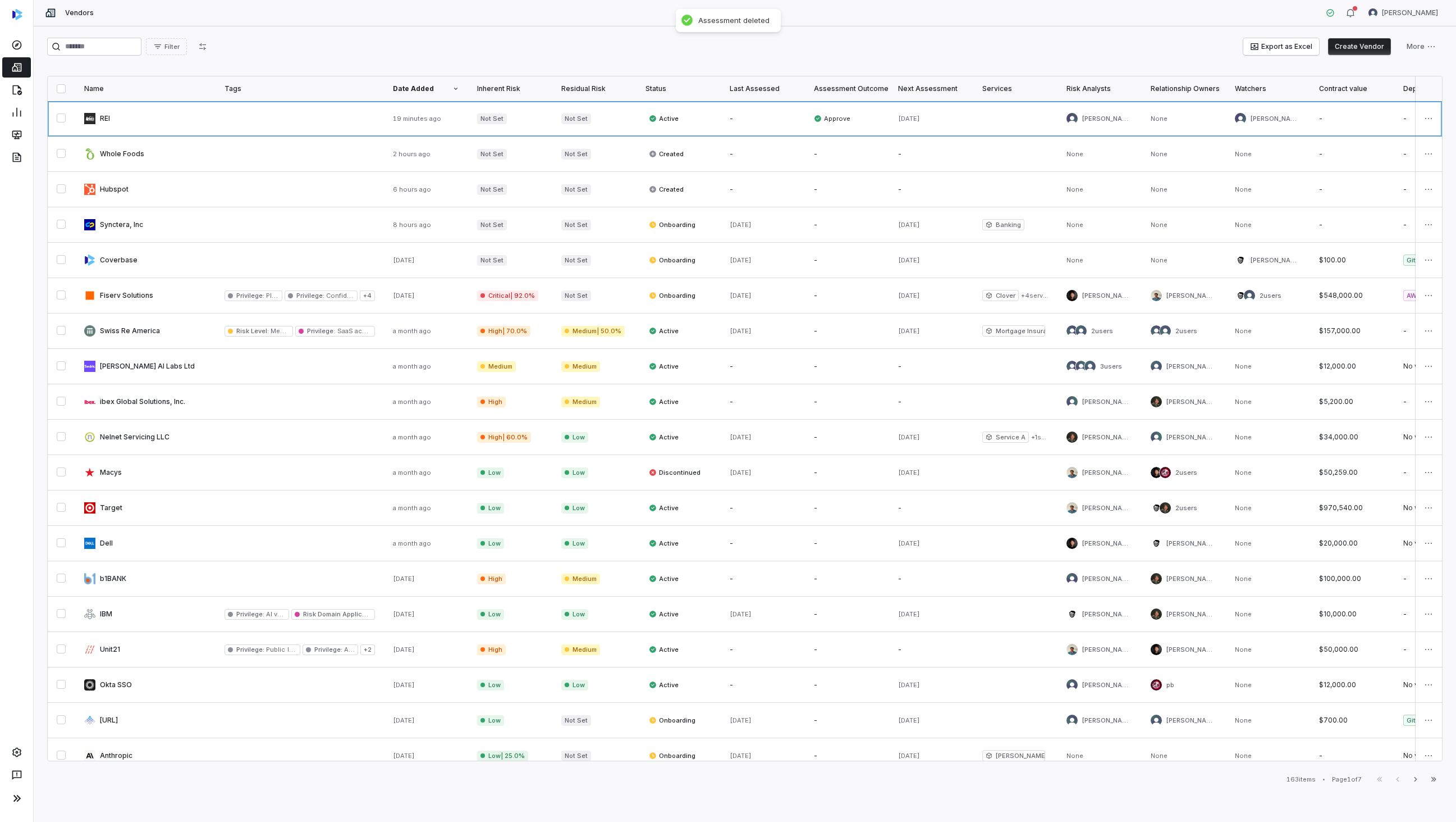
click at [178, 122] on link at bounding box center [145, 119] width 140 height 35
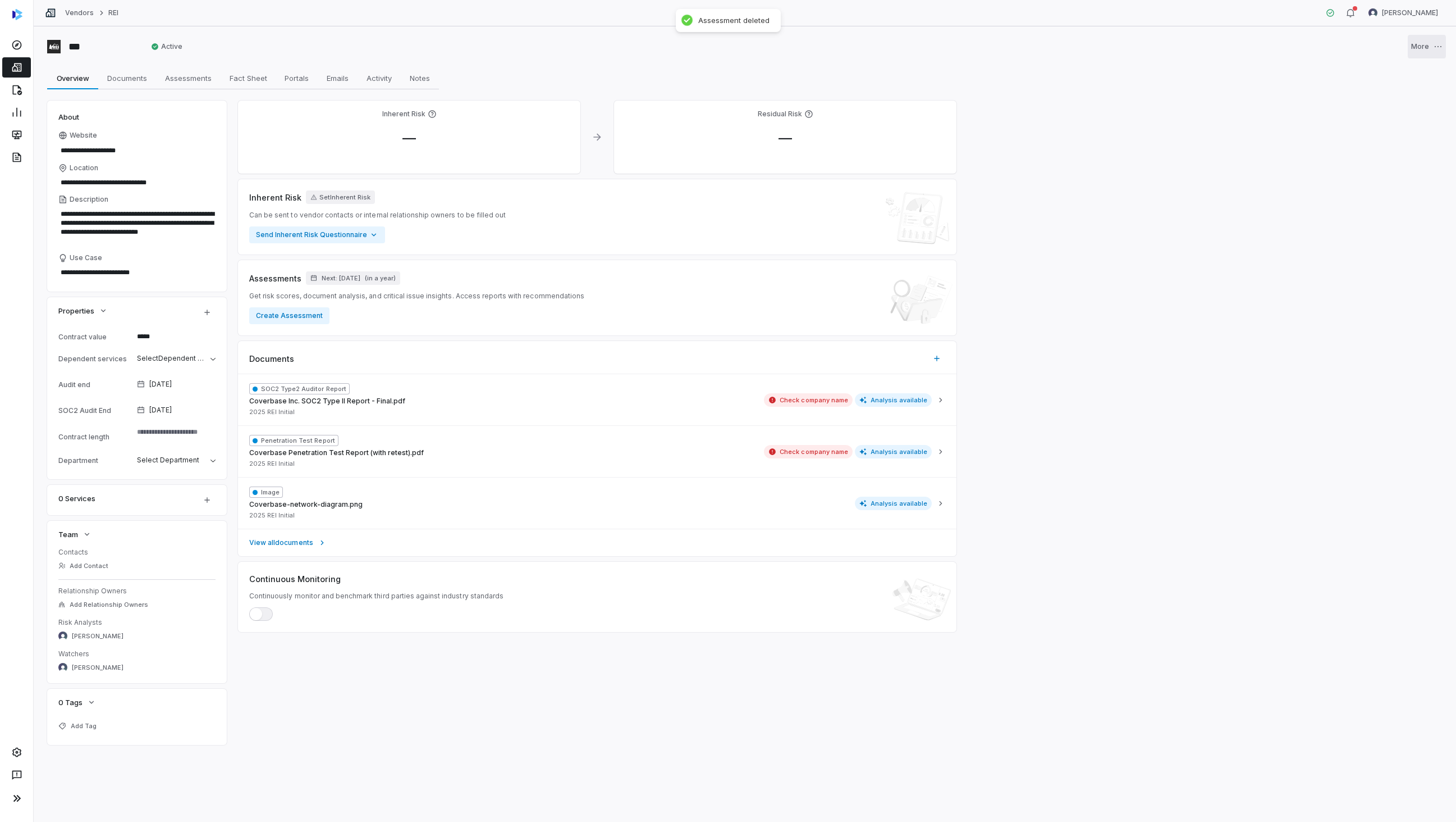
click at [1432, 47] on html "**********" at bounding box center [728, 411] width 1456 height 822
click at [1400, 80] on div "Delete" at bounding box center [1406, 74] width 72 height 18
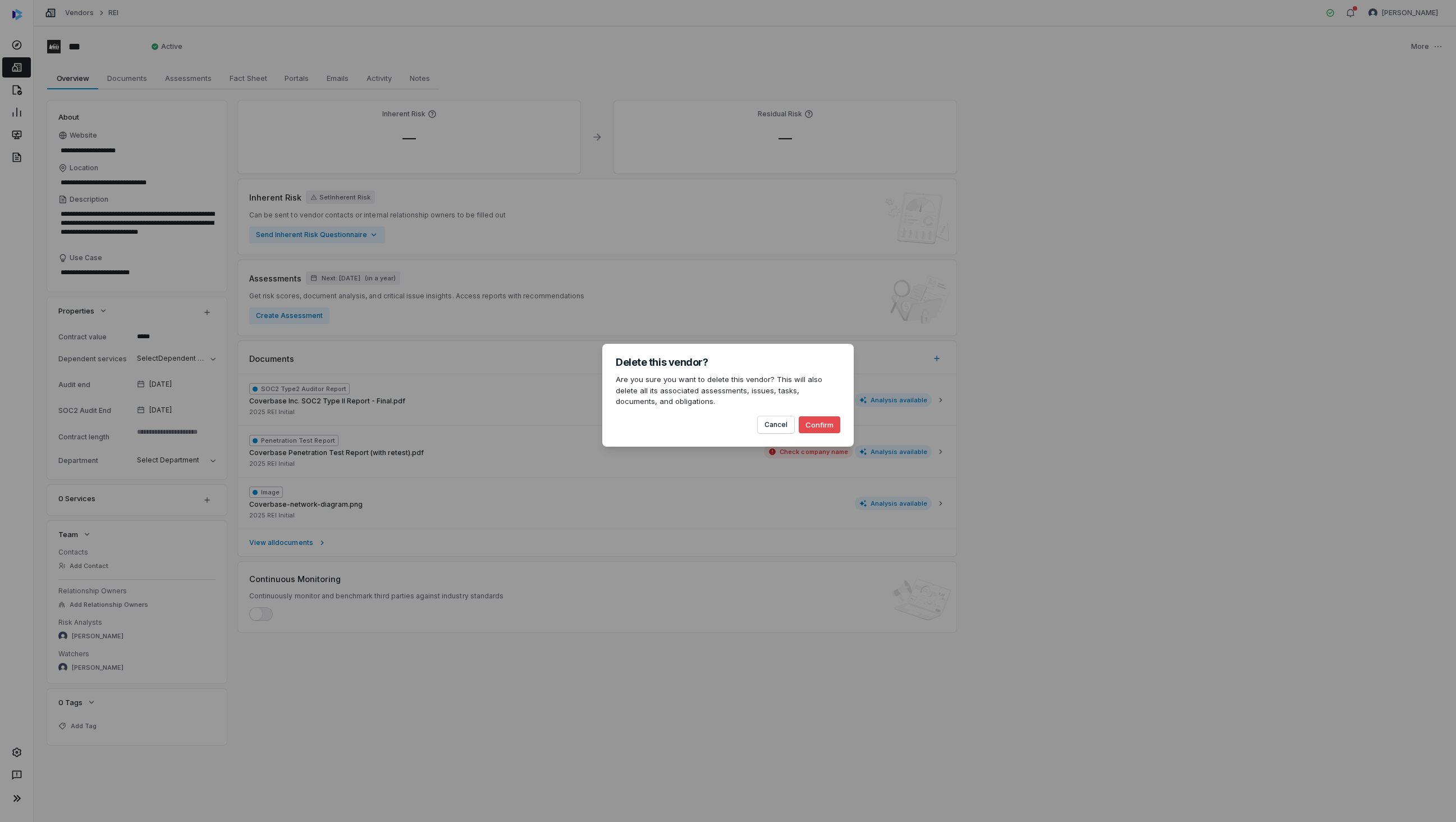
click at [827, 428] on button "Confirm" at bounding box center [820, 424] width 42 height 17
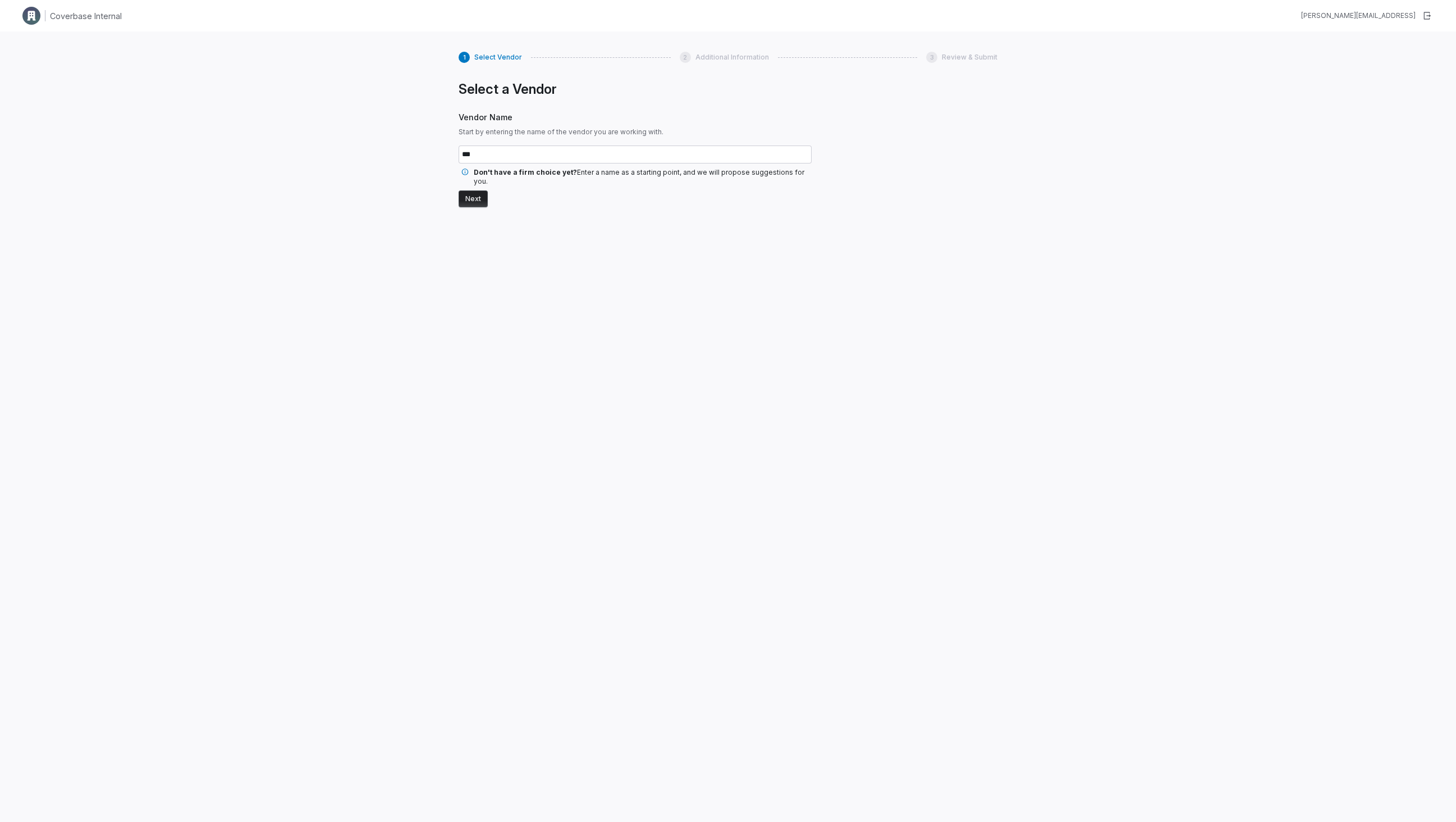
type input "***"
click at [479, 190] on button "Next" at bounding box center [473, 199] width 29 height 17
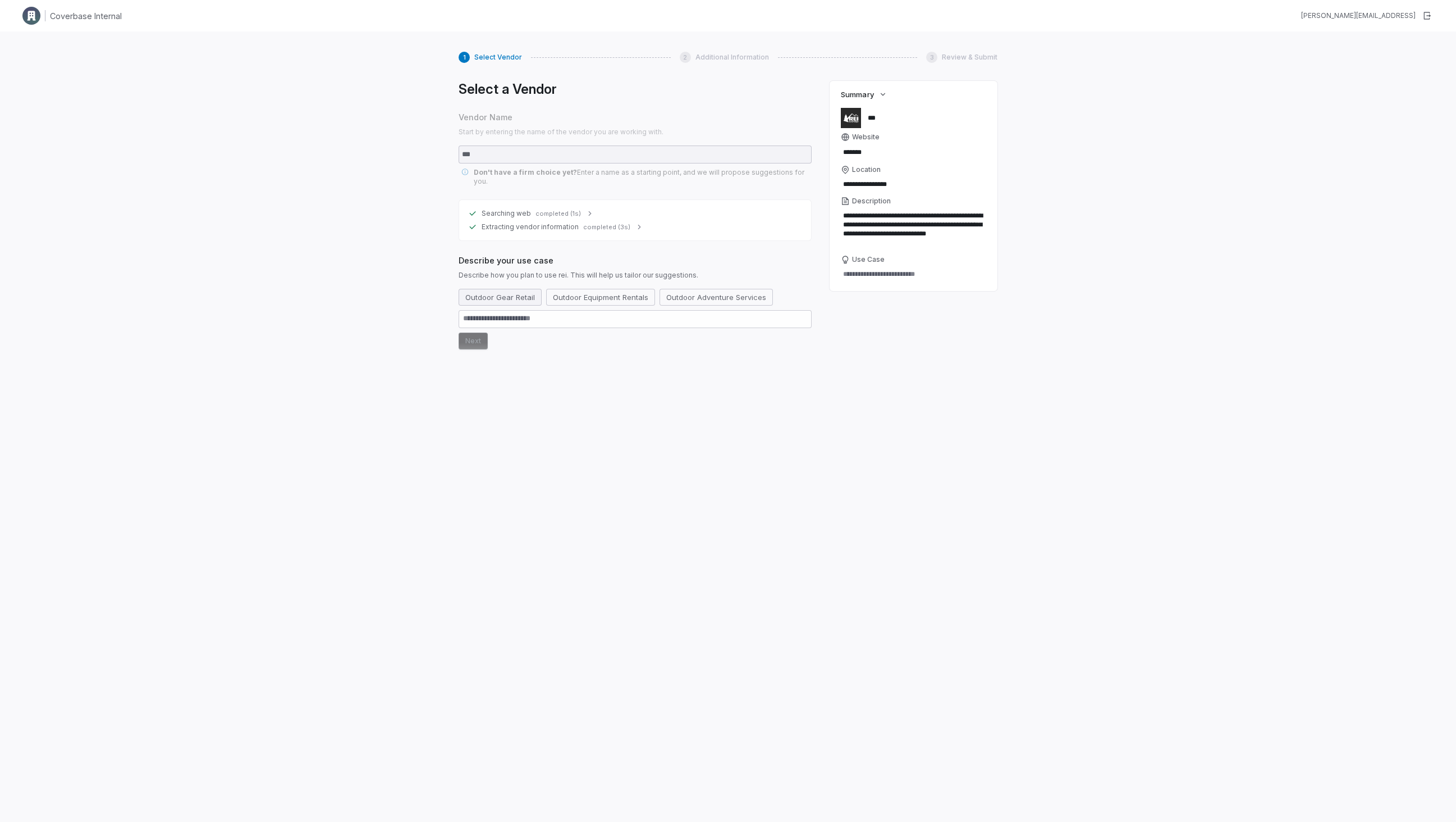
click at [520, 292] on button "Outdoor Gear Retail" at bounding box center [500, 297] width 83 height 17
click at [469, 339] on button "Next" at bounding box center [473, 341] width 29 height 17
click at [1030, 323] on div "**********" at bounding box center [728, 442] width 1456 height 822
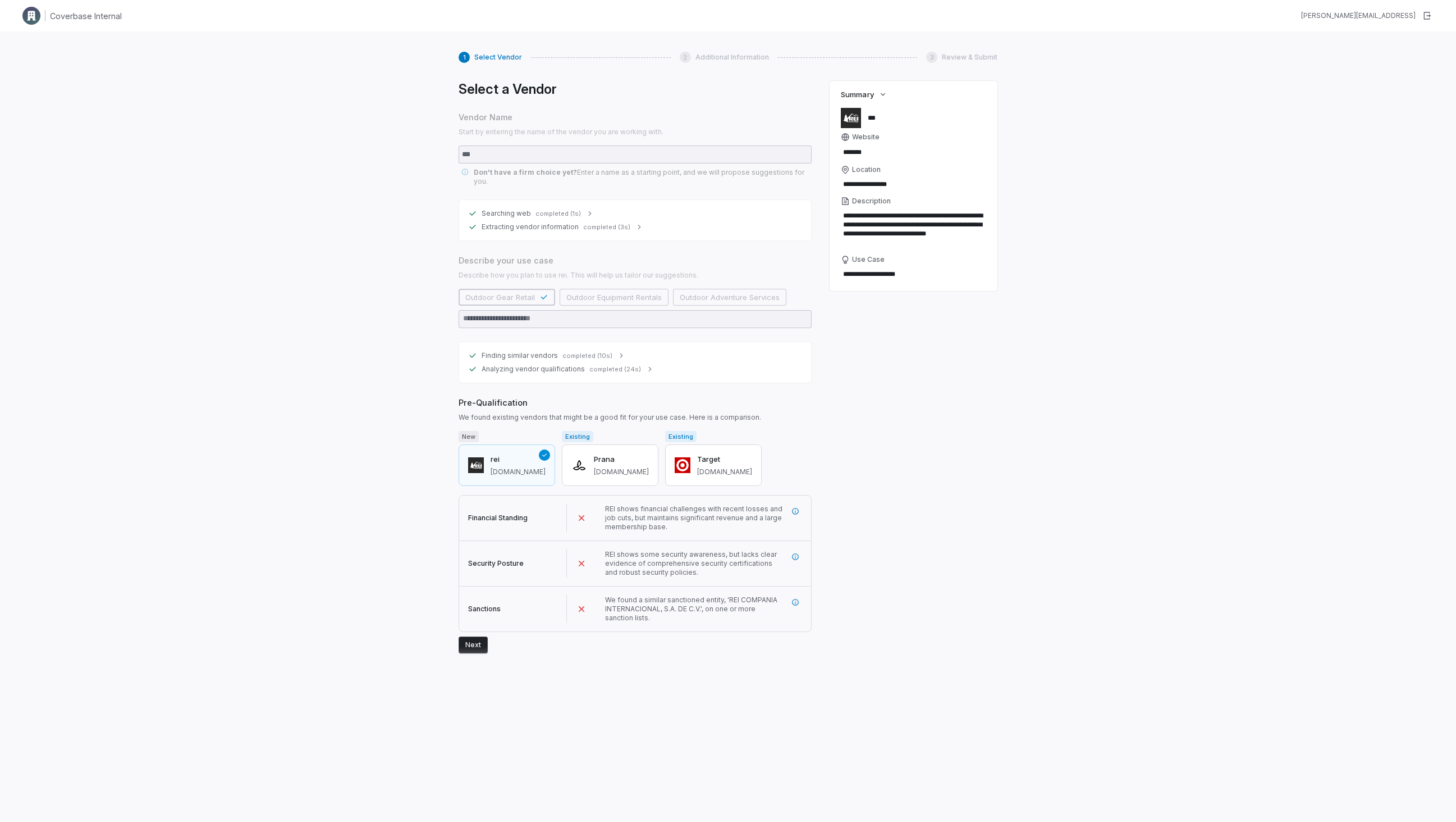
drag, startPoint x: 483, startPoint y: 640, endPoint x: 482, endPoint y: 564, distance: 76.0
click at [482, 564] on form "New rei [DOMAIN_NAME] Existing Prana [DOMAIN_NAME] Existing Target [DOMAIN_NAME…" at bounding box center [635, 542] width 353 height 222
click at [482, 564] on div "Security Posture" at bounding box center [513, 563] width 108 height 29
click at [643, 601] on span "We found a similar sanctioned entity, 'REI COMPANIA INTERNACIONAL, S.A. DE C.V.…" at bounding box center [691, 609] width 172 height 26
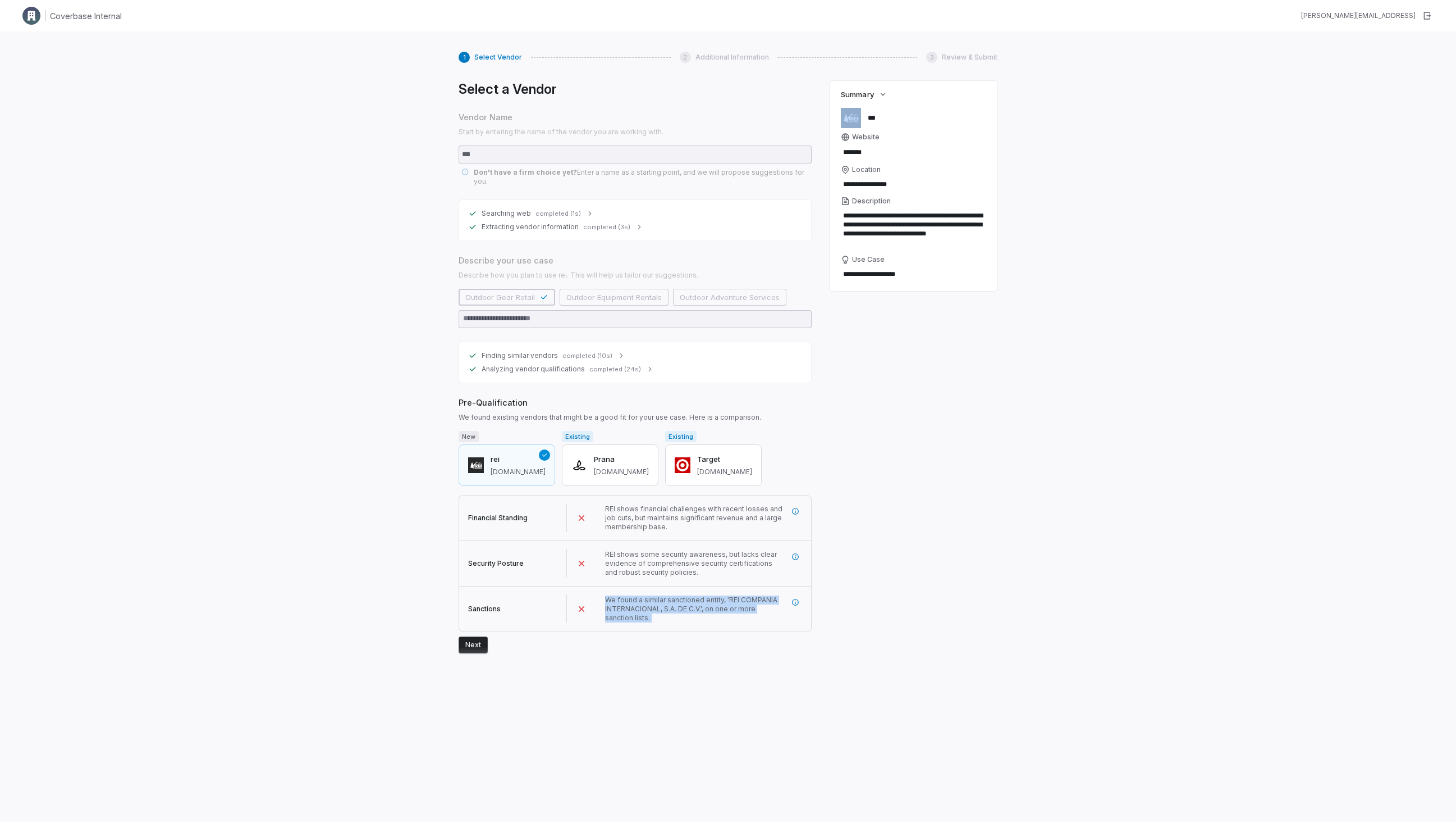
click at [643, 601] on span "We found a similar sanctioned entity, 'REI COMPANIA INTERNACIONAL, S.A. DE C.V.…" at bounding box center [691, 609] width 172 height 26
click at [790, 592] on button "button" at bounding box center [795, 602] width 20 height 20
click at [573, 675] on div "Select a Vendor Vendor Name Start by entering the name of the vendor you are wo…" at bounding box center [635, 435] width 353 height 710
click at [477, 620] on div "Sanctions We found a similar sanctioned entity, 'REI COMPANIA INTERNACIONAL, S.…" at bounding box center [635, 609] width 352 height 45
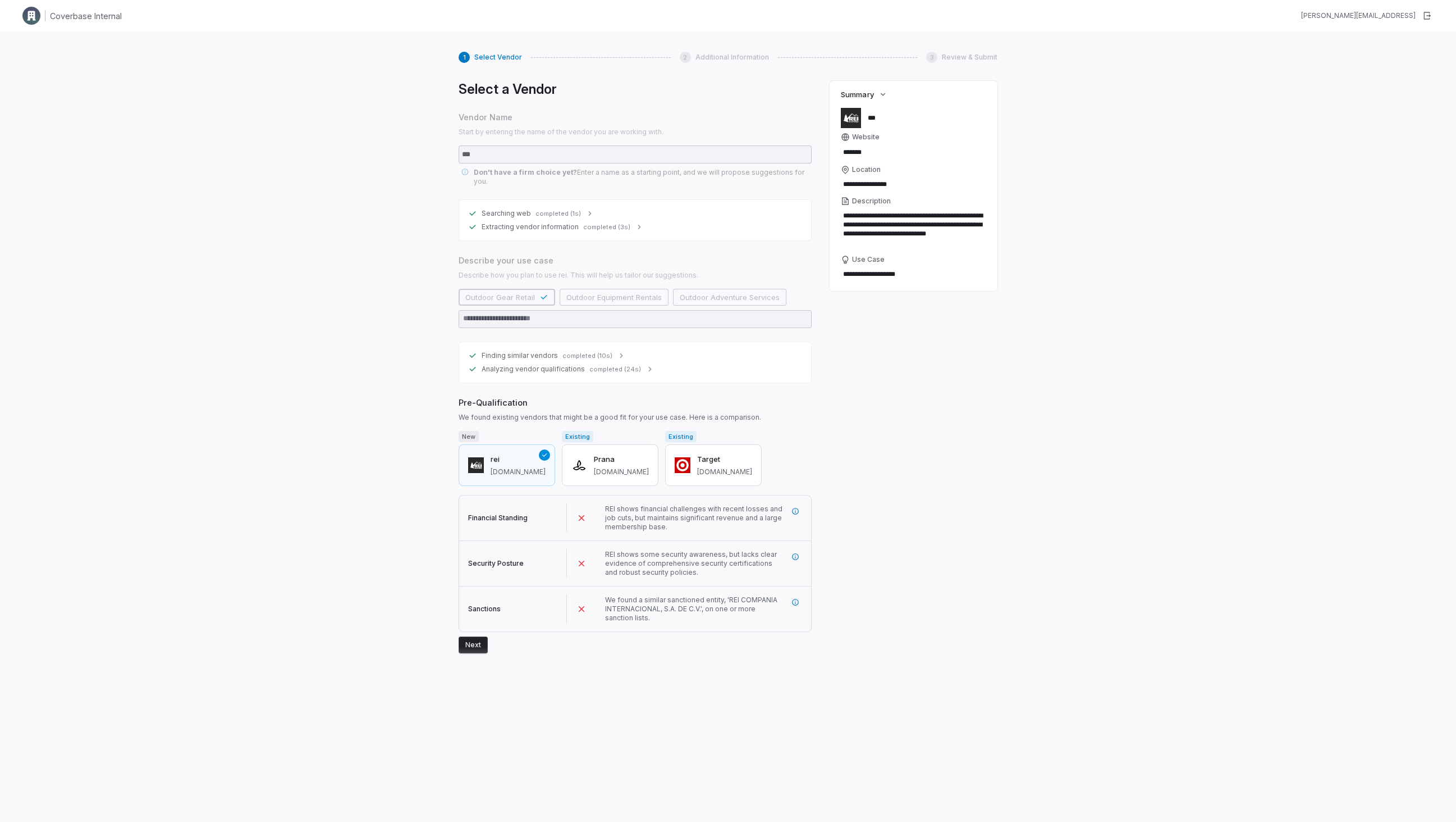
click at [475, 626] on form "New rei rei.com Existing Prana prana.com Existing Target target.com Financial S…" at bounding box center [635, 542] width 353 height 222
click at [474, 638] on button "Next" at bounding box center [473, 645] width 29 height 17
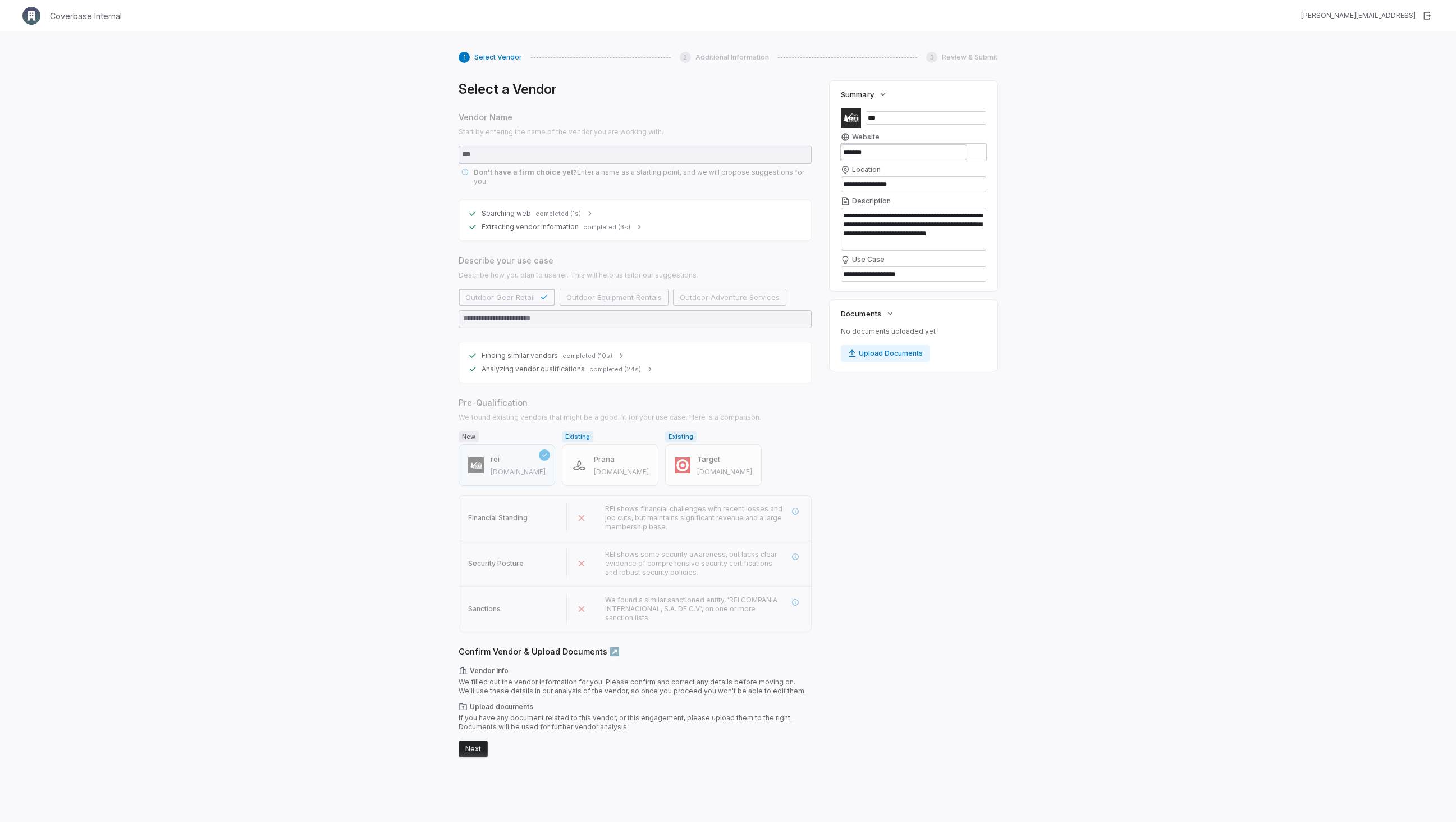
click at [475, 740] on button "Next" at bounding box center [473, 748] width 29 height 17
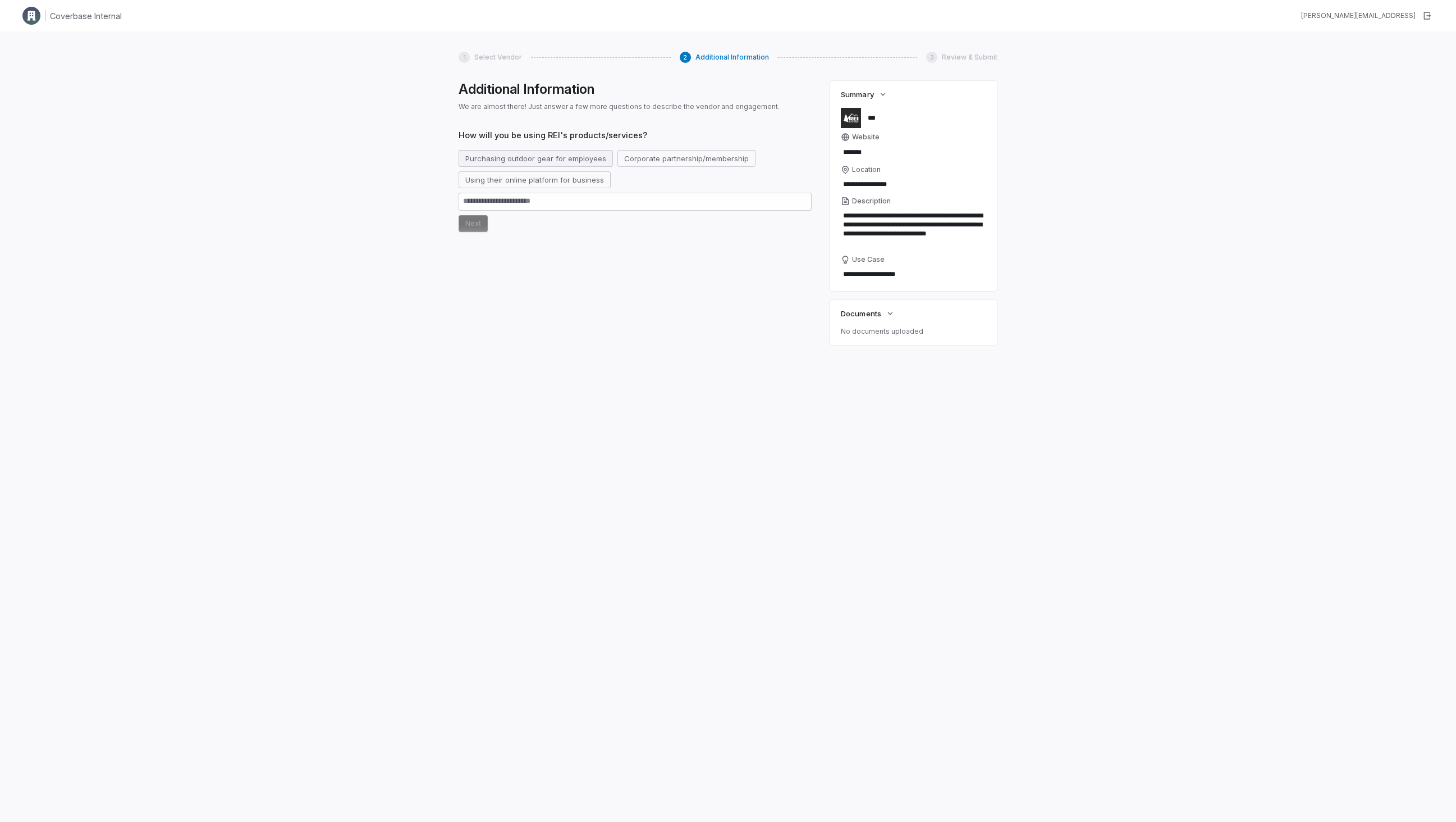
click at [484, 164] on button "Purchasing outdoor gear for employees" at bounding box center [536, 158] width 154 height 17
click at [467, 228] on button "Next" at bounding box center [473, 224] width 29 height 17
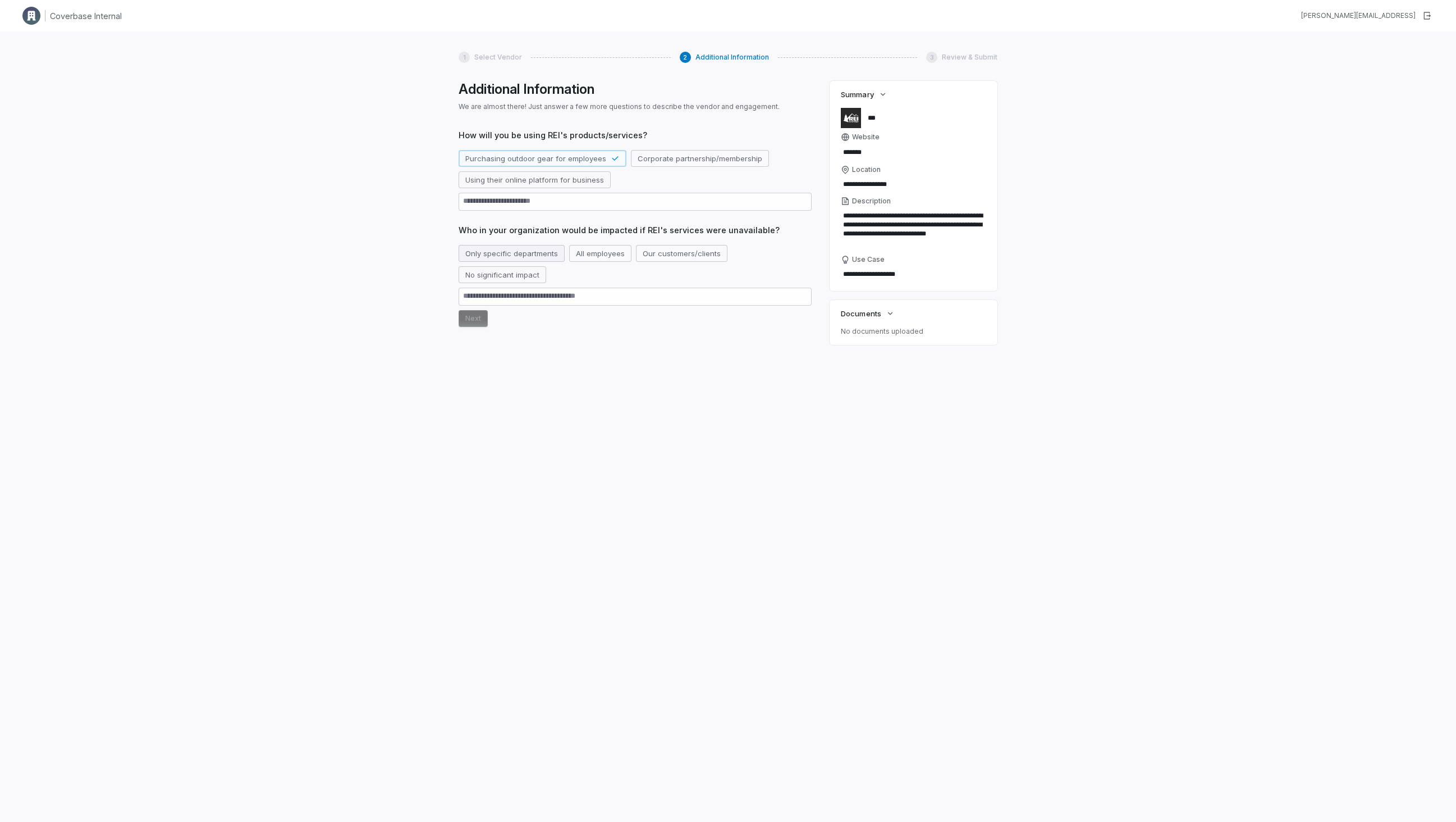
click at [488, 253] on button "Only specific departments" at bounding box center [511, 253] width 106 height 17
click at [481, 319] on button "Next" at bounding box center [473, 319] width 29 height 17
click at [486, 358] on div "Just basic contact information Payment information Employee personal data No da…" at bounding box center [635, 358] width 353 height 38
click at [487, 370] on button "No data will be shared" at bounding box center [505, 369] width 92 height 17
click at [478, 411] on button "Next" at bounding box center [473, 413] width 29 height 17
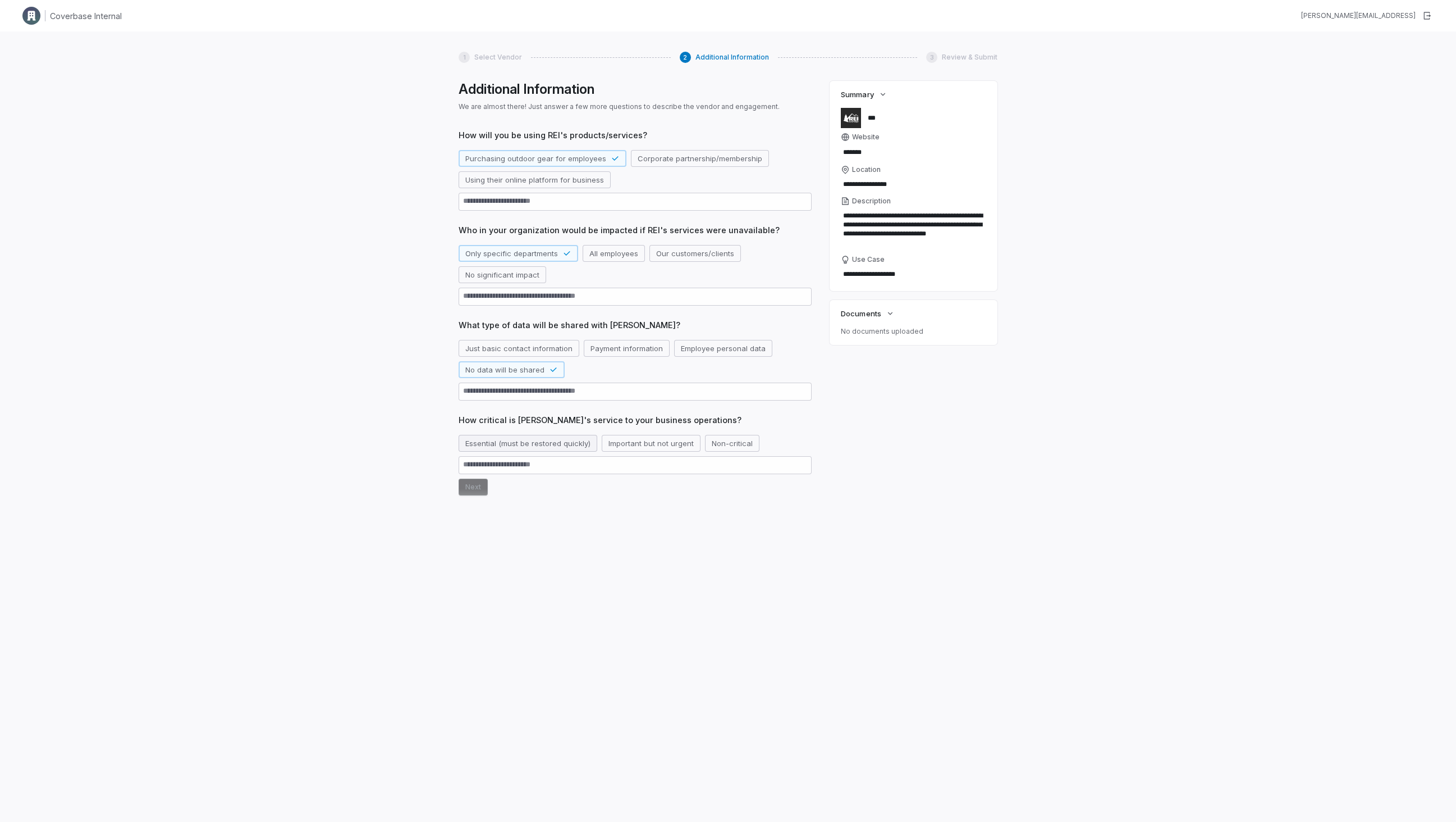
click at [491, 444] on button "Essential (must be restored quickly)" at bounding box center [528, 443] width 139 height 17
click at [482, 488] on button "Next" at bounding box center [473, 487] width 29 height 17
click at [477, 539] on button "Next" at bounding box center [473, 535] width 29 height 17
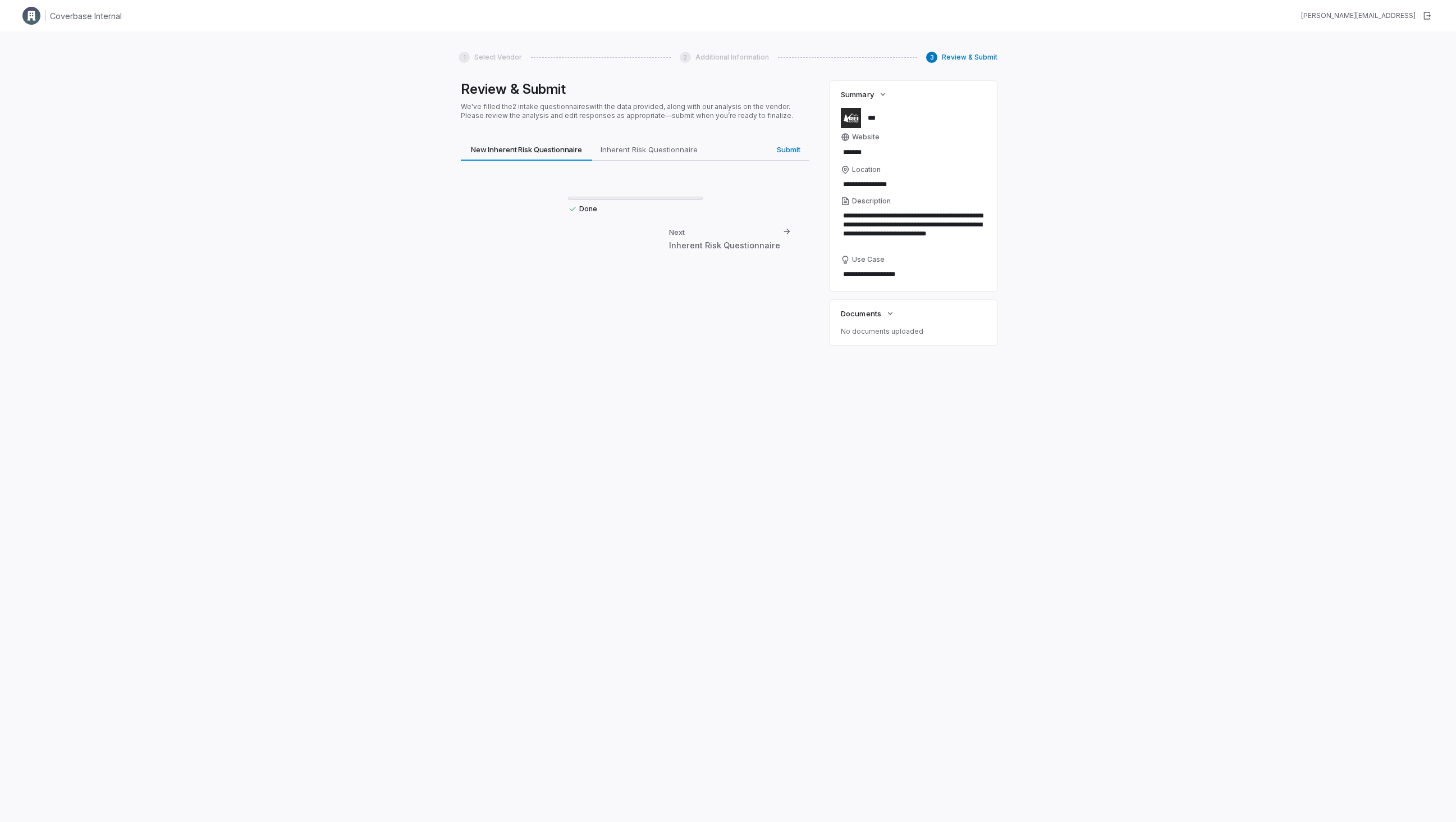
click at [468, 246] on div "Done Next Inherent Risk Questionnaire" at bounding box center [635, 215] width 348 height 108
click at [740, 234] on div "Next Inherent Risk Questionnaire" at bounding box center [725, 239] width 111 height 24
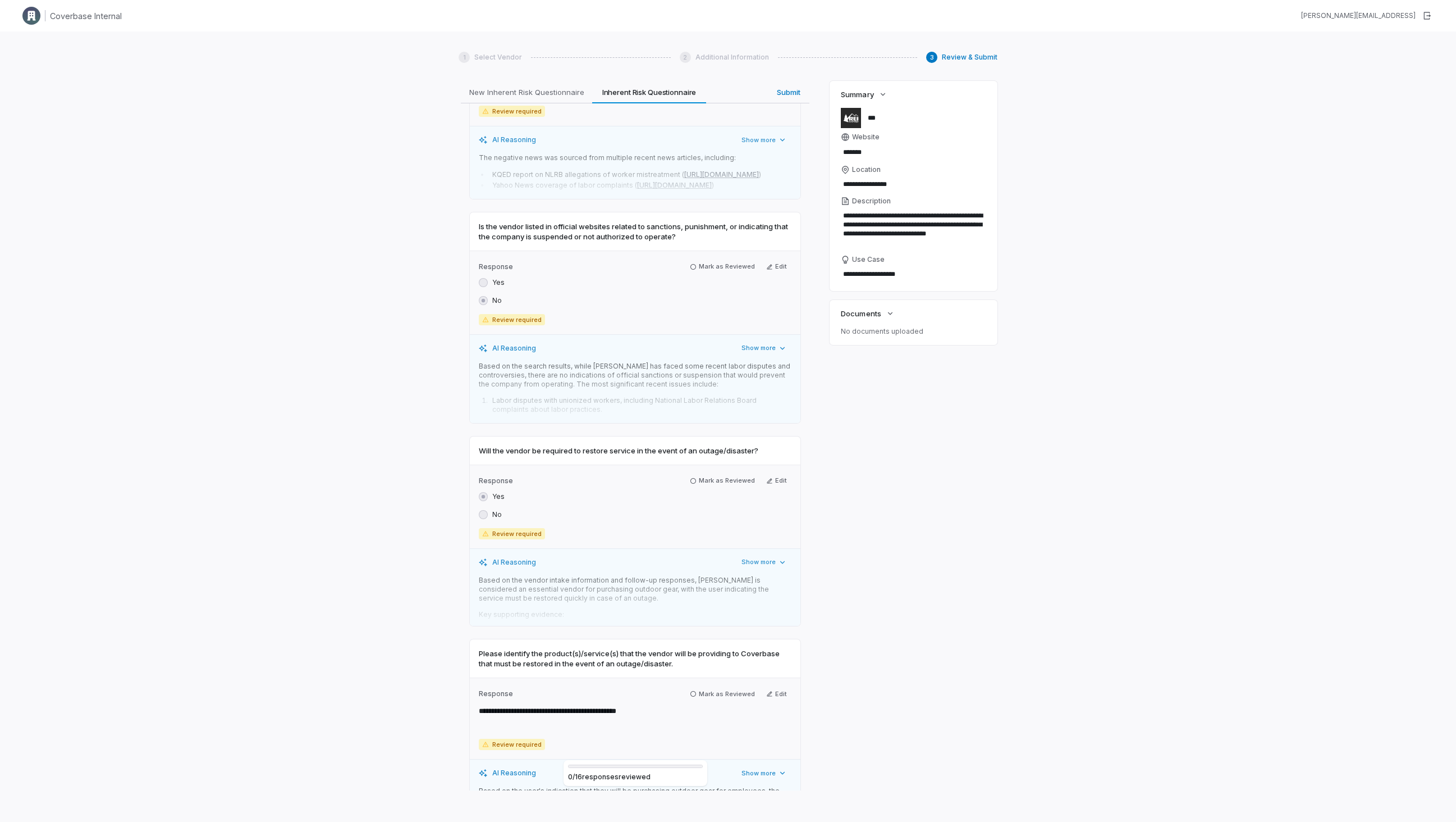
scroll to position [2445, 0]
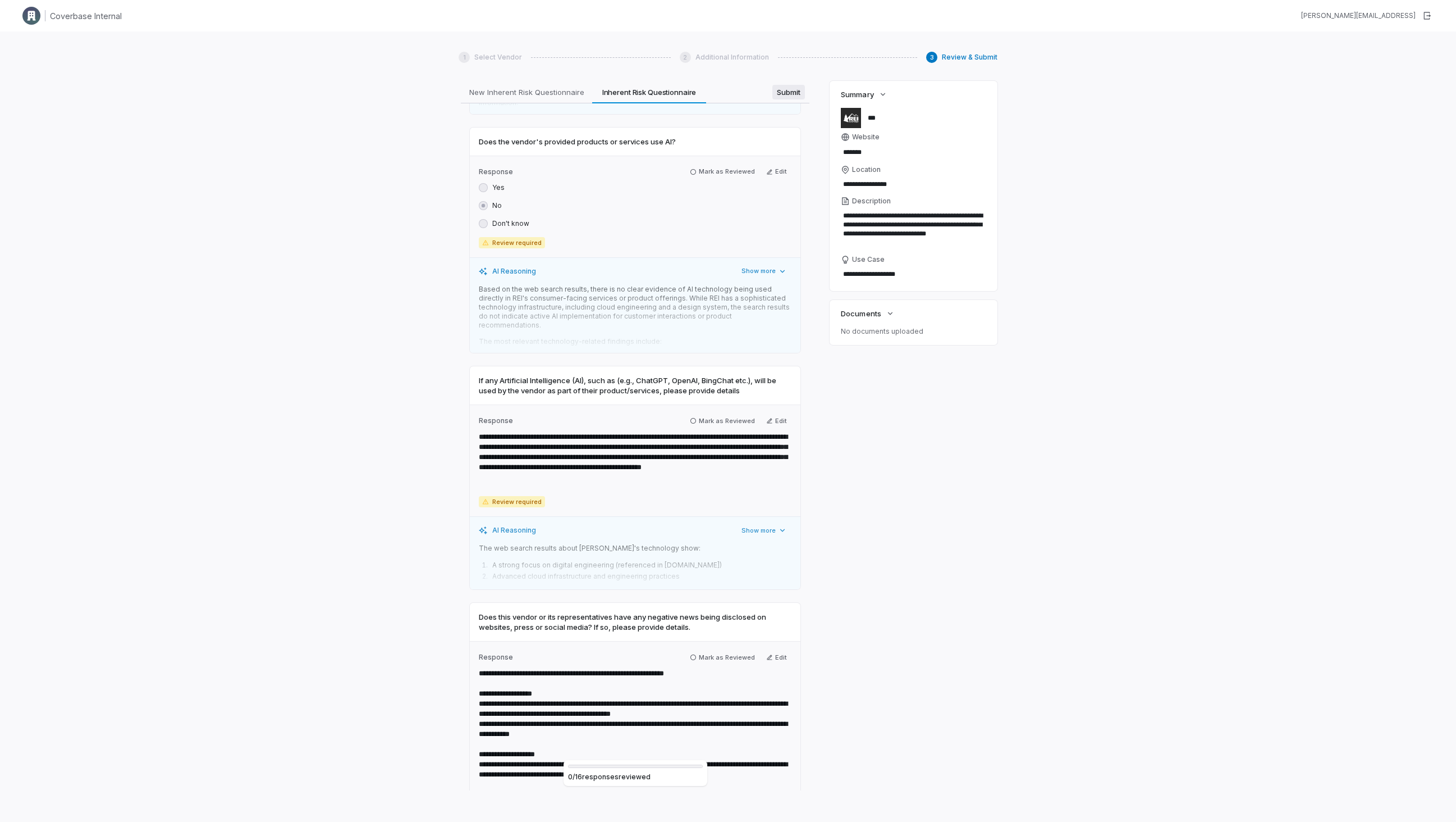
click at [784, 89] on div "**********" at bounding box center [635, 435] width 353 height 710
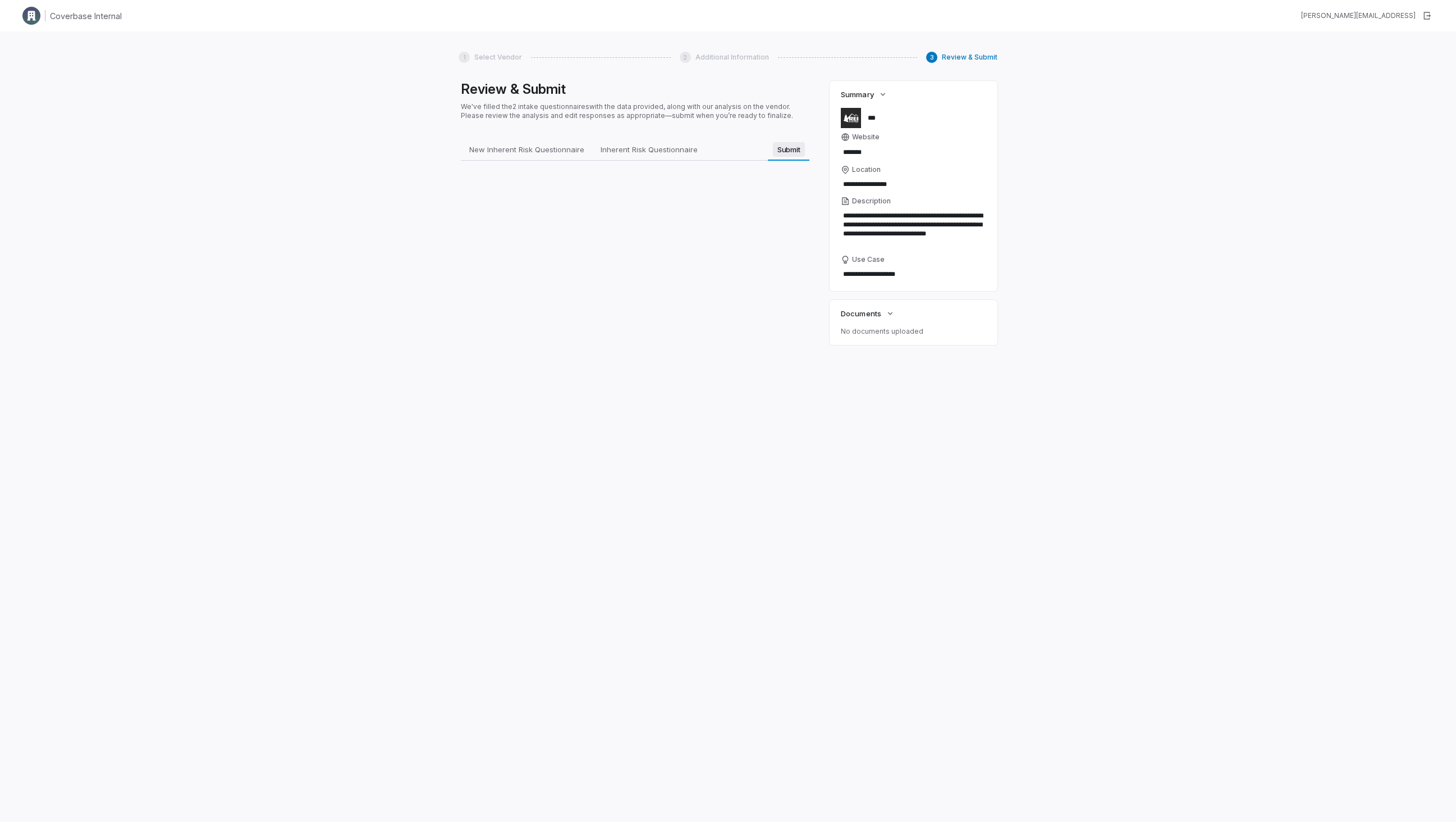
scroll to position [0, 0]
click at [542, 260] on h3 "Inherent Risk Questionnaire" at bounding box center [612, 258] width 266 height 12
click at [499, 362] on button "Go Back" at bounding box center [493, 360] width 47 height 22
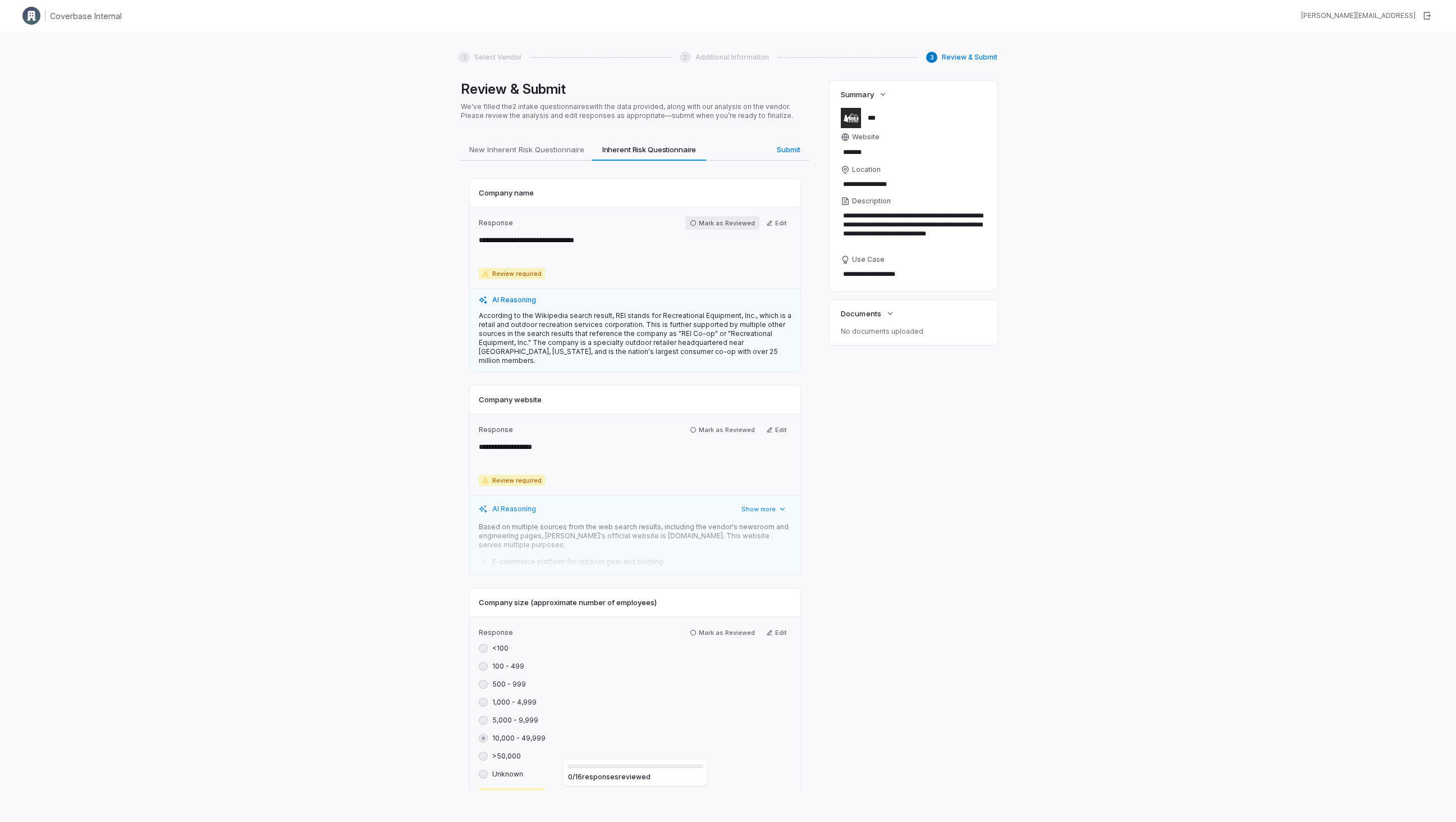
click at [736, 221] on button "Mark as Reviewed" at bounding box center [722, 222] width 74 height 13
click at [713, 426] on div "**********" at bounding box center [635, 451] width 330 height 81
click at [716, 420] on button "Mark as Reviewed" at bounding box center [722, 426] width 74 height 13
click at [710, 620] on button "Mark as Reviewed" at bounding box center [722, 626] width 74 height 13
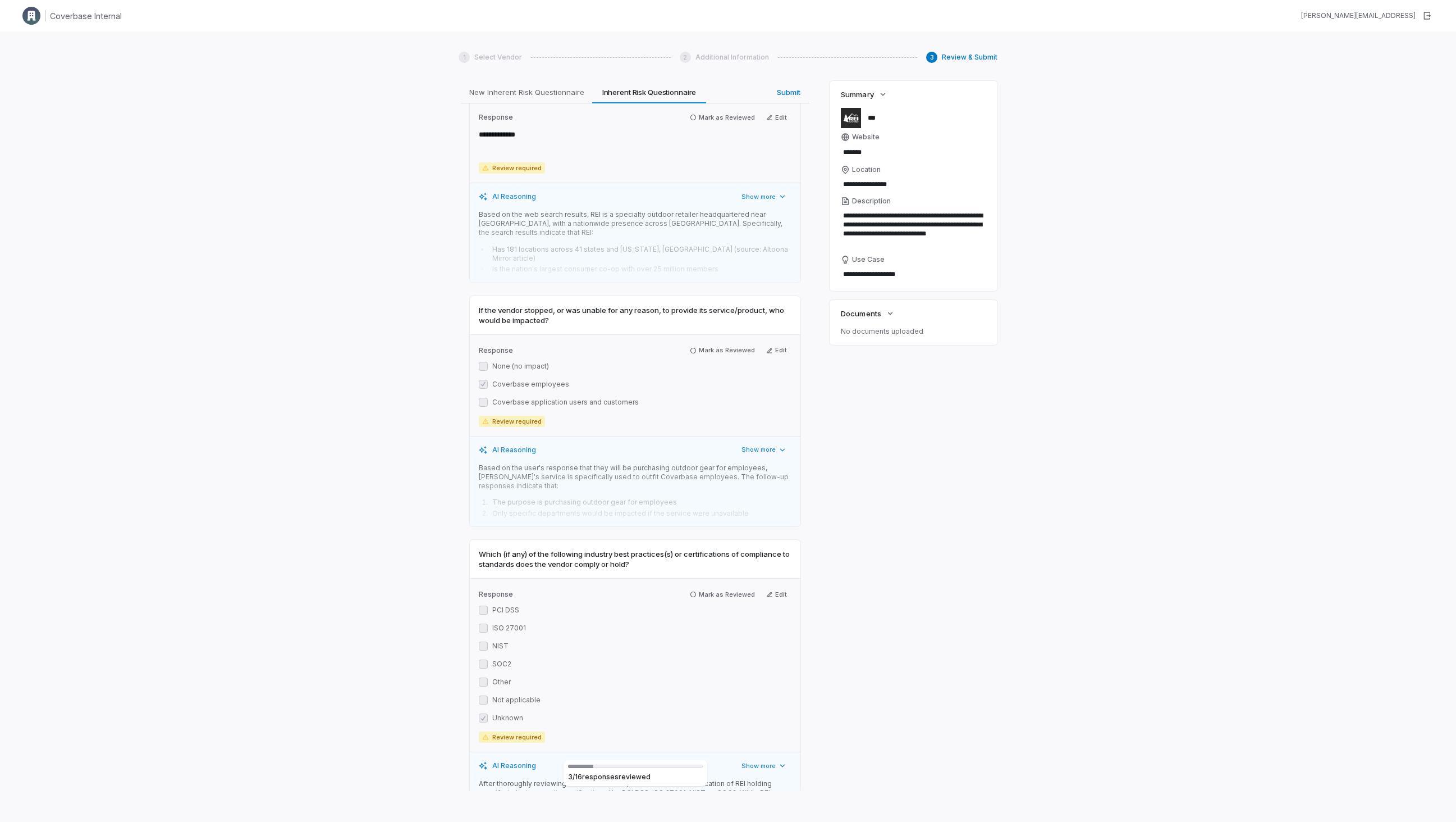
scroll to position [900, 0]
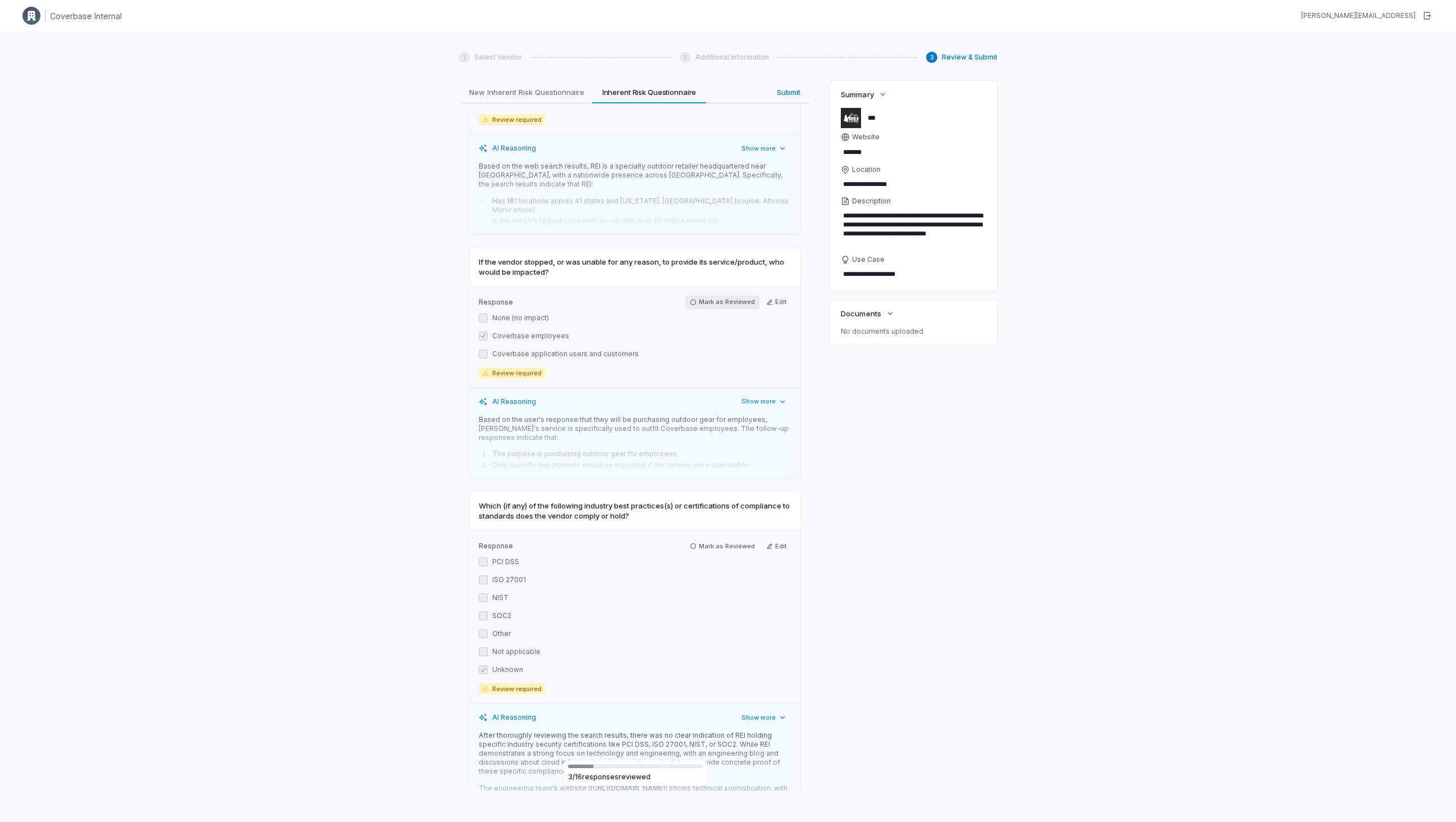
click at [739, 296] on button "Mark as Reviewed" at bounding box center [722, 302] width 74 height 13
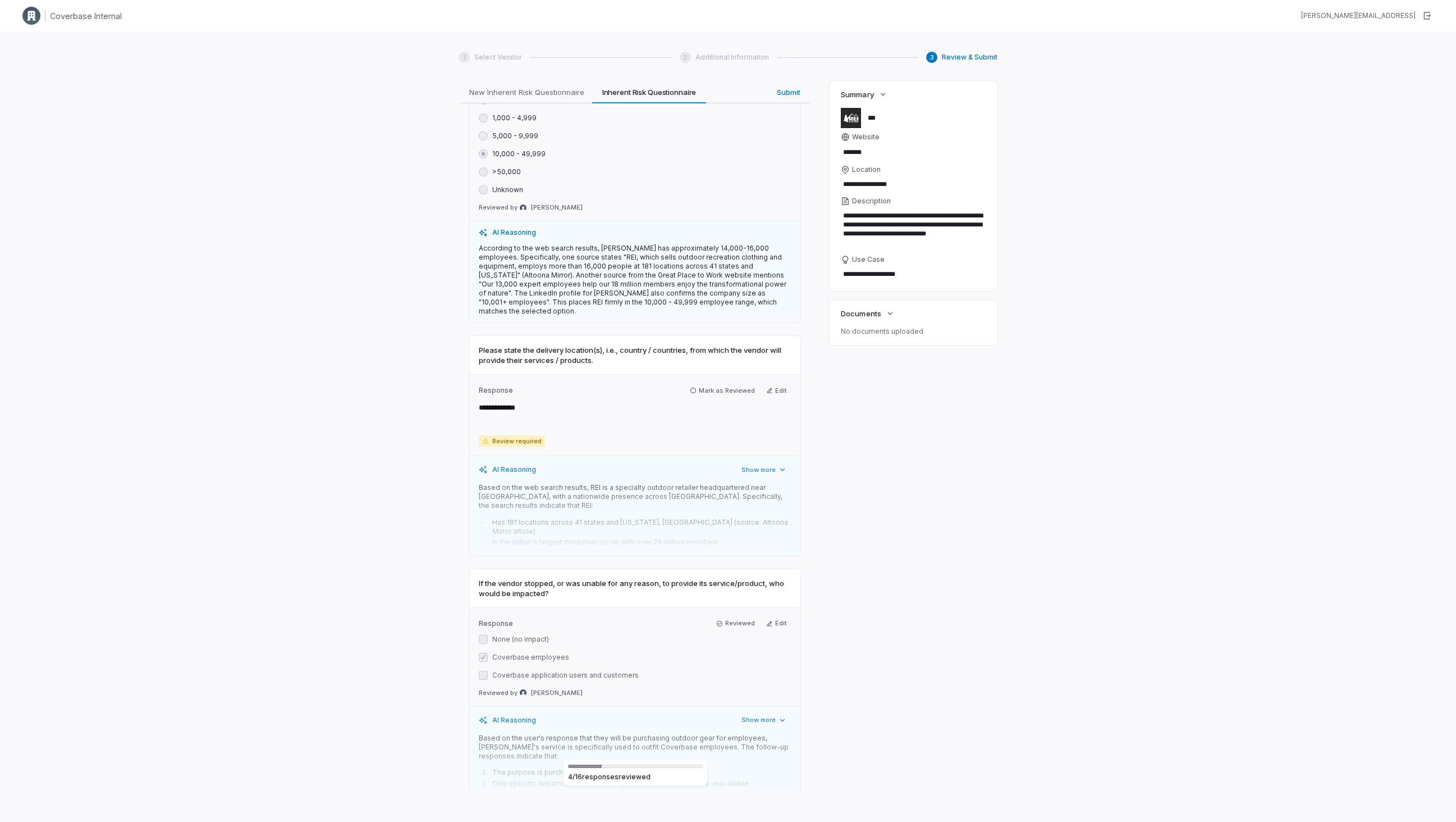
scroll to position [586, 0]
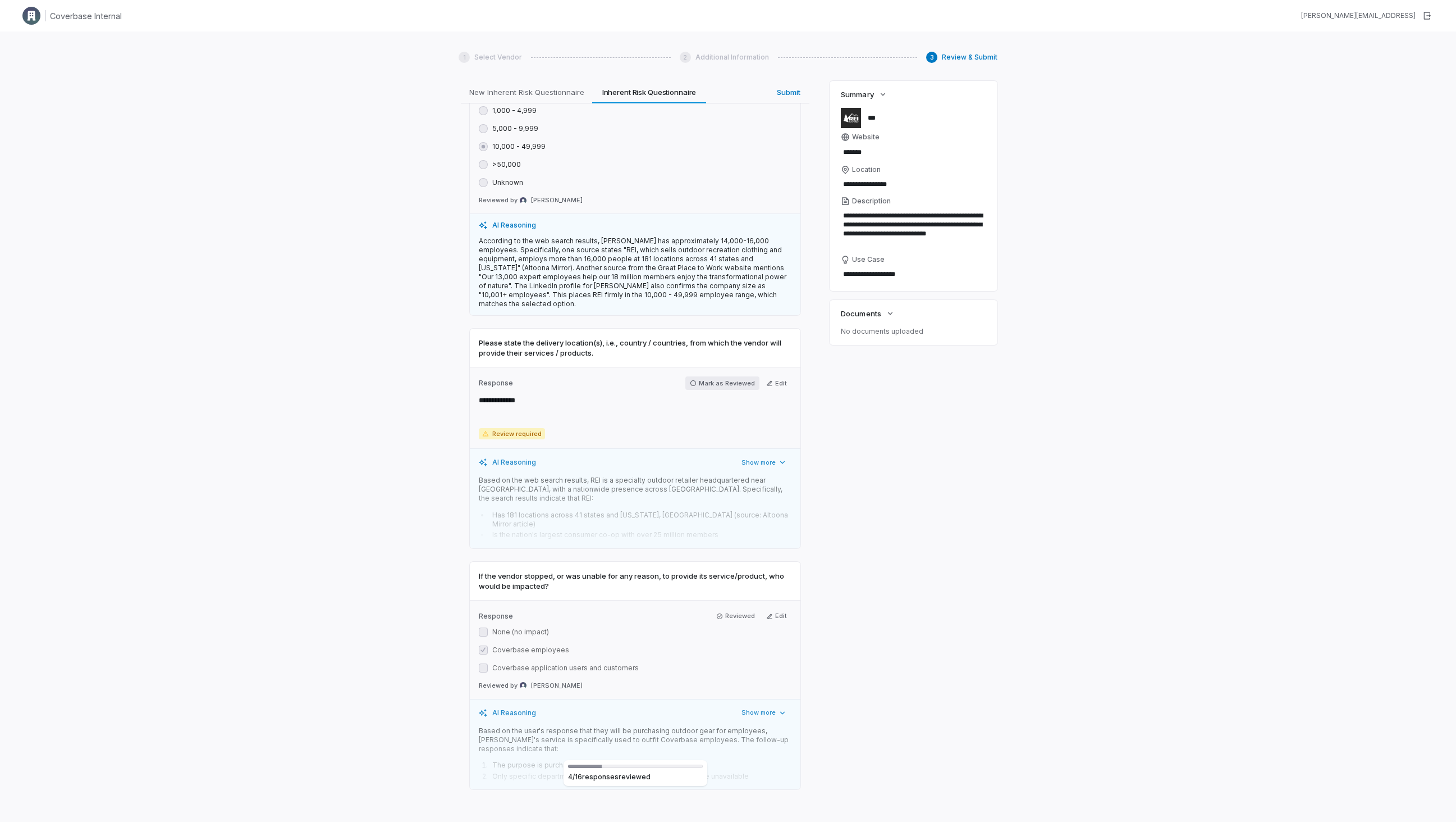
click at [715, 376] on button "Mark as Reviewed" at bounding box center [722, 383] width 74 height 13
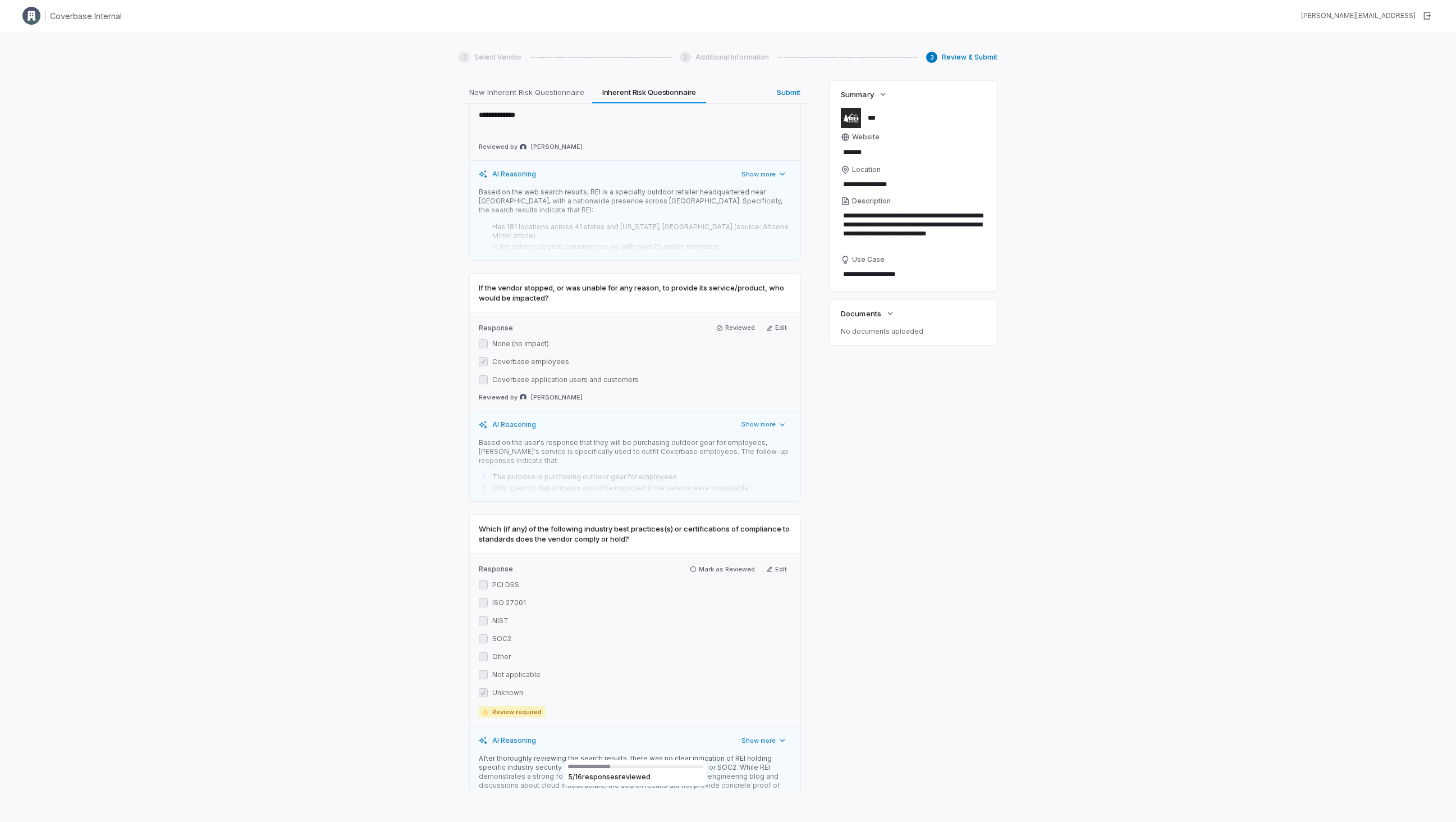
scroll to position [878, 0]
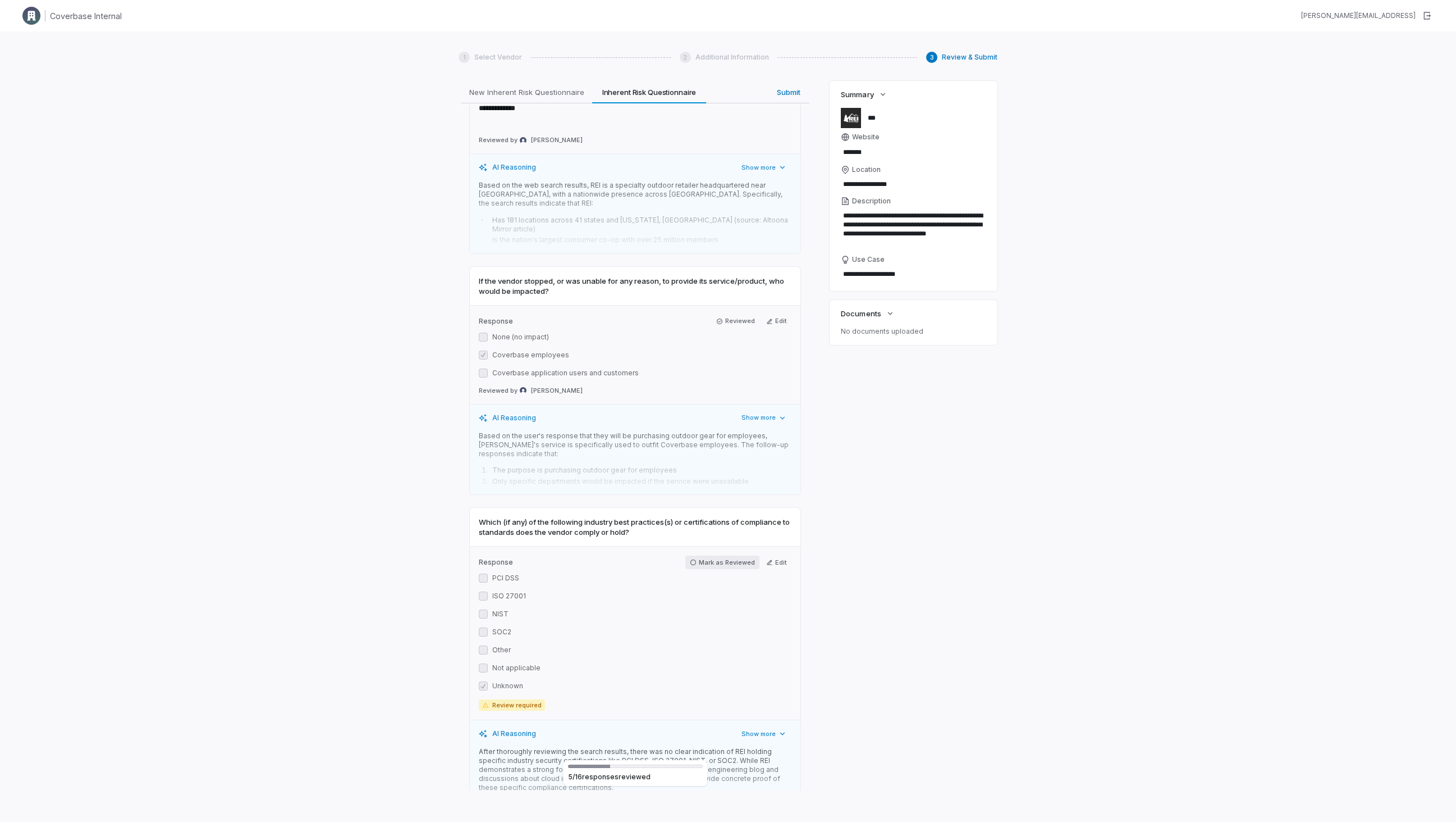
click at [729, 555] on button "Mark as Reviewed" at bounding box center [722, 562] width 74 height 13
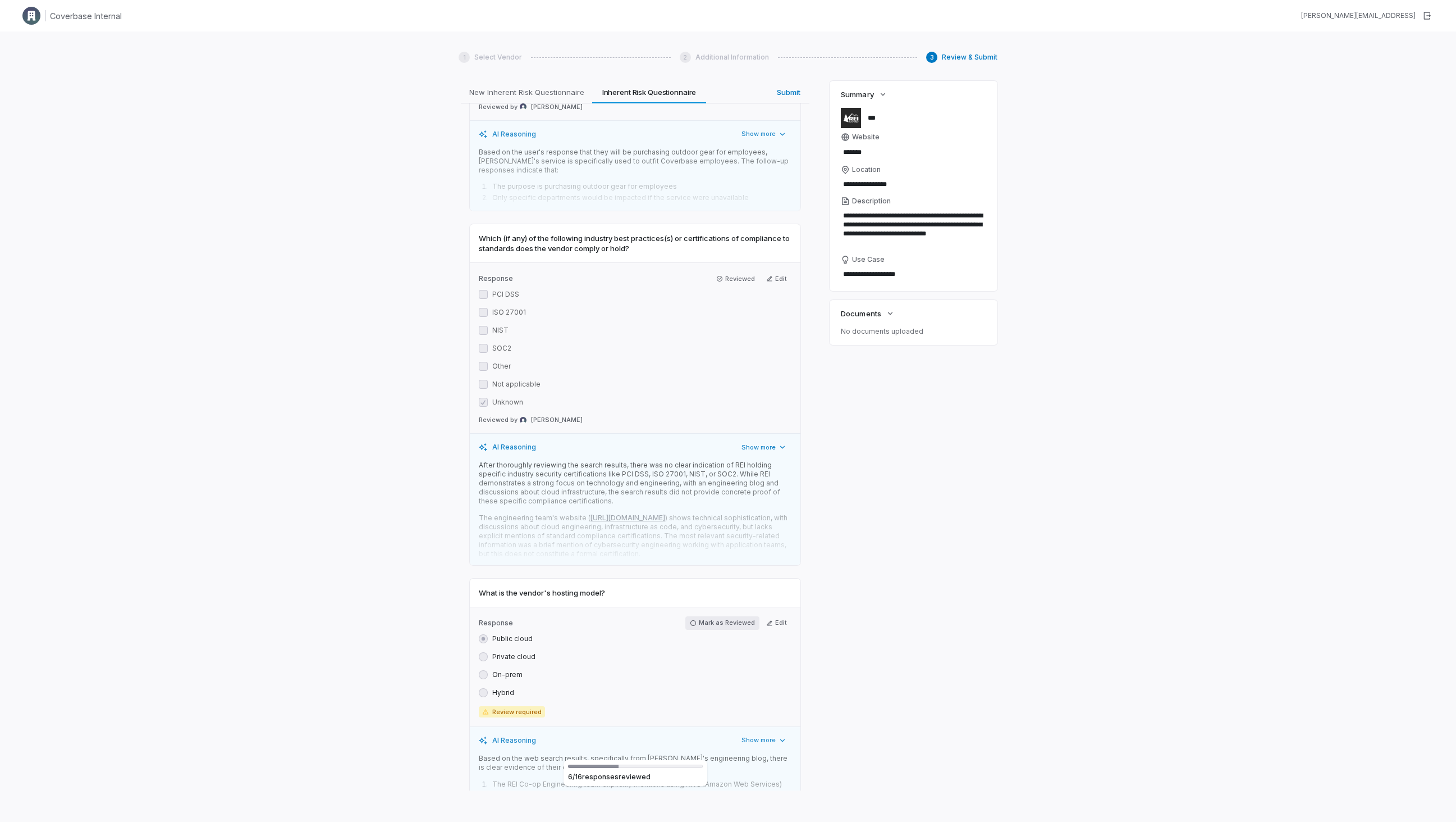
click at [729, 616] on button "Mark as Reviewed" at bounding box center [722, 622] width 74 height 13
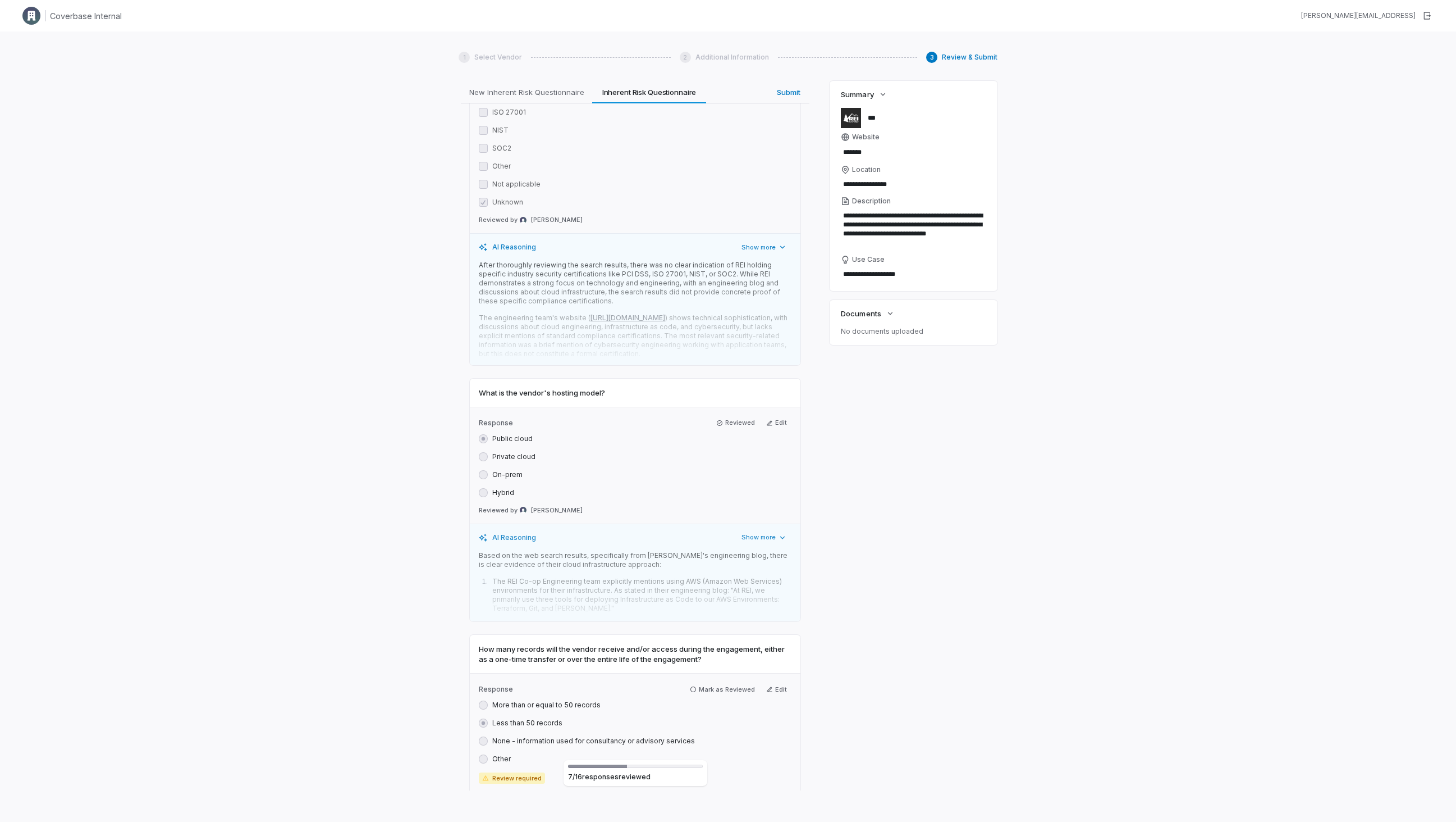
scroll to position [1659, 0]
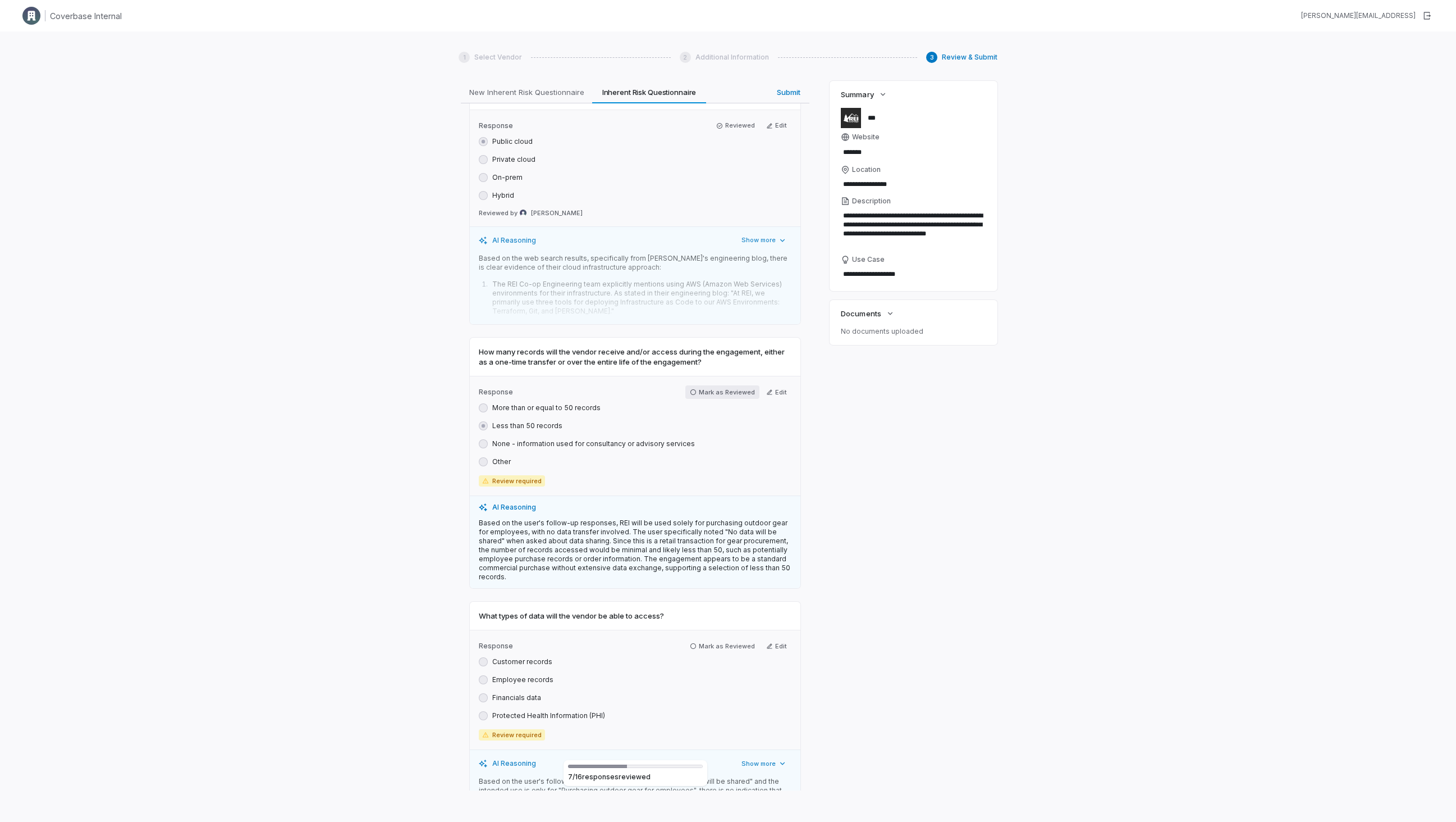
click at [734, 385] on button "Mark as Reviewed" at bounding box center [722, 392] width 74 height 13
click at [712, 637] on button "Mark as Reviewed" at bounding box center [722, 643] width 74 height 13
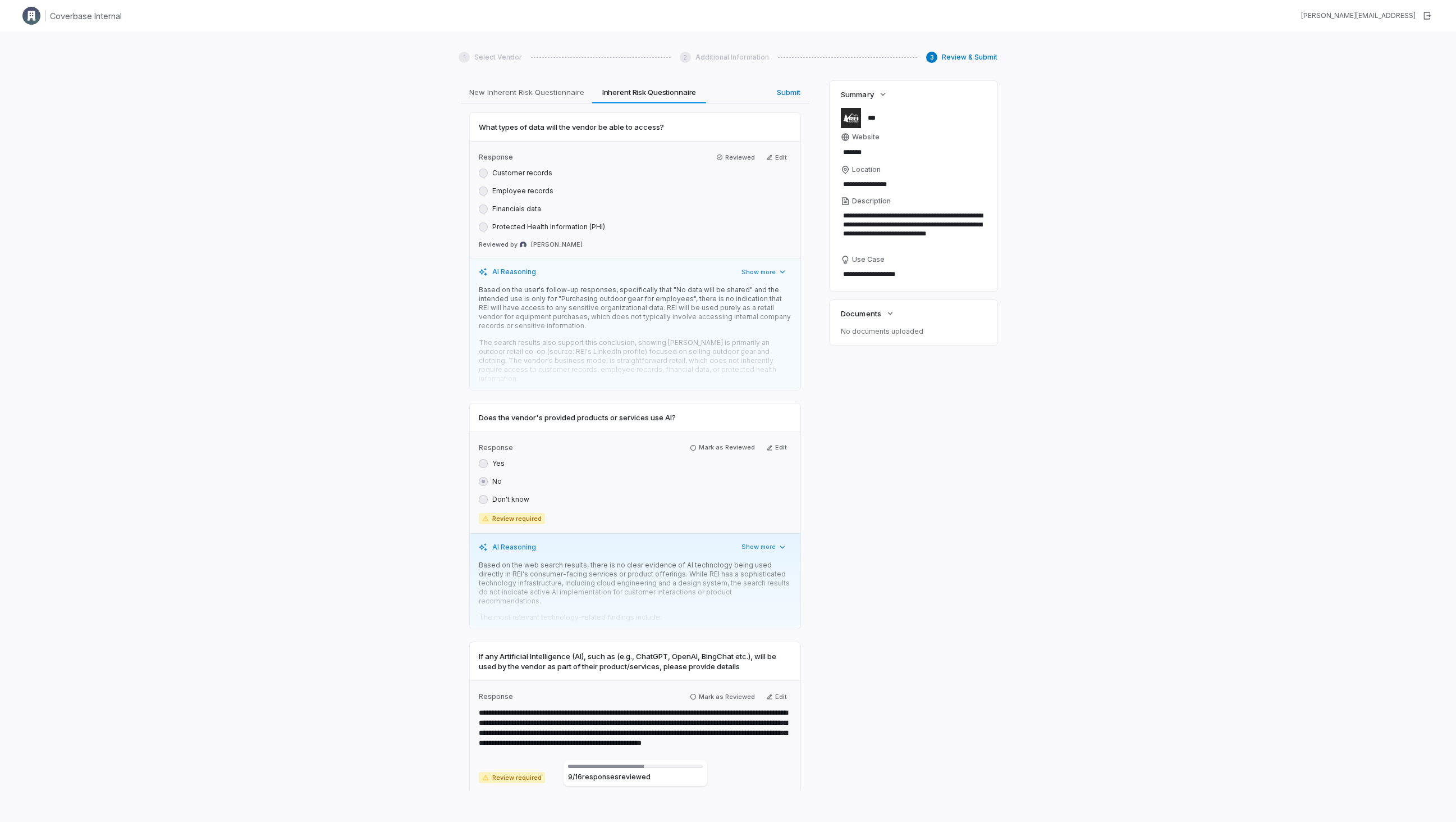
scroll to position [2149, 0]
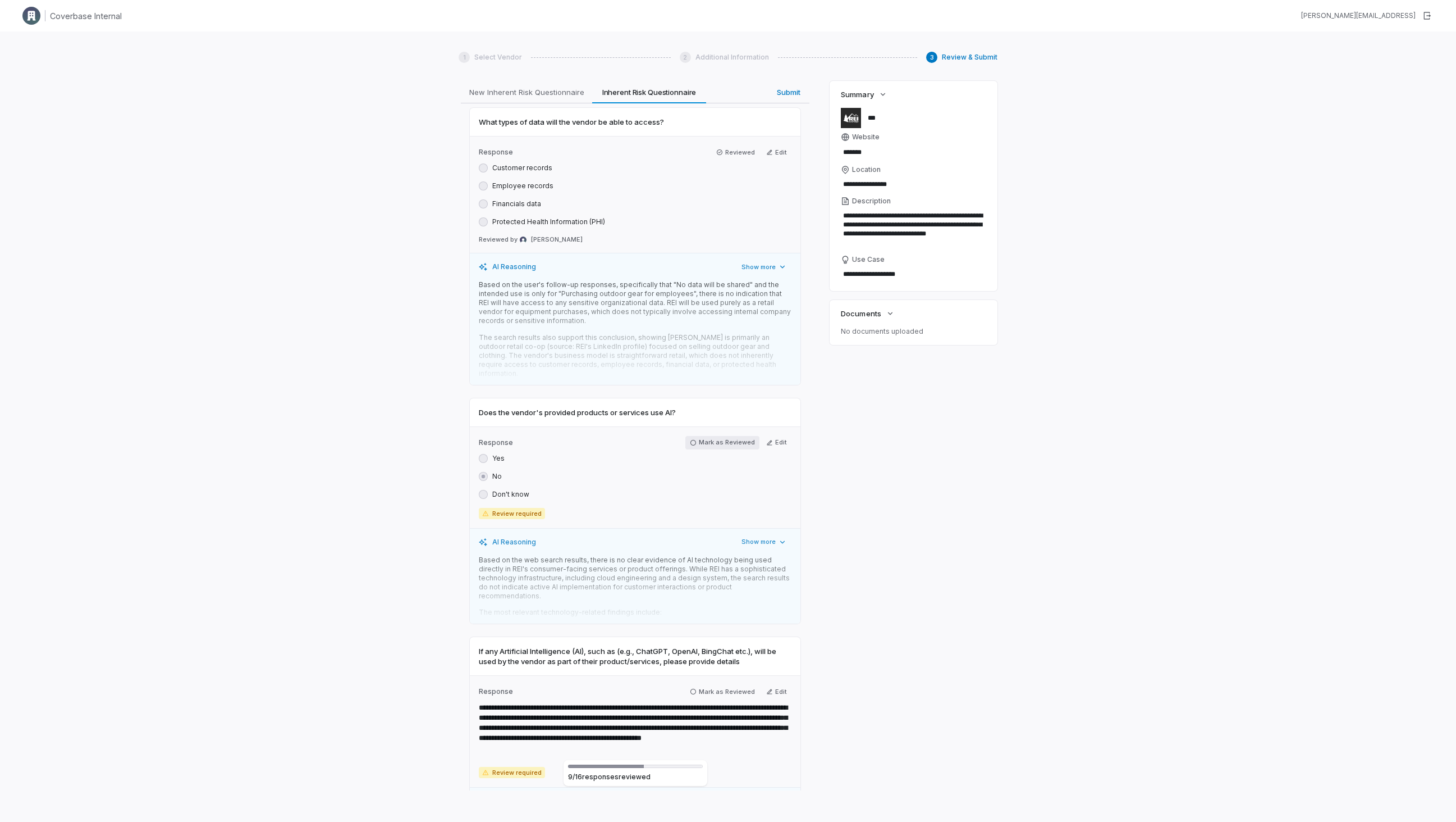
click at [731, 436] on button "Mark as Reviewed" at bounding box center [722, 442] width 74 height 13
click at [716, 672] on div "**********" at bounding box center [635, 728] width 330 height 112
click at [716, 682] on button "Mark as Reviewed" at bounding box center [722, 688] width 74 height 13
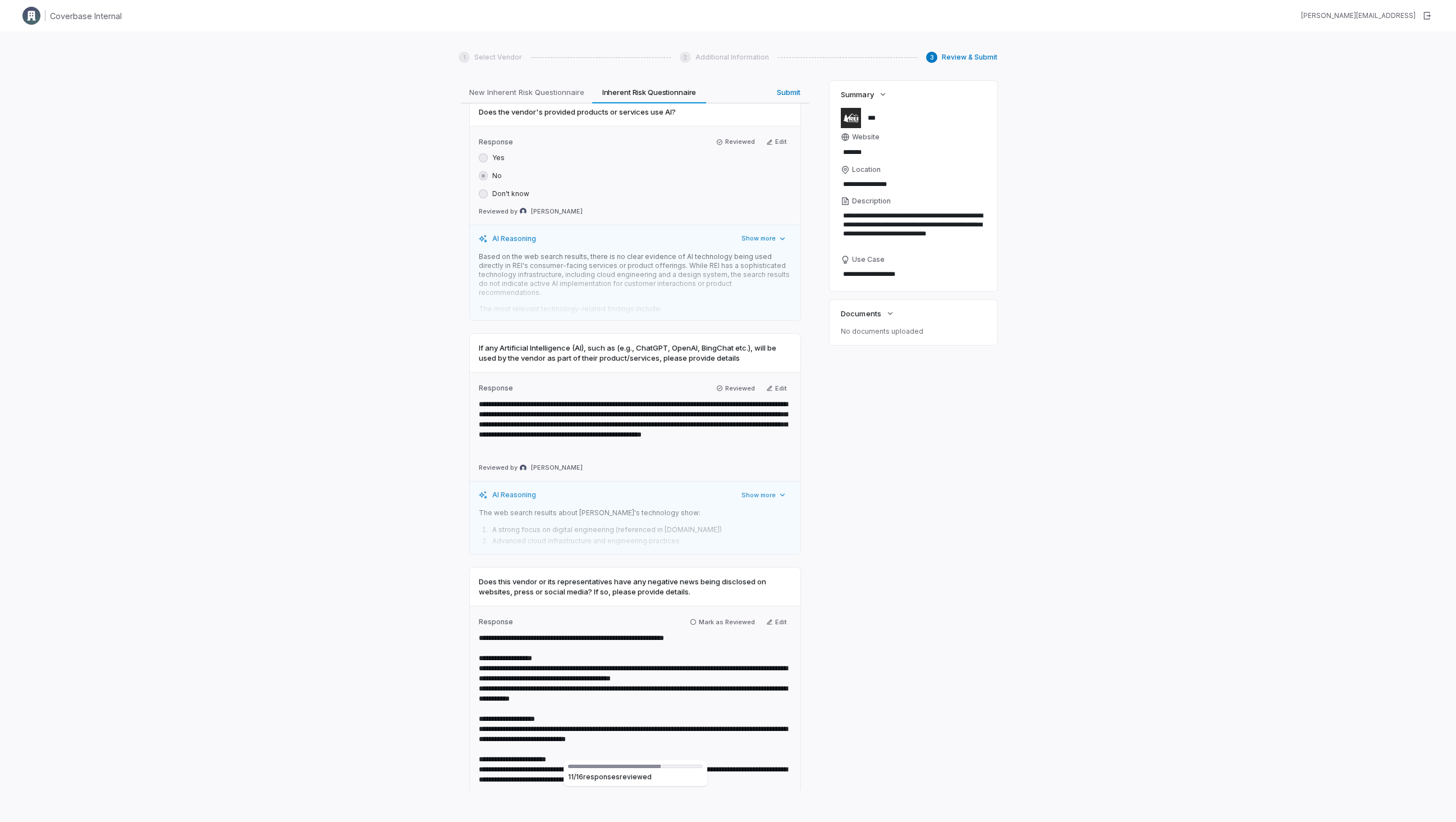
scroll to position [2451, 0]
click at [730, 614] on button "Mark as Reviewed" at bounding box center [722, 621] width 74 height 13
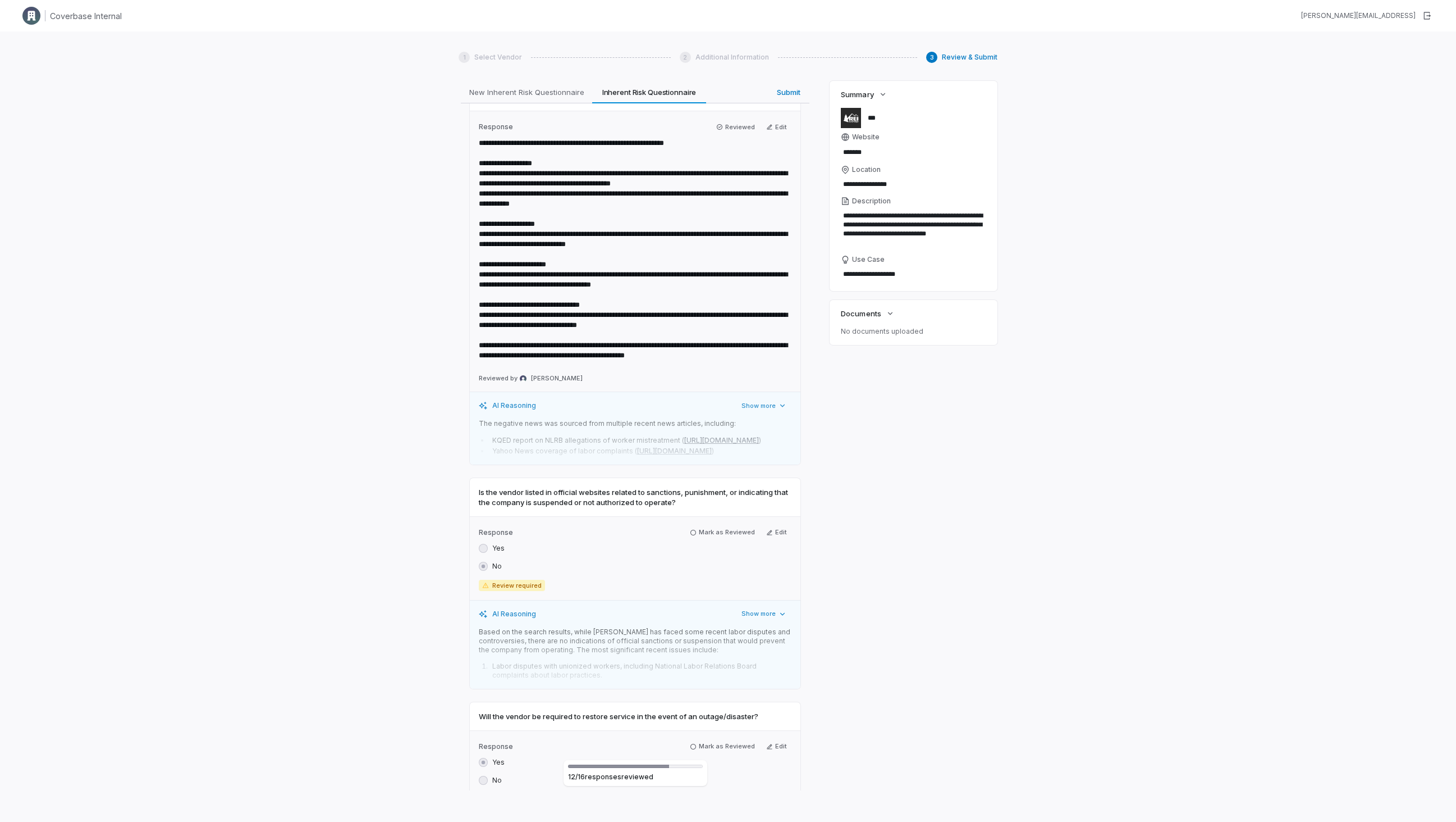
scroll to position [2946, 0]
click at [726, 514] on div "Response Mark as Reviewed Edit Yes No Review required" at bounding box center [635, 556] width 330 height 84
click at [727, 524] on button "Mark as Reviewed" at bounding box center [722, 530] width 74 height 13
click at [698, 735] on button "Mark as Reviewed" at bounding box center [722, 741] width 74 height 13
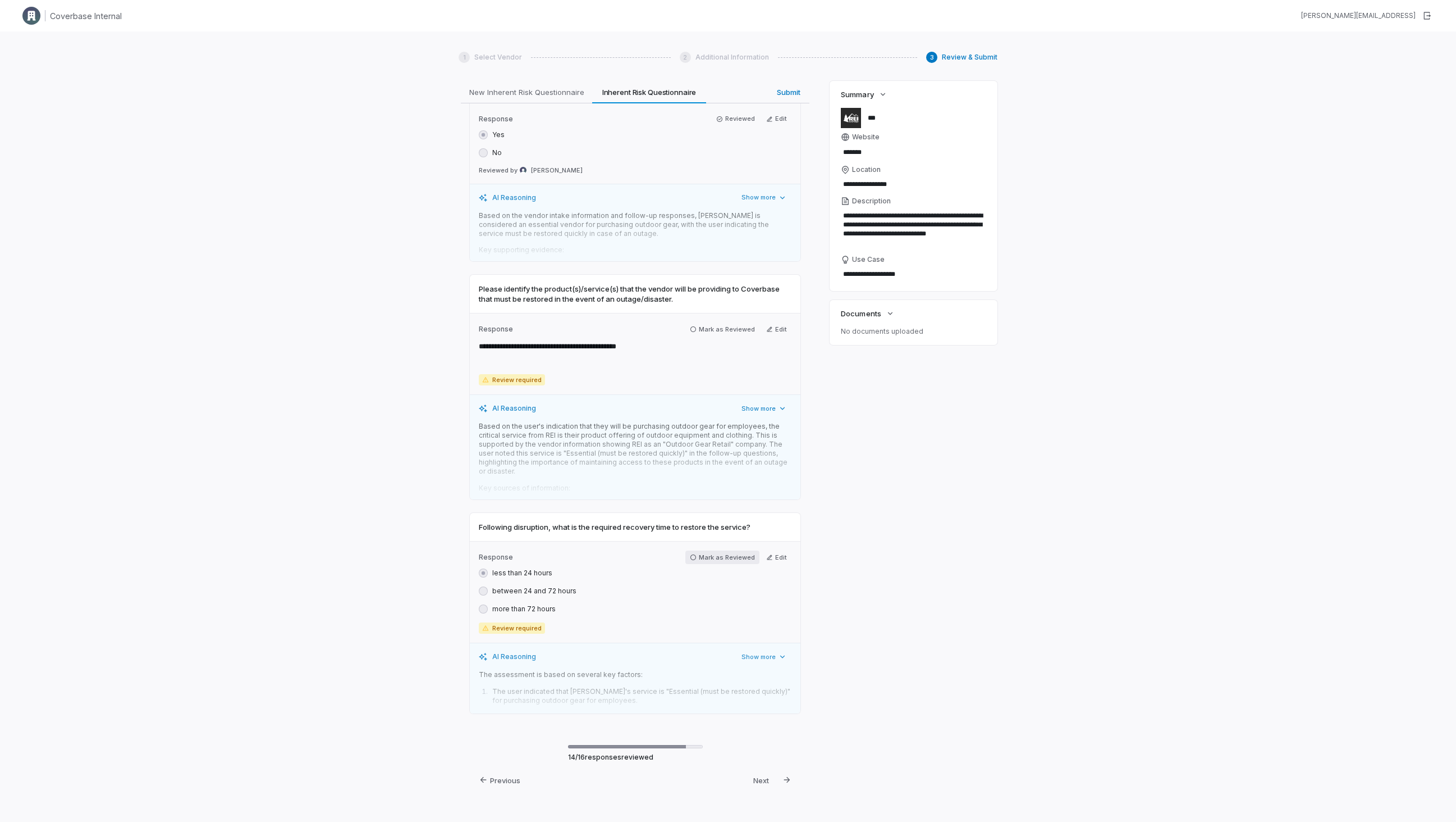
click at [720, 551] on button "Mark as Reviewed" at bounding box center [722, 557] width 74 height 13
click at [718, 325] on button "Mark as Reviewed" at bounding box center [722, 331] width 74 height 13
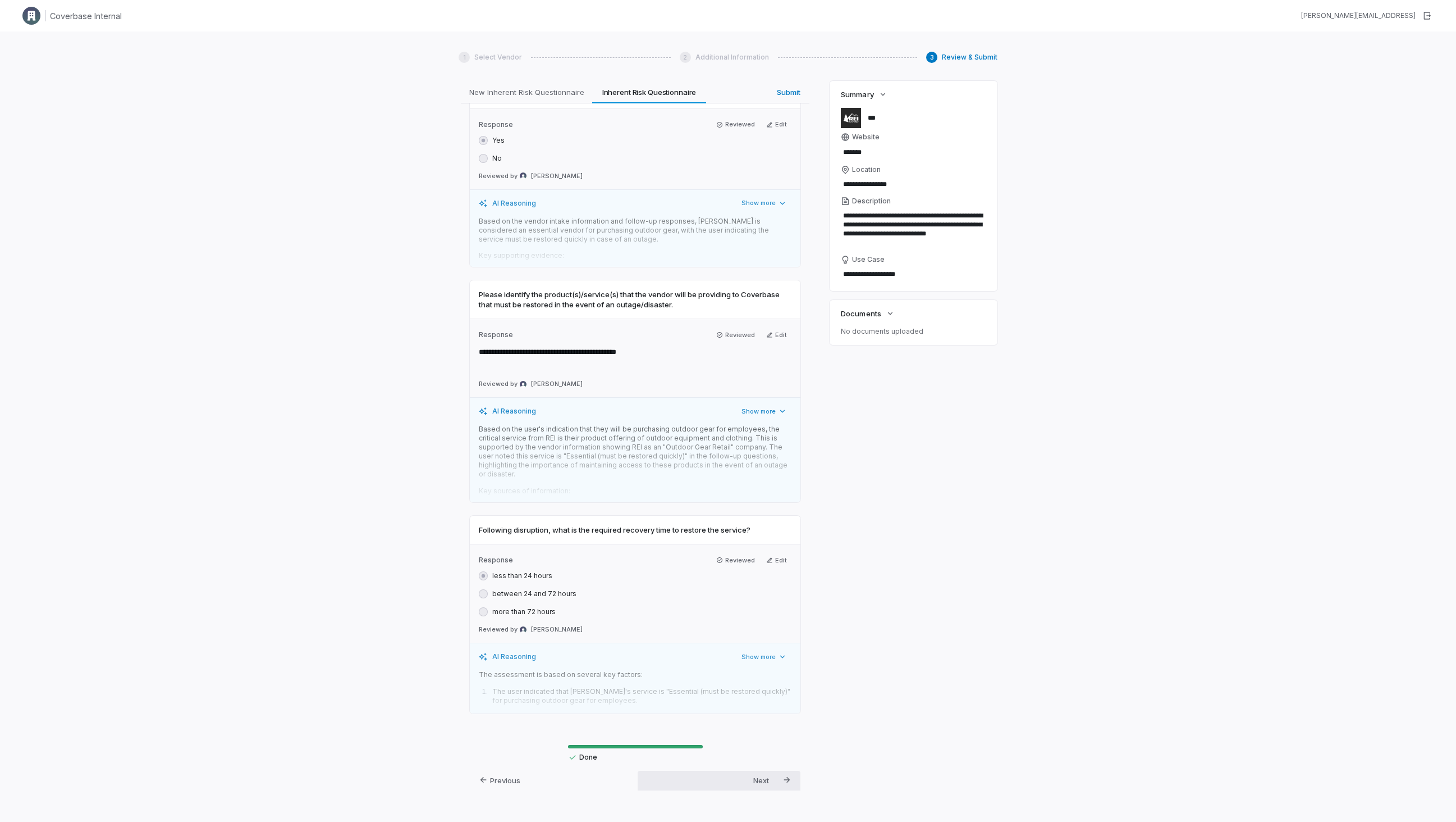
click at [752, 771] on div "Next Submit" at bounding box center [720, 787] width 146 height 33
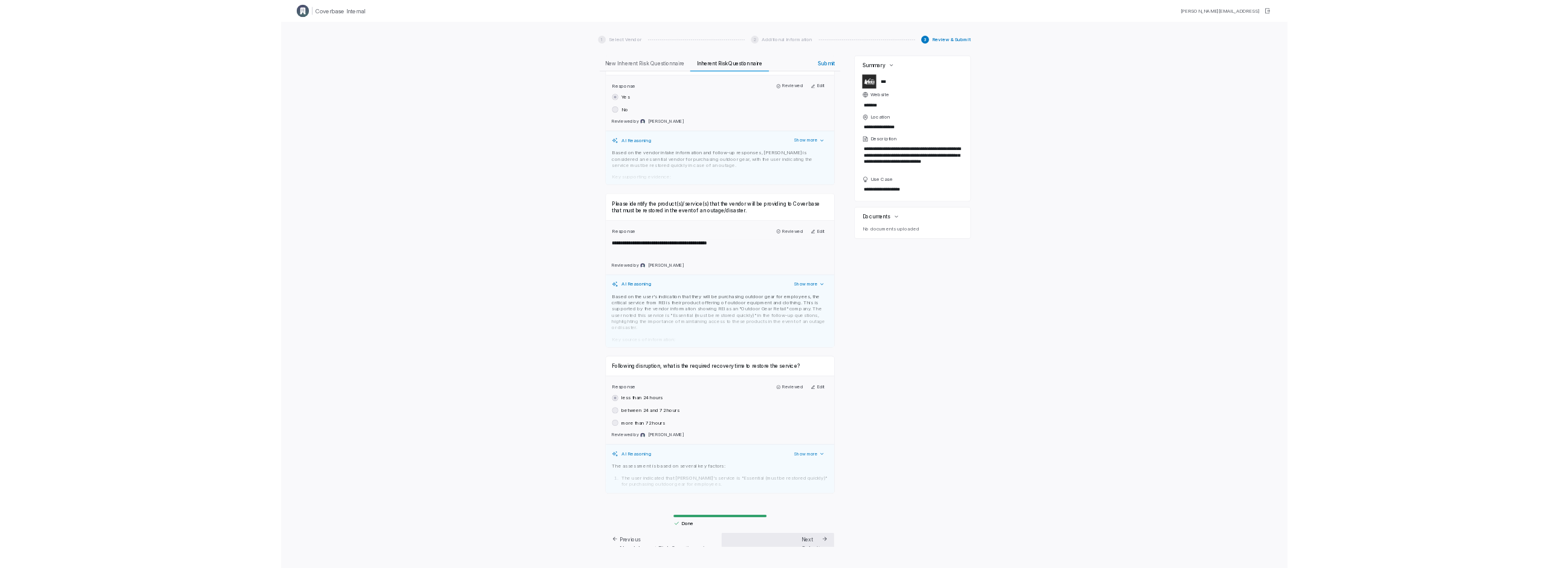
scroll to position [0, 0]
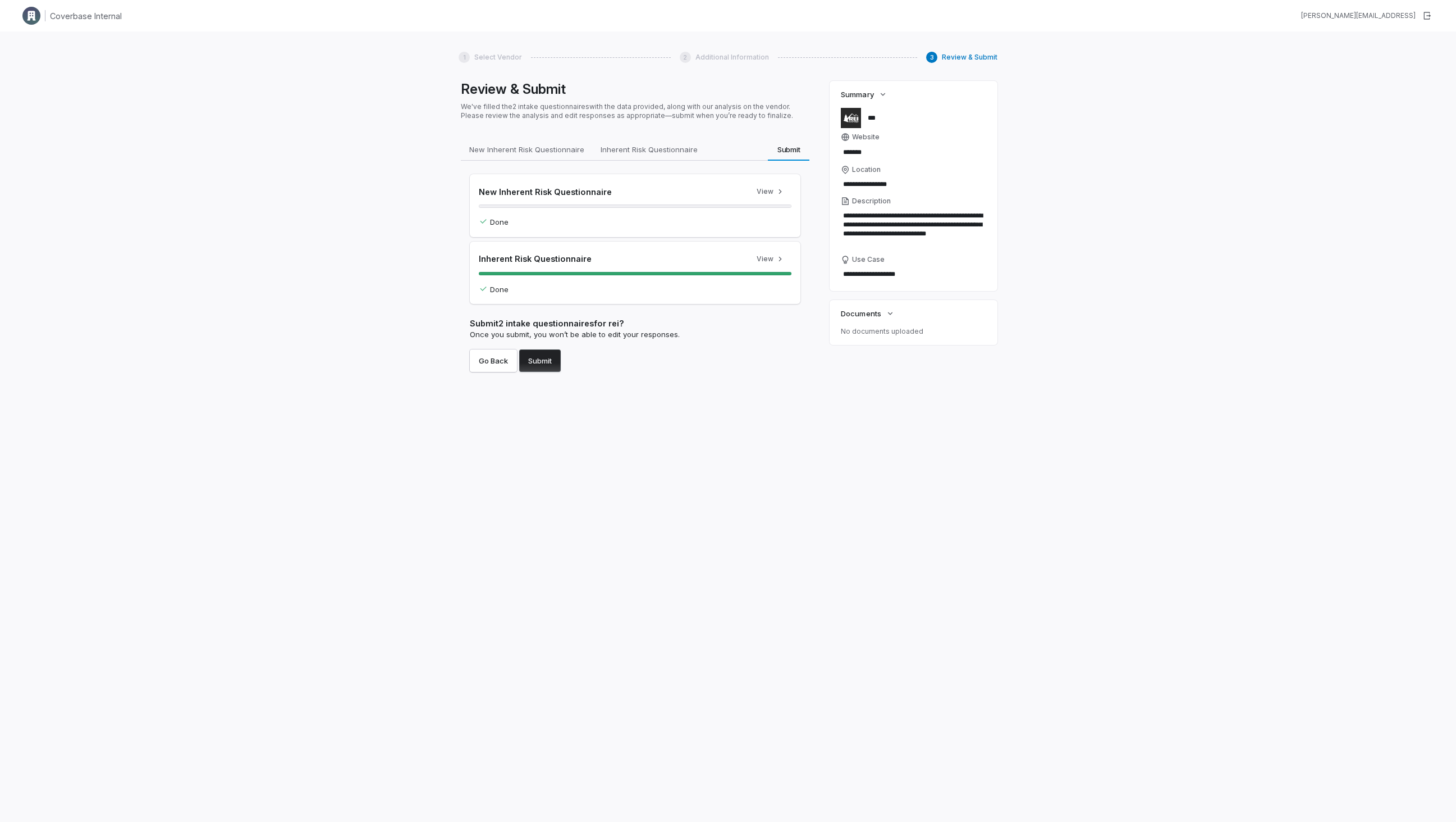
click at [541, 355] on button "Submit" at bounding box center [540, 360] width 42 height 22
click at [557, 343] on div "Submit 2 intake questionnaires for rei ? Once you submit, you won’t be able to …" at bounding box center [635, 328] width 330 height 41
click at [553, 354] on button "Submit" at bounding box center [540, 360] width 42 height 22
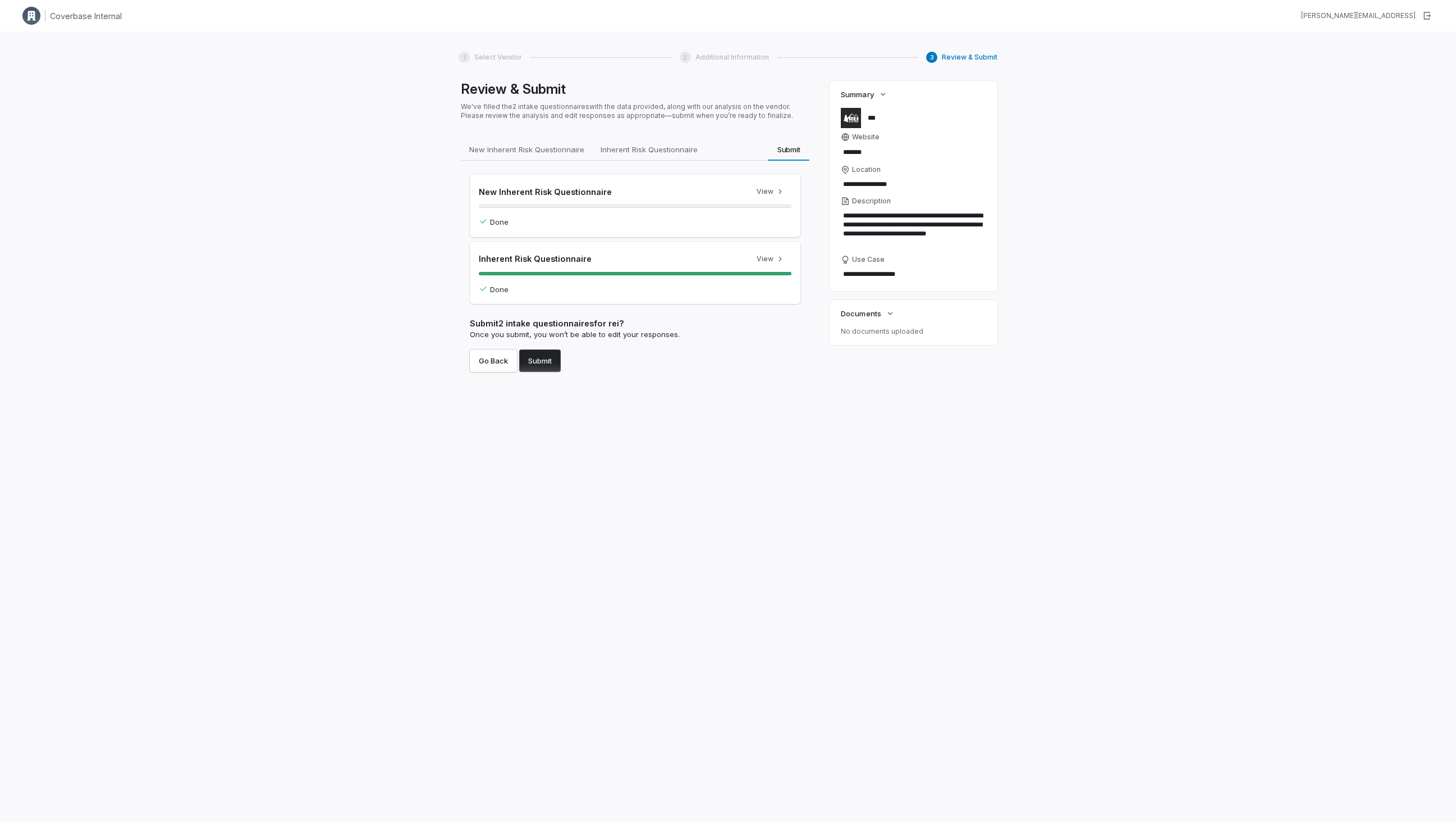
click at [553, 354] on button "Submit" at bounding box center [540, 360] width 42 height 22
click at [582, 369] on div "Go Back Submit" at bounding box center [635, 360] width 330 height 22
click at [573, 339] on div "Submit 2 intake questionnaires for rei ? Once you submit, you won’t be able to …" at bounding box center [635, 328] width 330 height 41
click at [542, 354] on button "Submit" at bounding box center [540, 360] width 42 height 22
click at [542, 366] on button "Submit" at bounding box center [540, 360] width 42 height 22
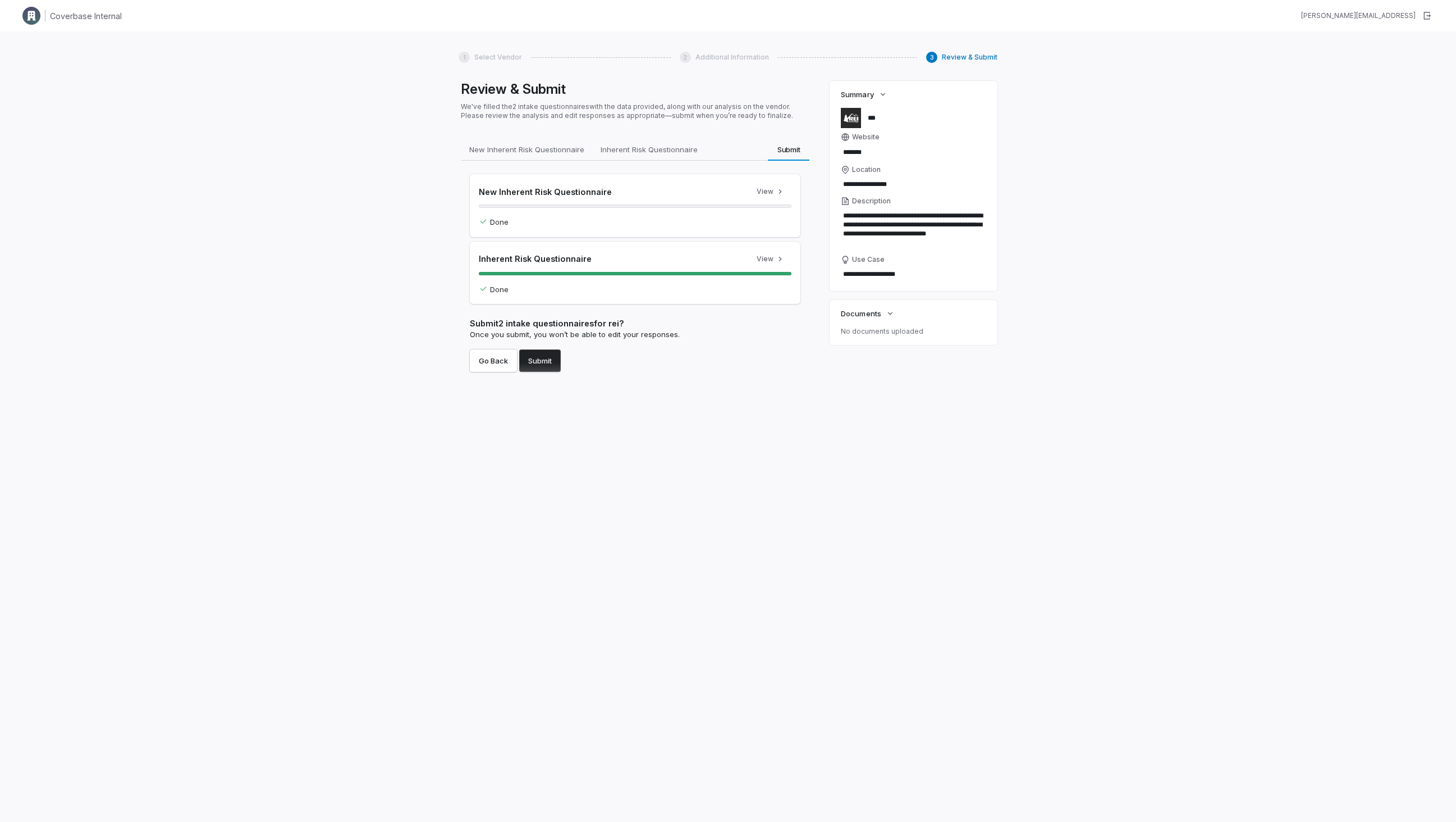
click at [542, 366] on button "Submit" at bounding box center [540, 360] width 42 height 22
click at [686, 330] on div "Submit 2 intake questionnaires for rei ? Once you submit, you won’t be able to …" at bounding box center [635, 328] width 330 height 41
click at [684, 208] on div at bounding box center [635, 206] width 313 height 3
click at [497, 219] on div "Done" at bounding box center [635, 222] width 313 height 11
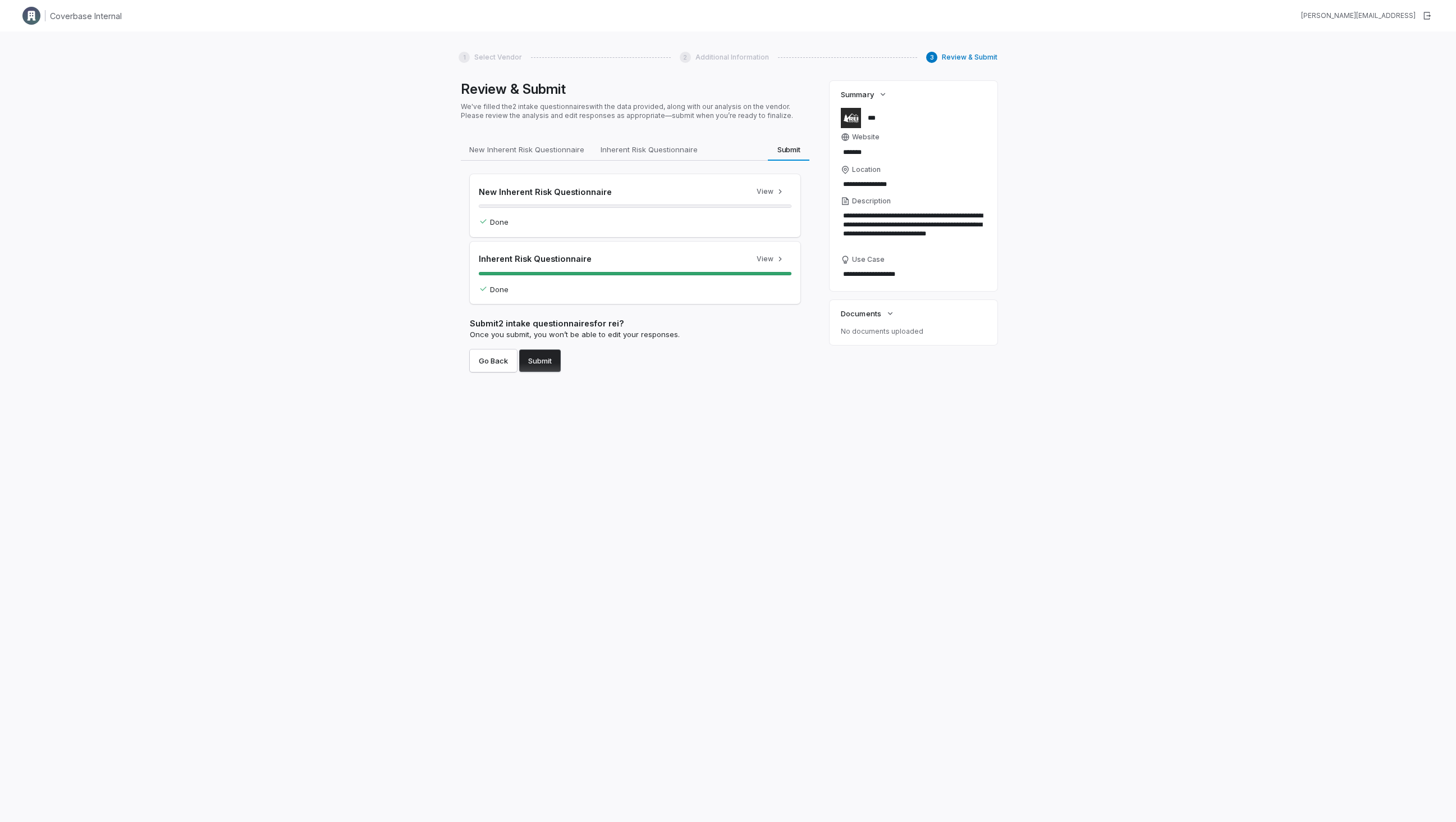
click at [597, 178] on div "New Inherent Risk Questionnaire View Done" at bounding box center [635, 206] width 330 height 63
click at [777, 187] on icon "button" at bounding box center [780, 191] width 9 height 9
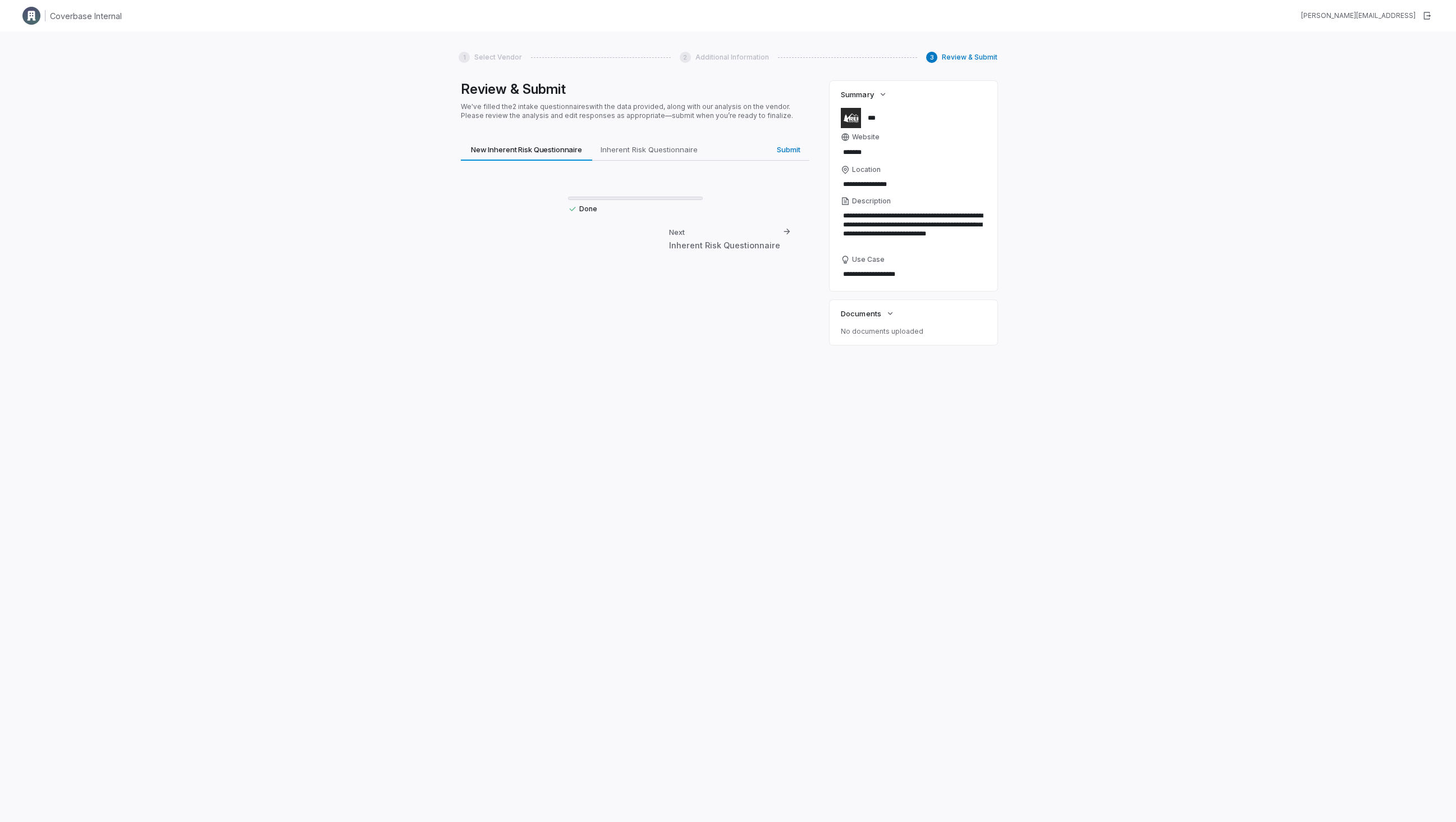
click at [662, 191] on div "Done Next Inherent Risk Questionnaire" at bounding box center [635, 215] width 348 height 108
click at [616, 198] on div at bounding box center [636, 198] width 135 height 3
click at [655, 151] on span "Inherent Risk Questionnaire" at bounding box center [649, 149] width 106 height 15
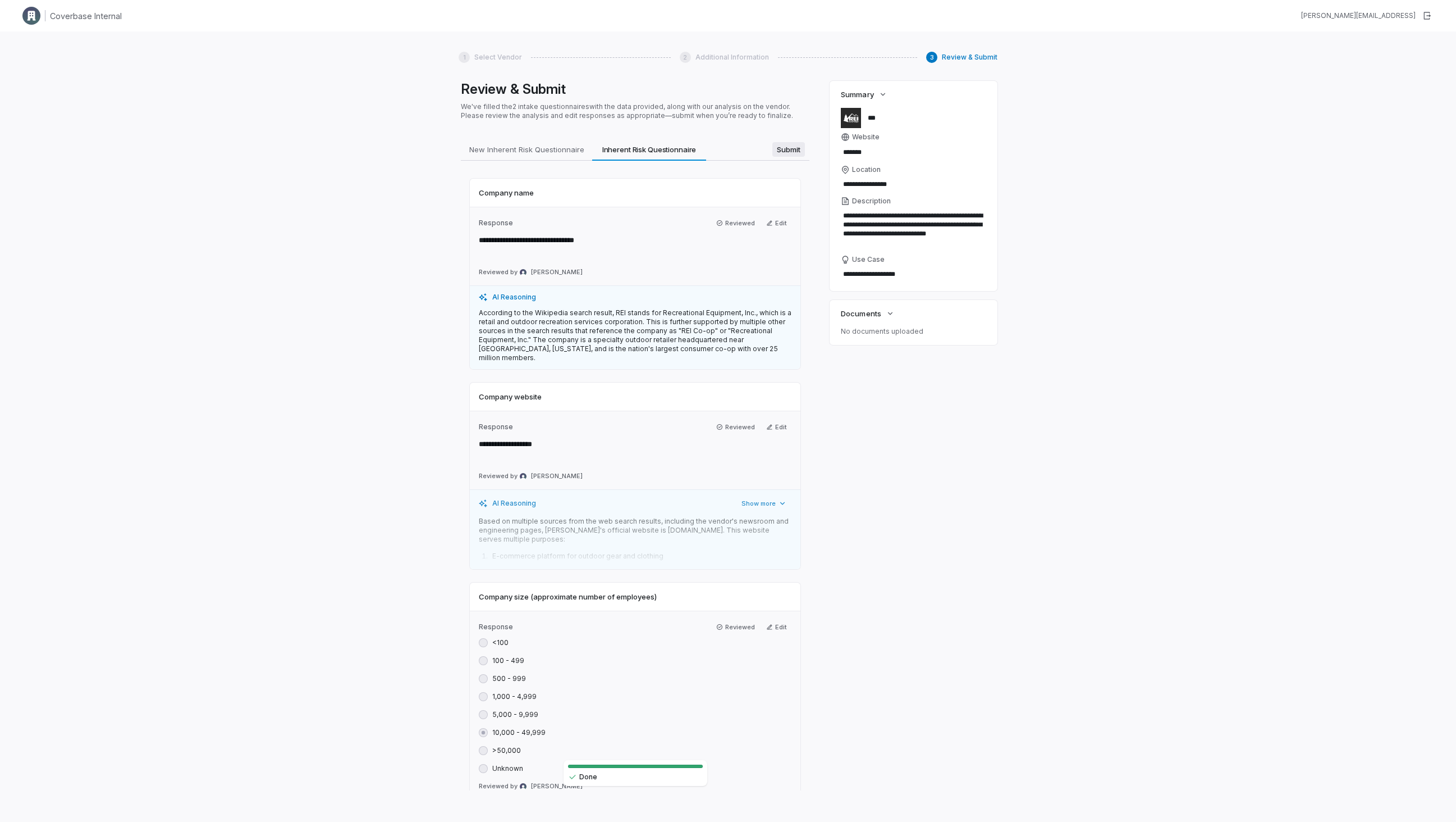
click at [772, 146] on span "Submit" at bounding box center [788, 149] width 33 height 15
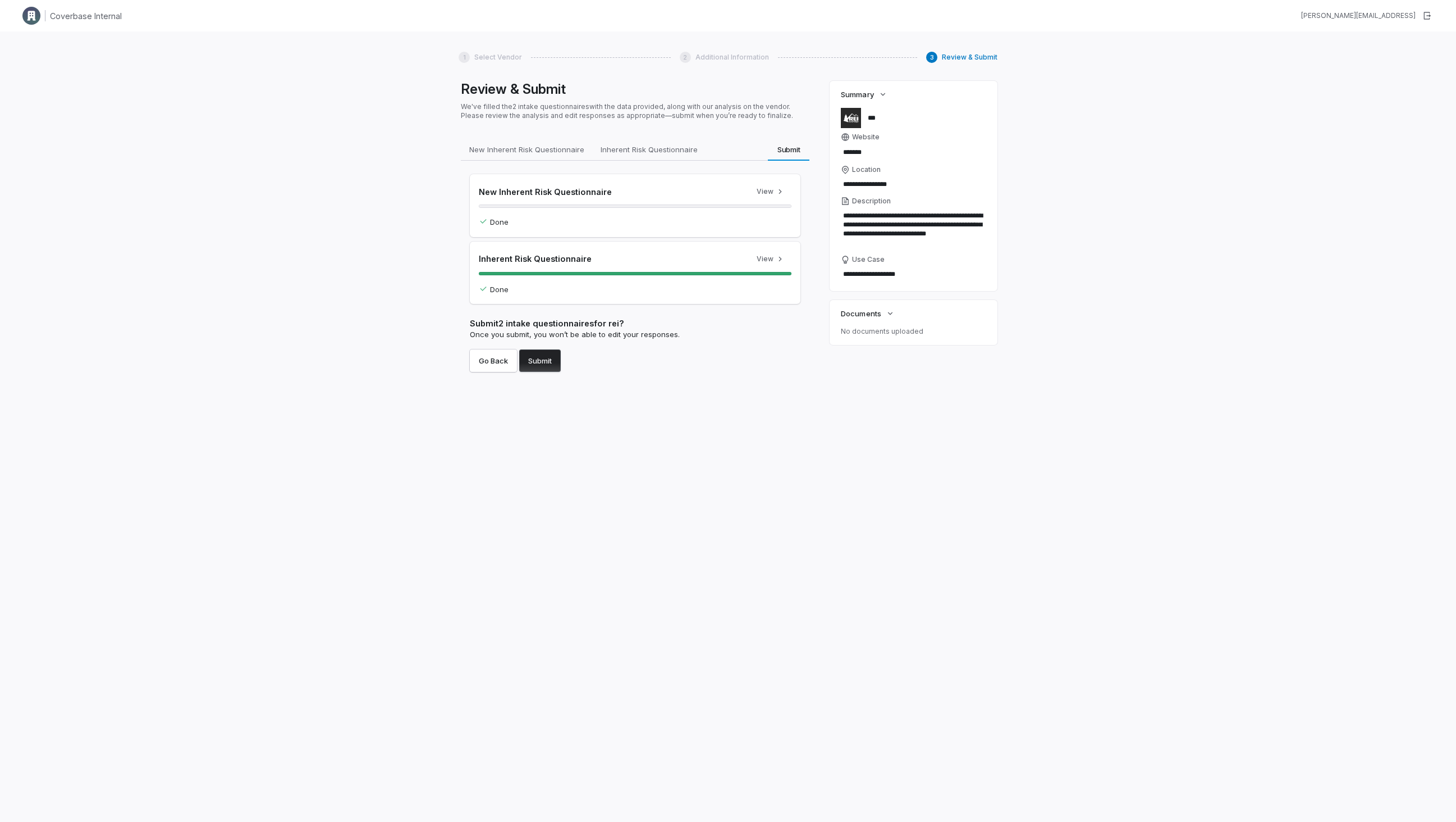
click at [532, 352] on button "Submit" at bounding box center [540, 360] width 42 height 22
click at [532, 359] on button "Submit" at bounding box center [540, 360] width 42 height 22
click at [606, 379] on div "New Inherent Risk Questionnaire View Done Inherent Risk Questionnaire View Done…" at bounding box center [635, 273] width 348 height 225
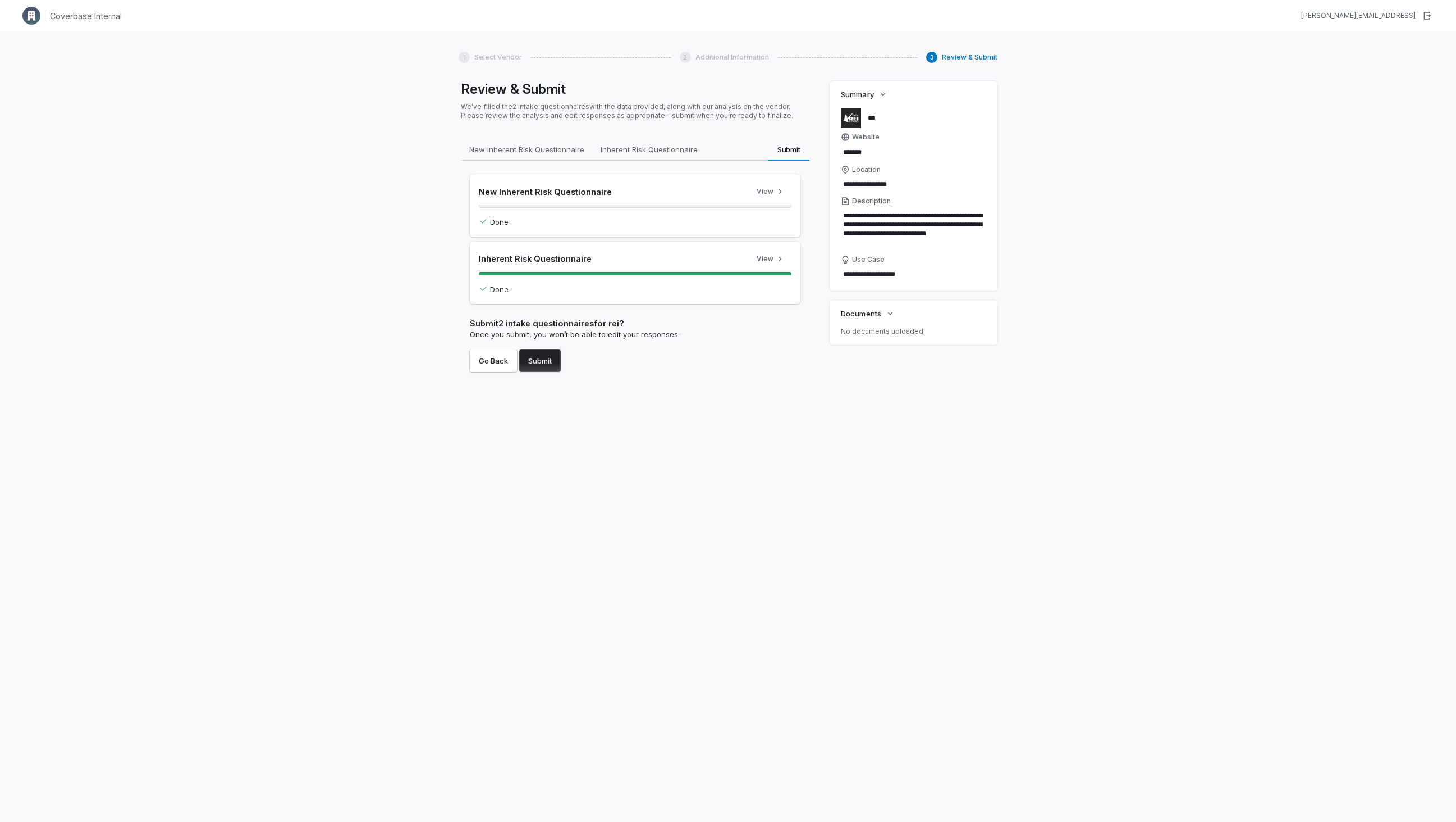
click at [606, 379] on div "New Inherent Risk Questionnaire View Done Inherent Risk Questionnaire View Done…" at bounding box center [635, 273] width 348 height 225
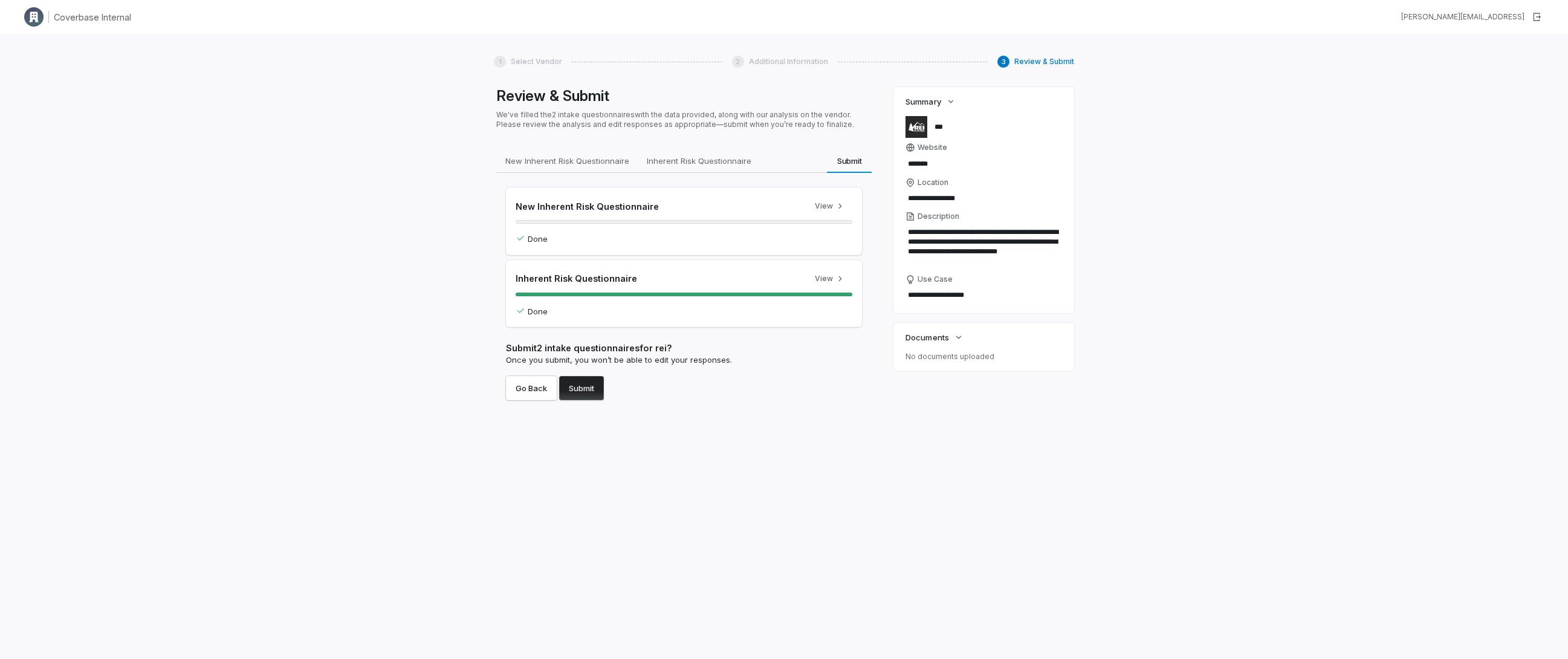
click at [595, 394] on button "Submit" at bounding box center [581, 388] width 45 height 24
click at [327, 633] on div "**********" at bounding box center [784, 363] width 1568 height 659
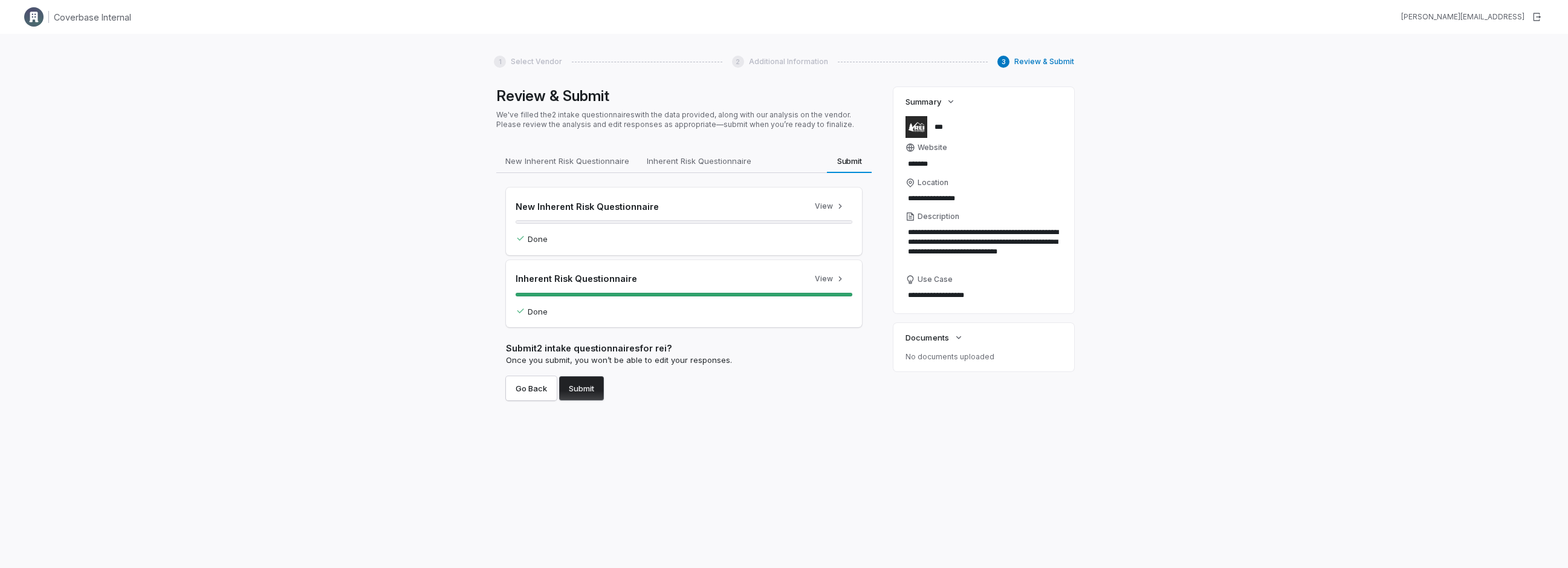
click at [599, 383] on button "Submit" at bounding box center [581, 388] width 45 height 24
click at [283, 430] on div "**********" at bounding box center [784, 318] width 1568 height 568
click at [421, 425] on div "**********" at bounding box center [784, 318] width 1568 height 568
click at [543, 493] on div "Review & Submit We've filled the 2 intake questionnaires with the data provided…" at bounding box center [684, 310] width 380 height 447
click at [658, 536] on div "**********" at bounding box center [784, 294] width 581 height 498
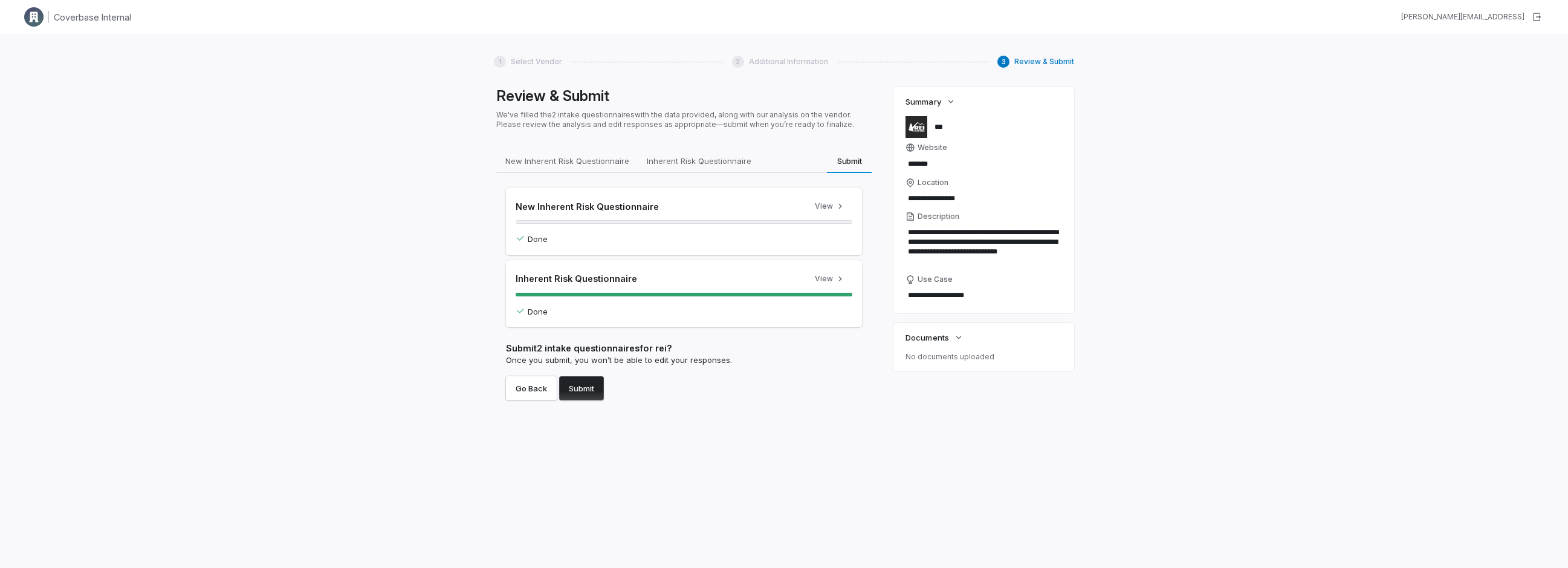
type textarea "*"
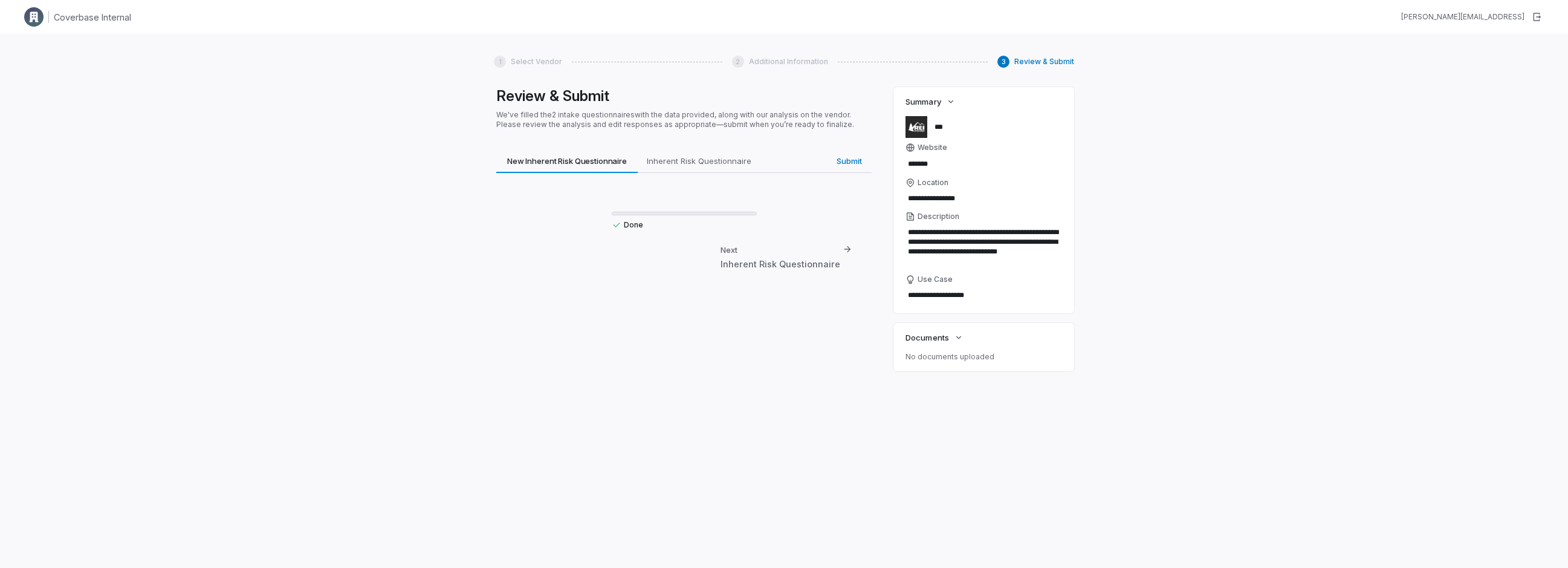
click at [712, 288] on div "Done Next Inherent Risk Questionnaire" at bounding box center [684, 231] width 375 height 117
click at [742, 274] on div "Next Inherent Risk Questionnaire" at bounding box center [775, 257] width 157 height 36
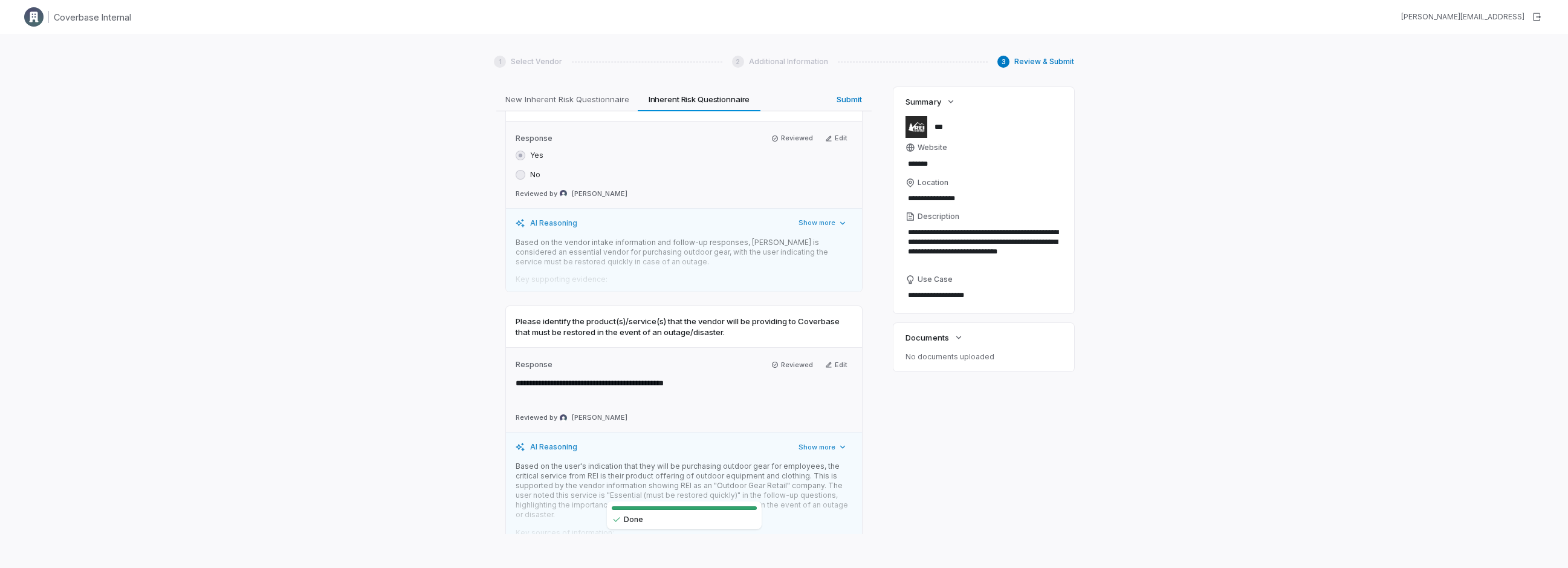
scroll to position [4153, 0]
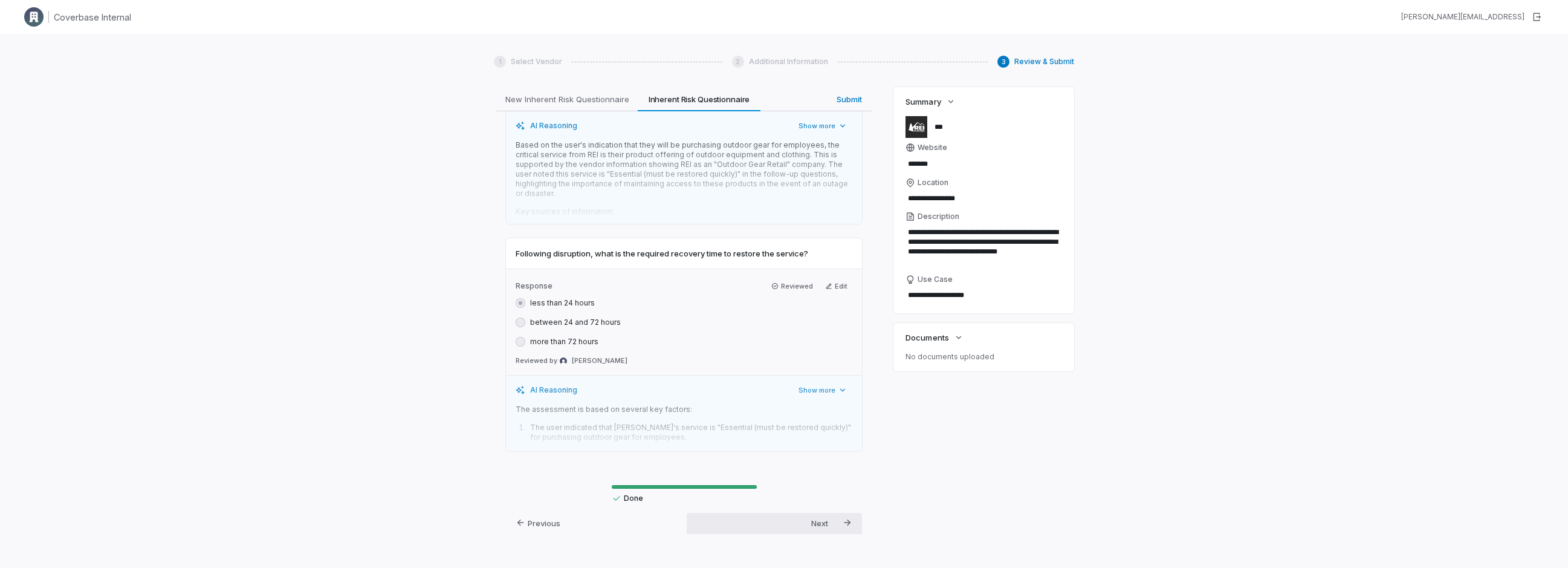
click at [812, 517] on div "Next" at bounding box center [820, 522] width 17 height 11
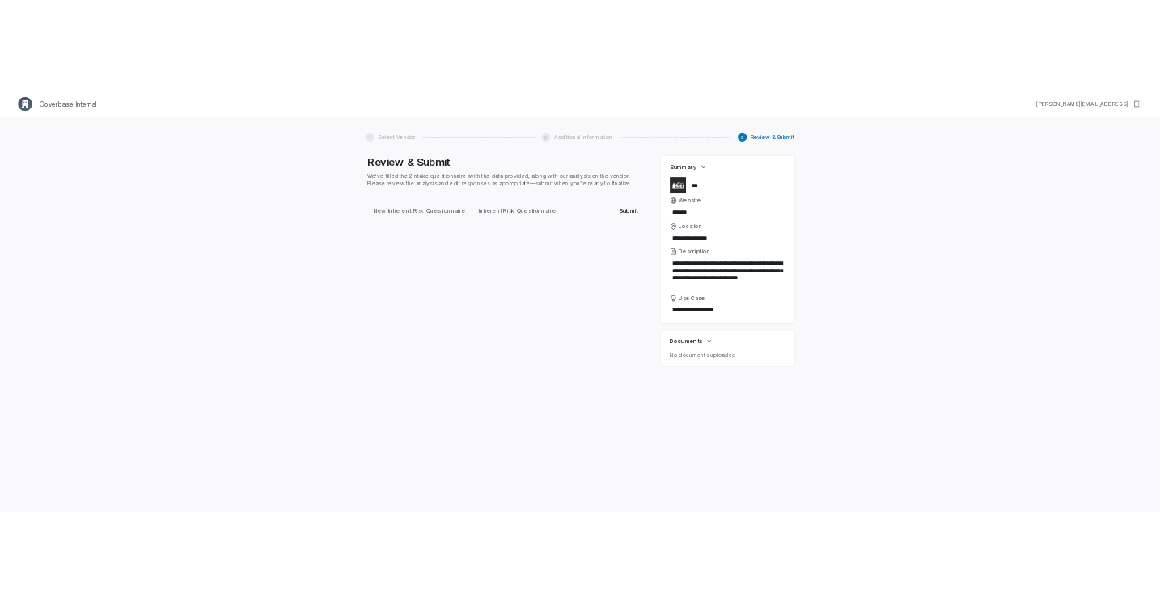
scroll to position [0, 0]
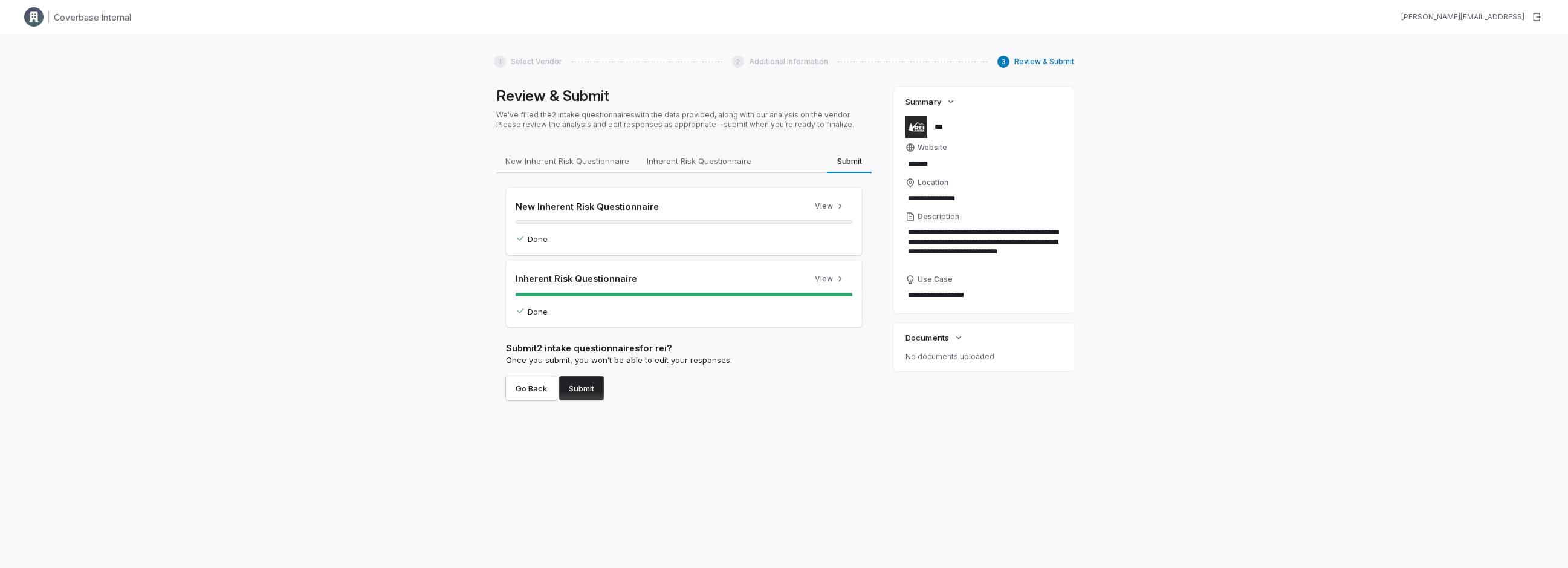
click at [594, 385] on button "Submit" at bounding box center [581, 388] width 45 height 24
click at [445, 219] on div "**********" at bounding box center [784, 318] width 1568 height 568
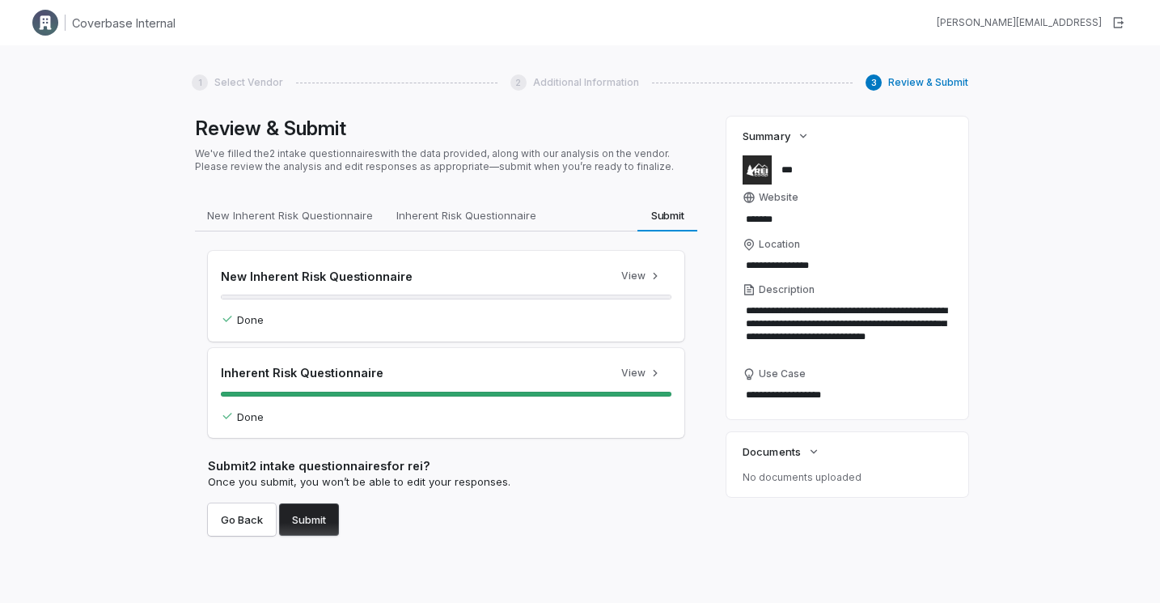
click at [362, 319] on div "Done" at bounding box center [446, 320] width 451 height 16
click at [519, 286] on div "New Inherent Risk Questionnaire View" at bounding box center [446, 276] width 451 height 24
click at [637, 275] on button "View" at bounding box center [642, 276] width 60 height 24
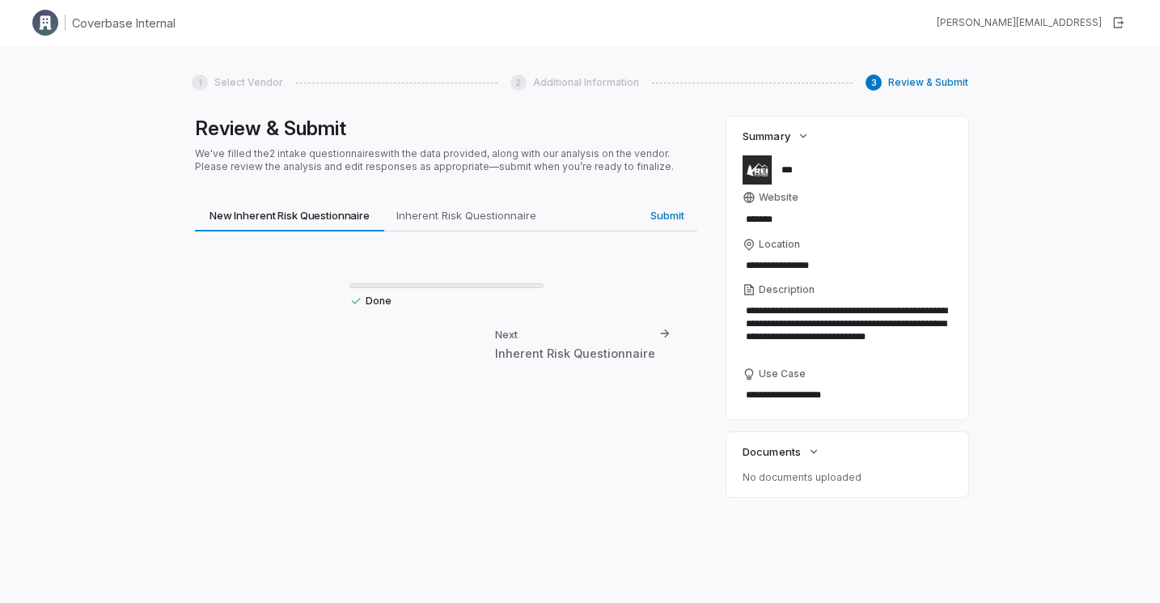
click at [502, 274] on div "Done Next Inherent Risk Questionnaire" at bounding box center [446, 309] width 502 height 156
click at [488, 286] on div at bounding box center [446, 285] width 194 height 5
click at [481, 211] on span "Inherent Risk Questionnaire" at bounding box center [466, 215] width 153 height 21
click at [320, 214] on span "New Inherent Risk Questionnaire" at bounding box center [289, 215] width 173 height 21
click at [349, 289] on div "Done" at bounding box center [446, 297] width 194 height 19
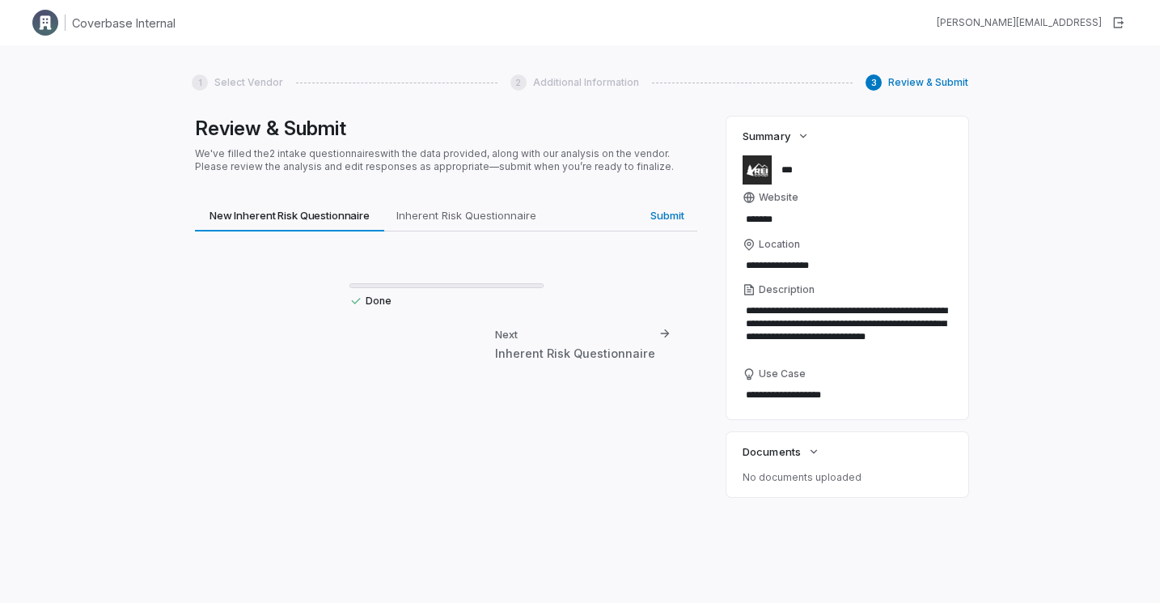
click at [369, 299] on div "Done" at bounding box center [446, 300] width 194 height 13
click at [368, 300] on div "Done" at bounding box center [446, 300] width 194 height 13
click at [425, 290] on div "Done" at bounding box center [446, 297] width 194 height 19
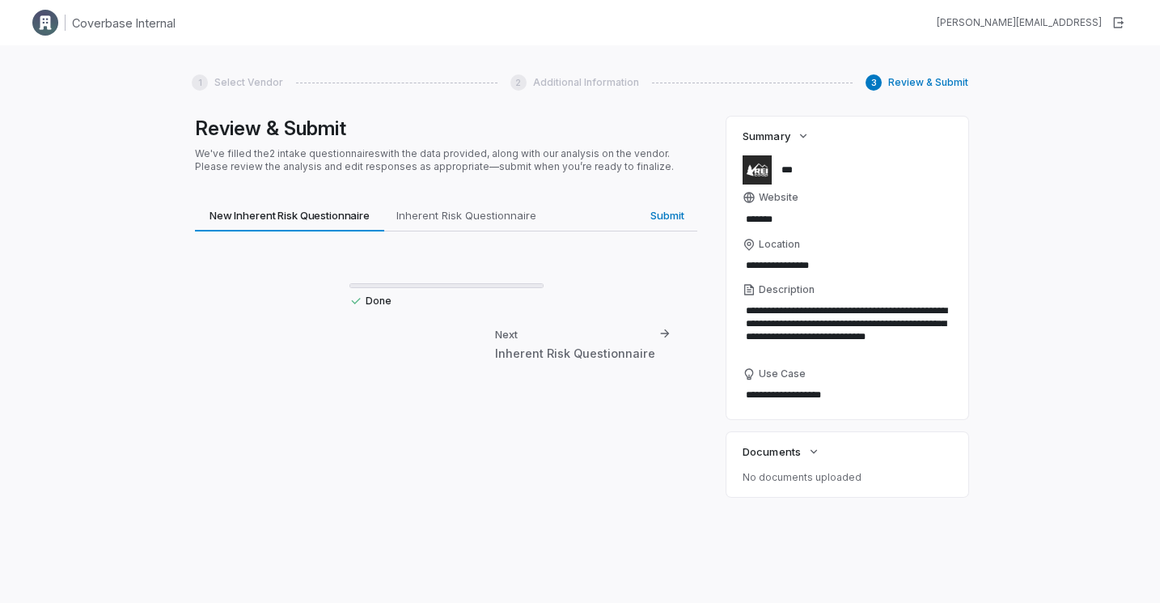
click at [451, 272] on div "Done Next Inherent Risk Questionnaire" at bounding box center [446, 309] width 502 height 156
click at [675, 278] on div "Done" at bounding box center [446, 295] width 476 height 37
click at [481, 217] on span "Inherent Risk Questionnaire" at bounding box center [466, 215] width 153 height 21
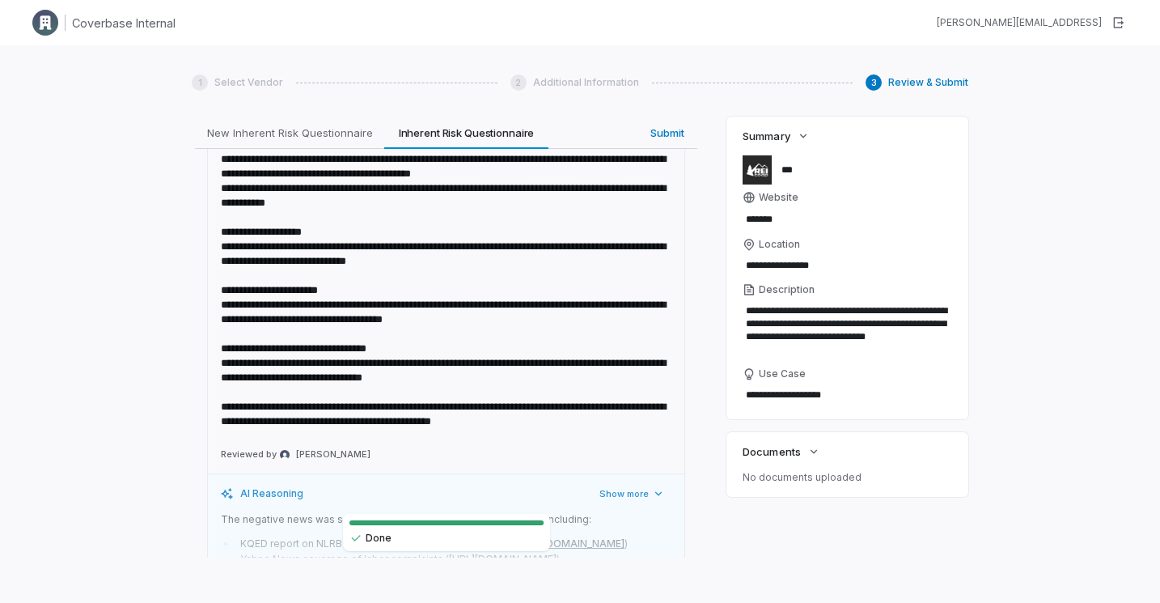
scroll to position [5714, 0]
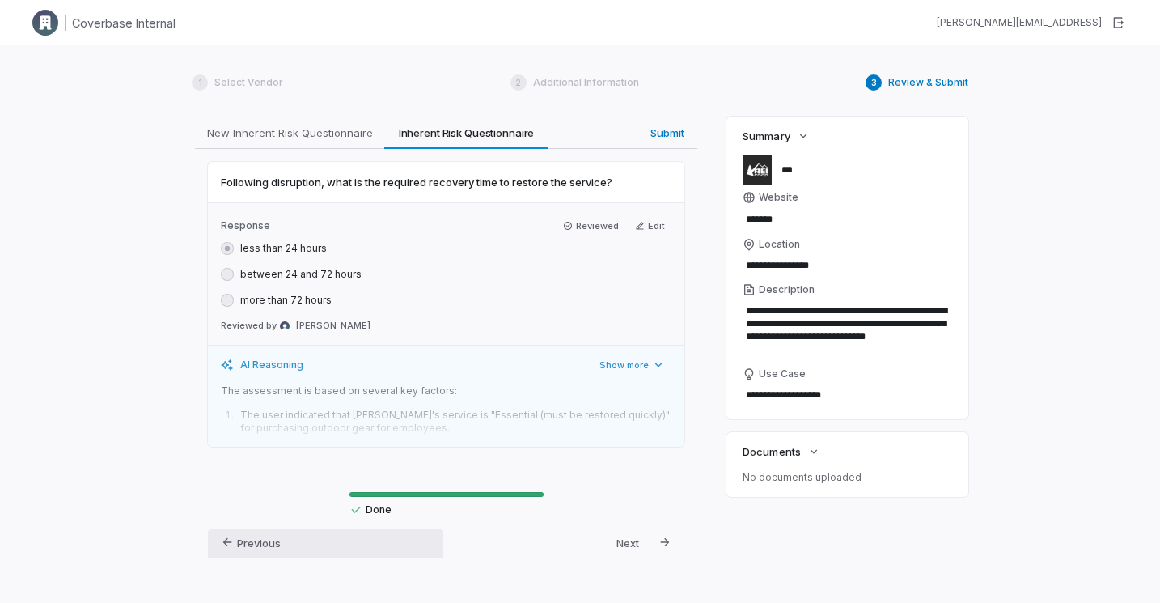
click at [327, 536] on div "Previous New Inherent Risk Questionnaire" at bounding box center [331, 553] width 189 height 35
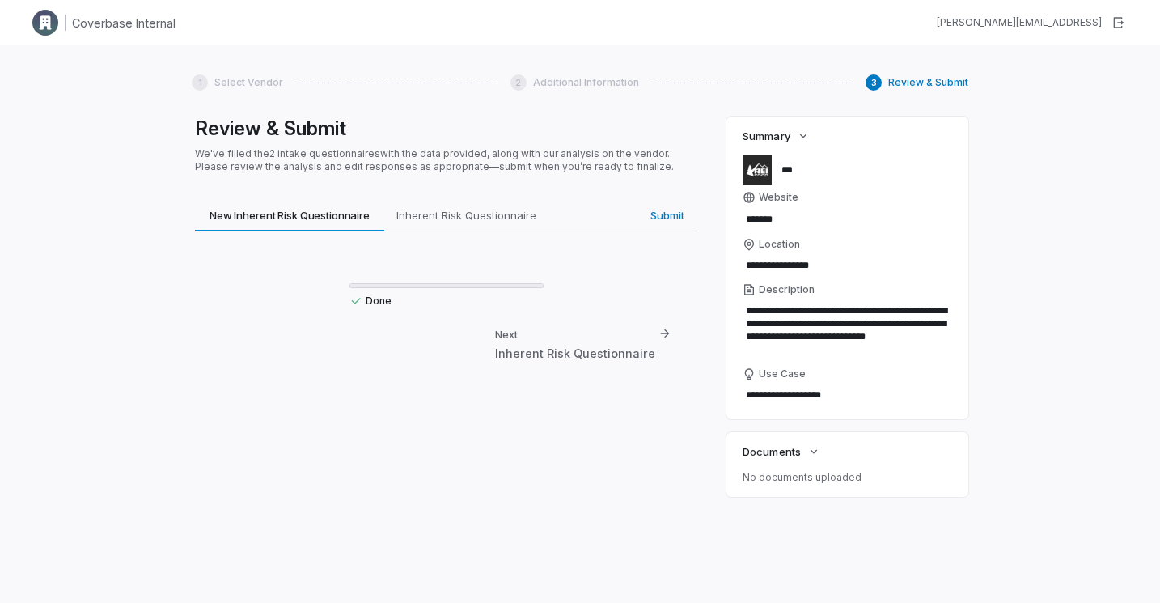
click at [446, 286] on div at bounding box center [446, 285] width 194 height 5
drag, startPoint x: 387, startPoint y: 301, endPoint x: 463, endPoint y: 323, distance: 79.1
click at [385, 301] on div "Done" at bounding box center [446, 300] width 194 height 13
click at [622, 372] on div "Done Next Inherent Risk Questionnaire" at bounding box center [446, 309] width 502 height 156
click at [617, 347] on div "Inherent Risk Questionnaire" at bounding box center [575, 353] width 160 height 17
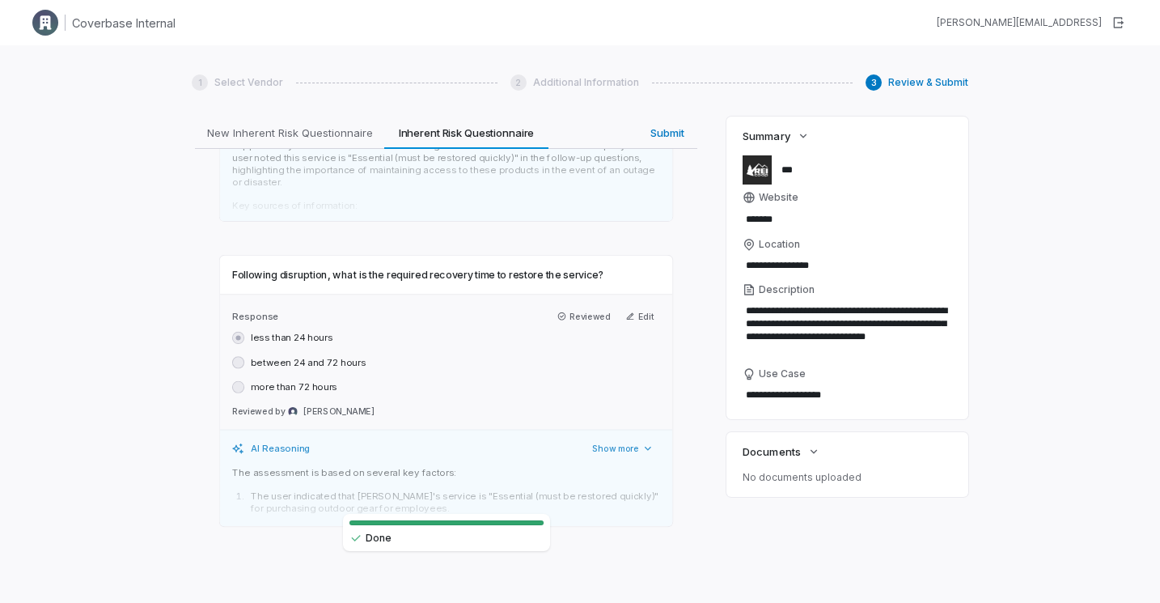
scroll to position [5714, 0]
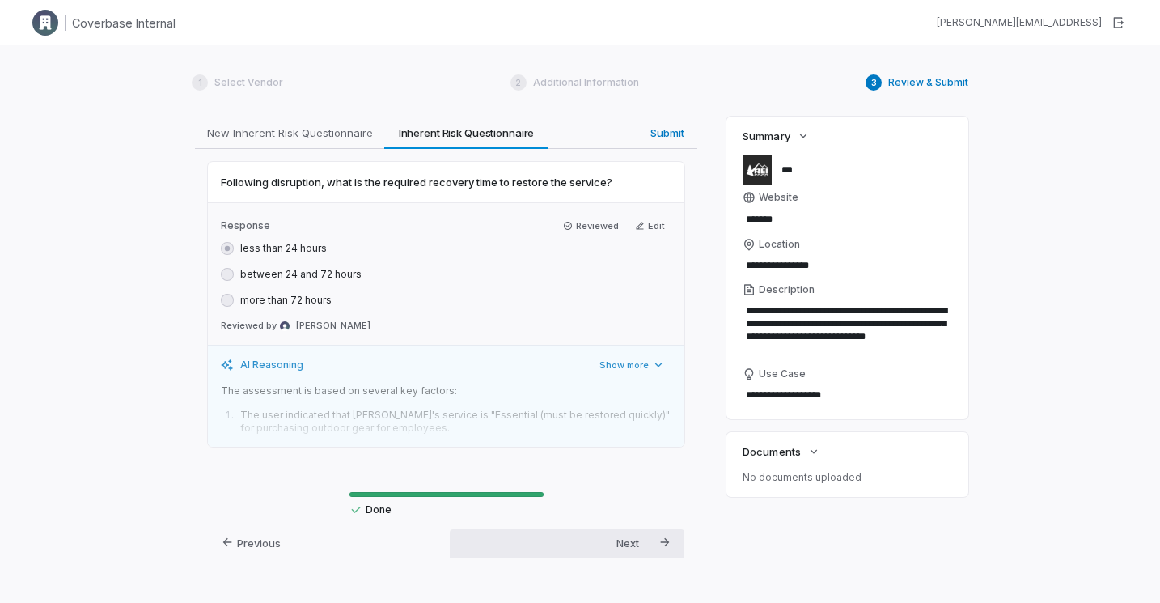
click at [643, 536] on div "Next Submit" at bounding box center [635, 553] width 39 height 35
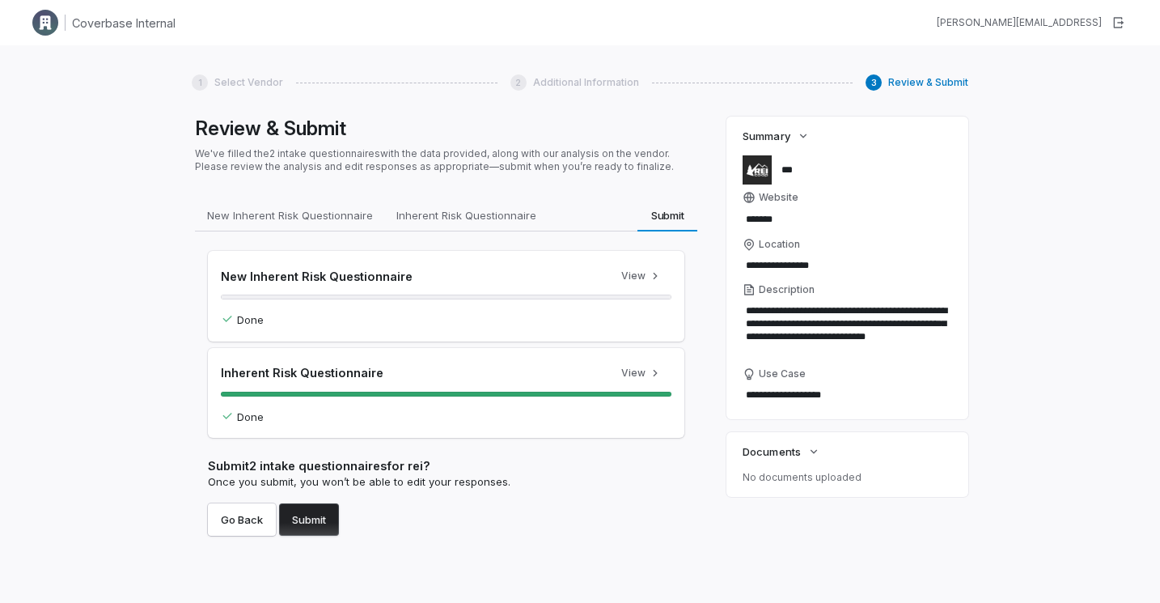
click at [327, 519] on button "Submit" at bounding box center [309, 519] width 60 height 32
click at [426, 225] on span "Inherent Risk Questionnaire" at bounding box center [466, 215] width 153 height 21
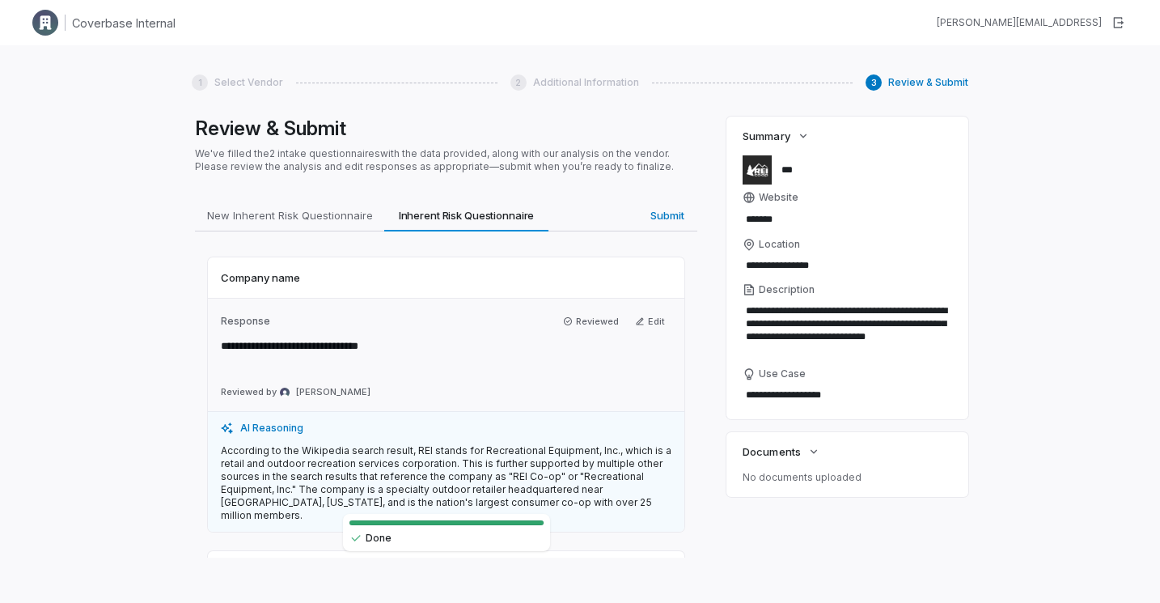
click at [549, 82] on span "Additional Information" at bounding box center [586, 82] width 106 height 13
click at [521, 83] on div "2" at bounding box center [518, 82] width 16 height 16
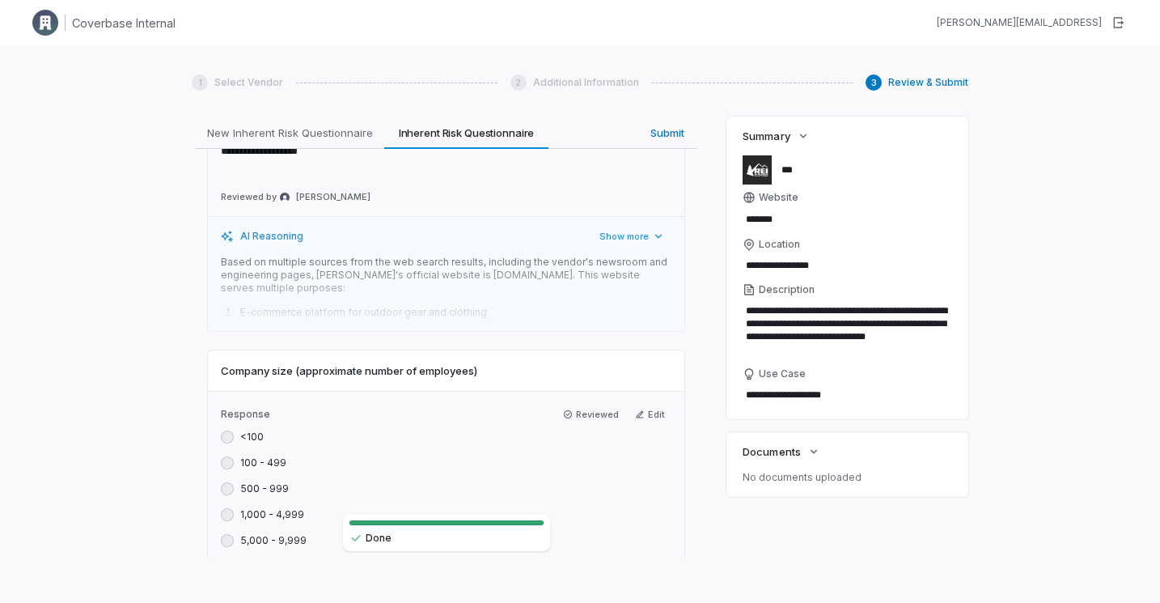
scroll to position [977, 0]
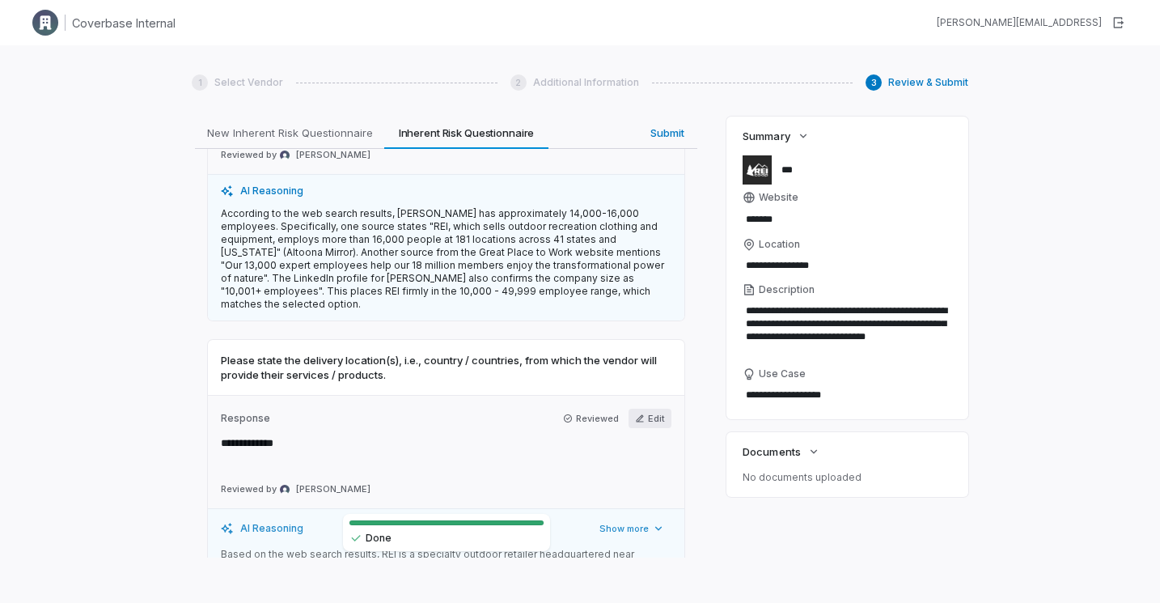
click at [644, 409] on button "Edit" at bounding box center [650, 418] width 43 height 19
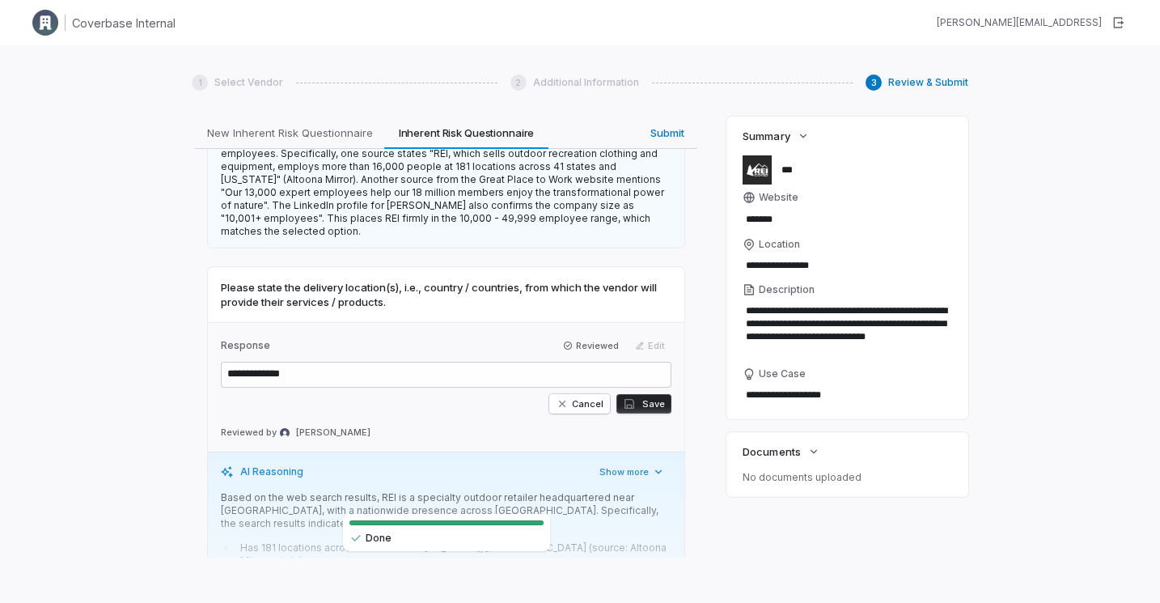
scroll to position [1172, 0]
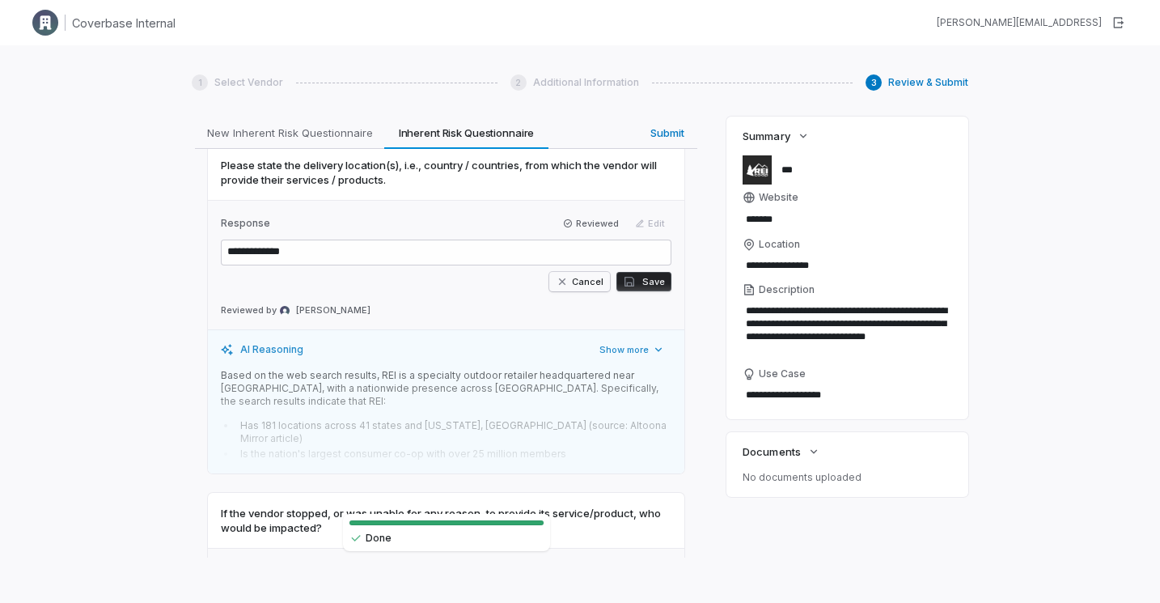
click at [588, 272] on button "Cancel" at bounding box center [579, 281] width 61 height 19
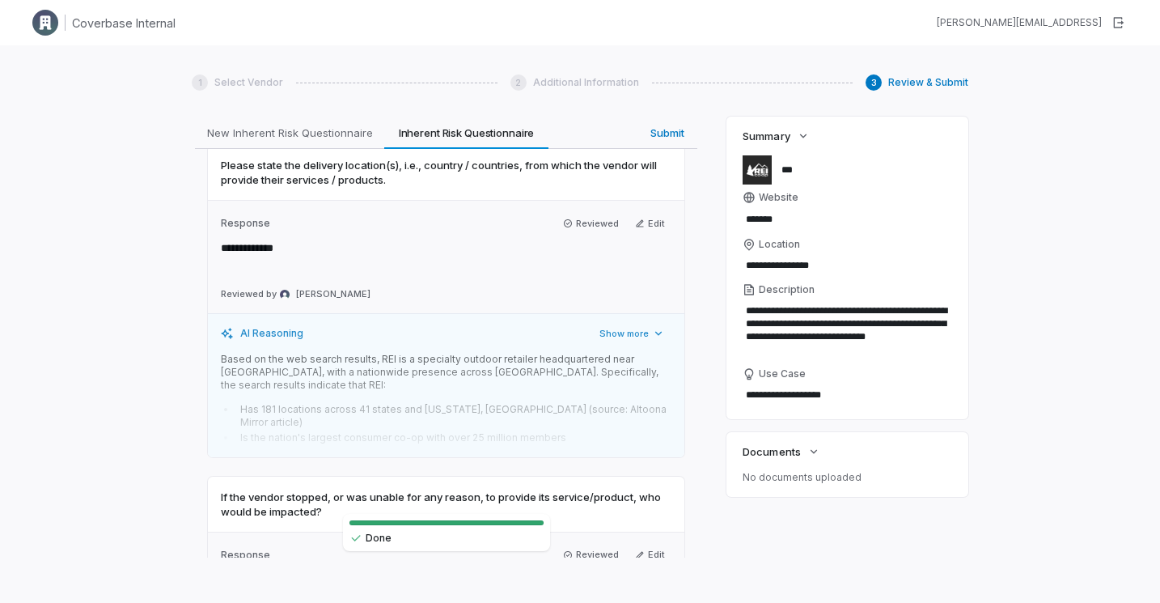
click at [125, 310] on div "**********" at bounding box center [580, 346] width 1160 height 603
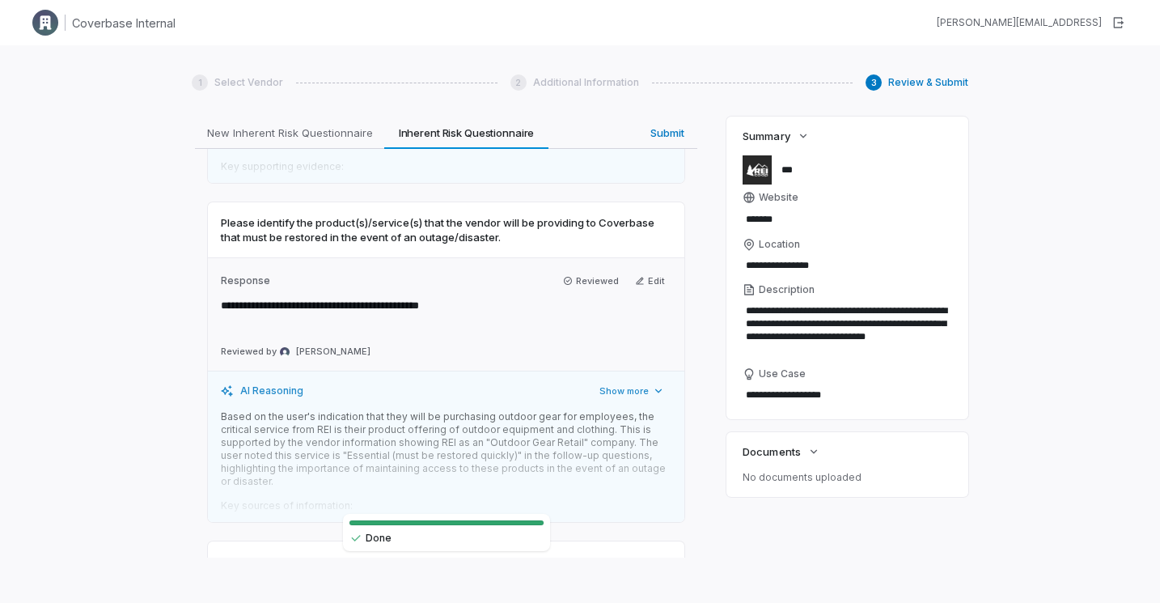
scroll to position [5714, 0]
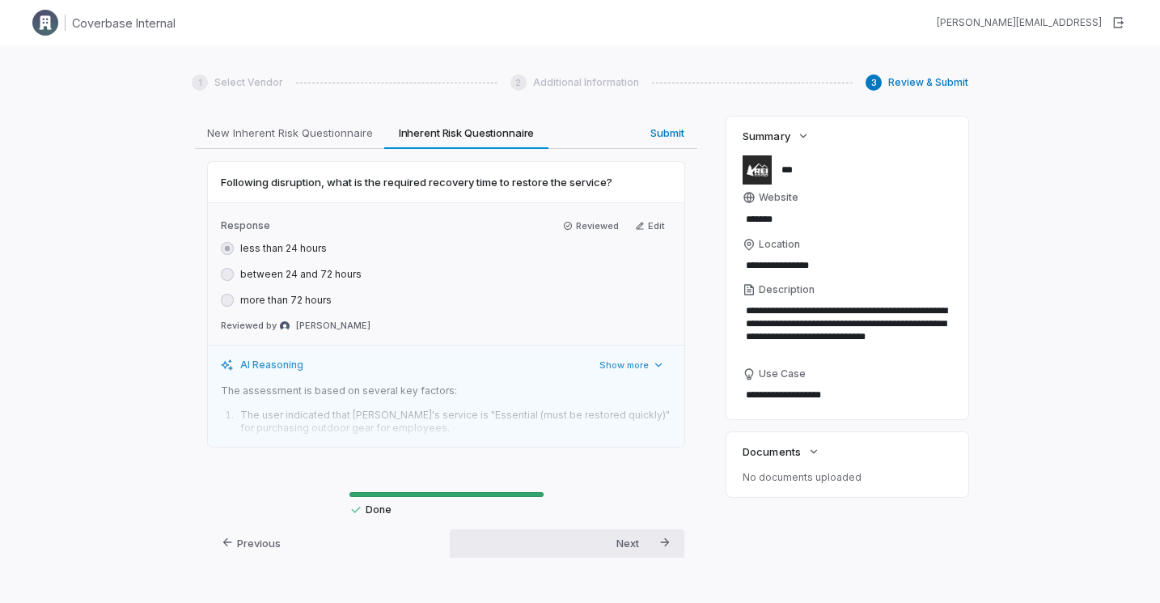
click at [620, 553] on div "Submit" at bounding box center [635, 561] width 39 height 17
type textarea "*"
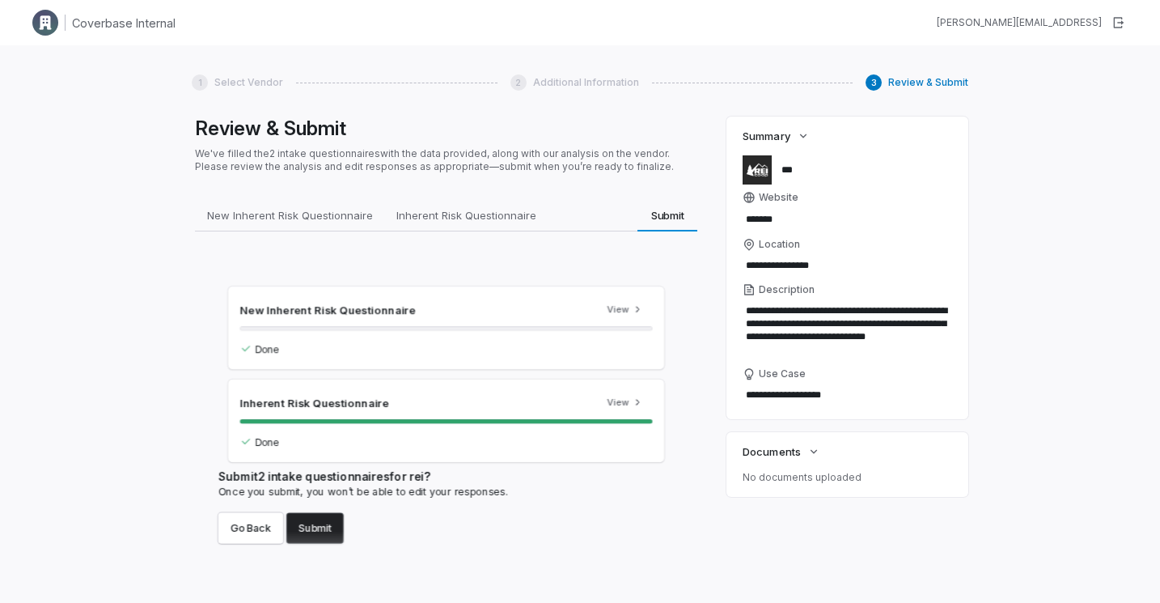
scroll to position [0, 0]
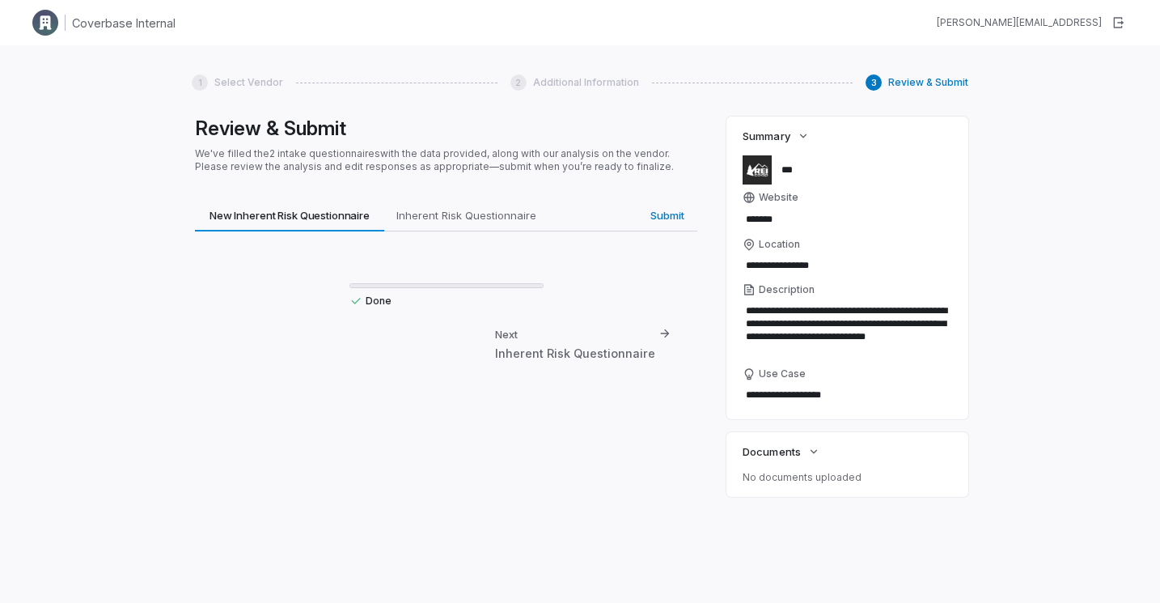
click at [9, 205] on div "**********" at bounding box center [580, 346] width 1160 height 603
click at [108, 208] on div "**********" at bounding box center [580, 346] width 1160 height 603
click at [182, 174] on div "**********" at bounding box center [580, 346] width 1160 height 603
click at [648, 222] on span "Submit" at bounding box center [667, 215] width 47 height 21
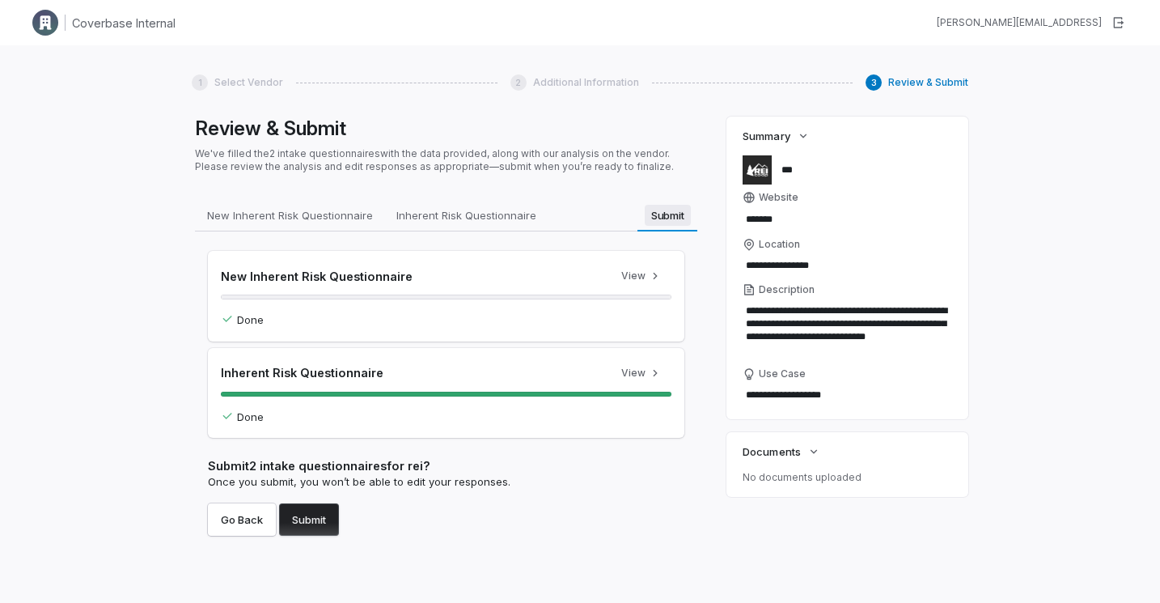
click at [660, 214] on span "Submit" at bounding box center [668, 215] width 46 height 21
click at [647, 261] on div "New Inherent Risk Questionnaire View Done" at bounding box center [446, 296] width 476 height 91
click at [644, 275] on button "View" at bounding box center [642, 276] width 60 height 24
type textarea "*"
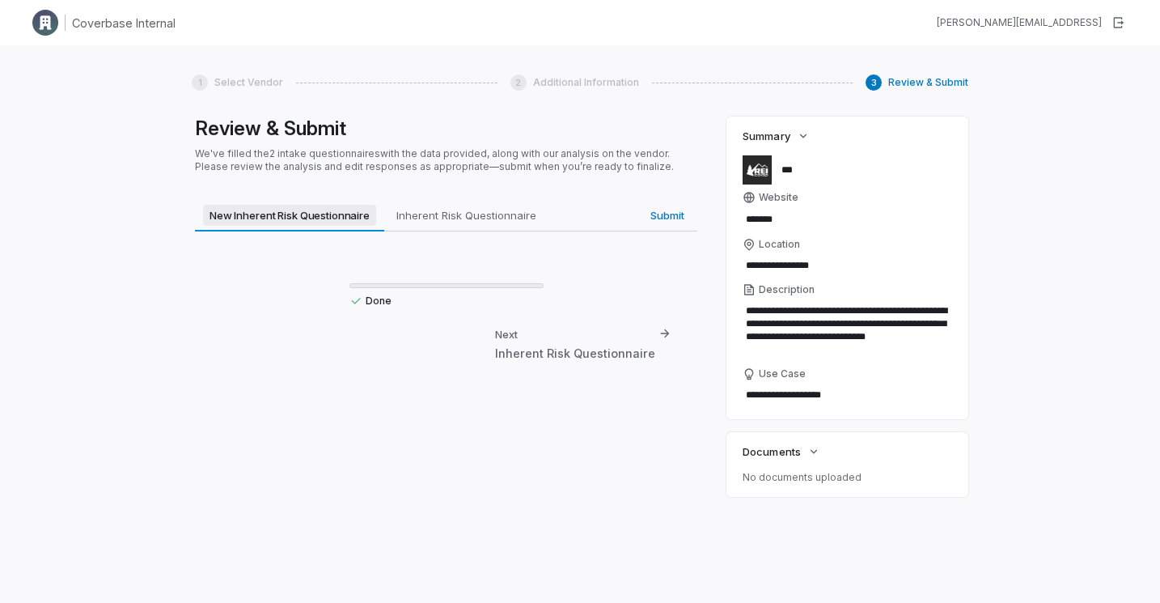
click at [277, 213] on span "New Inherent Risk Questionnaire" at bounding box center [289, 215] width 173 height 21
click at [275, 133] on h1 "Review & Submit" at bounding box center [446, 128] width 502 height 24
click at [1038, 221] on div "**********" at bounding box center [580, 346] width 1160 height 603
